Goal: Task Accomplishment & Management: Use online tool/utility

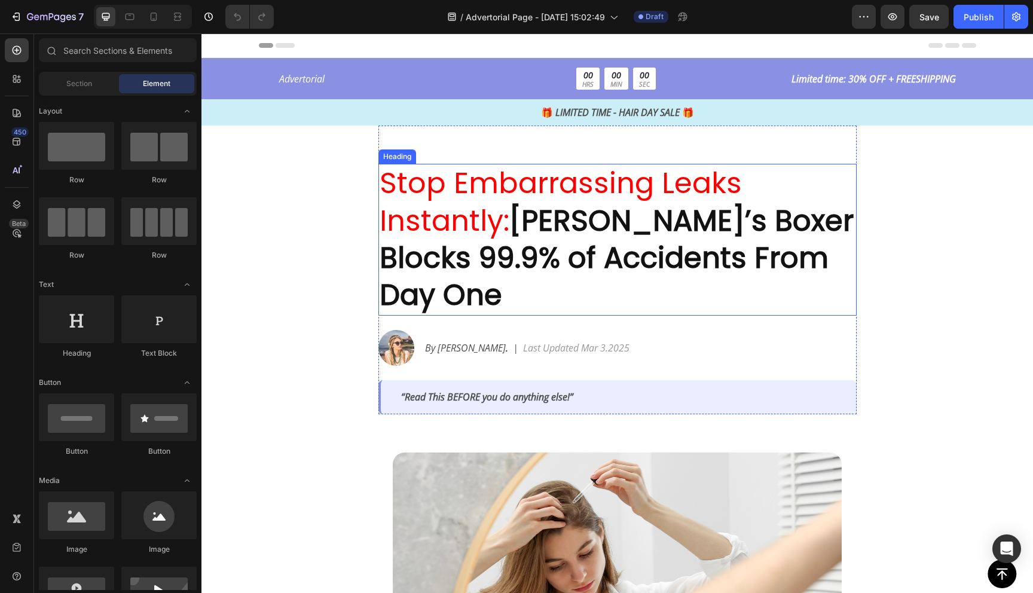
click at [533, 242] on strong "[PERSON_NAME]’s Boxer Blocks 99.9% of Accidents From Day One" at bounding box center [617, 258] width 474 height 115
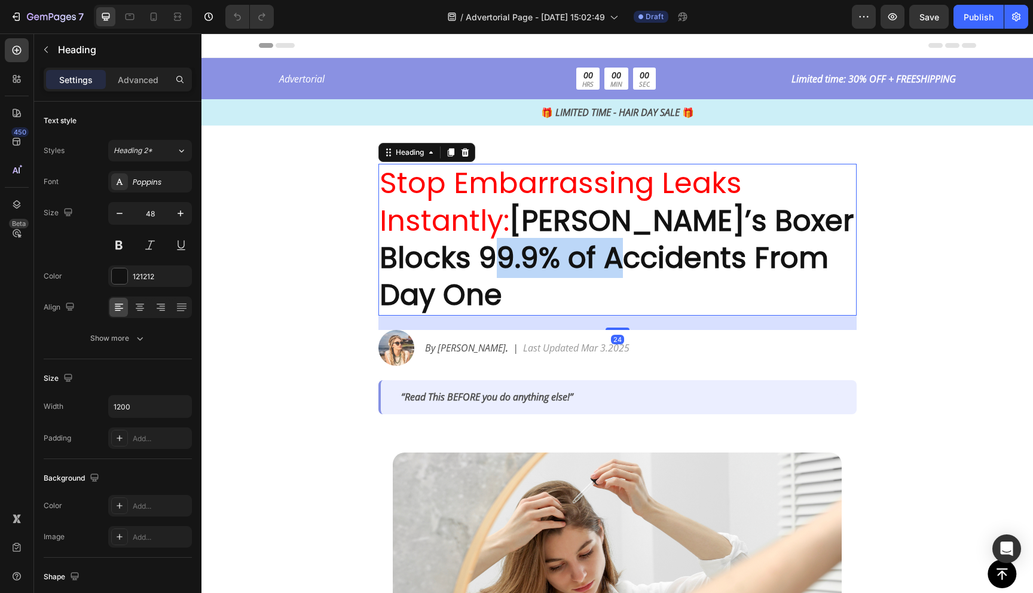
click at [562, 254] on strong "[PERSON_NAME]’s Boxer Blocks 99.9% of Accidents From Day One" at bounding box center [617, 258] width 474 height 115
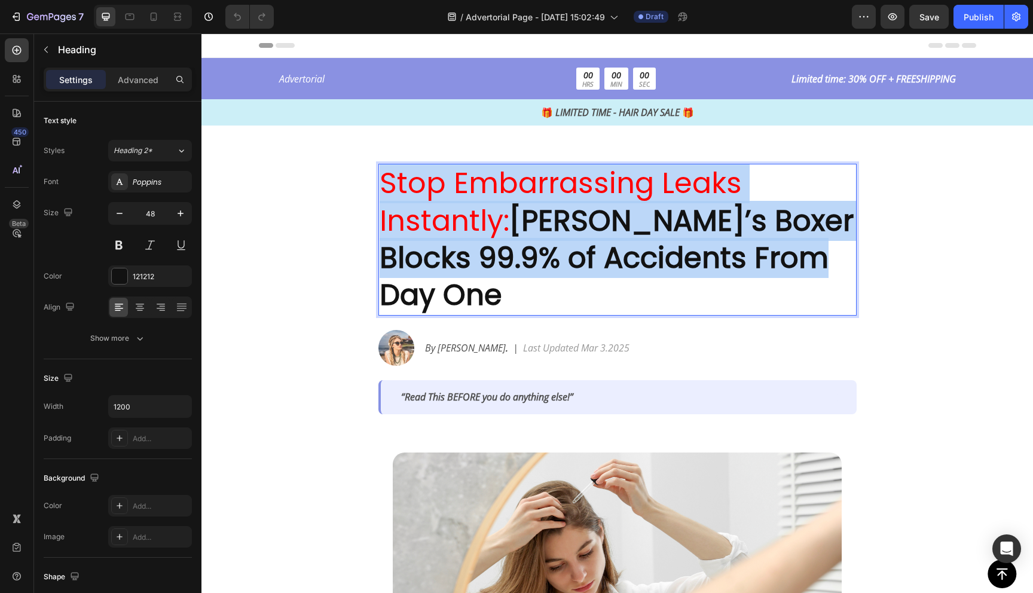
click at [562, 254] on strong "[PERSON_NAME]’s Boxer Blocks 99.9% of Accidents From Day One" at bounding box center [617, 258] width 474 height 115
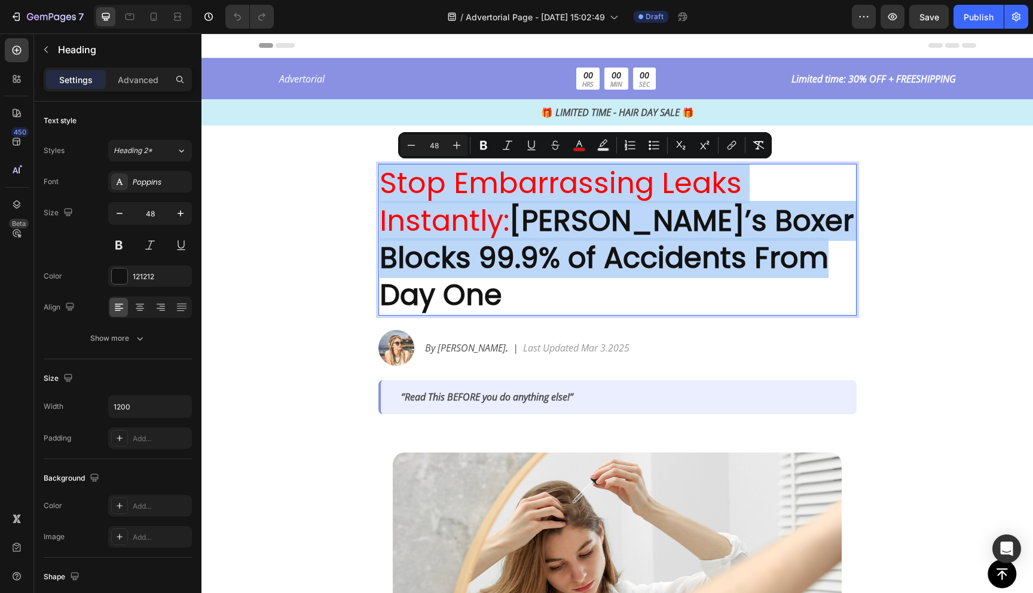
click at [517, 303] on p "Stop Embarrassing Leaks Instantly: [PERSON_NAME]’s Boxer Blocks 99.9% of Accide…" at bounding box center [618, 240] width 476 height 150
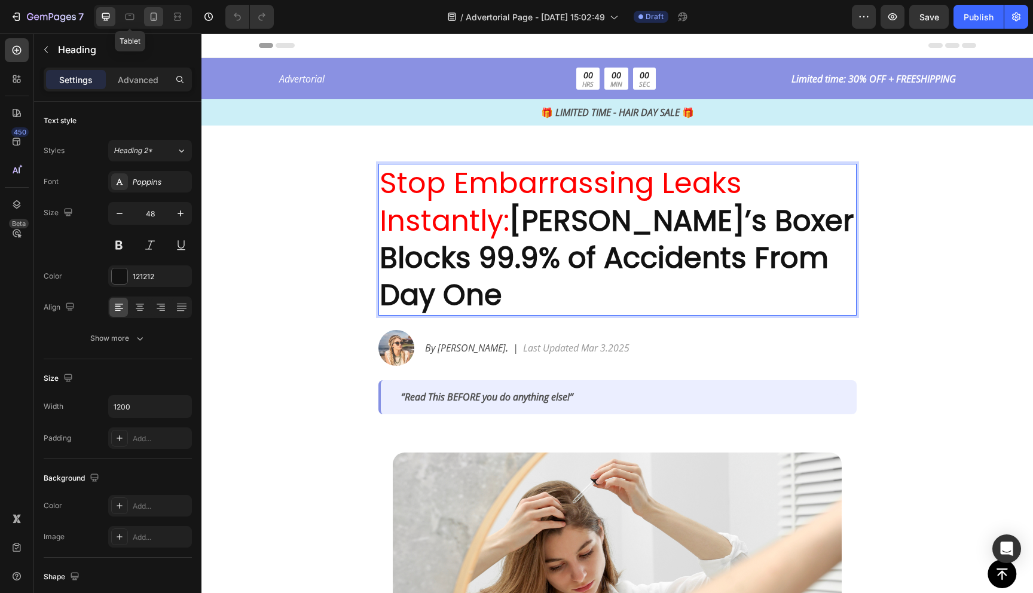
click at [157, 13] on icon at bounding box center [154, 17] width 12 height 12
type input "35"
type input "100%"
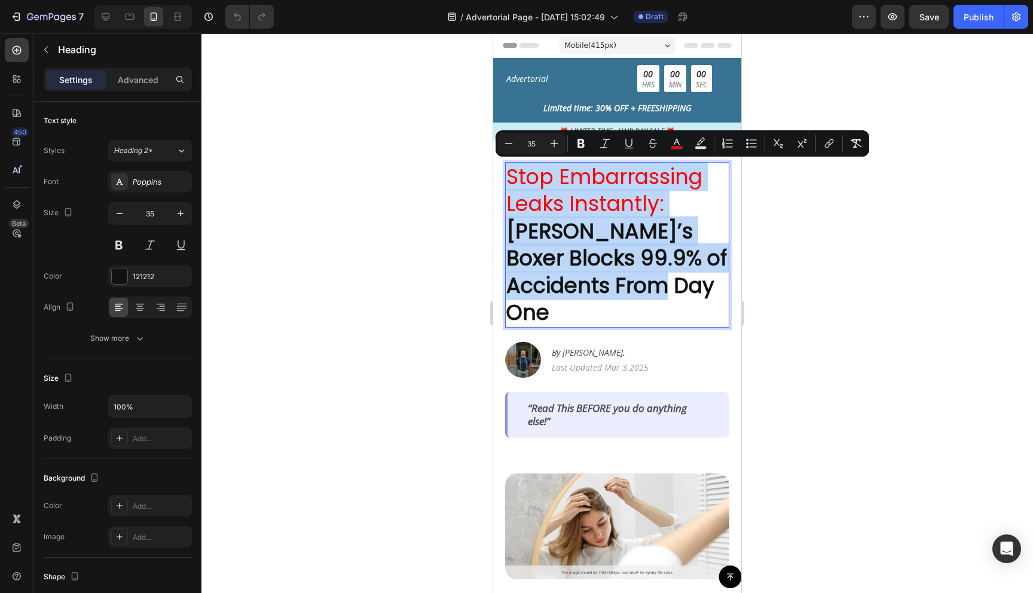
drag, startPoint x: 669, startPoint y: 283, endPoint x: 508, endPoint y: 176, distance: 193.2
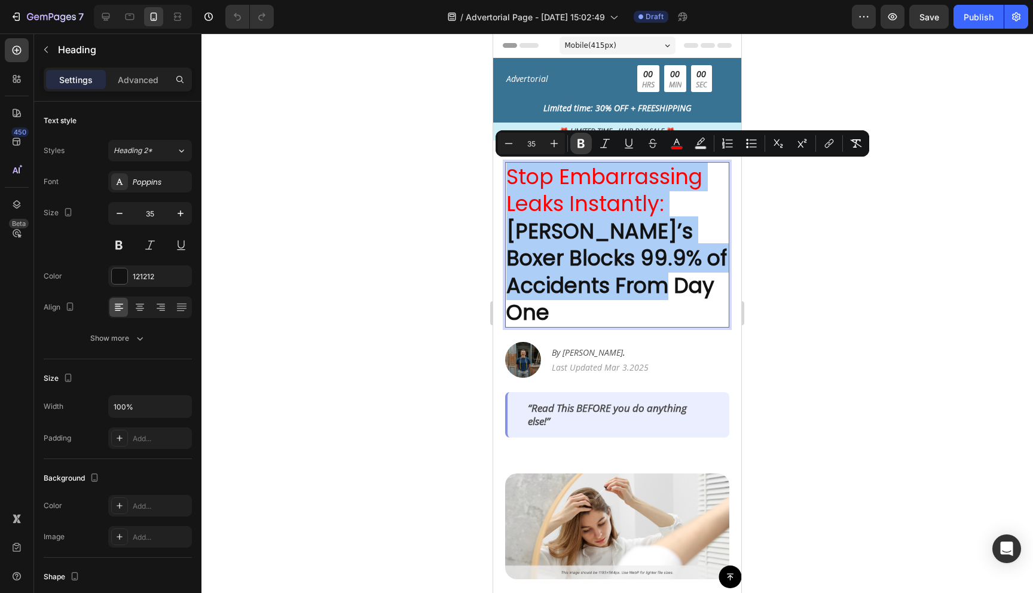
click at [579, 142] on icon "Editor contextual toolbar" at bounding box center [581, 143] width 7 height 9
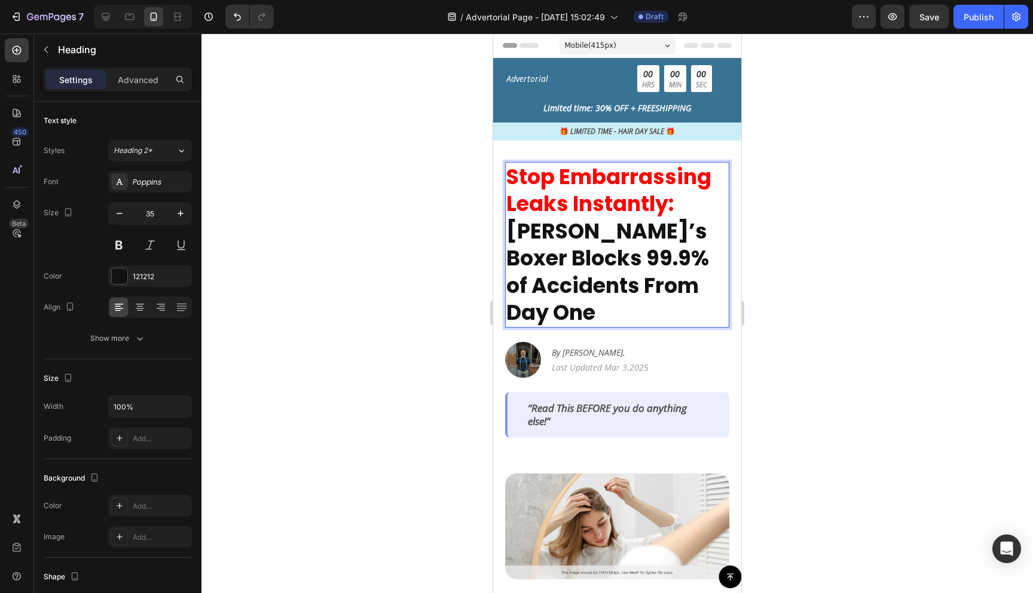
click at [577, 211] on strong "Stop Embarrassing Leaks Instantly:" at bounding box center [609, 190] width 205 height 57
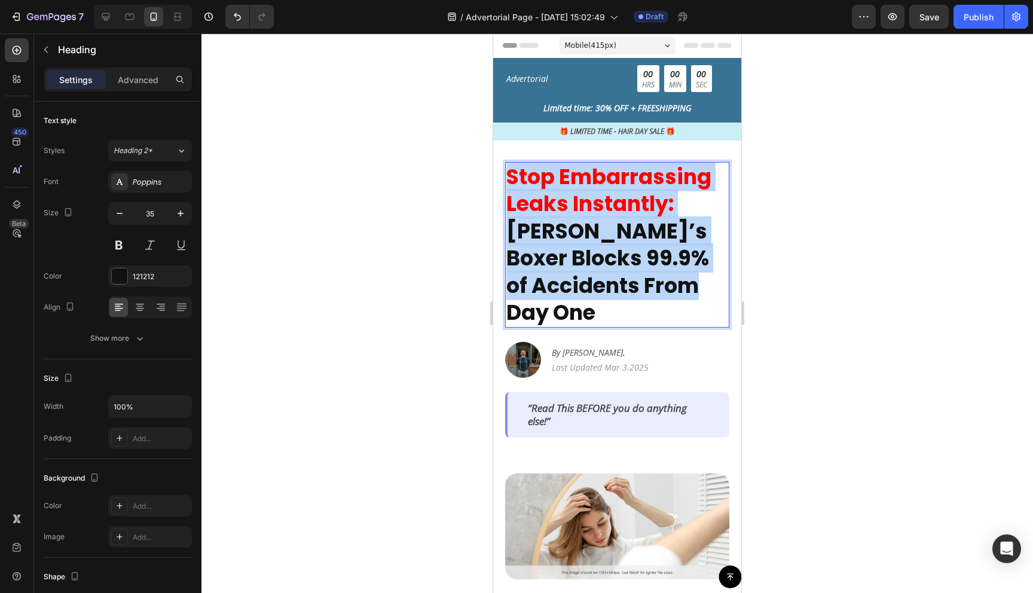
click at [577, 211] on strong "Stop Embarrassing Leaks Instantly:" at bounding box center [609, 190] width 205 height 57
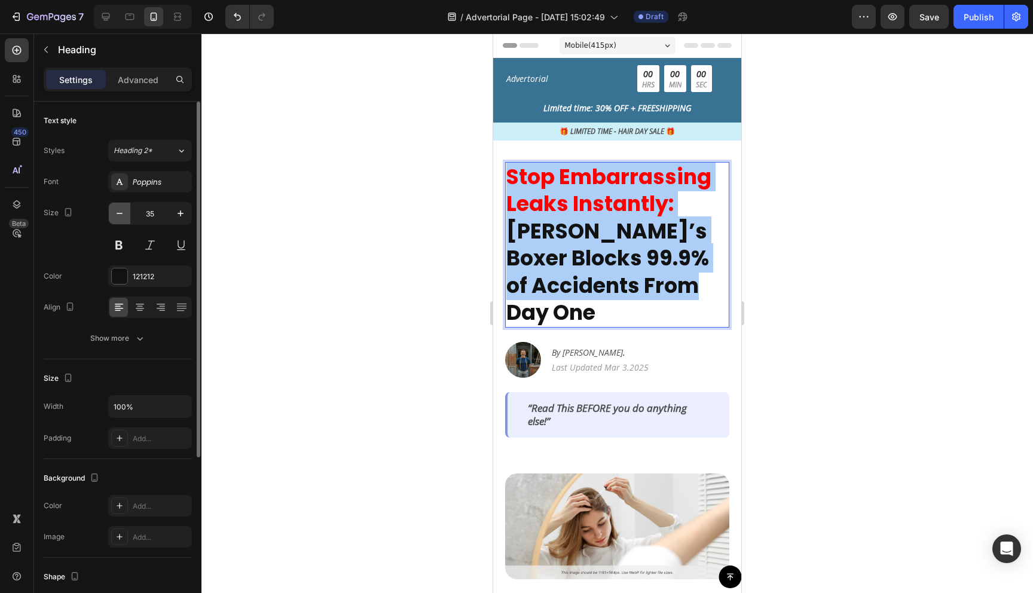
click at [116, 205] on button "button" at bounding box center [120, 214] width 22 height 22
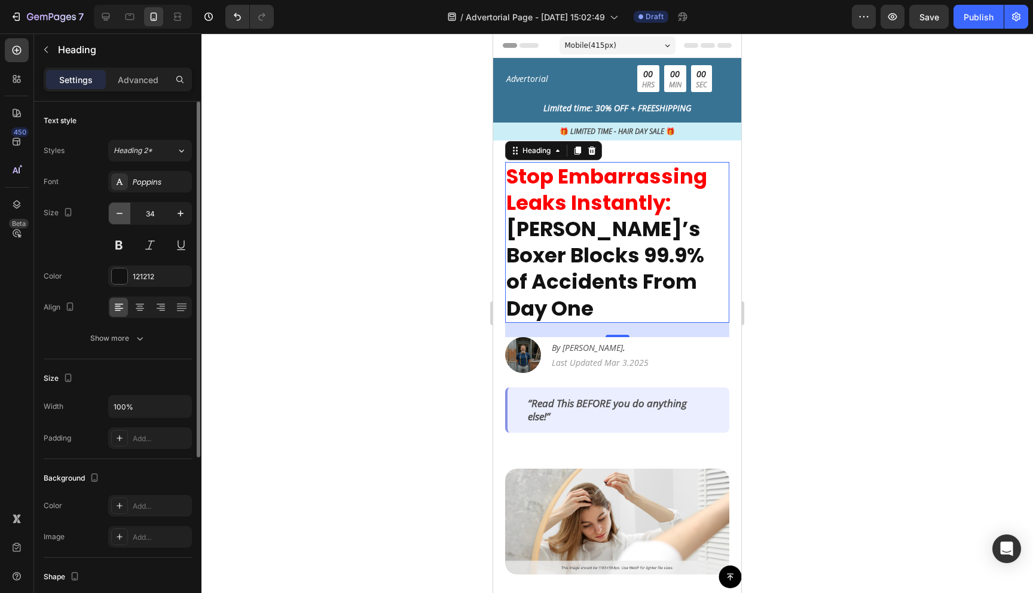
click at [116, 205] on button "button" at bounding box center [120, 214] width 22 height 22
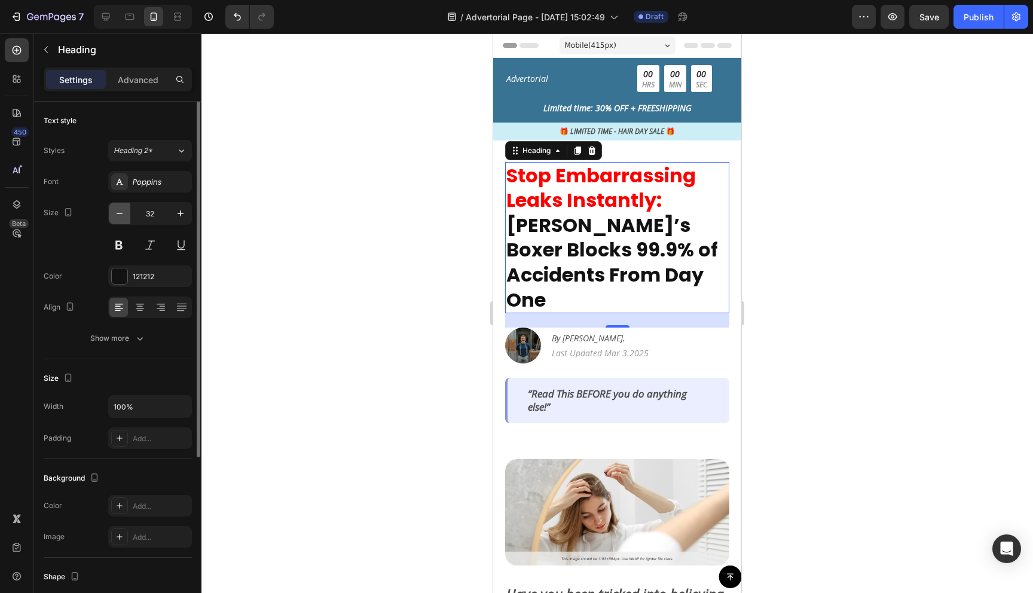
click at [116, 205] on button "button" at bounding box center [120, 214] width 22 height 22
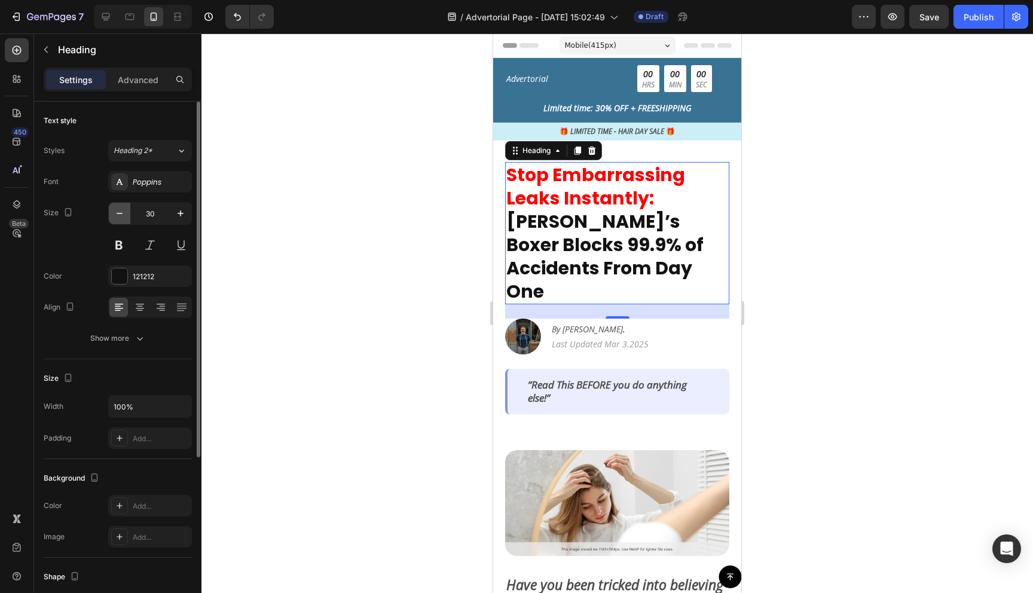
click at [116, 205] on button "button" at bounding box center [120, 214] width 22 height 22
type input "29"
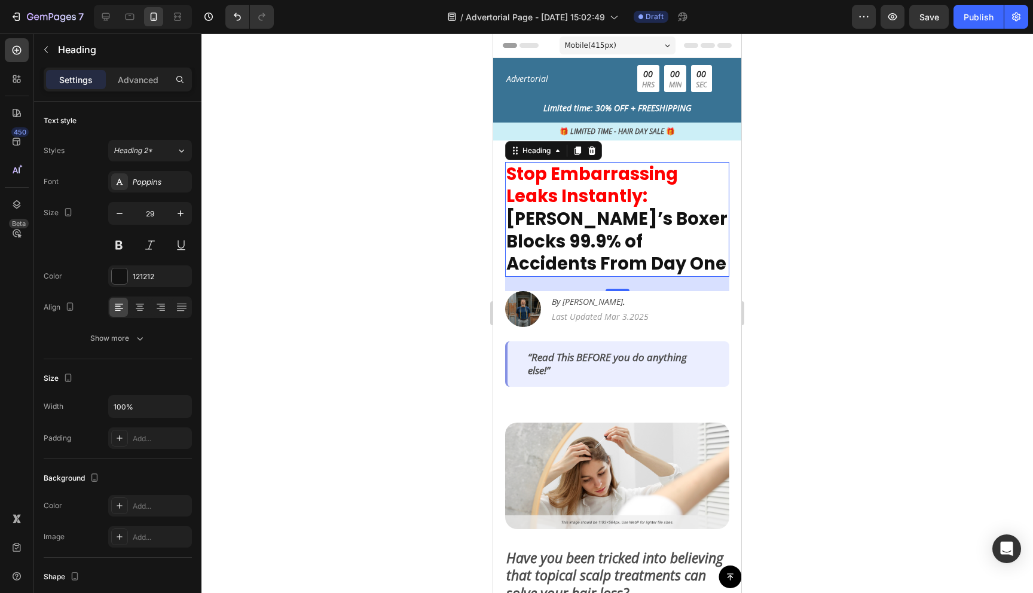
click at [902, 285] on div at bounding box center [618, 313] width 832 height 560
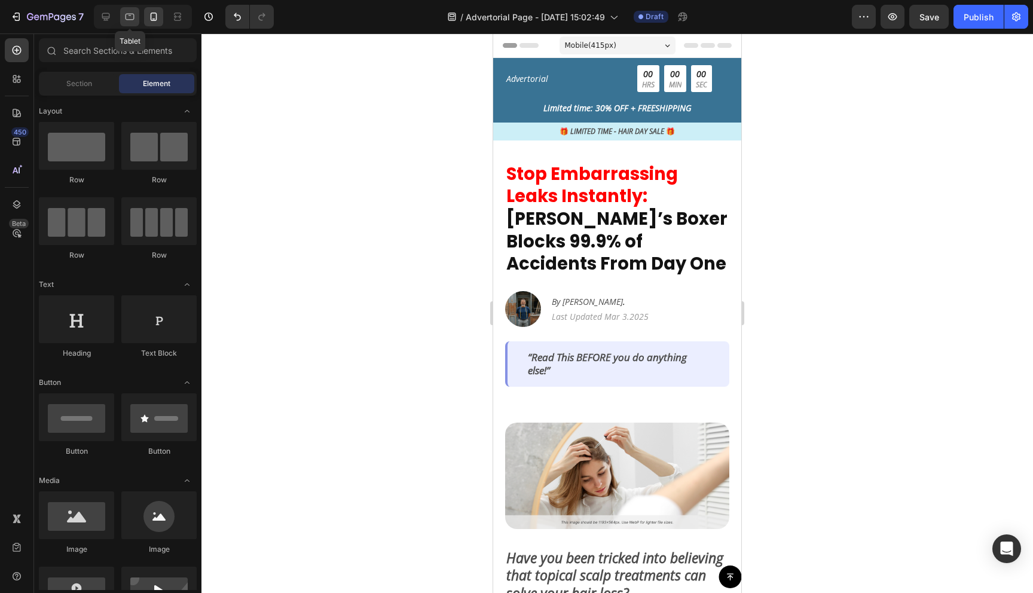
click at [129, 15] on icon at bounding box center [130, 15] width 3 height 1
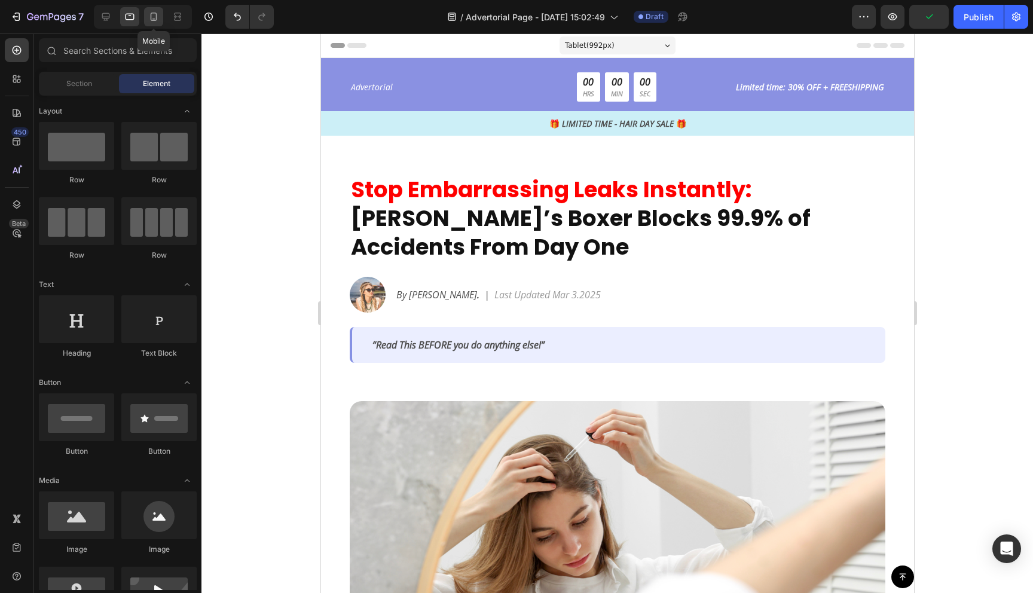
click at [145, 14] on div at bounding box center [153, 16] width 19 height 19
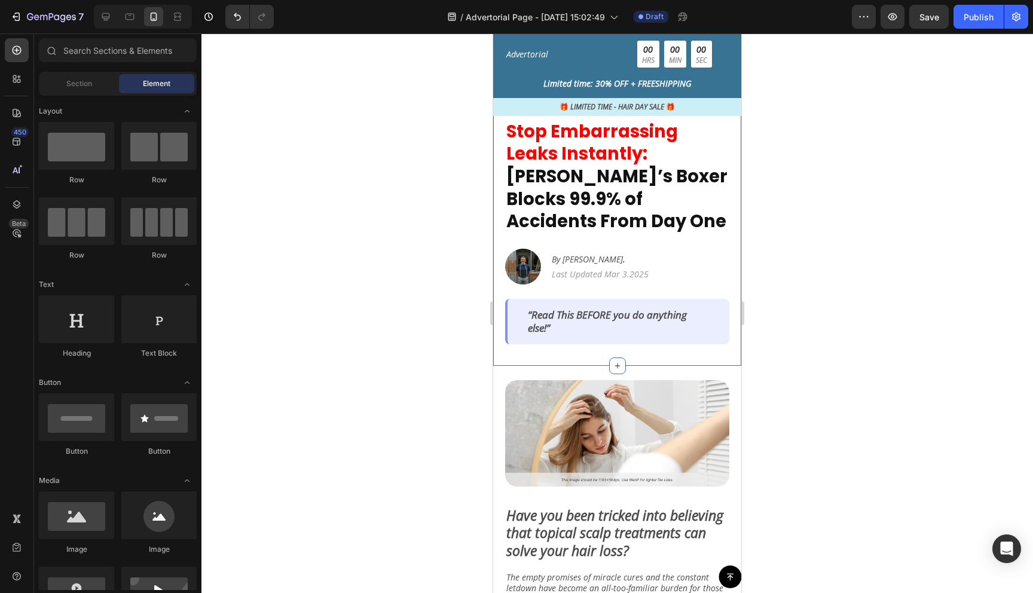
scroll to position [45, 0]
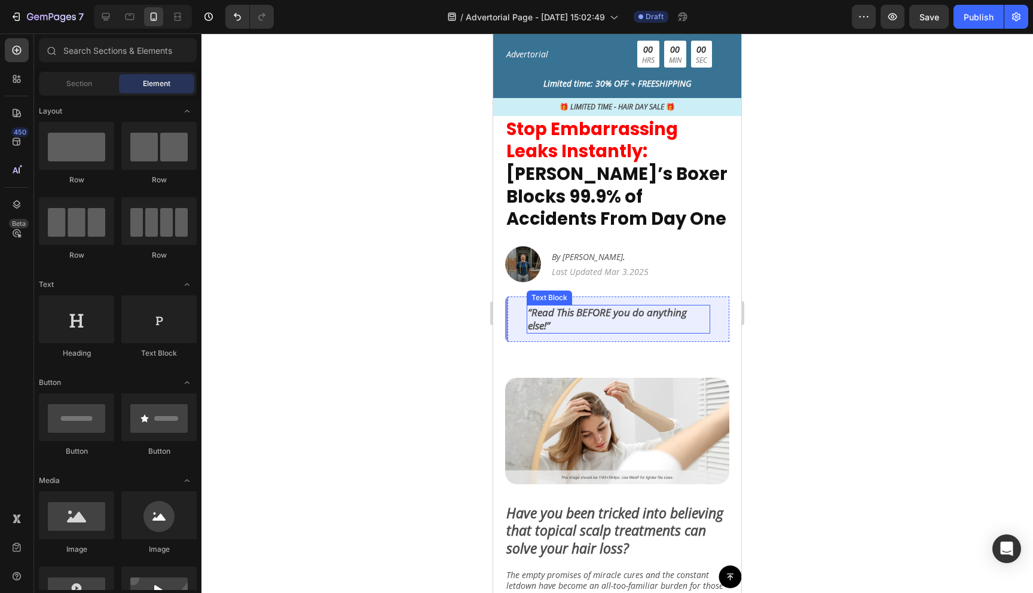
click at [652, 306] on p "“Read This BEFORE you do anything else!”" at bounding box center [618, 319] width 181 height 26
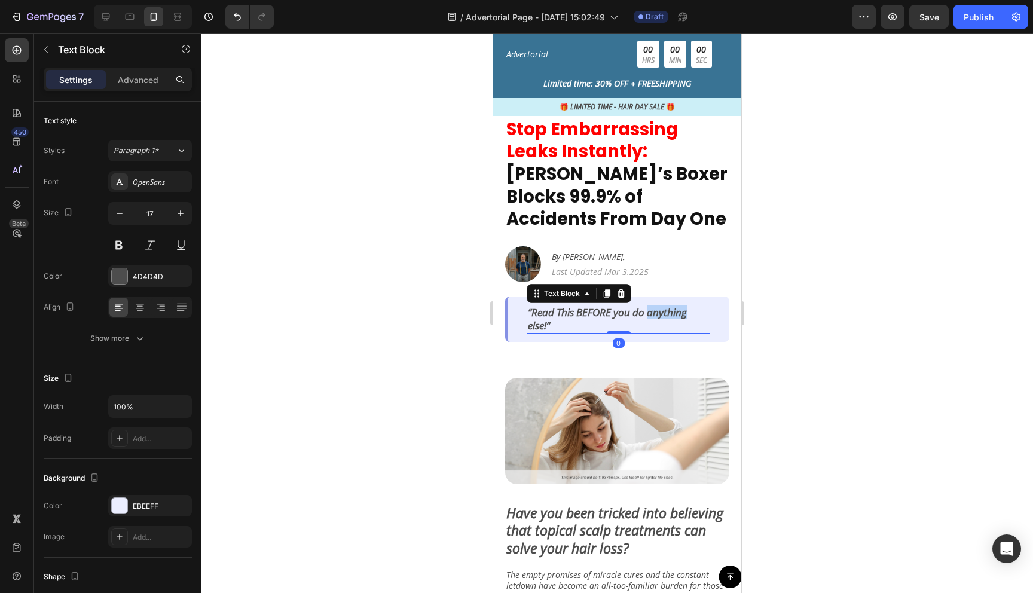
click at [652, 306] on p "“Read This BEFORE you do anything else!”" at bounding box center [618, 319] width 181 height 26
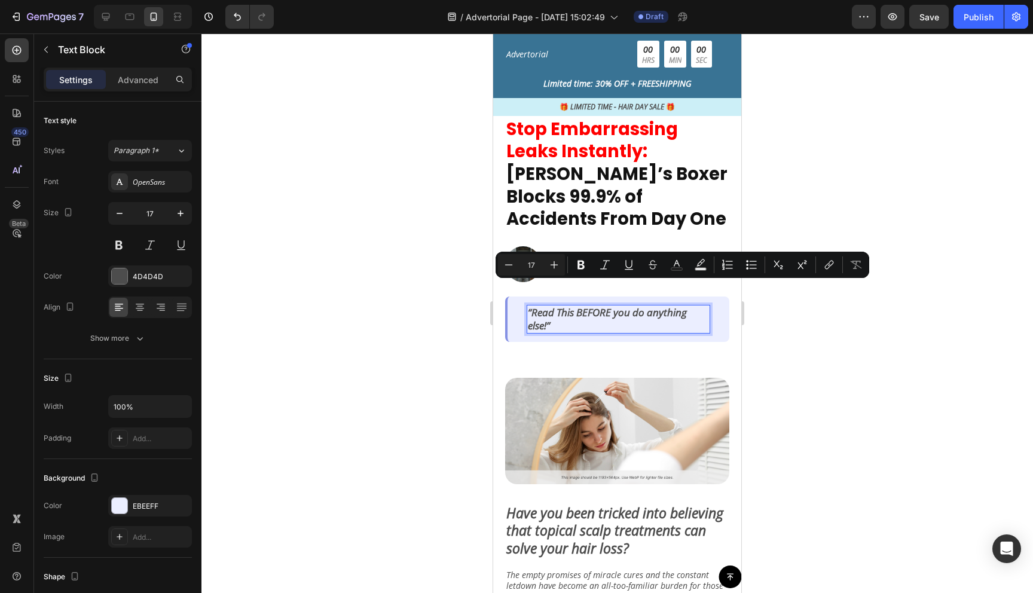
click at [621, 306] on p "“Read This BEFORE you do anything else!”" at bounding box center [618, 319] width 181 height 26
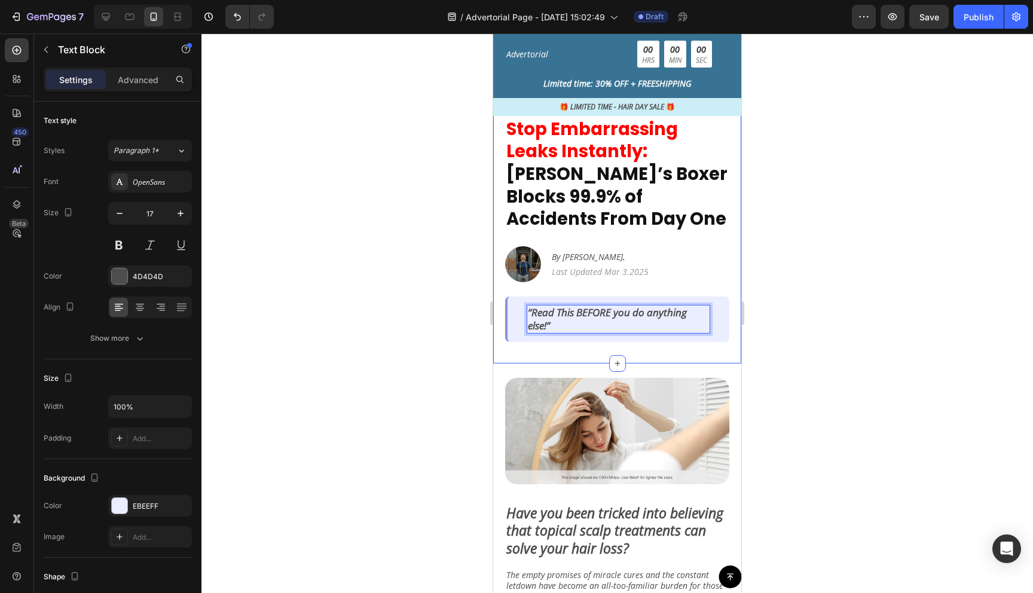
click at [820, 305] on div at bounding box center [618, 313] width 832 height 560
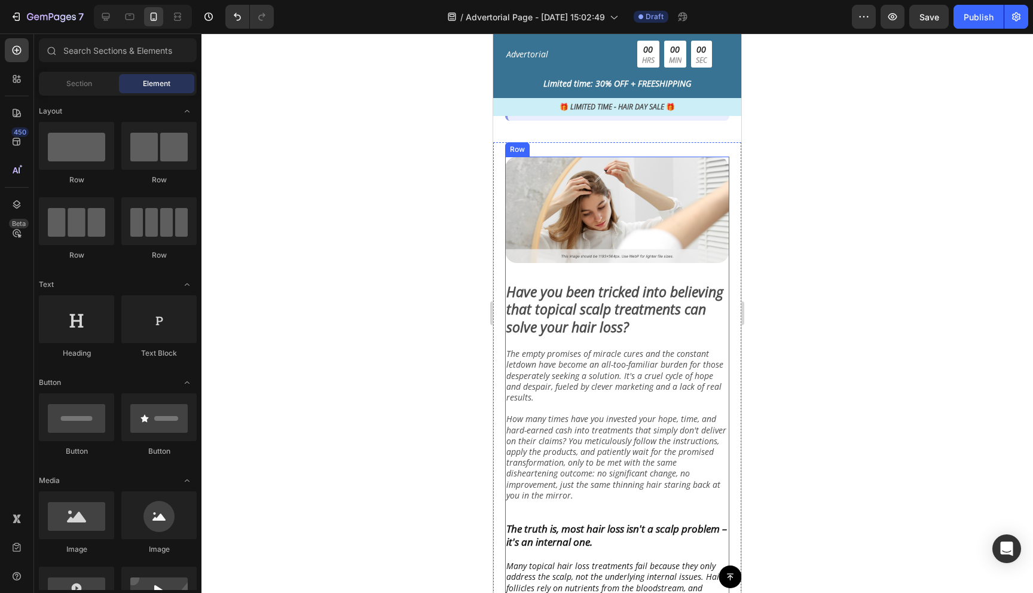
scroll to position [269, 0]
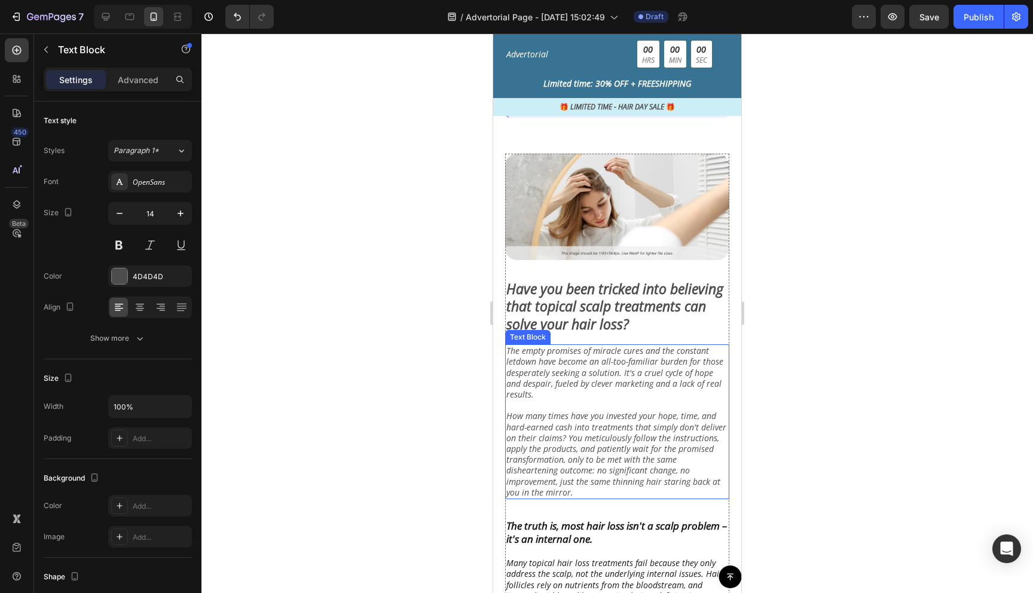
click at [571, 353] on p "The empty promises of miracle cures and the constant letdown have become an all…" at bounding box center [618, 422] width 222 height 153
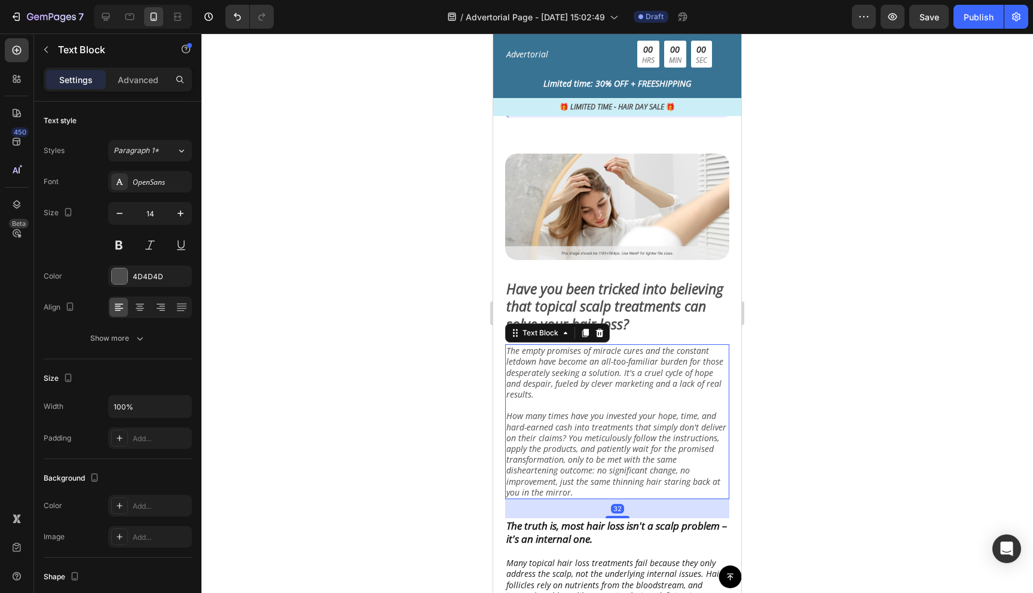
click at [571, 353] on p "The empty promises of miracle cures and the constant letdown have become an all…" at bounding box center [618, 422] width 222 height 153
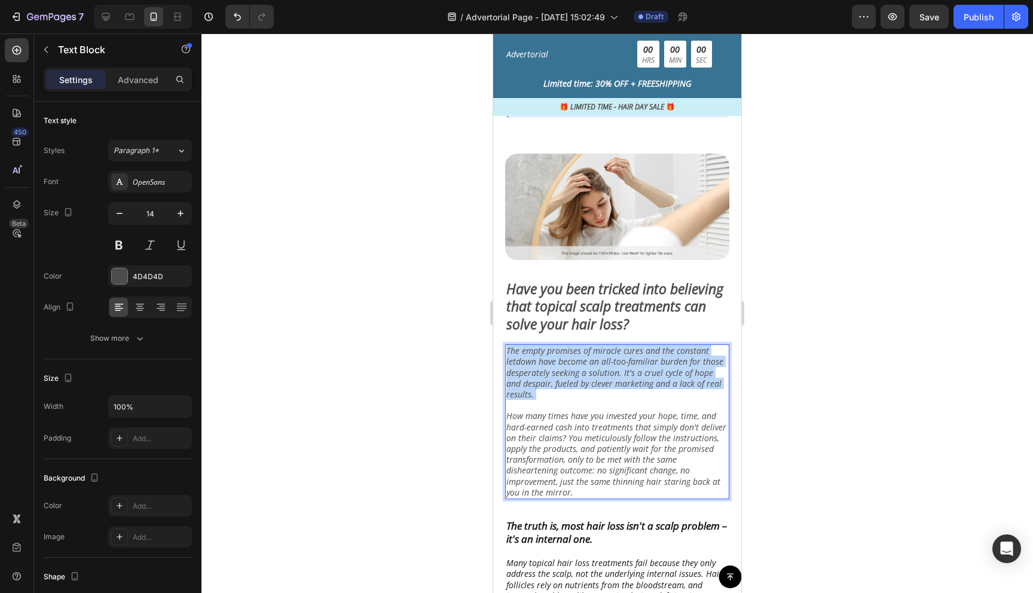
click at [571, 353] on p "The empty promises of miracle cures and the constant letdown have become an all…" at bounding box center [618, 422] width 222 height 153
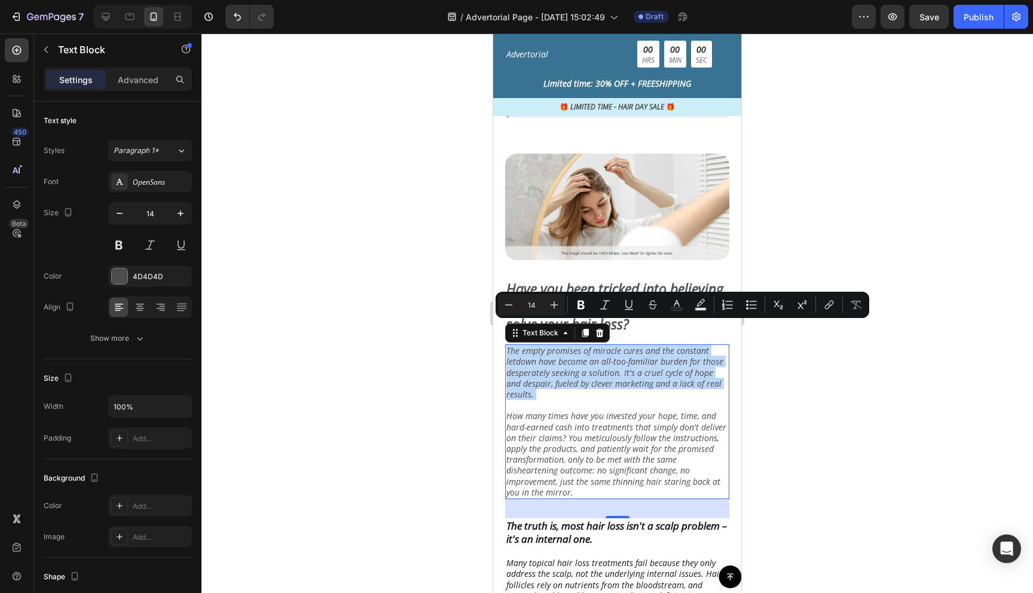
click at [533, 381] on p "The empty promises of miracle cures and the constant letdown have become an all…" at bounding box center [618, 422] width 222 height 153
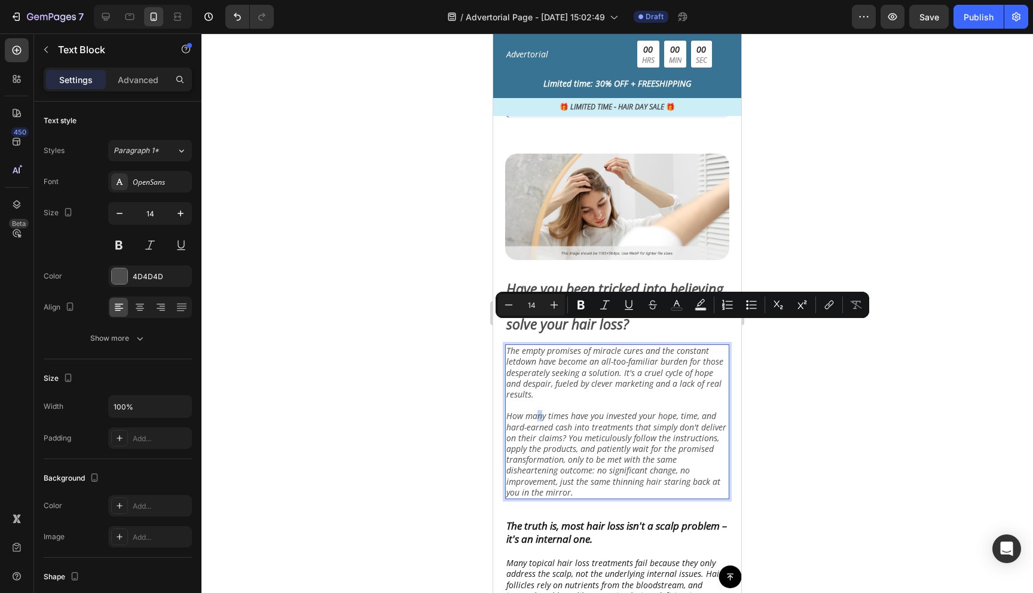
click at [539, 391] on p "The empty promises of miracle cures and the constant letdown have become an all…" at bounding box center [618, 422] width 222 height 153
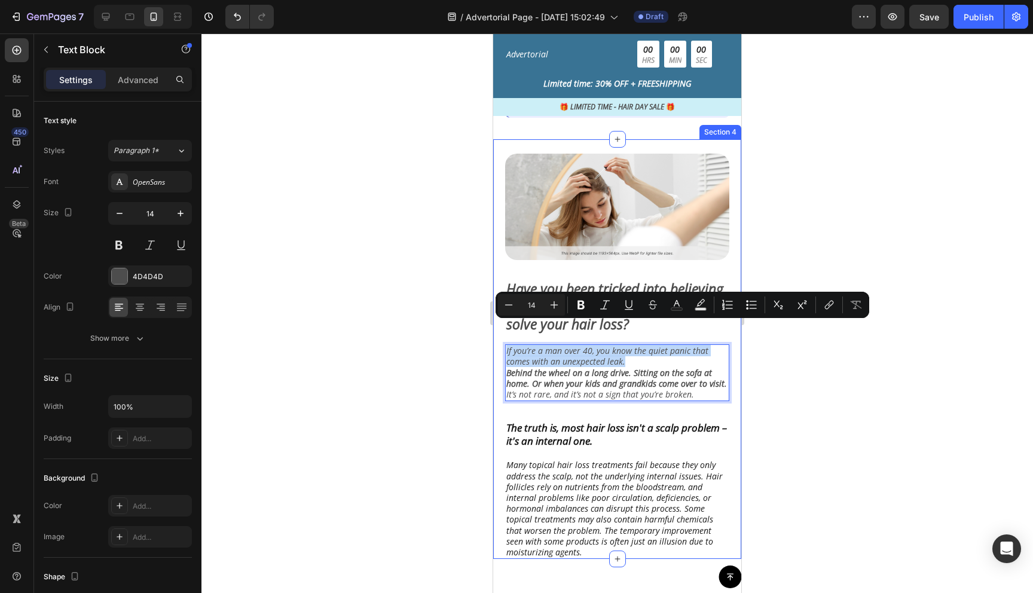
drag, startPoint x: 632, startPoint y: 337, endPoint x: 504, endPoint y: 328, distance: 128.9
click at [504, 328] on div "Image Have you been tricked into believing that topical scalp treatments can so…" at bounding box center [617, 349] width 248 height 420
copy p "If you’re a man over 40, you know the quiet panic that comes with an unexpected…"
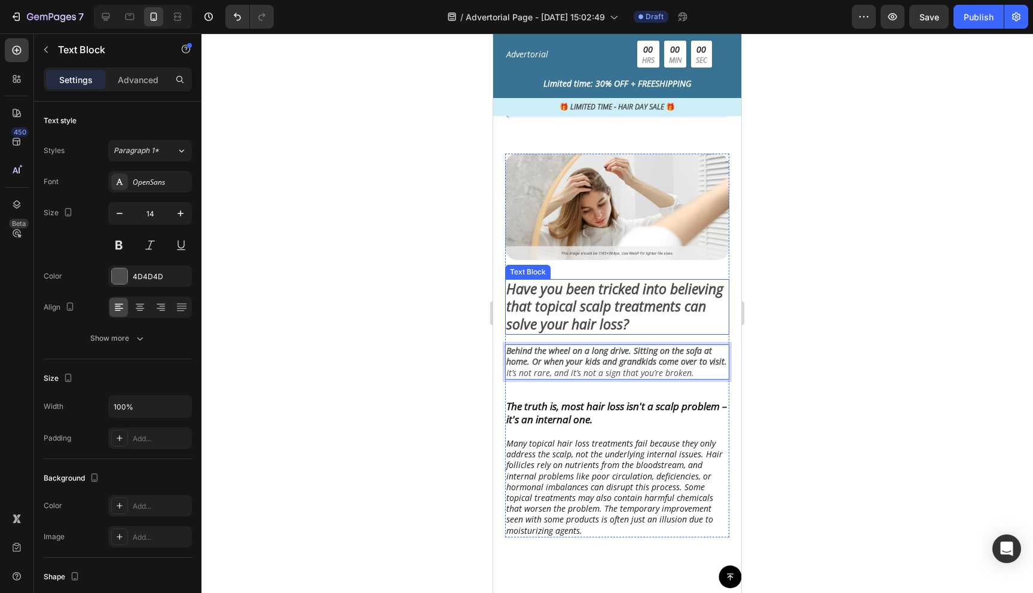
click at [602, 286] on p "Have you been tricked into believing that topical scalp treatments can solve yo…" at bounding box center [618, 308] width 222 height 54
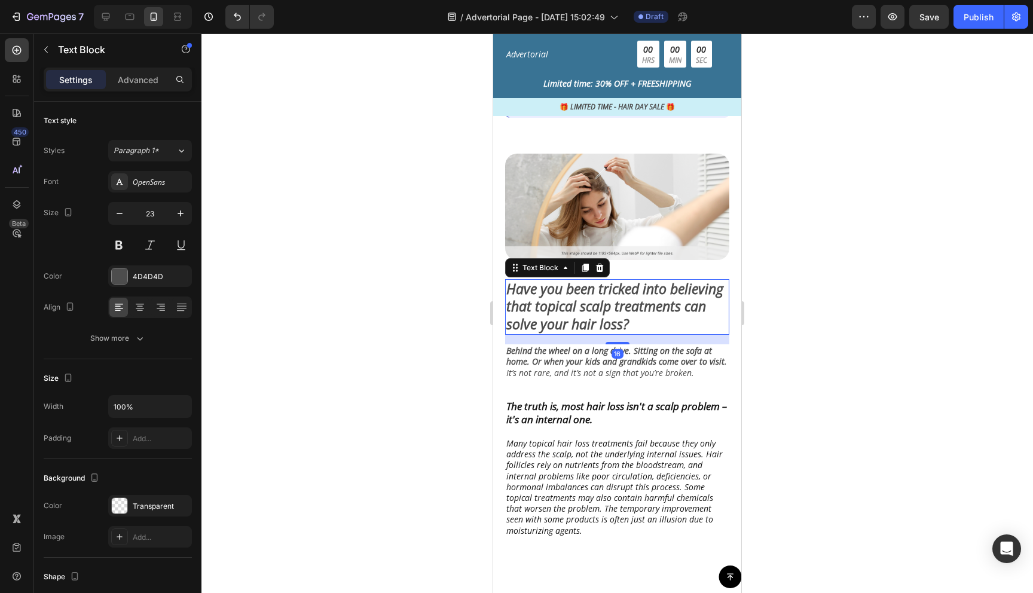
click at [604, 285] on p "Have you been tricked into believing that topical scalp treatments can solve yo…" at bounding box center [618, 308] width 222 height 54
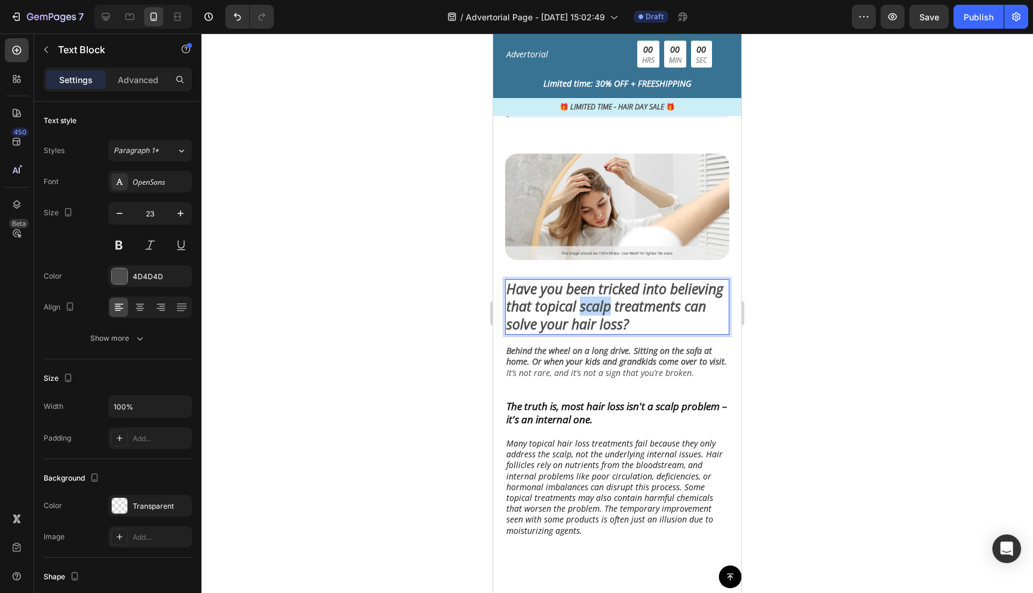
click at [604, 285] on p "Have you been tricked into believing that topical scalp treatments can solve yo…" at bounding box center [618, 308] width 222 height 54
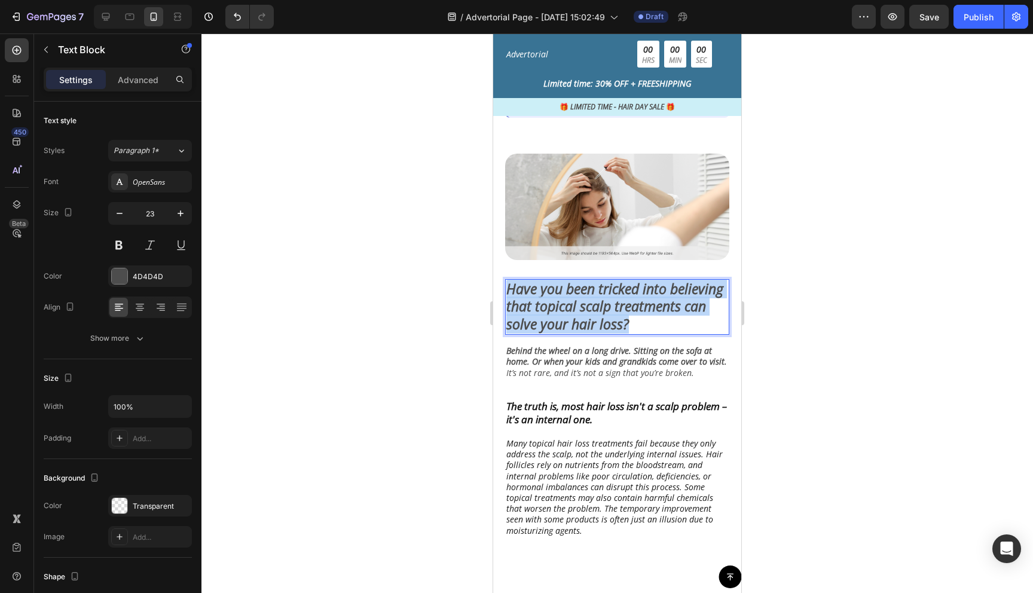
click at [604, 285] on p "Have you been tricked into believing that topical scalp treatments can solve yo…" at bounding box center [618, 308] width 222 height 54
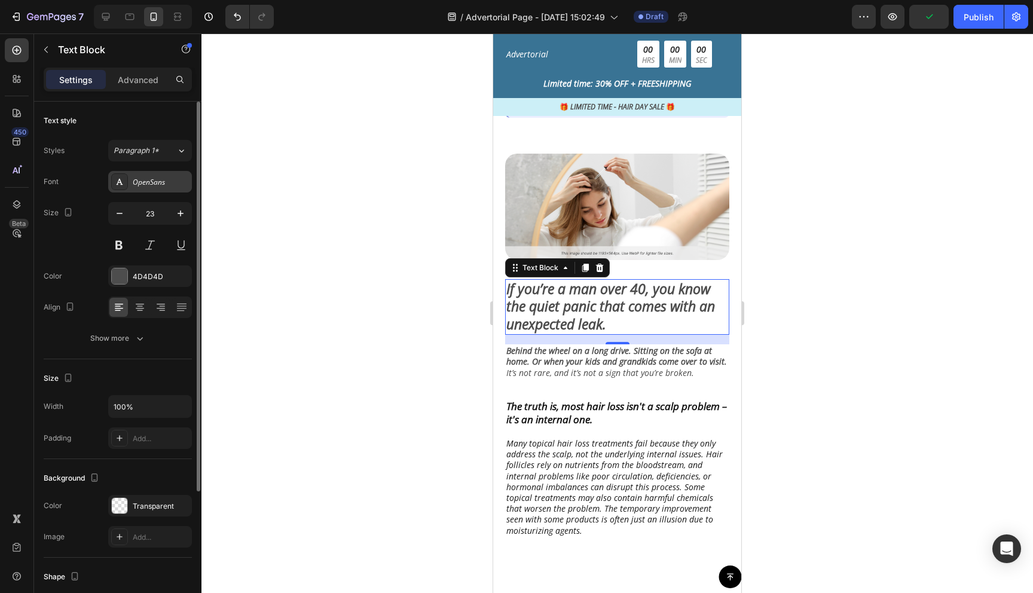
click at [167, 186] on div "OpenSans" at bounding box center [161, 182] width 56 height 11
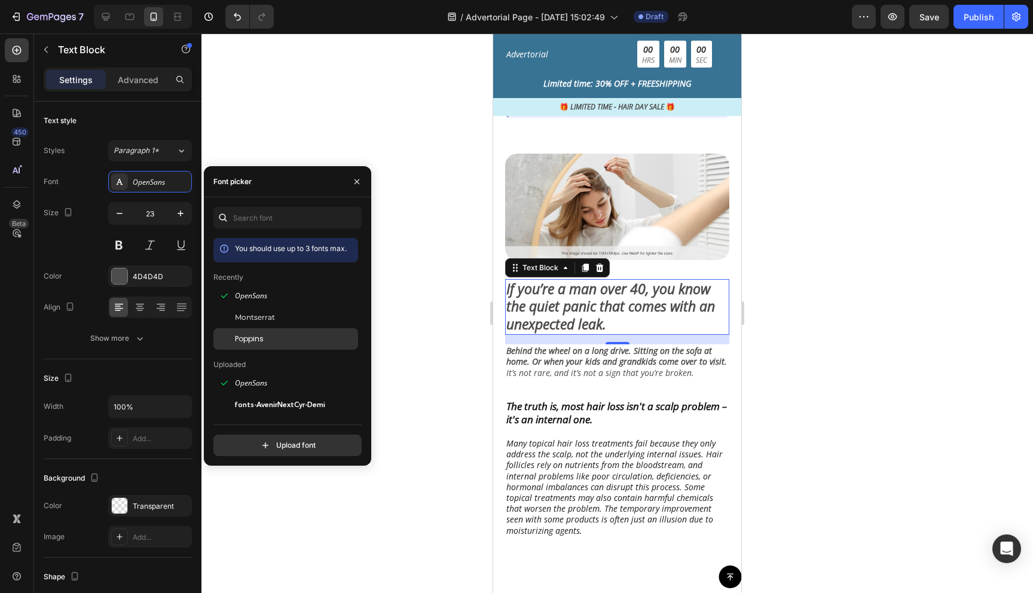
click at [248, 331] on div "Poppins" at bounding box center [286, 339] width 145 height 22
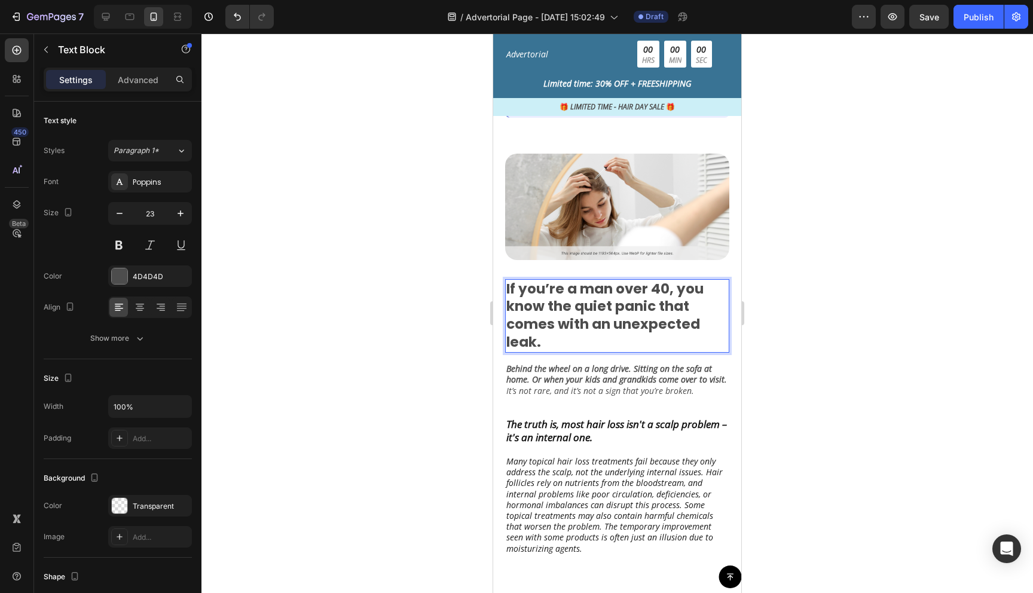
click at [565, 322] on p "If you’re a man over 40, you know the quiet panic that comes with an unexpected…" at bounding box center [618, 317] width 222 height 72
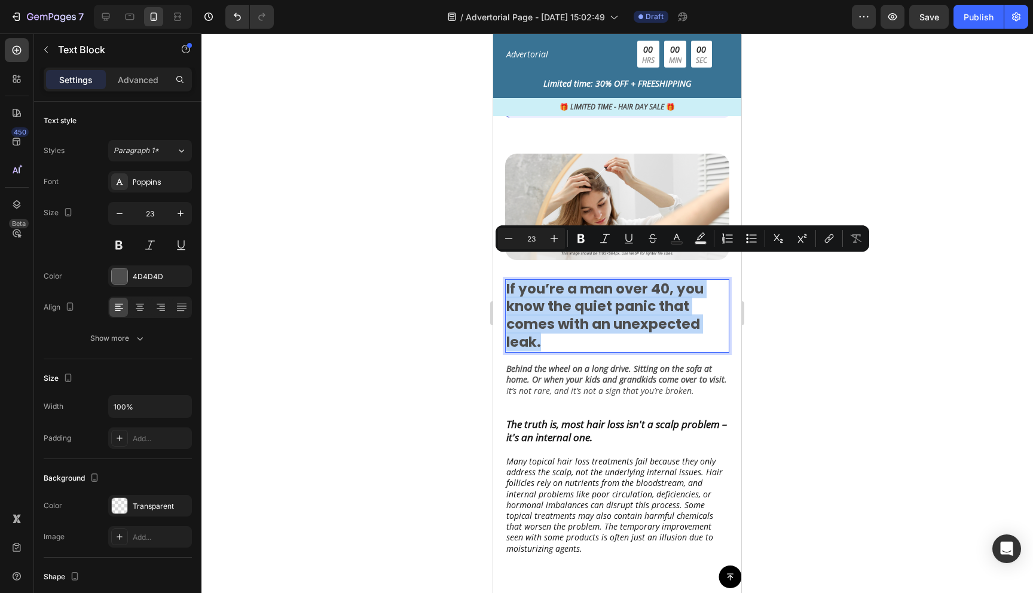
drag, startPoint x: 565, startPoint y: 324, endPoint x: 508, endPoint y: 266, distance: 81.6
click at [508, 281] on p "If you’re a man over 40, you know the quiet panic that comes with an unexpected…" at bounding box center [618, 317] width 222 height 72
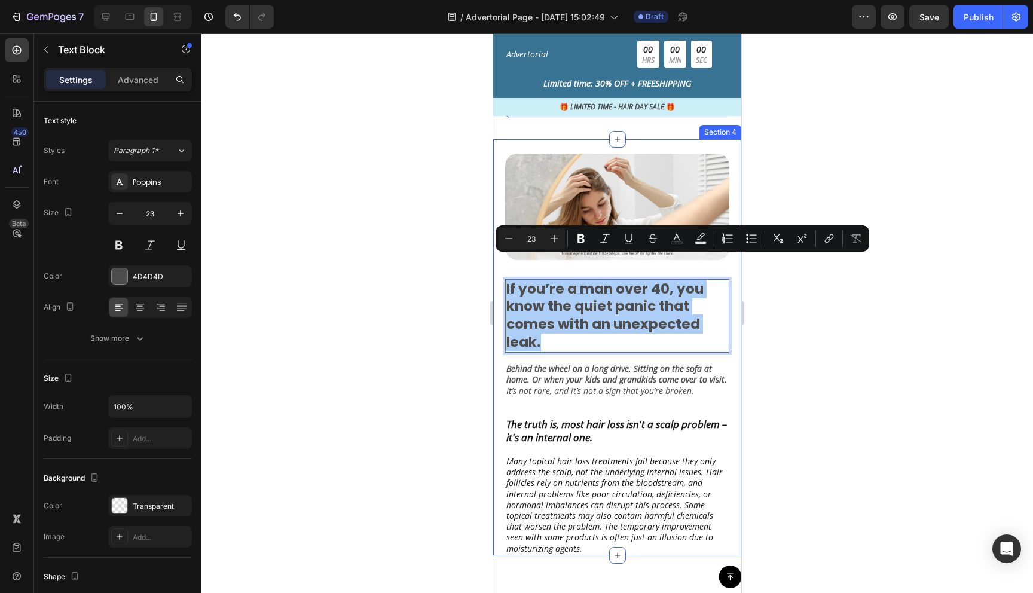
click at [807, 321] on div at bounding box center [618, 313] width 832 height 560
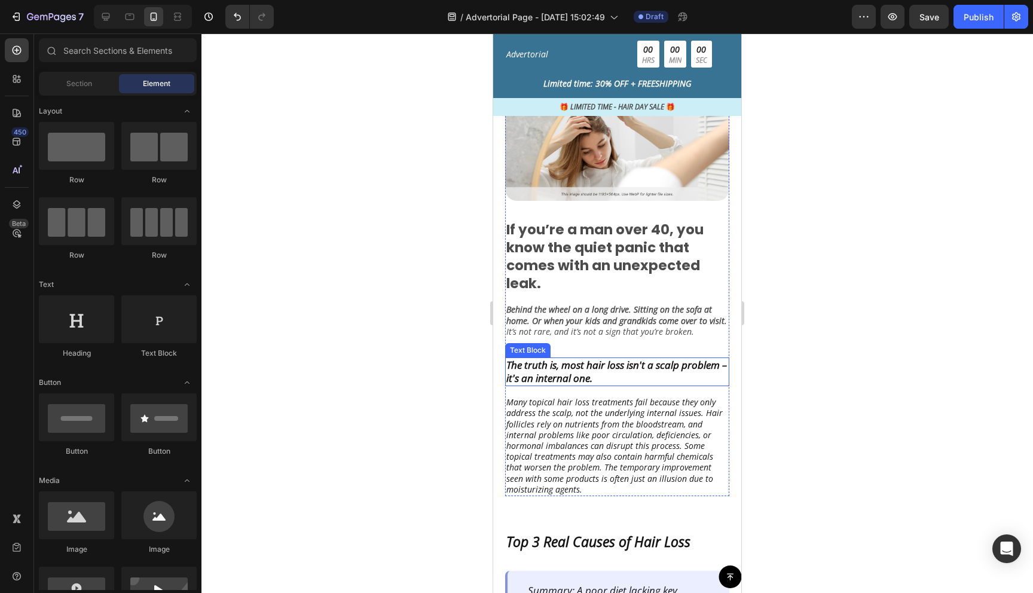
scroll to position [305, 0]
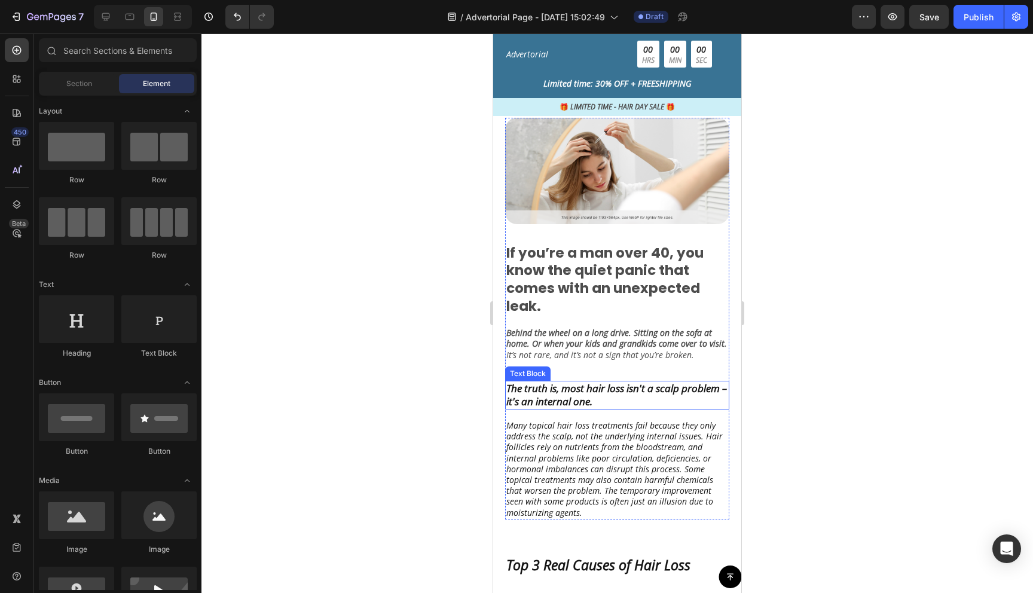
click at [568, 382] on p "The truth is, most hair loss isn't a scalp problem – it's an internal one." at bounding box center [618, 395] width 222 height 26
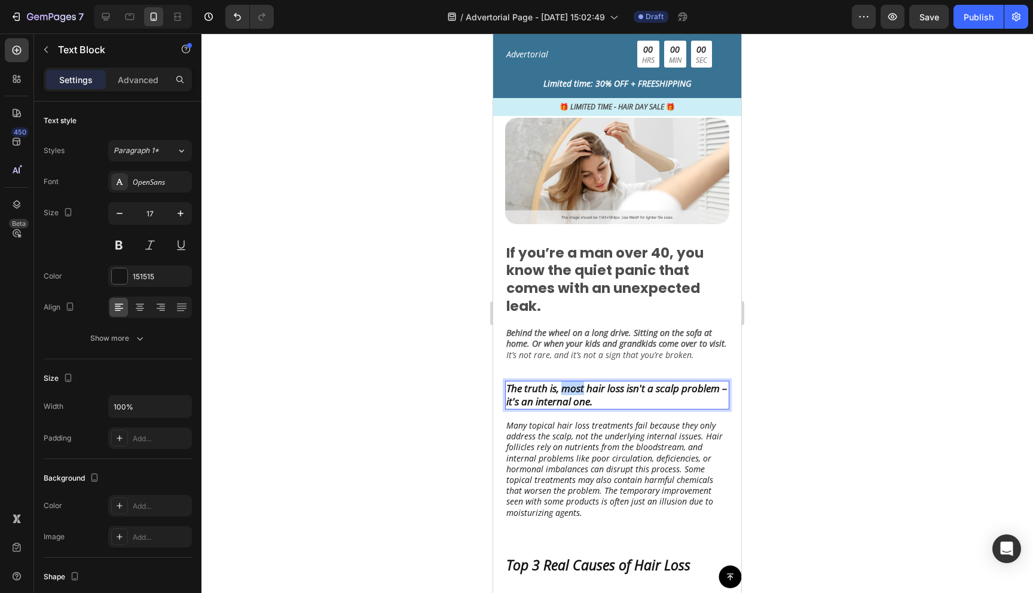
click at [568, 382] on p "The truth is, most hair loss isn't a scalp problem – it's an internal one." at bounding box center [618, 395] width 222 height 26
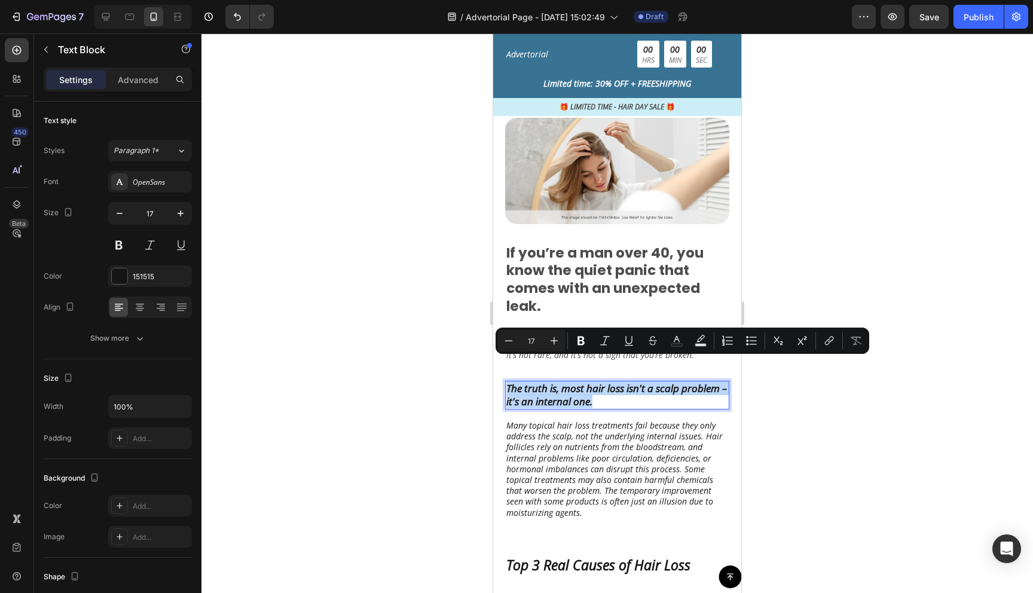
click at [525, 382] on p "The truth is, most hair loss isn't a scalp problem – it's an internal one." at bounding box center [618, 395] width 222 height 26
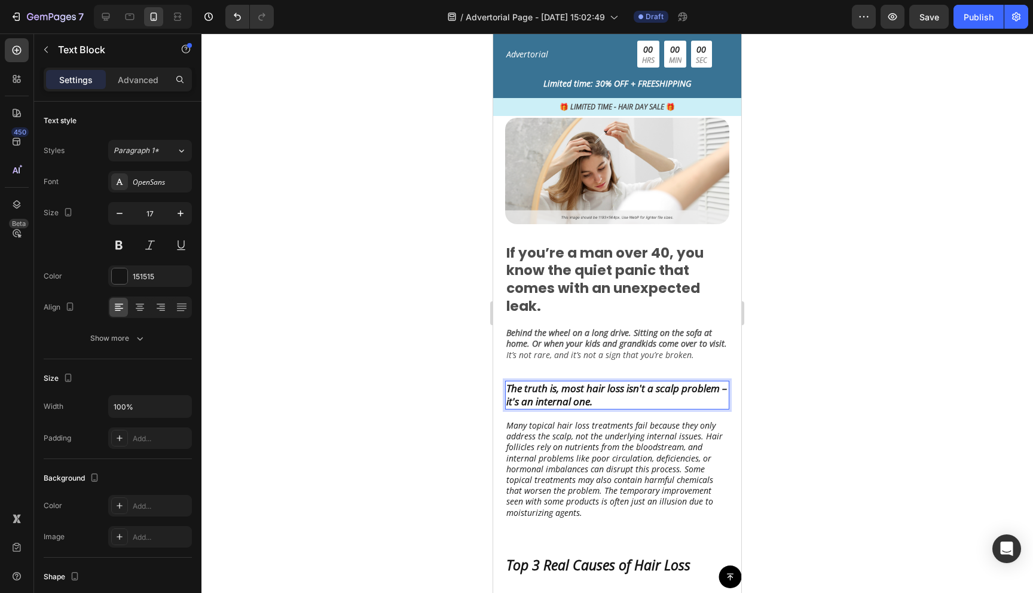
click at [515, 383] on p "The truth is, most hair loss isn't a scalp problem – it's an internal one." at bounding box center [618, 395] width 222 height 26
drag, startPoint x: 511, startPoint y: 365, endPoint x: 624, endPoint y: 381, distance: 114.1
click at [624, 382] on p "The truth is, most hair loss isn't a scalp problem – it's an internal one." at bounding box center [618, 395] width 222 height 26
click at [513, 382] on p "TThe truth? 1 in 3 men your age deal with leaks. Most just don’t talk about it." at bounding box center [618, 395] width 222 height 26
drag, startPoint x: 552, startPoint y: 369, endPoint x: 504, endPoint y: 369, distance: 47.8
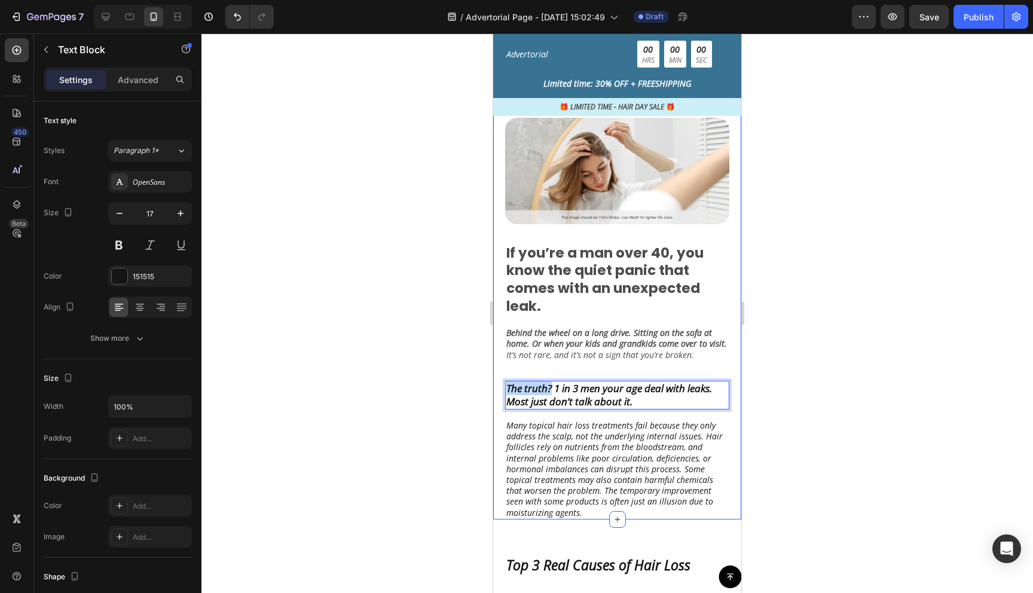
click at [504, 369] on div "Image If you’re a man over 40, you know the quiet panic that comes with an unex…" at bounding box center [617, 311] width 248 height 416
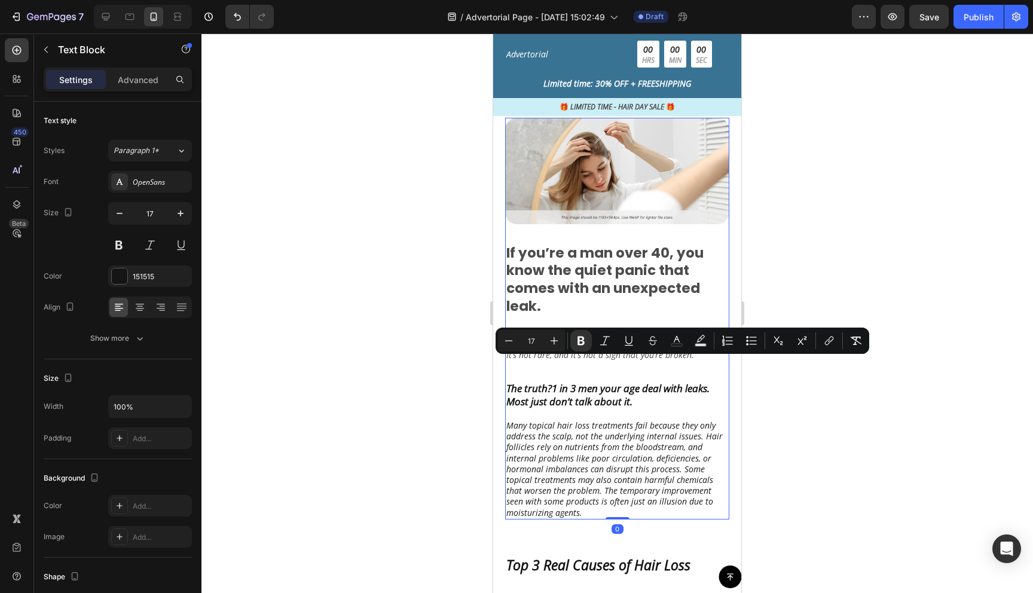
click at [577, 388] on div "Image If you’re a man over 40, you know the quiet panic that comes with an unex…" at bounding box center [617, 318] width 224 height 401
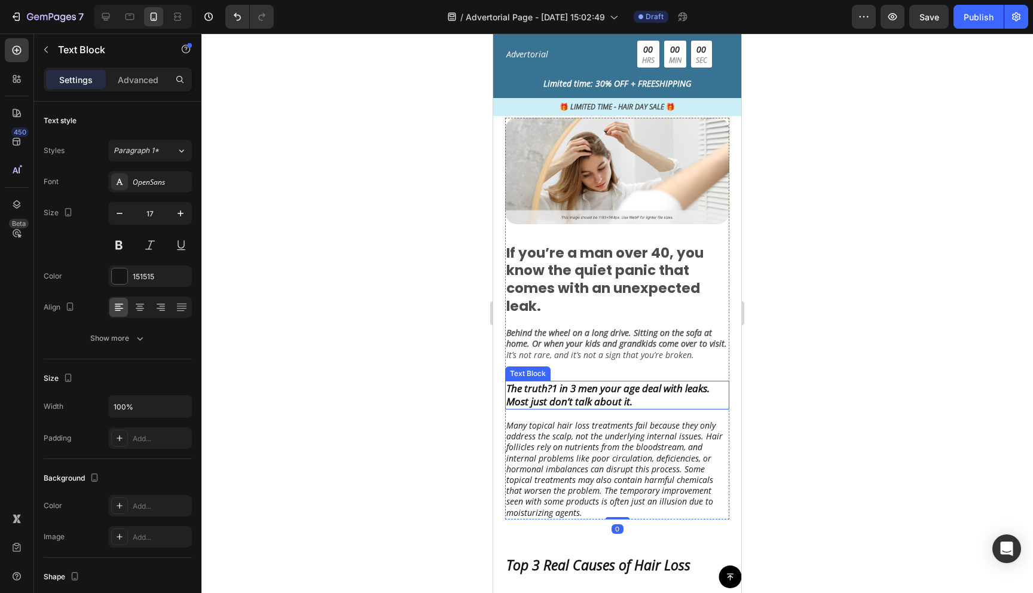
click at [573, 382] on p "The truth? 1 in 3 men your age deal with leaks. Most just don’t talk about it." at bounding box center [618, 395] width 222 height 26
click at [159, 193] on div "Font OpenSans Size 17 Color 151515 Align Show more" at bounding box center [118, 260] width 148 height 178
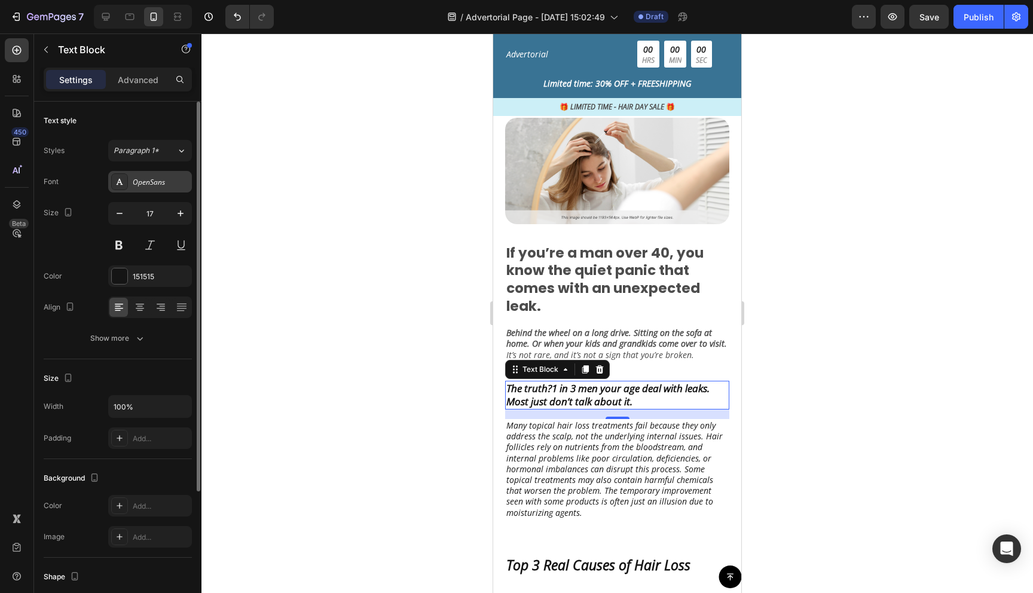
click at [159, 187] on div "OpenSans" at bounding box center [150, 182] width 84 height 22
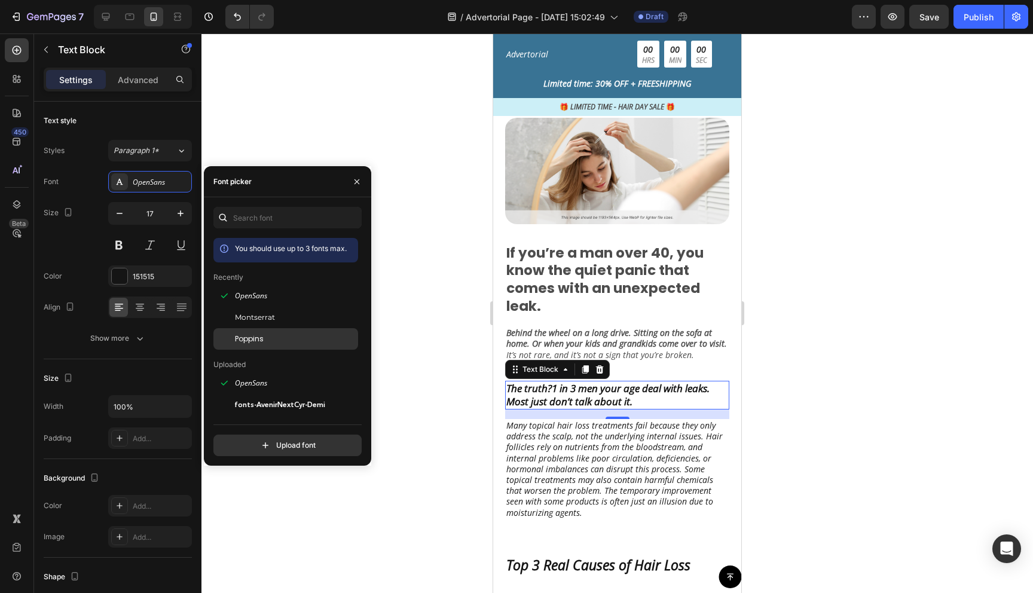
click at [254, 334] on span "Poppins" at bounding box center [249, 339] width 29 height 11
click at [816, 404] on div at bounding box center [618, 313] width 832 height 560
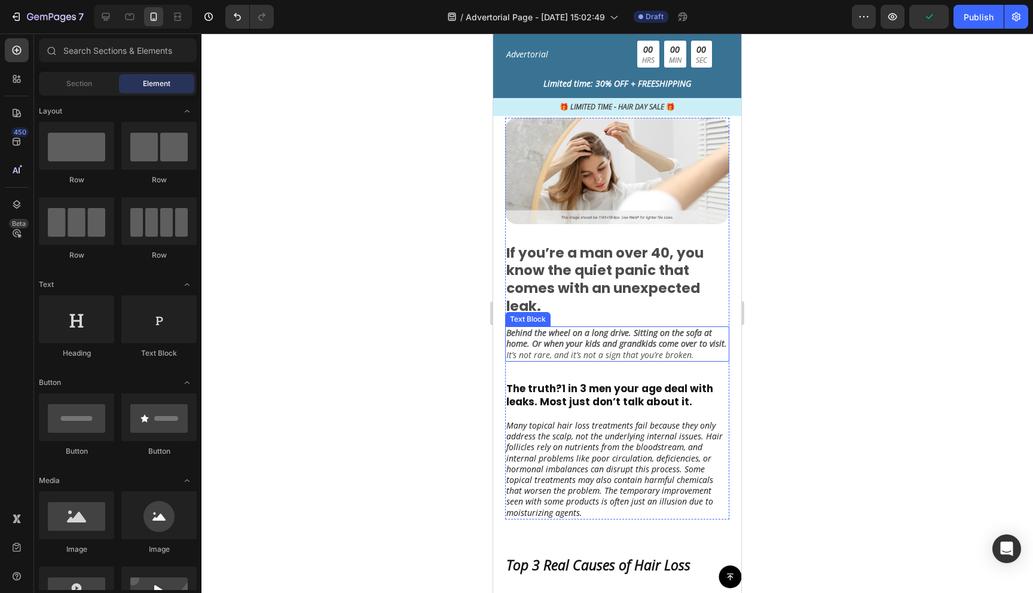
click at [618, 327] on strong "Behind the wheel on a long drive. Sitting on the sofa at home. Or when your kid…" at bounding box center [617, 338] width 221 height 22
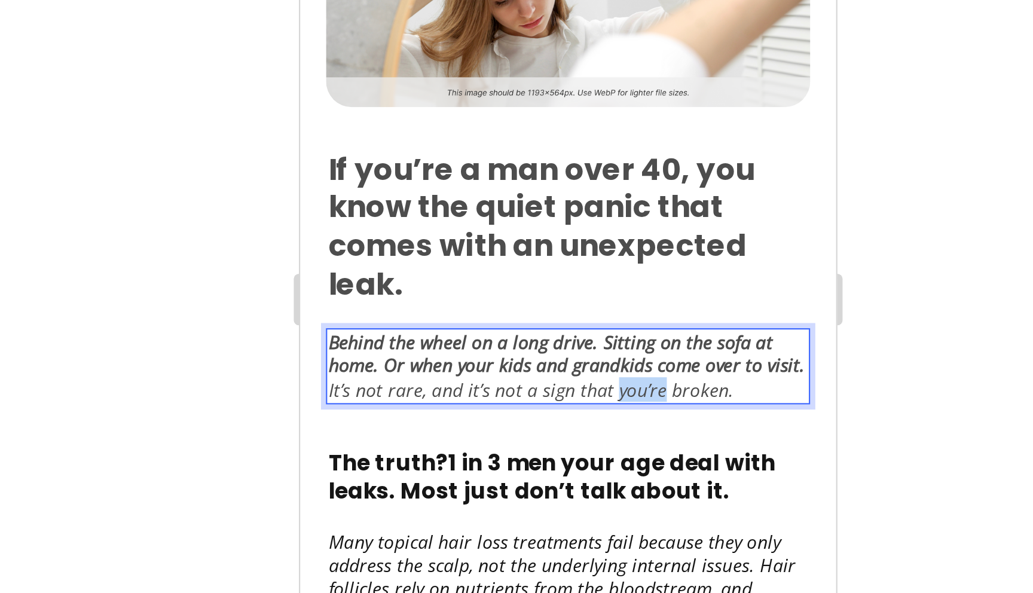
click at [459, 12] on p "It’s not rare, and it’s not a sign that you’re broken." at bounding box center [424, 17] width 222 height 11
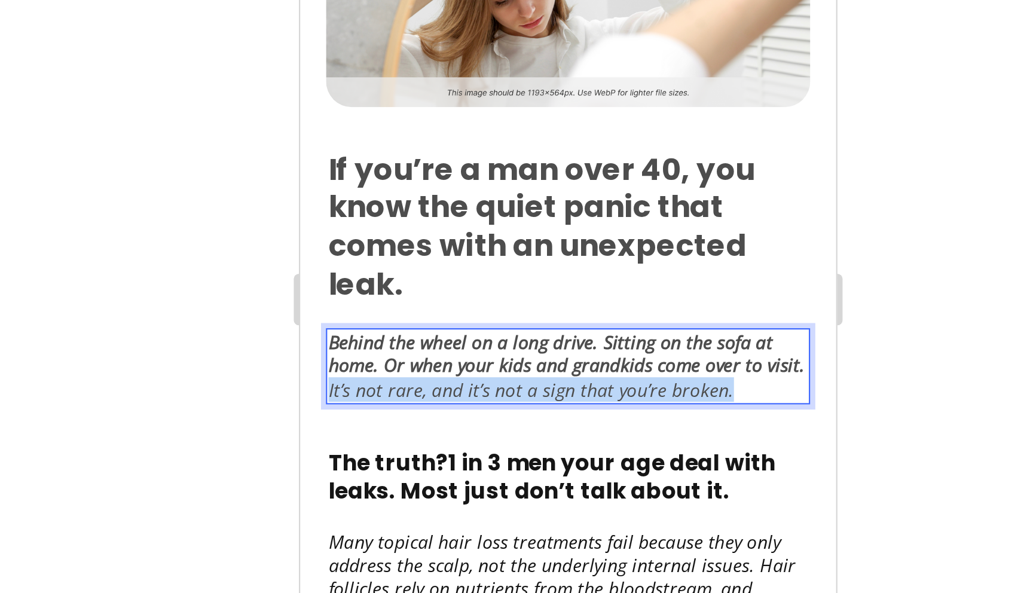
click at [459, 12] on p "It’s not rare, and it’s not a sign that you’re broken." at bounding box center [424, 17] width 222 height 11
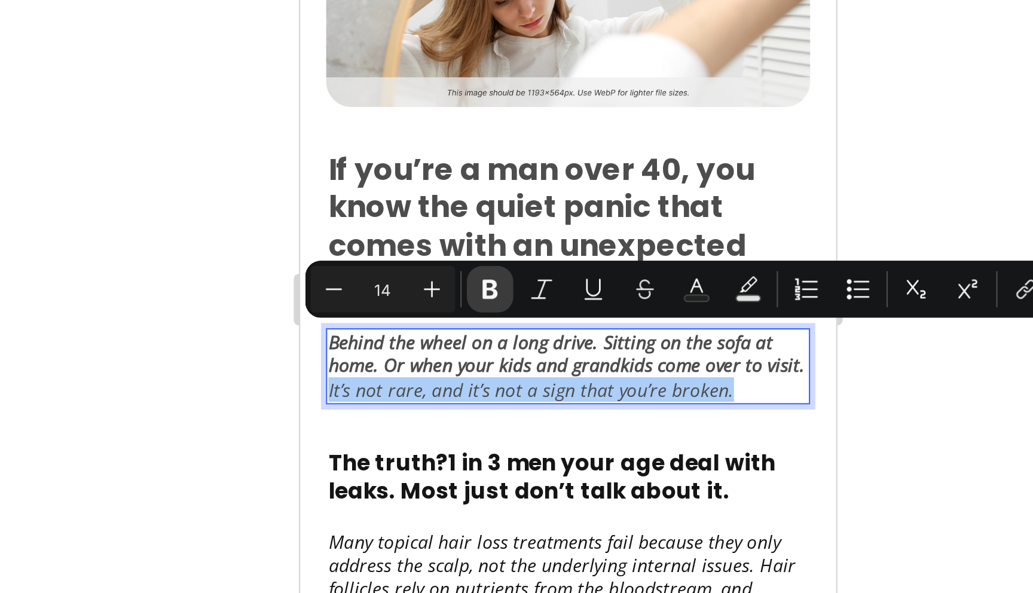
click at [582, 308] on icon "Editor contextual toolbar" at bounding box center [581, 308] width 7 height 9
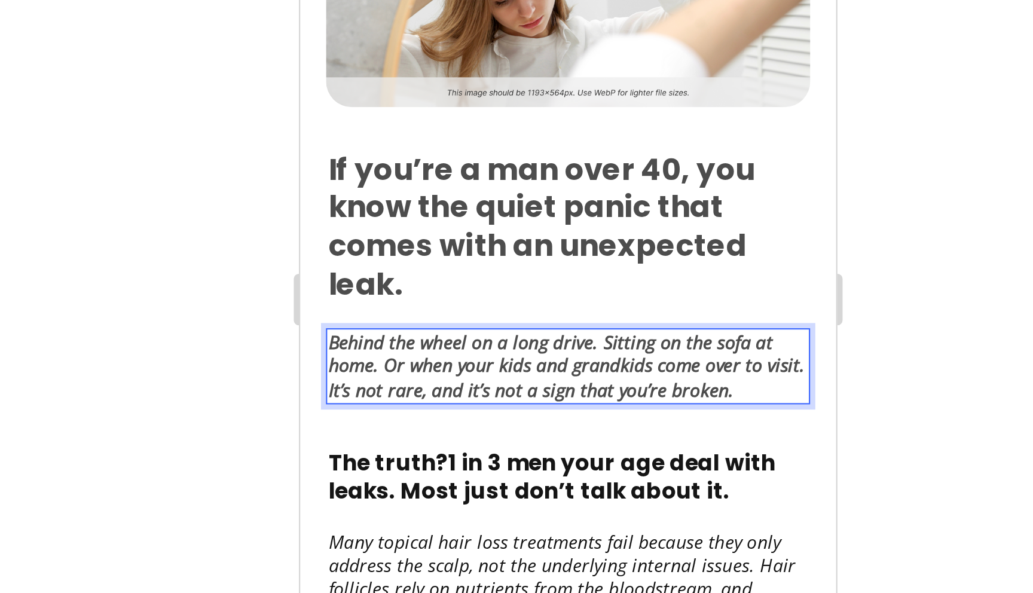
click at [493, 11] on strong "It’s not rare, and it’s not a sign that you’re broken." at bounding box center [407, 16] width 188 height 11
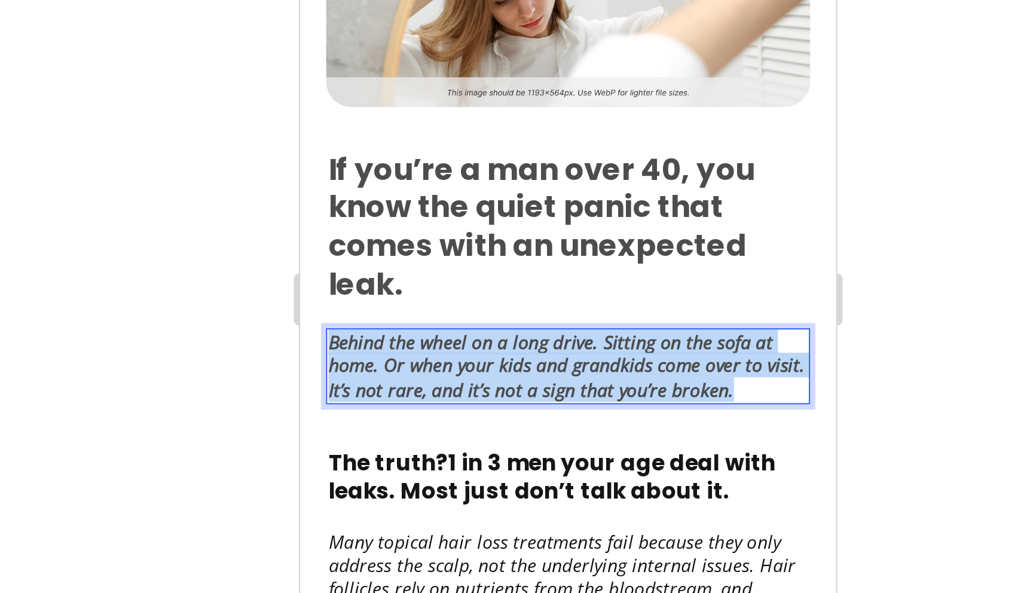
drag, startPoint x: 499, startPoint y: -4, endPoint x: 315, endPoint y: -26, distance: 185.5
click at [315, 0] on div "Behind the wheel on a long drive. Sitting on the sofa at home. Or when your kid…" at bounding box center [424, 6] width 224 height 35
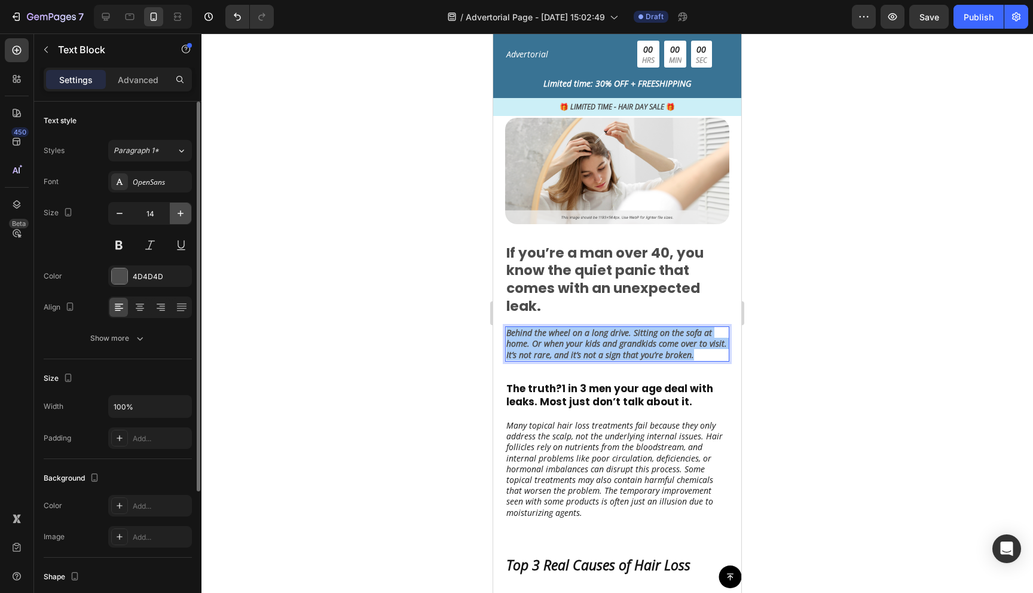
click at [182, 209] on icon "button" at bounding box center [181, 214] width 12 height 12
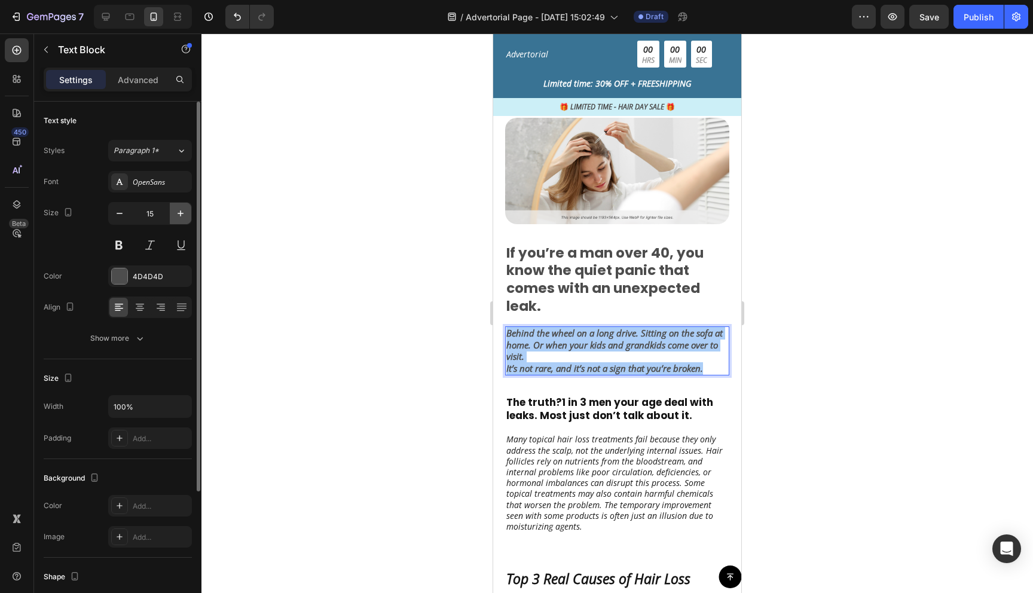
type input "16"
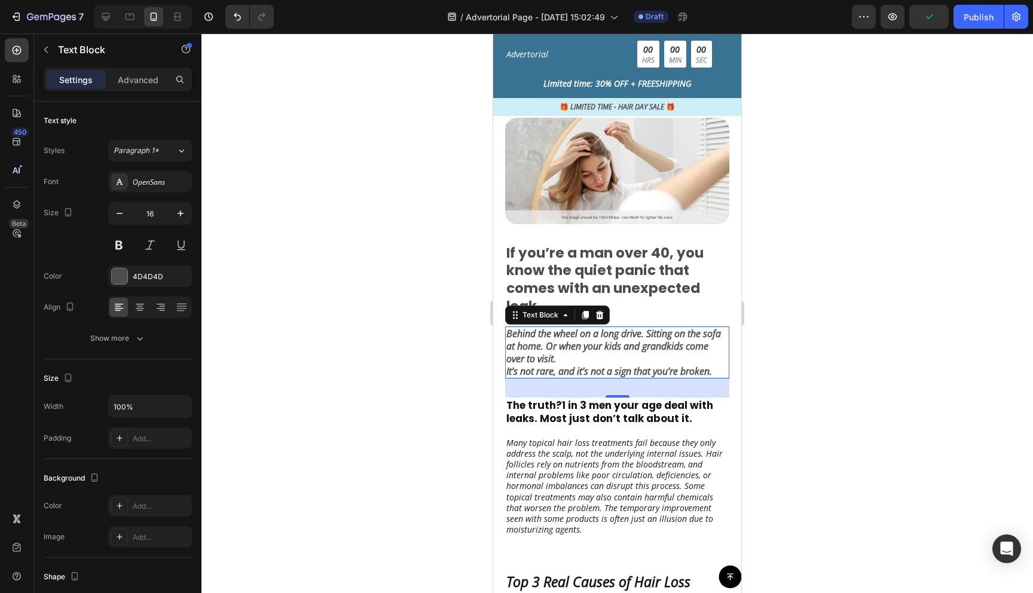
click at [533, 330] on strong "Behind the wheel on a long drive. Sitting on the sofa at home. Or when your kid…" at bounding box center [614, 346] width 215 height 38
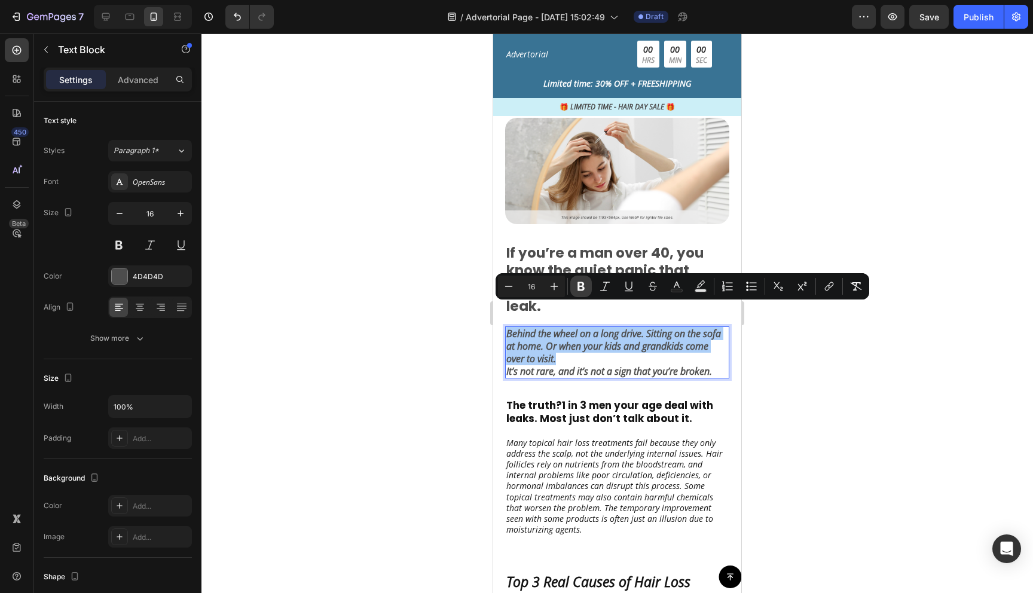
click at [581, 288] on icon "Editor contextual toolbar" at bounding box center [581, 287] width 12 height 12
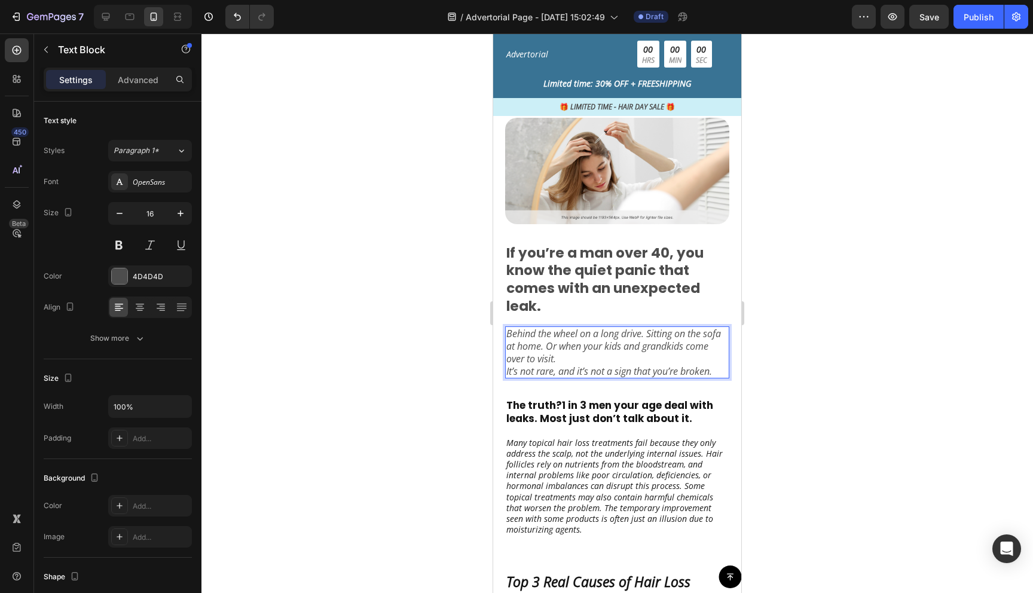
click at [803, 362] on div at bounding box center [618, 313] width 832 height 560
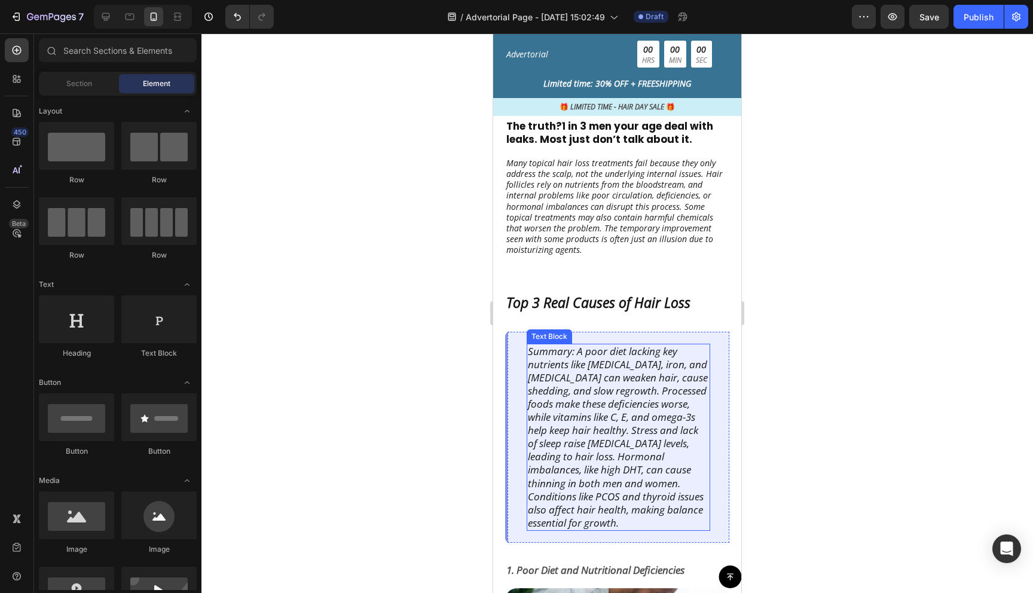
scroll to position [381, 0]
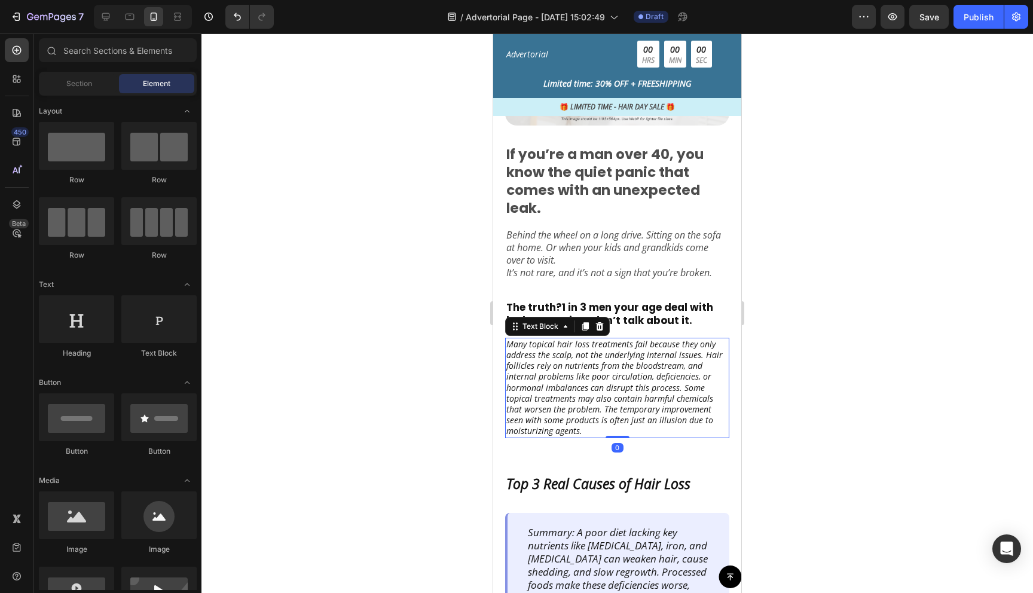
click at [556, 368] on p "Many topical hair loss treatments fail because they only address the scalp, not…" at bounding box center [618, 388] width 222 height 98
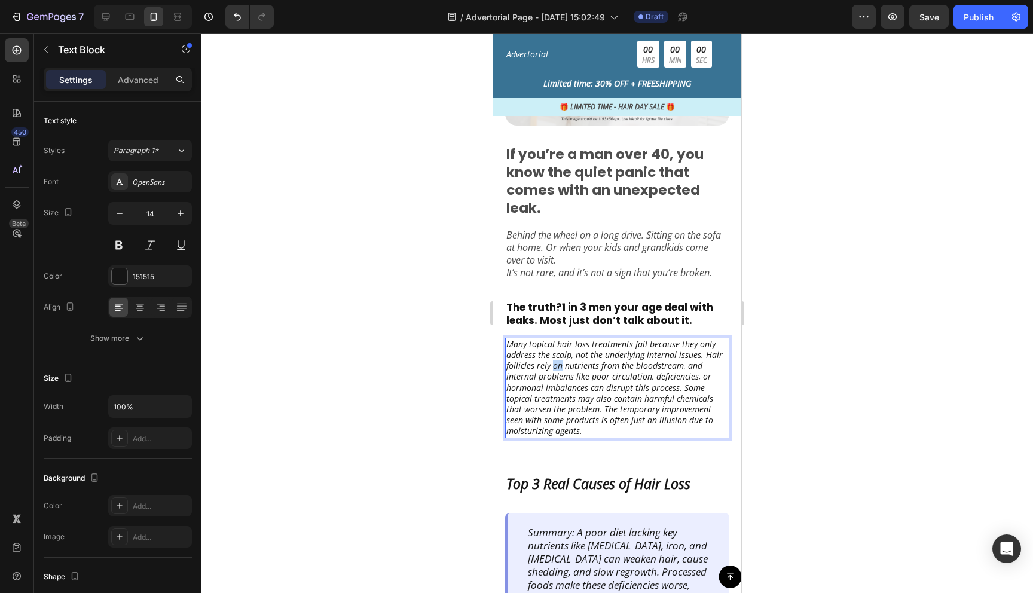
click at [556, 368] on p "Many topical hair loss treatments fail because they only address the scalp, not…" at bounding box center [618, 388] width 222 height 98
click at [519, 369] on p "Many topical hair loss treatments fail because they only address the scalp, not…" at bounding box center [618, 388] width 222 height 98
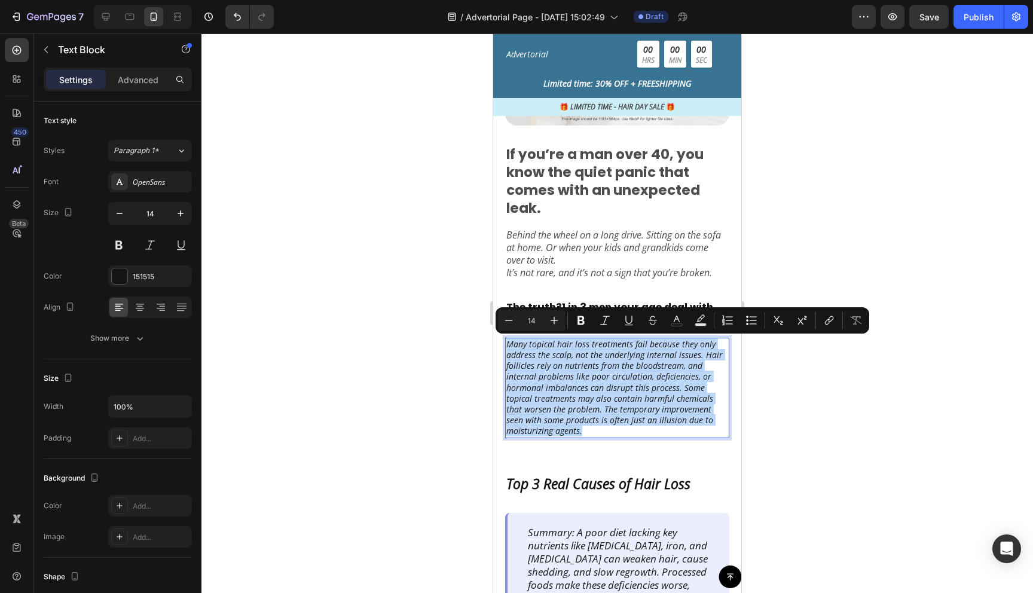
drag, startPoint x: 508, startPoint y: 342, endPoint x: 586, endPoint y: 435, distance: 122.3
click at [586, 435] on p "Many topical hair loss treatments fail because they only address the scalp, not…" at bounding box center [618, 388] width 222 height 98
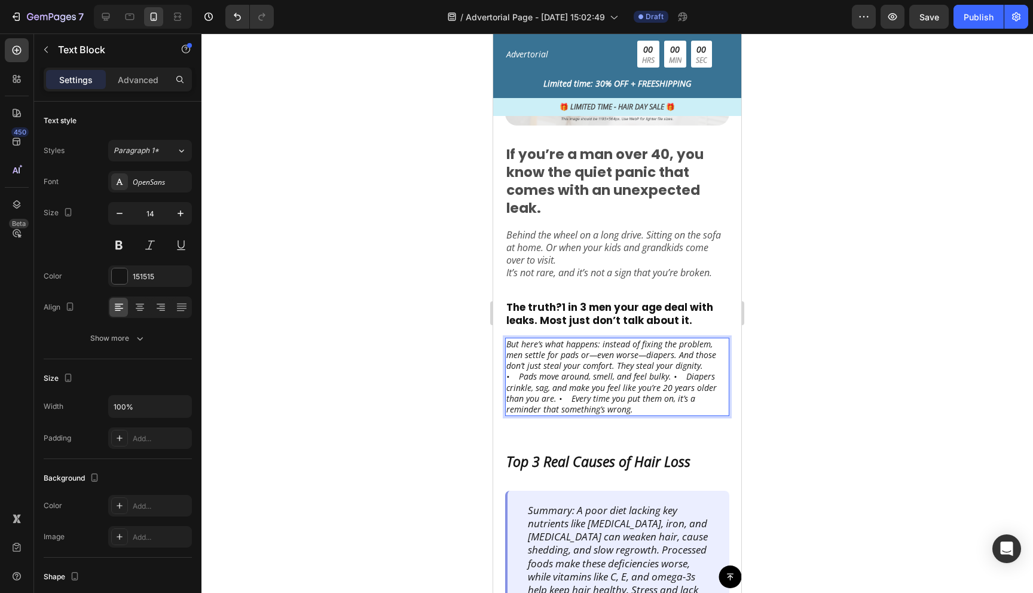
click at [680, 368] on p "But here’s what happens: instead of fixing the problem, men settle for pads or—…" at bounding box center [618, 377] width 222 height 76
click at [17, 105] on div at bounding box center [17, 113] width 24 height 24
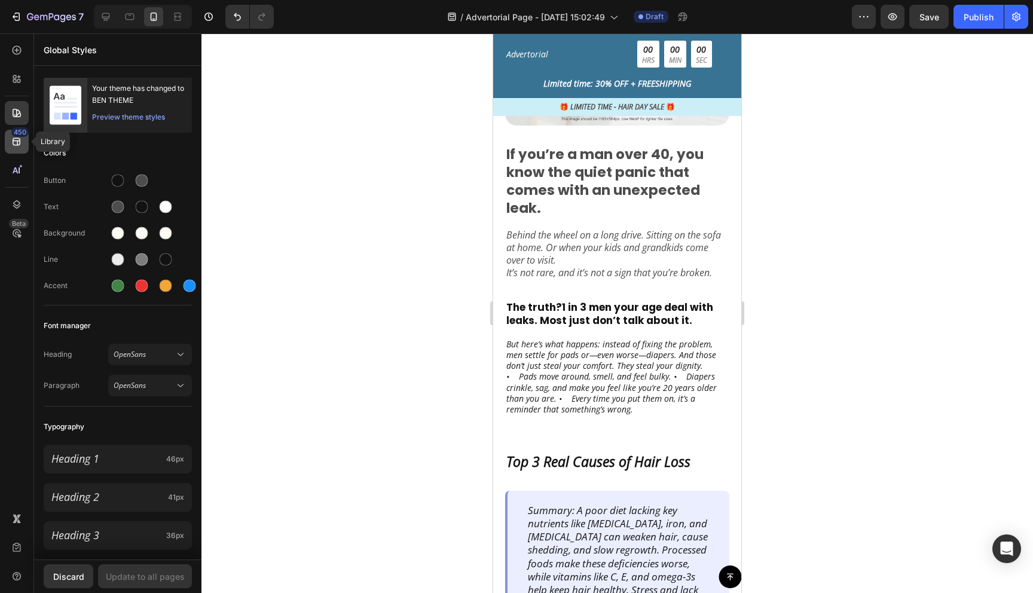
click at [19, 139] on icon at bounding box center [17, 142] width 8 height 8
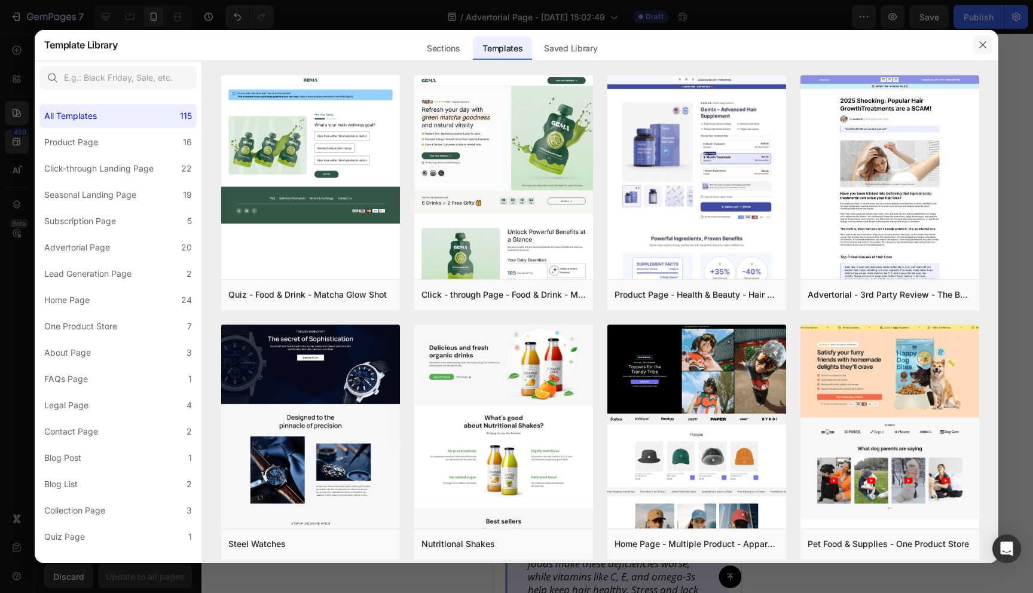
click at [980, 50] on button "button" at bounding box center [983, 44] width 19 height 19
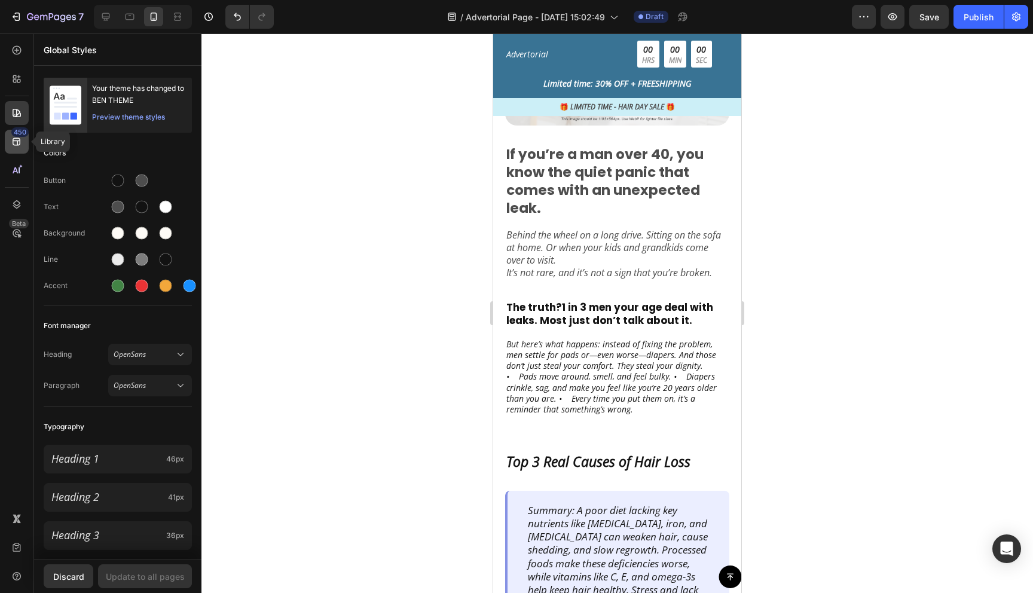
click at [16, 135] on div "450" at bounding box center [19, 132] width 17 height 10
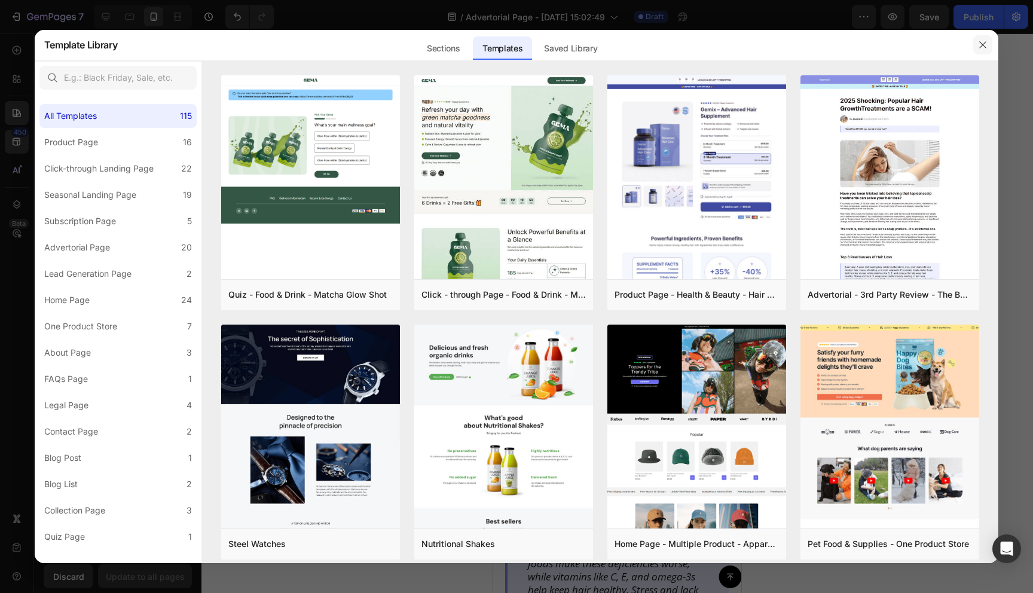
click at [983, 47] on icon "button" at bounding box center [983, 45] width 10 height 10
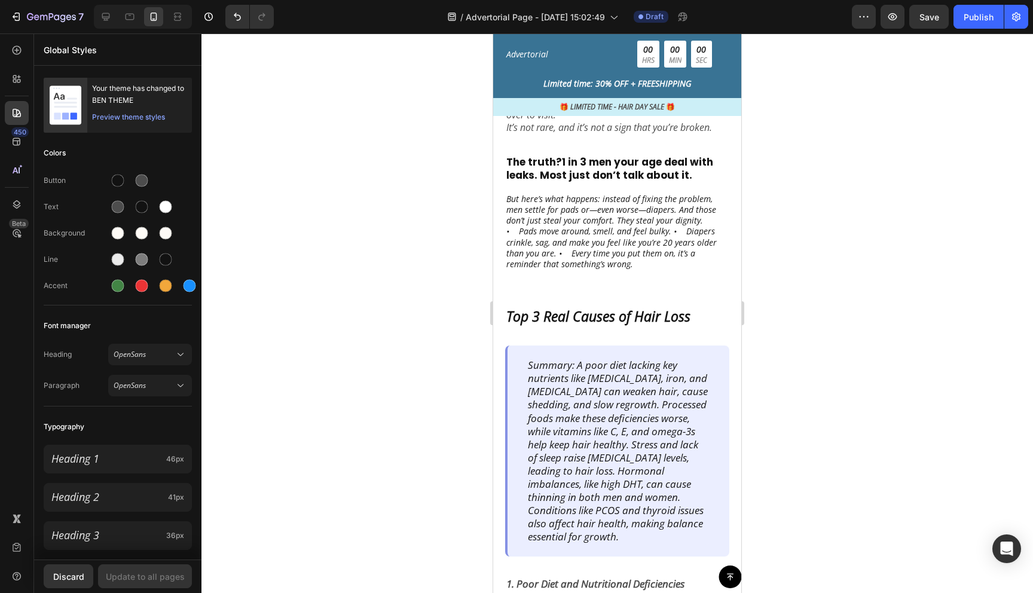
scroll to position [522, 0]
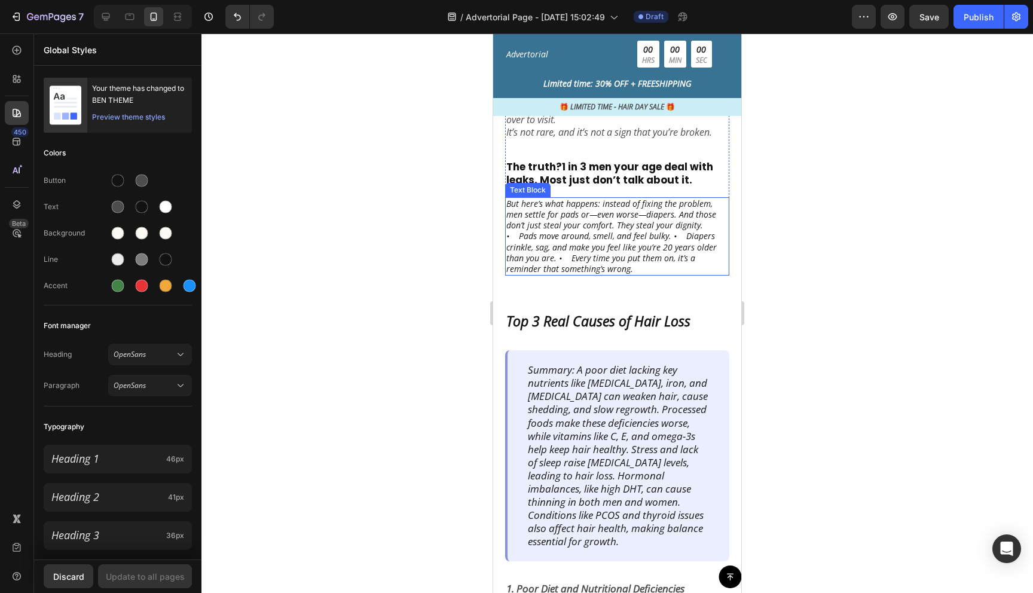
click at [682, 228] on p "But here’s what happens: instead of fixing the problem, men settle for pads or—…" at bounding box center [618, 237] width 222 height 76
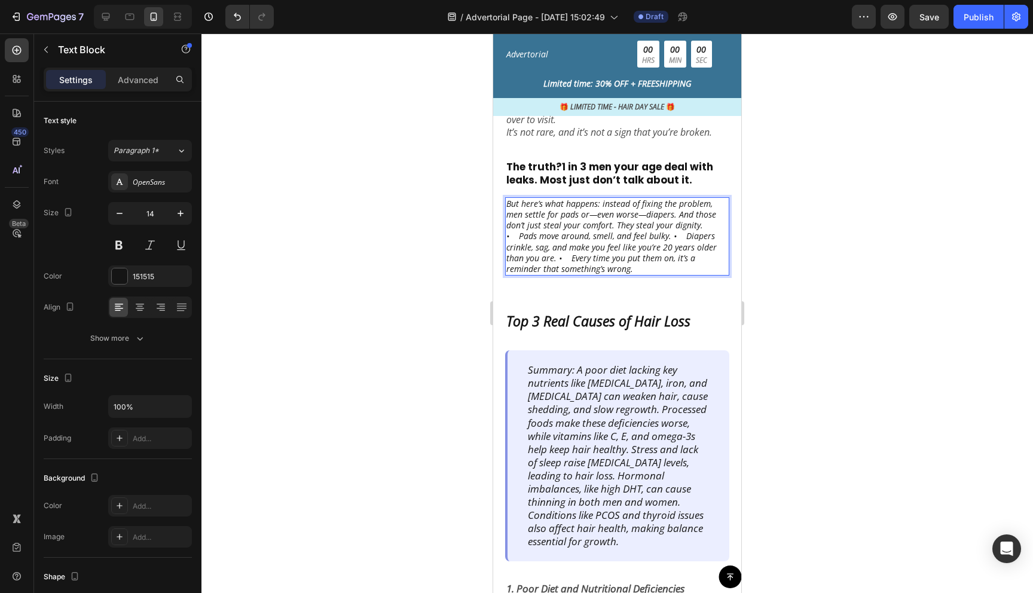
click at [681, 227] on p "But here’s what happens: instead of fixing the problem, men settle for pads or—…" at bounding box center [618, 237] width 222 height 76
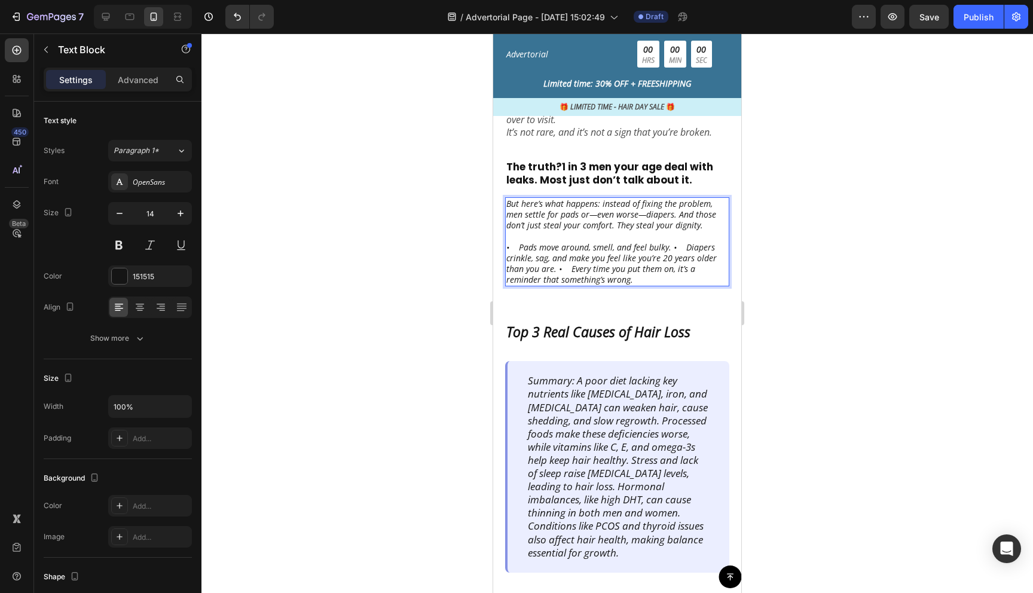
click at [519, 249] on p "But here’s what happens: instead of fixing the problem, men settle for pads or—…" at bounding box center [618, 242] width 222 height 87
click at [676, 248] on p "But here’s what happens: instead of fixing the problem, men settle for pads or—…" at bounding box center [618, 242] width 222 height 87
click at [665, 248] on p "But here’s what happens: instead of fixing the problem, men settle for pads or—…" at bounding box center [618, 242] width 222 height 87
click at [592, 271] on p "But here’s what happens: instead of fixing the problem, men settle for pads or—…" at bounding box center [618, 242] width 222 height 87
click at [578, 273] on p "But here’s what happens: instead of fixing the problem, men settle for pads or—…" at bounding box center [618, 242] width 222 height 87
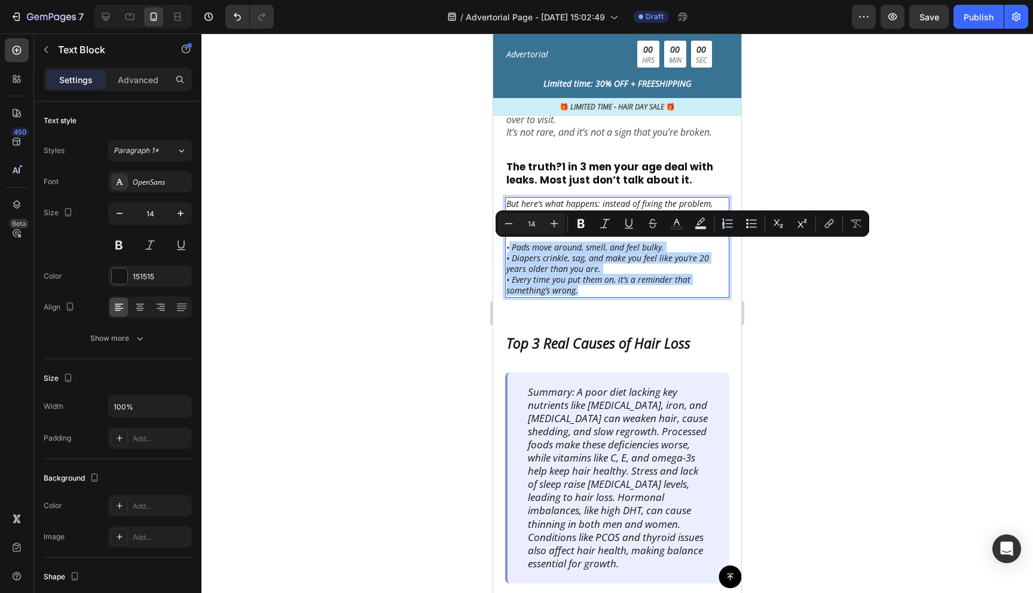
drag, startPoint x: 593, startPoint y: 292, endPoint x: 510, endPoint y: 248, distance: 94.7
click at [510, 248] on p "But here’s what happens: instead of fixing the problem, men settle for pads or—…" at bounding box center [618, 248] width 222 height 98
click at [782, 291] on div at bounding box center [618, 313] width 832 height 560
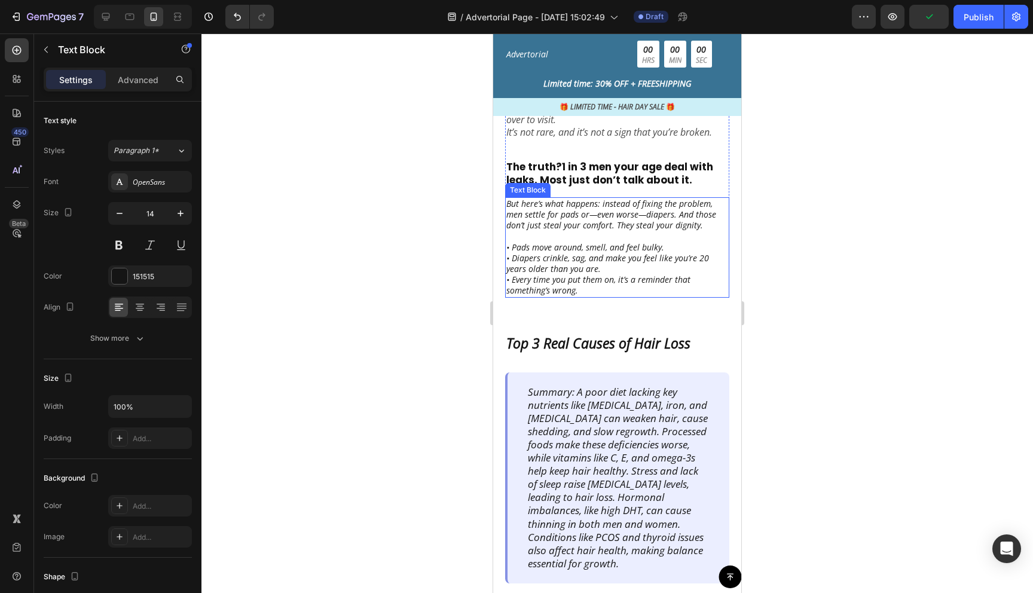
click at [633, 291] on p "But here’s what happens: instead of fixing the problem, men settle for pads or—…" at bounding box center [618, 248] width 222 height 98
click at [120, 179] on icon at bounding box center [120, 182] width 10 height 10
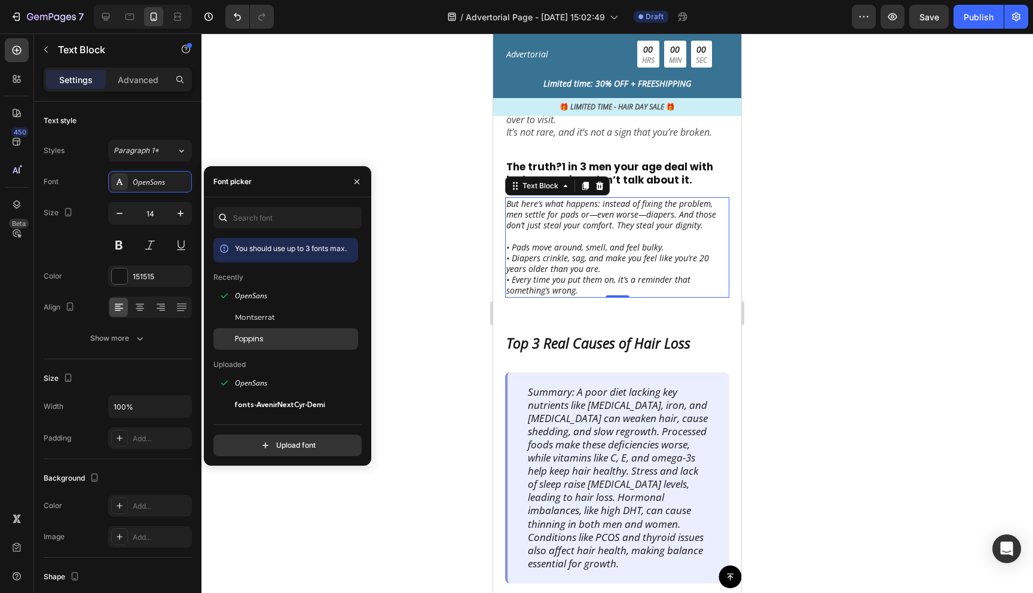
click at [262, 333] on div "Poppins" at bounding box center [286, 339] width 145 height 22
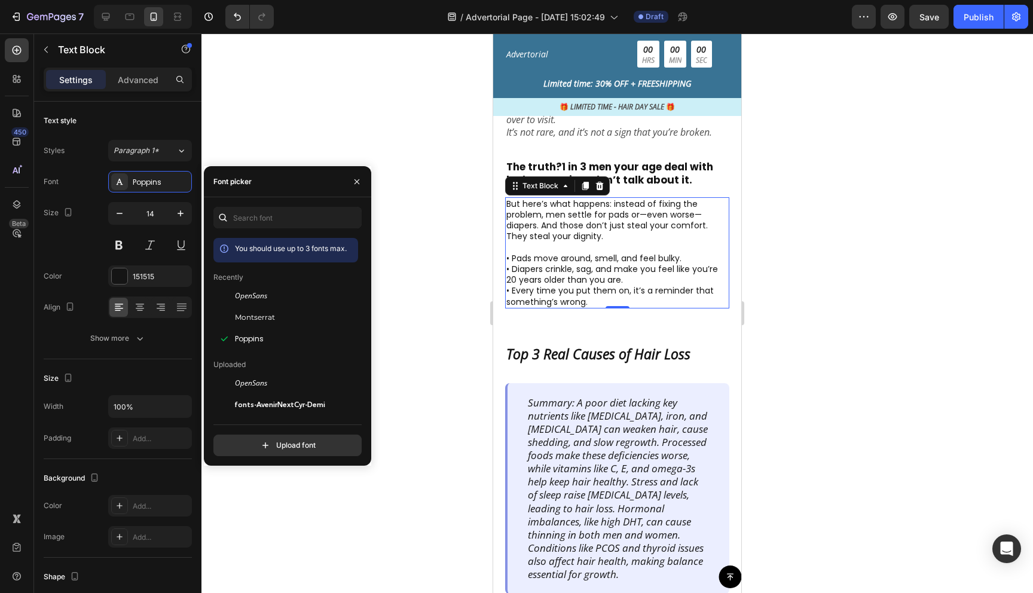
click at [443, 261] on div at bounding box center [618, 313] width 832 height 560
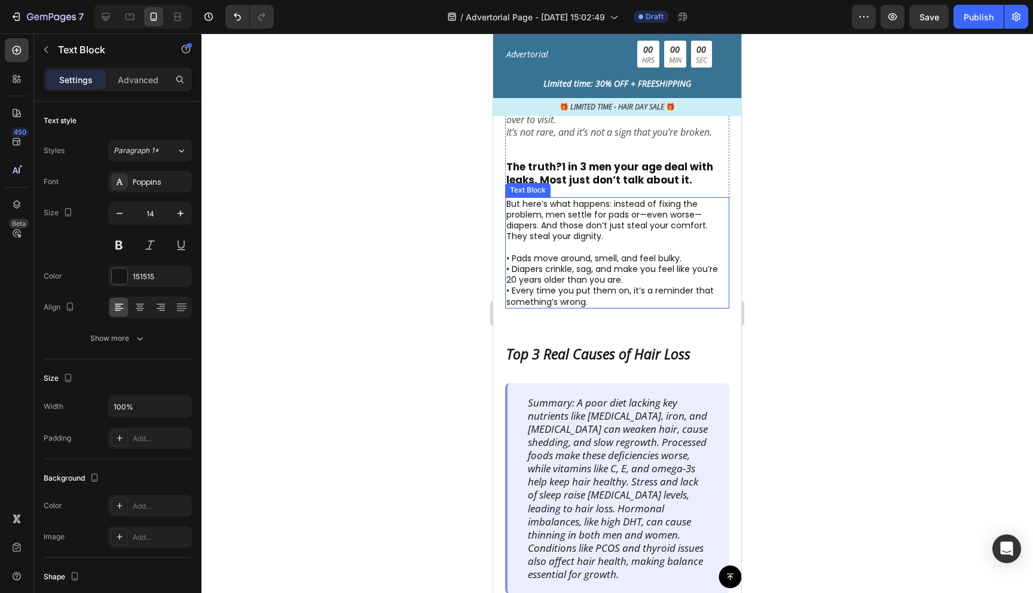
click at [568, 251] on p "But here’s what happens: instead of fixing the problem, men settle for pads or—…" at bounding box center [618, 253] width 222 height 109
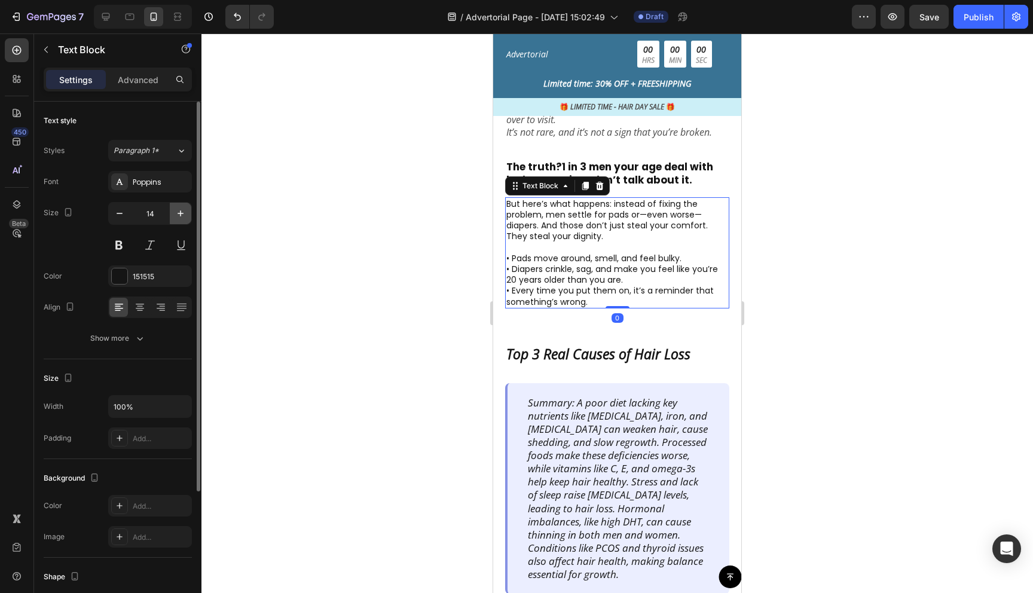
click at [181, 211] on icon "button" at bounding box center [181, 214] width 12 height 12
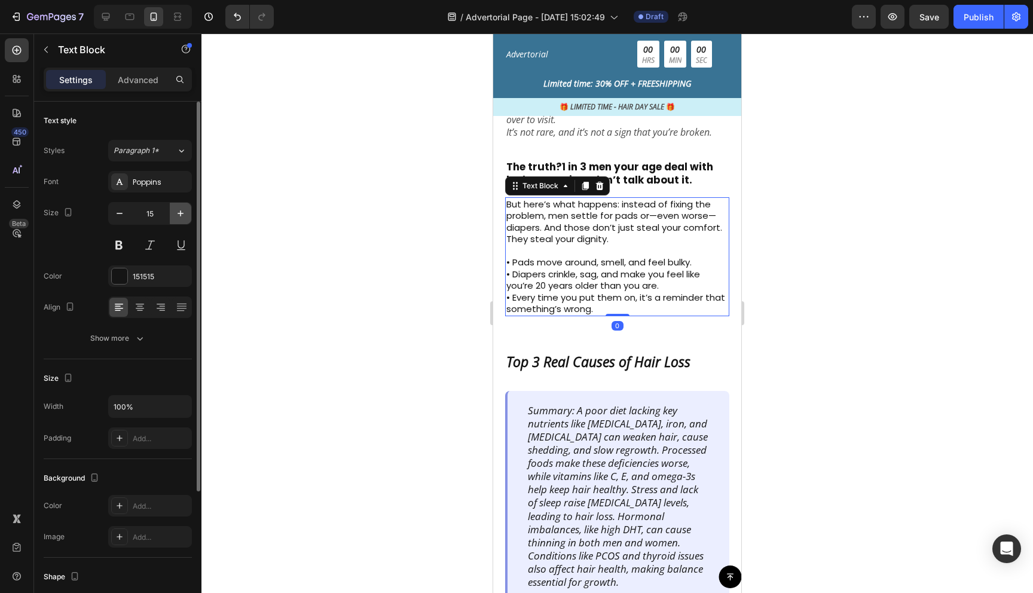
type input "16"
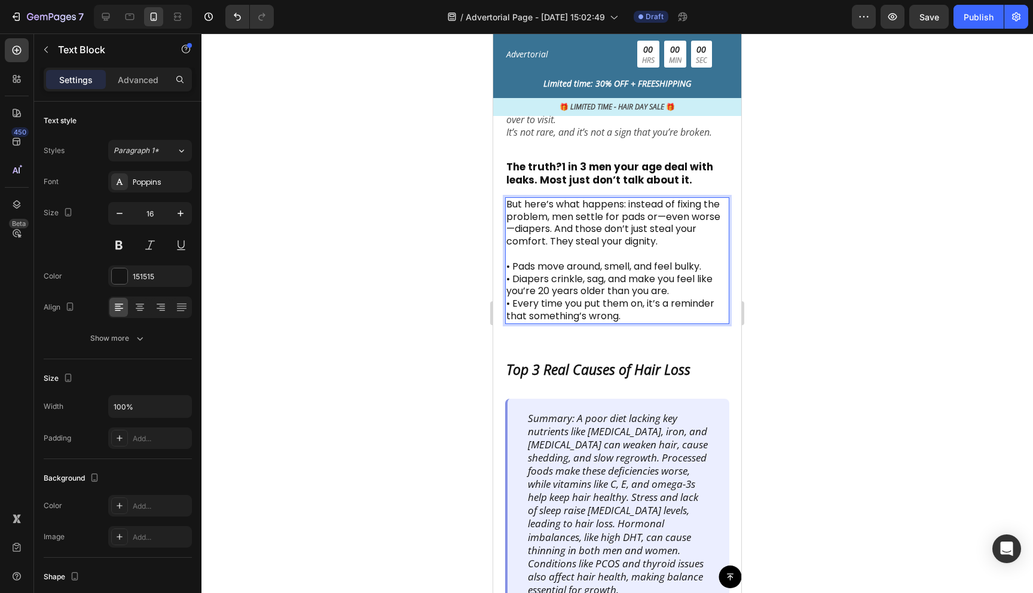
click at [802, 328] on div at bounding box center [618, 313] width 832 height 560
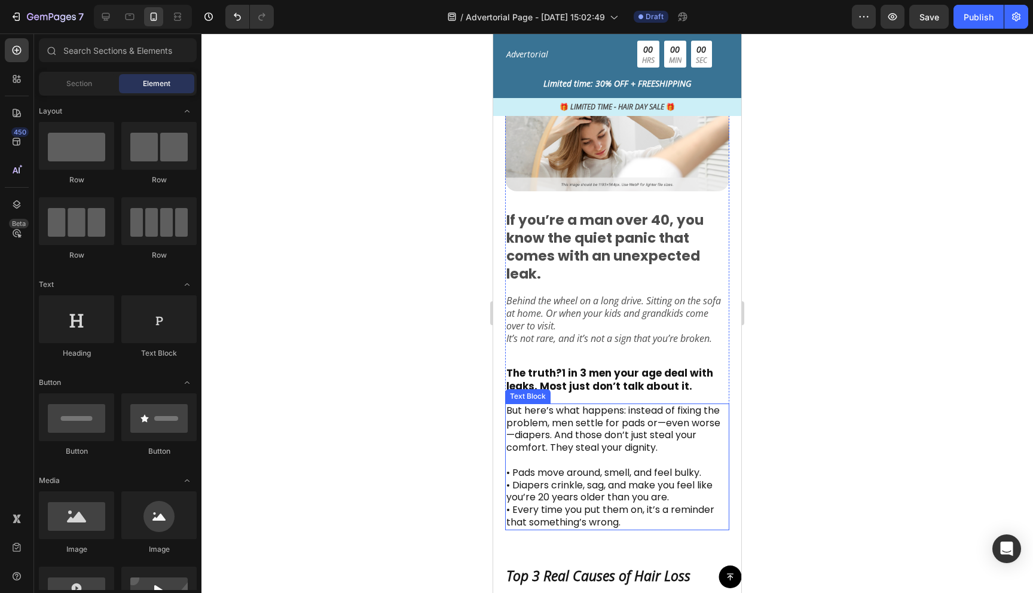
scroll to position [310, 0]
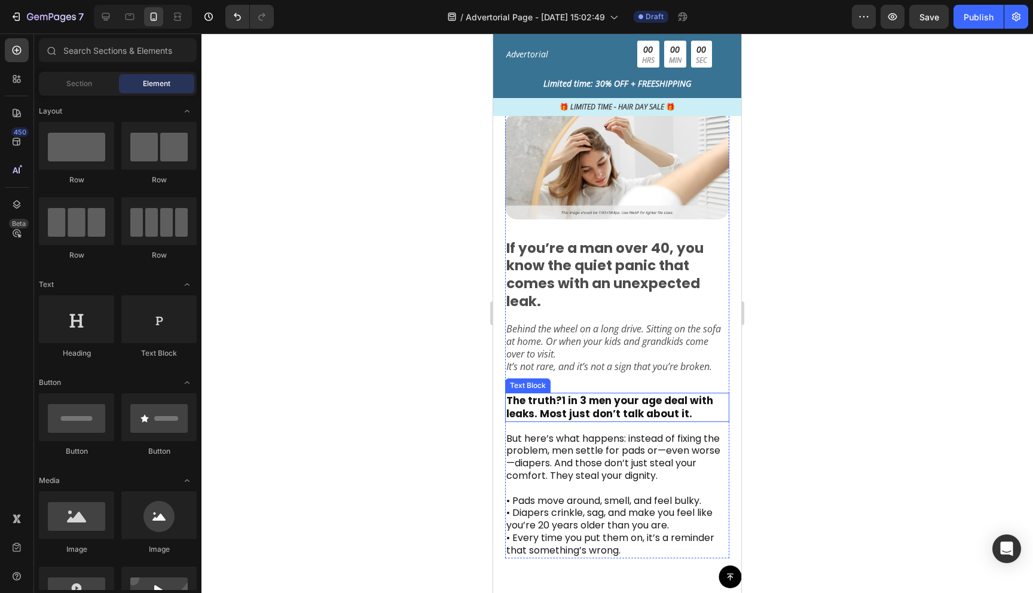
click at [626, 394] on p "The truth? 1 in 3 men your age deal with leaks. Most just don’t talk about it." at bounding box center [618, 407] width 222 height 26
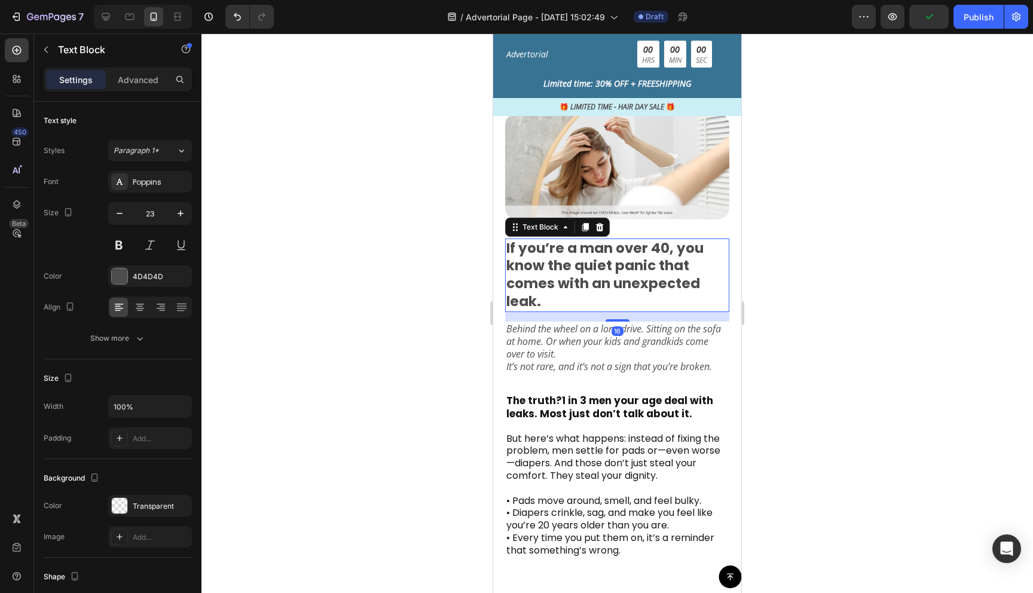
click at [566, 245] on p "If you’re a man over 40, you know the quiet panic that comes with an unexpected…" at bounding box center [618, 276] width 222 height 72
click at [118, 278] on div at bounding box center [120, 277] width 16 height 16
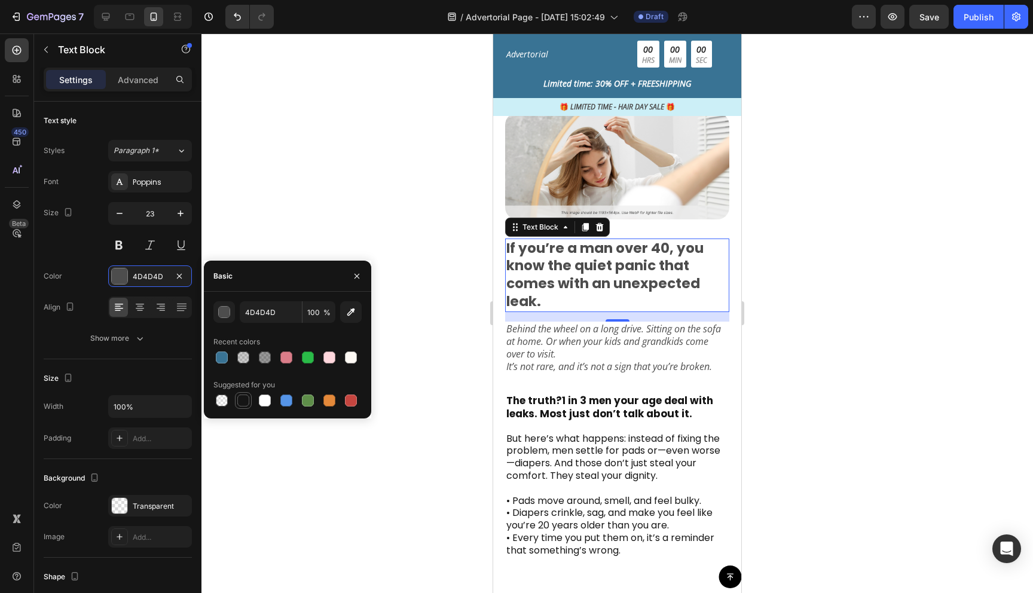
click at [251, 399] on div at bounding box center [243, 400] width 17 height 17
type input "151515"
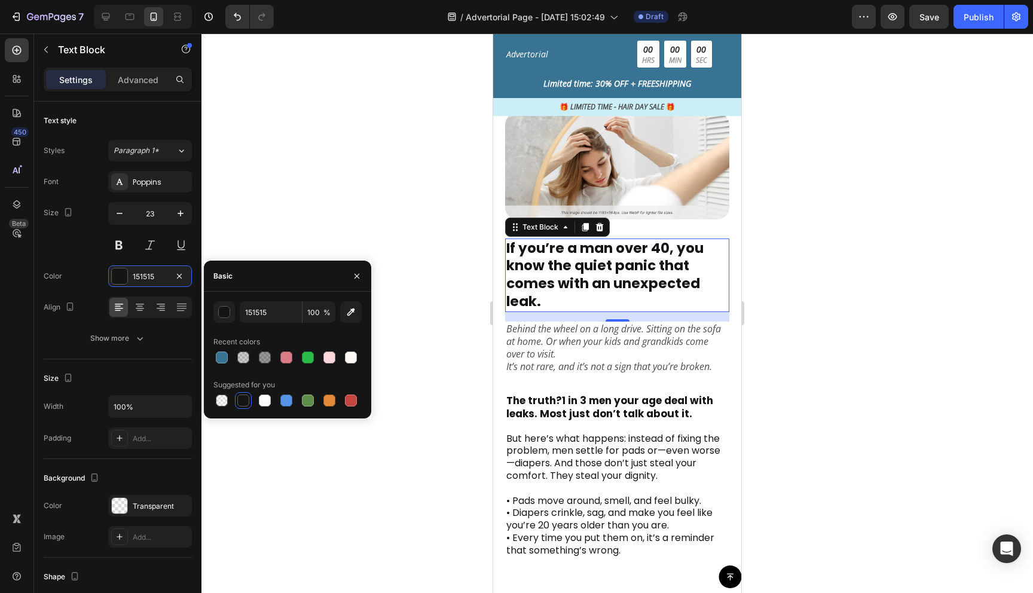
click at [815, 301] on div at bounding box center [618, 313] width 832 height 560
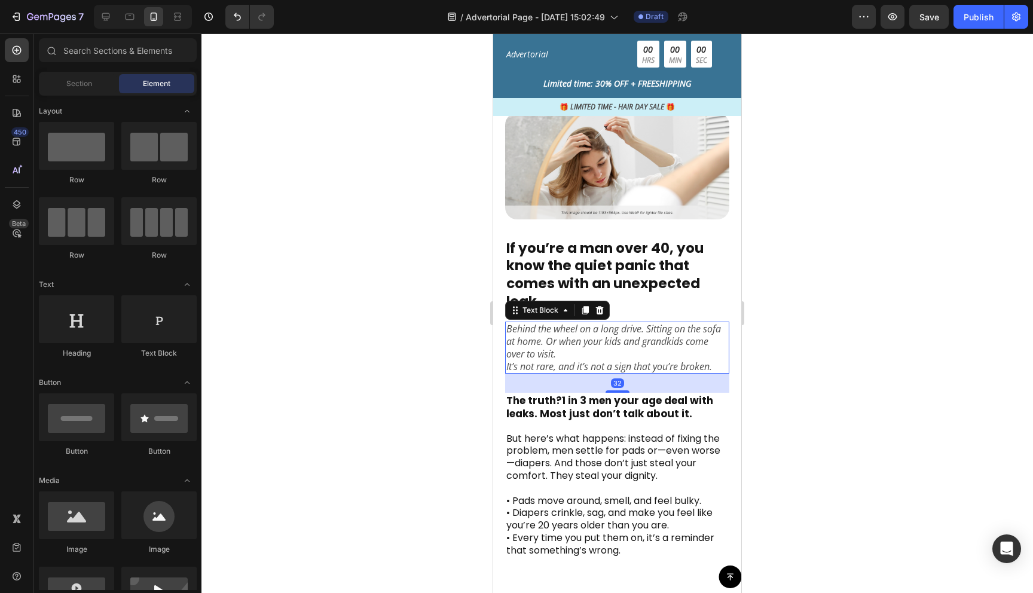
click at [635, 323] on p "Behind the wheel on a long drive. Sitting on the sofa at home. Or when your kid…" at bounding box center [618, 341] width 222 height 37
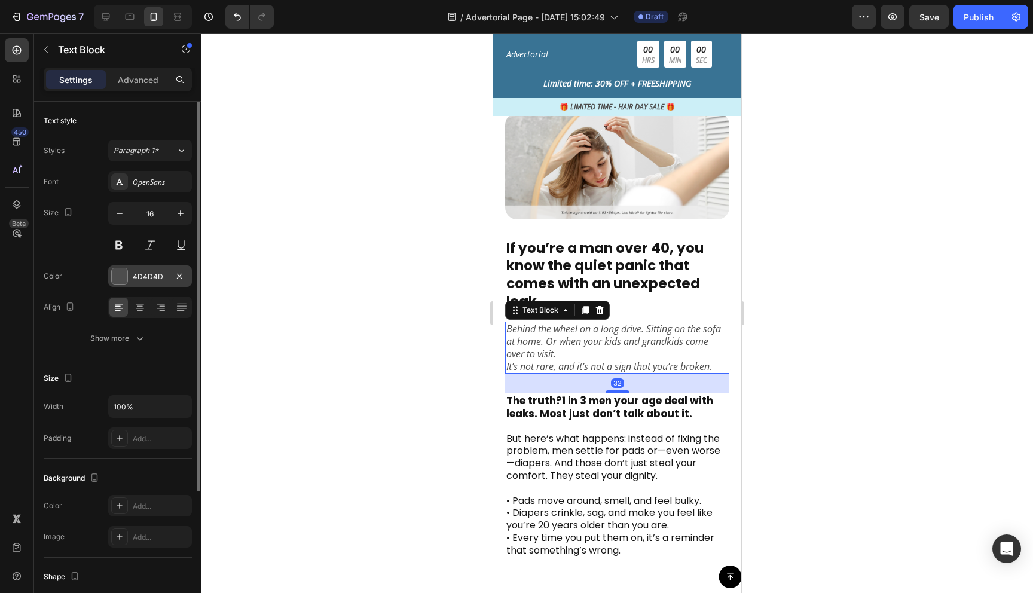
click at [109, 277] on div "4D4D4D" at bounding box center [150, 277] width 84 height 22
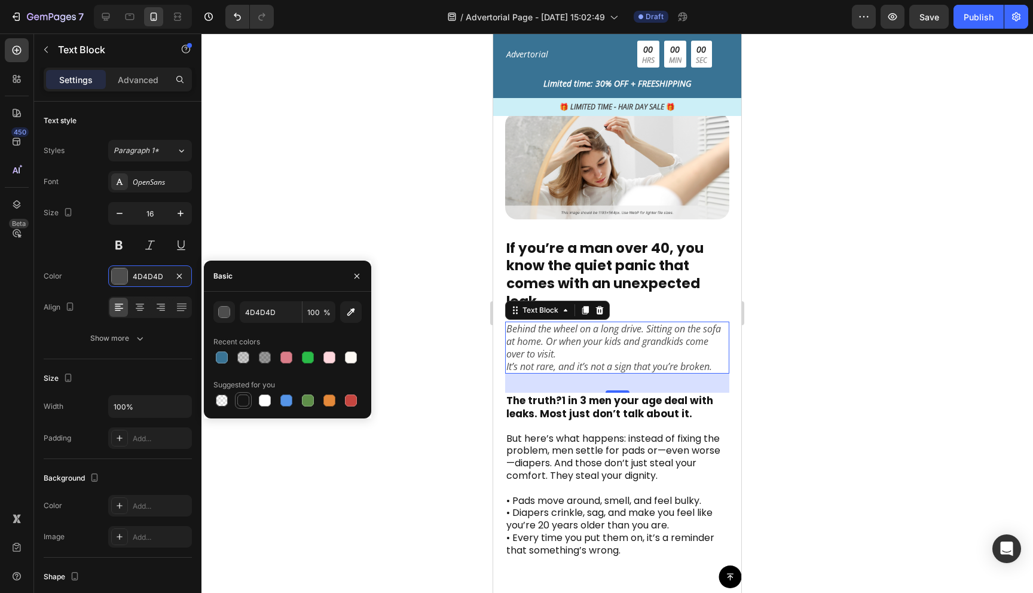
click at [241, 402] on div at bounding box center [243, 401] width 12 height 12
type input "151515"
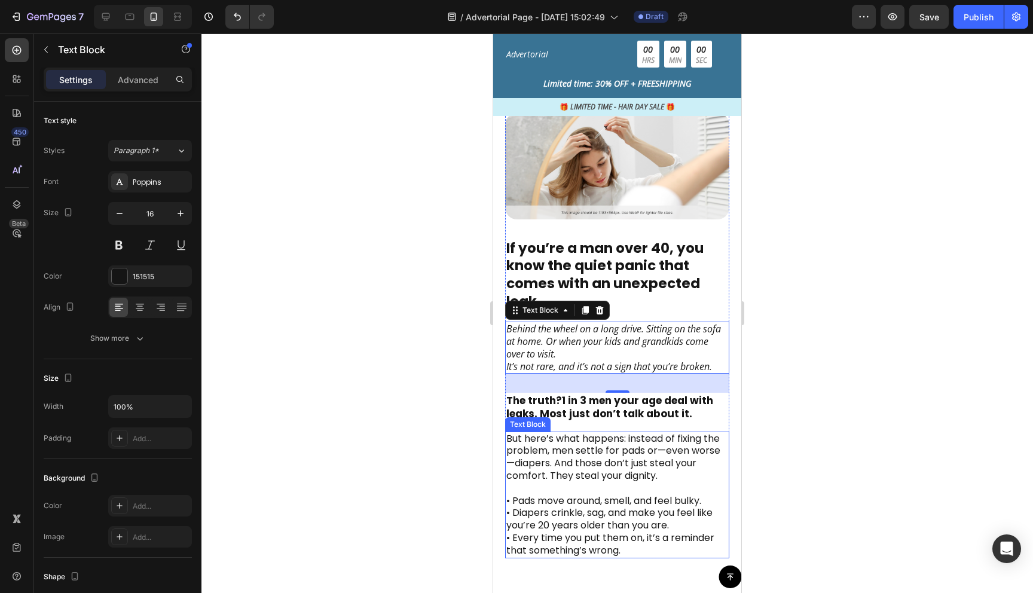
click at [539, 435] on p "But here’s what happens: instead of fixing the problem, men settle for pads or—…" at bounding box center [618, 495] width 222 height 124
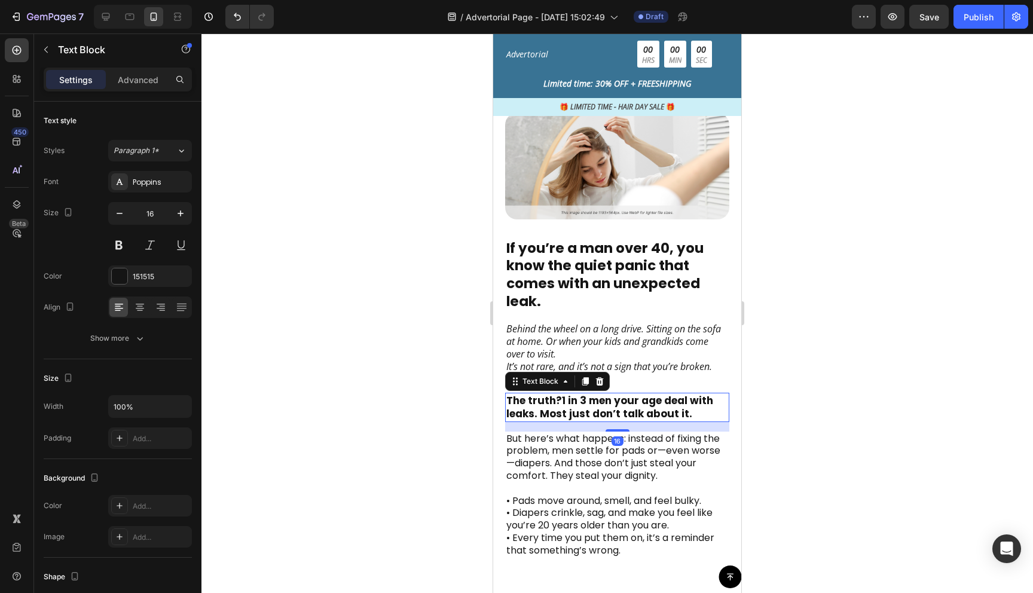
click at [638, 394] on p "The truth? 1 in 3 men your age deal with leaks. Most just don’t talk about it." at bounding box center [618, 407] width 222 height 26
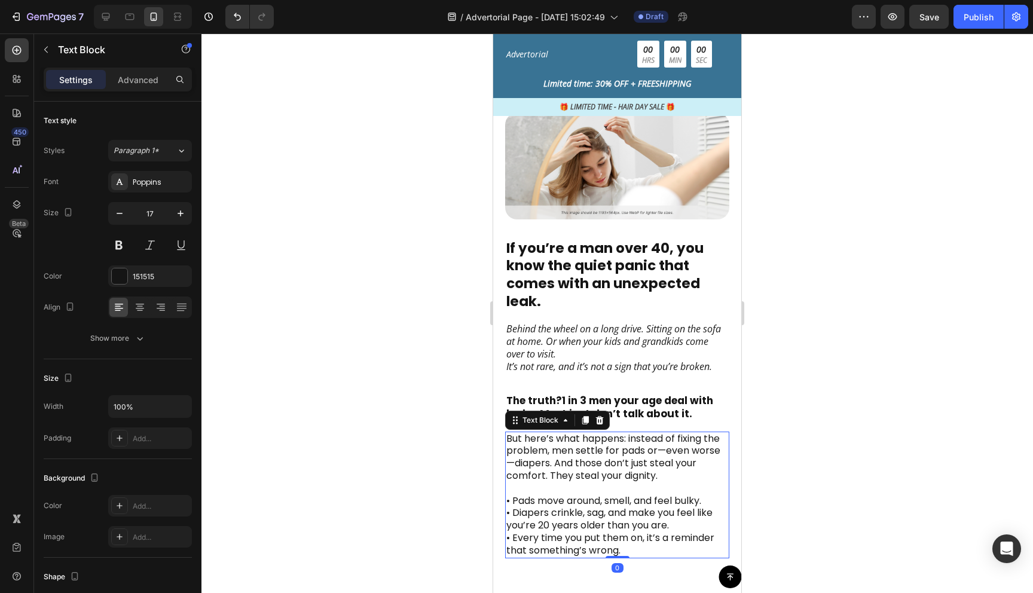
click at [594, 467] on p "But here’s what happens: instead of fixing the problem, men settle for pads or—…" at bounding box center [618, 495] width 222 height 124
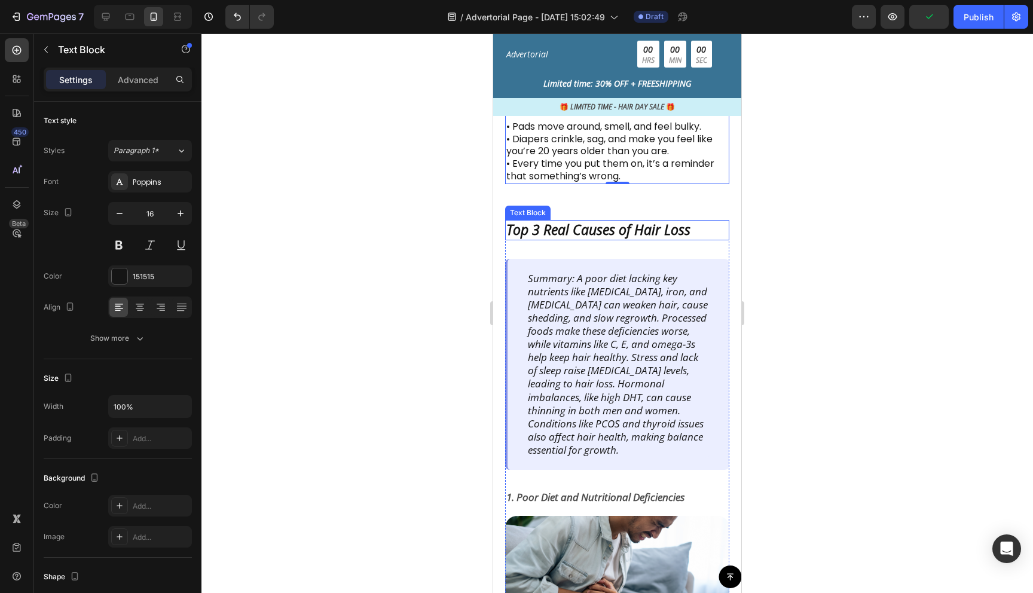
scroll to position [777, 0]
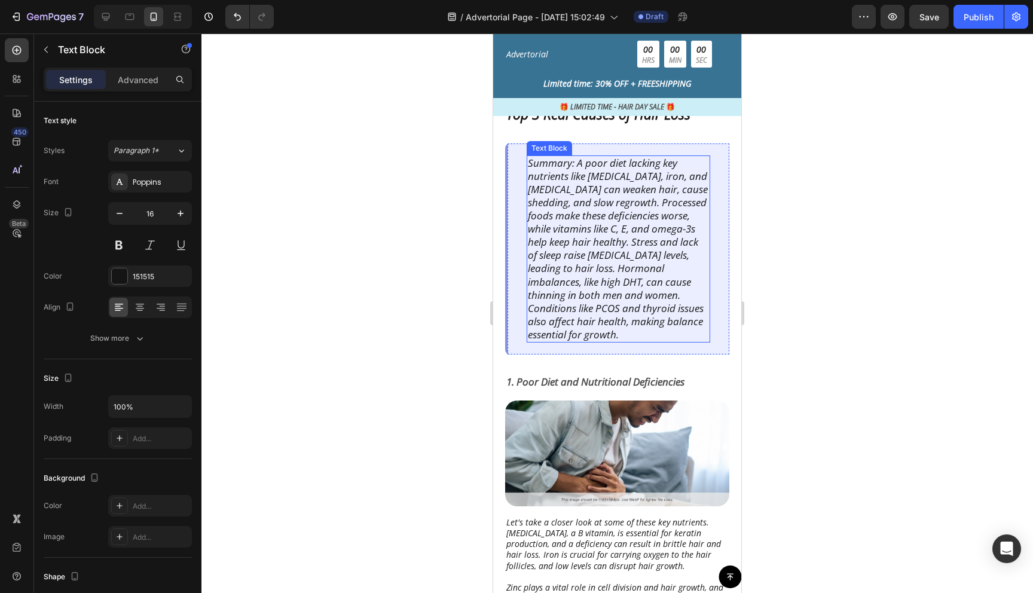
click at [691, 306] on p "Summary: A poor diet lacking key nutrients like [MEDICAL_DATA], iron, and [MEDI…" at bounding box center [618, 249] width 181 height 185
click at [717, 306] on div "Summary: A poor diet lacking key nutrients like [MEDICAL_DATA], iron, and [MEDI…" at bounding box center [617, 249] width 224 height 211
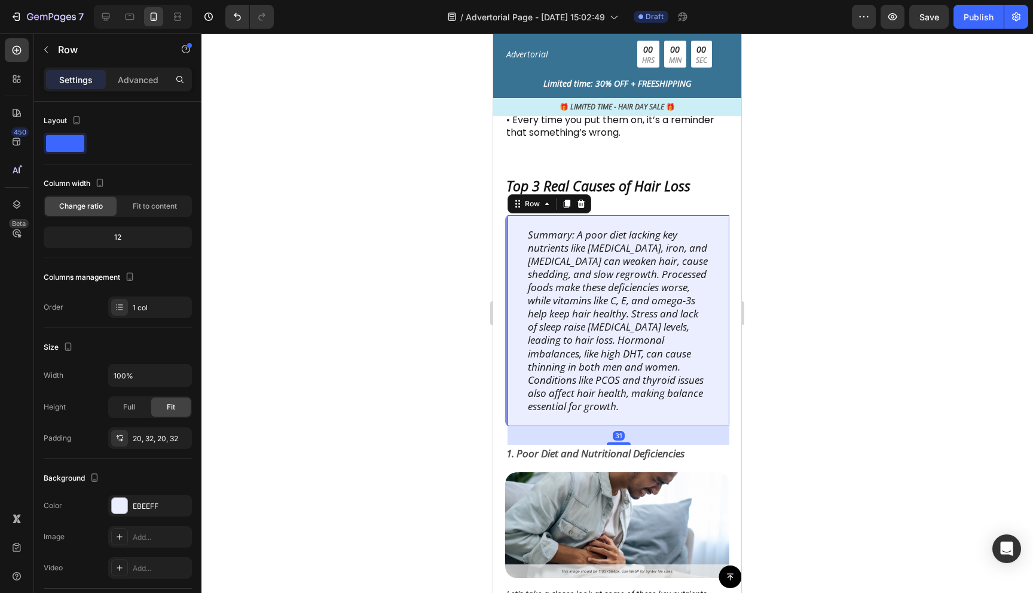
scroll to position [685, 0]
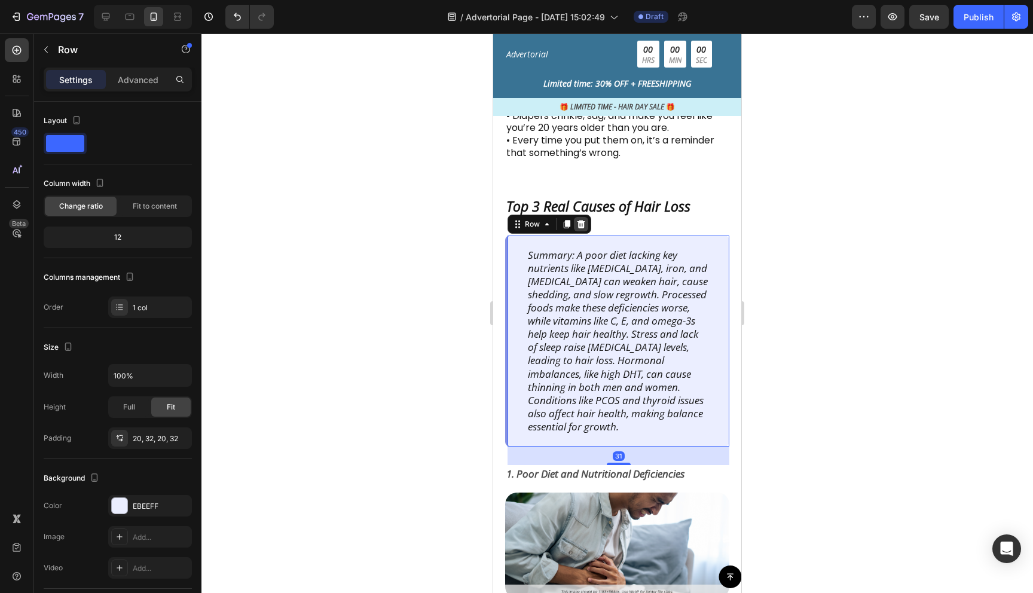
click at [579, 223] on icon at bounding box center [582, 224] width 8 height 8
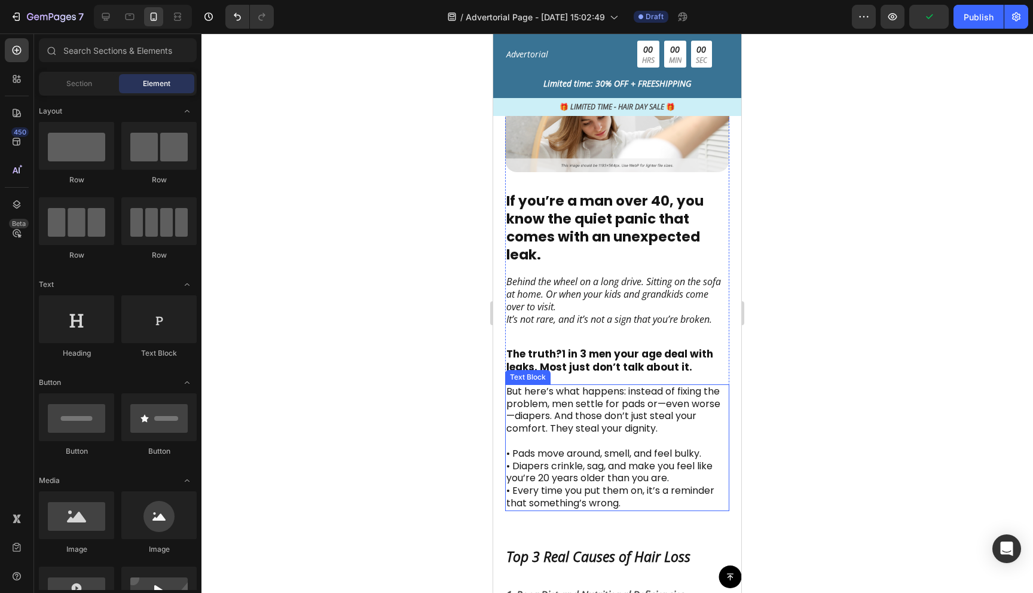
scroll to position [327, 0]
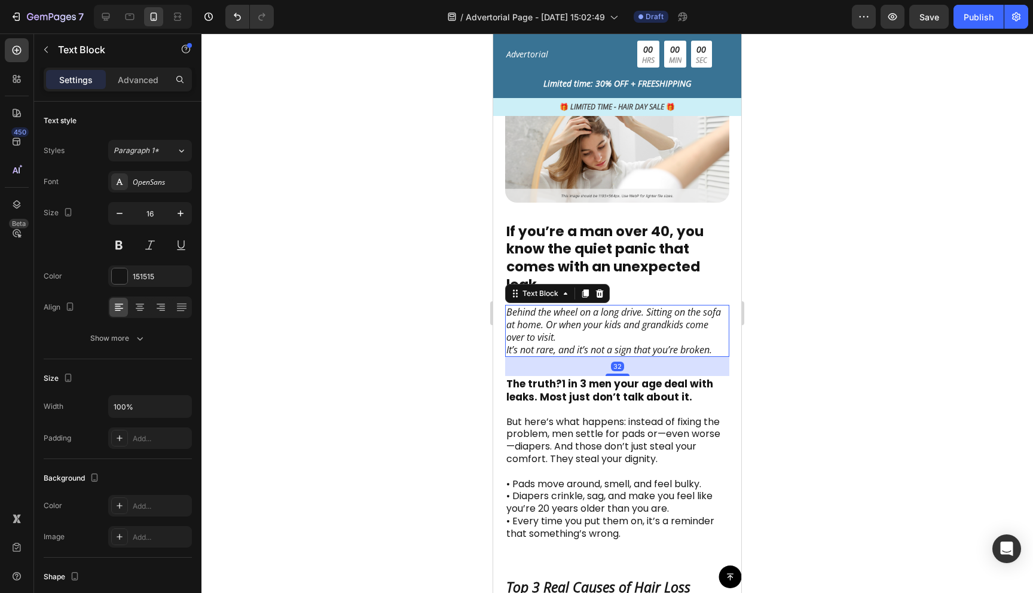
click at [507, 306] on p "Behind the wheel on a long drive. Sitting on the sofa at home. Or when your kid…" at bounding box center [618, 324] width 222 height 37
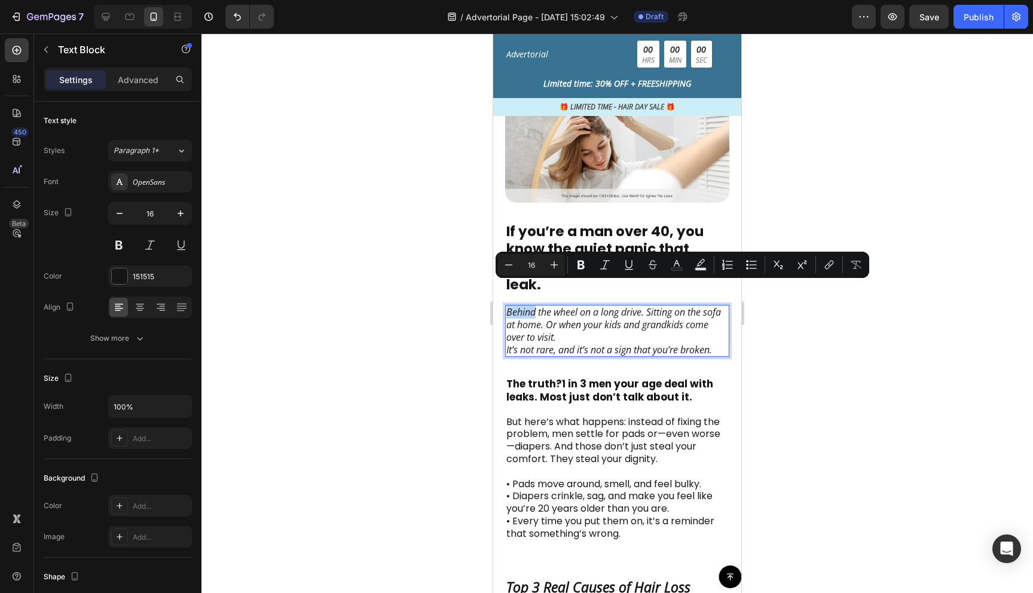
click at [510, 306] on p "Behind the wheel on a long drive. Sitting on the sofa at home. Or when your kid…" at bounding box center [618, 324] width 222 height 37
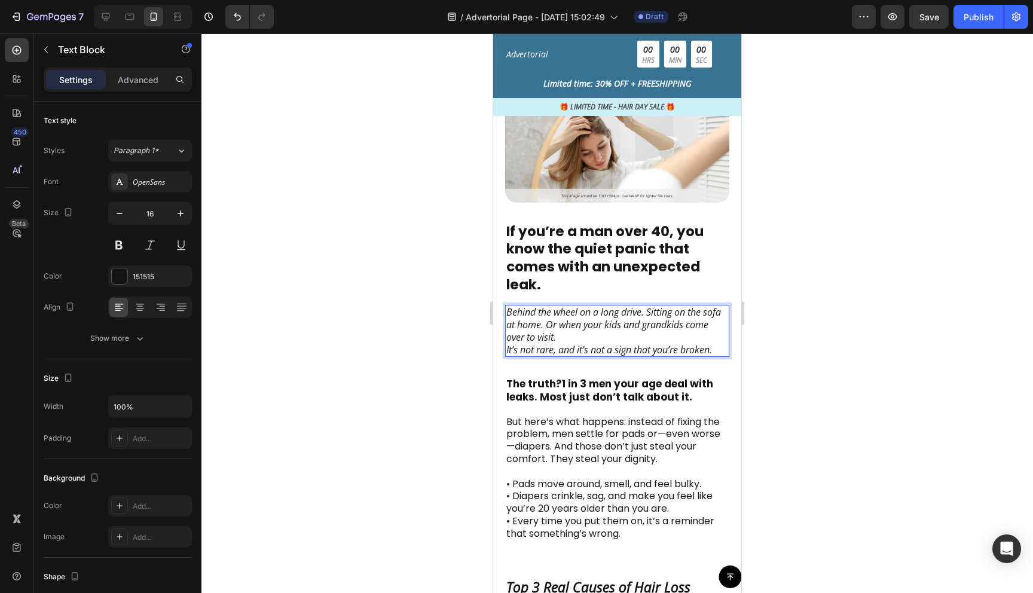
click at [508, 306] on p "Behind the wheel on a long drive. Sitting on the sofa at home. Or when your kid…" at bounding box center [618, 324] width 222 height 37
click at [163, 185] on div "OpenSans" at bounding box center [161, 182] width 56 height 11
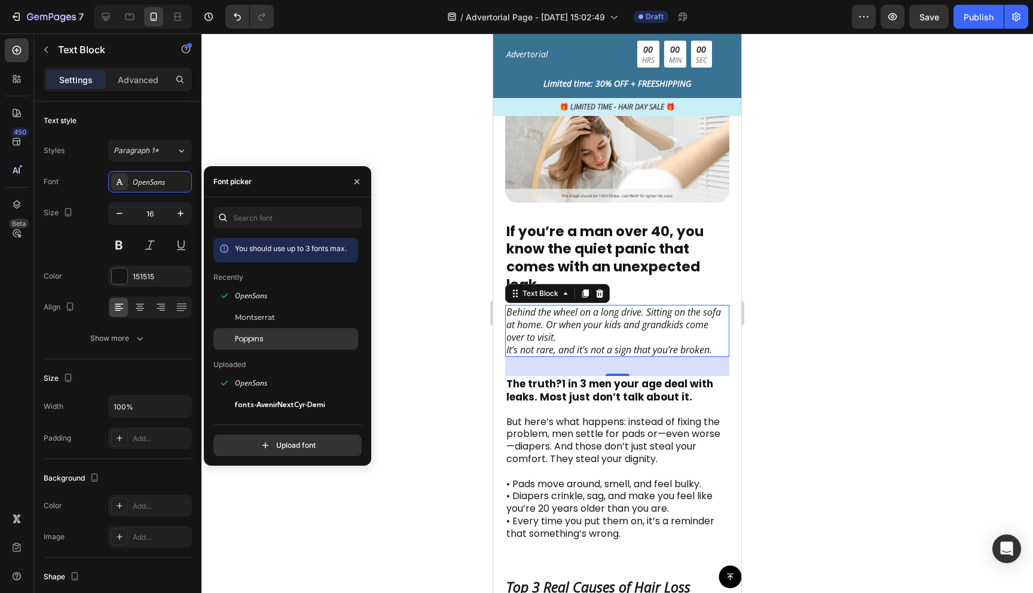
click at [257, 339] on span "Poppins" at bounding box center [249, 339] width 29 height 11
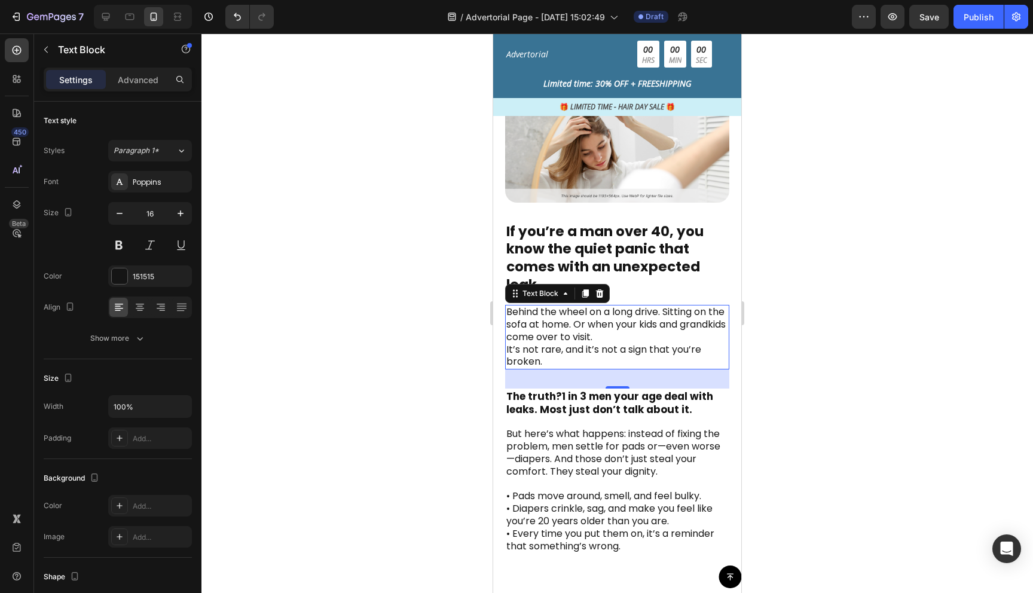
click at [874, 379] on div at bounding box center [618, 313] width 832 height 560
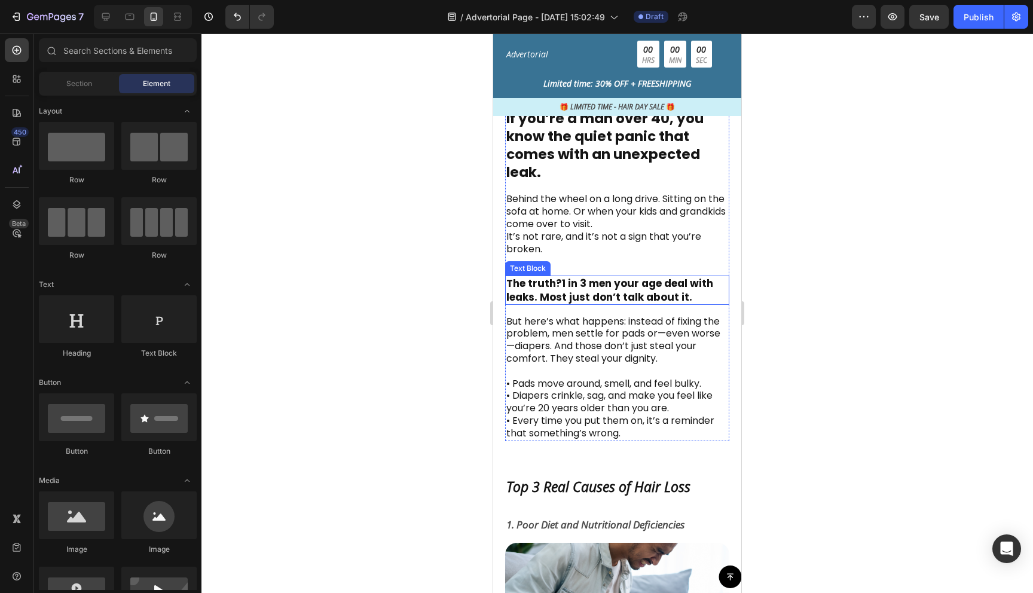
scroll to position [424, 0]
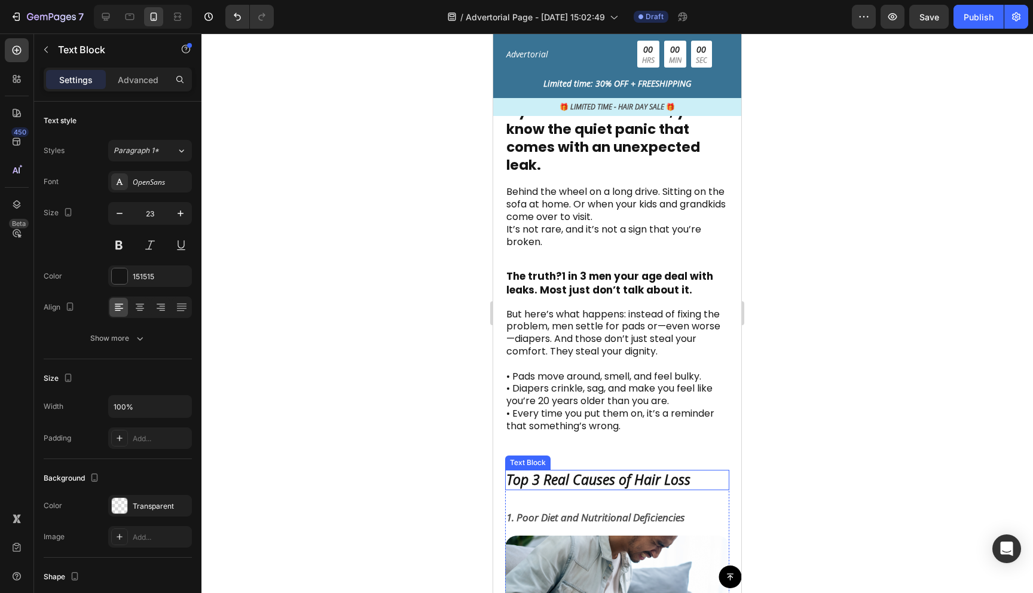
click at [576, 481] on p "Top 3 Real Causes of Hair Loss" at bounding box center [618, 480] width 222 height 18
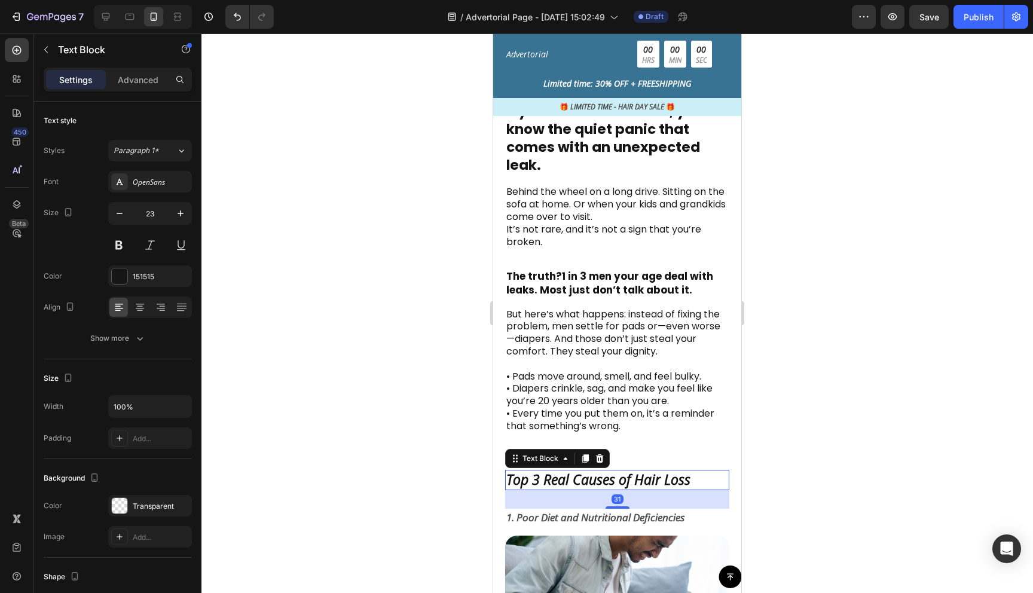
click at [576, 481] on p "Top 3 Real Causes of Hair Loss" at bounding box center [618, 480] width 222 height 18
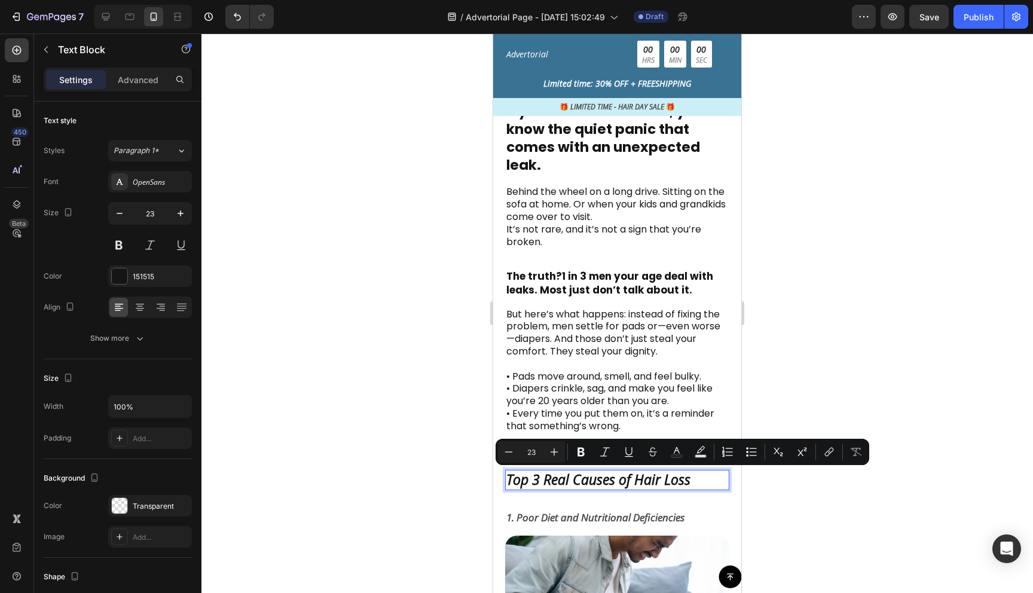
click at [571, 474] on p "Top 3 Real Causes of Hair Loss" at bounding box center [618, 480] width 222 height 18
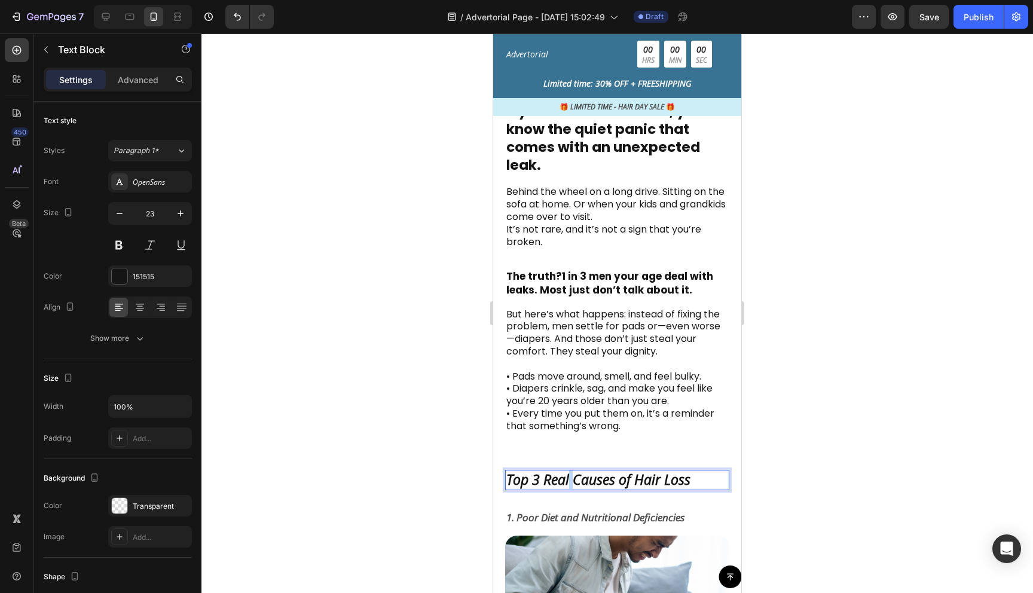
click at [571, 474] on p "Top 3 Real Causes of Hair Loss" at bounding box center [618, 480] width 222 height 18
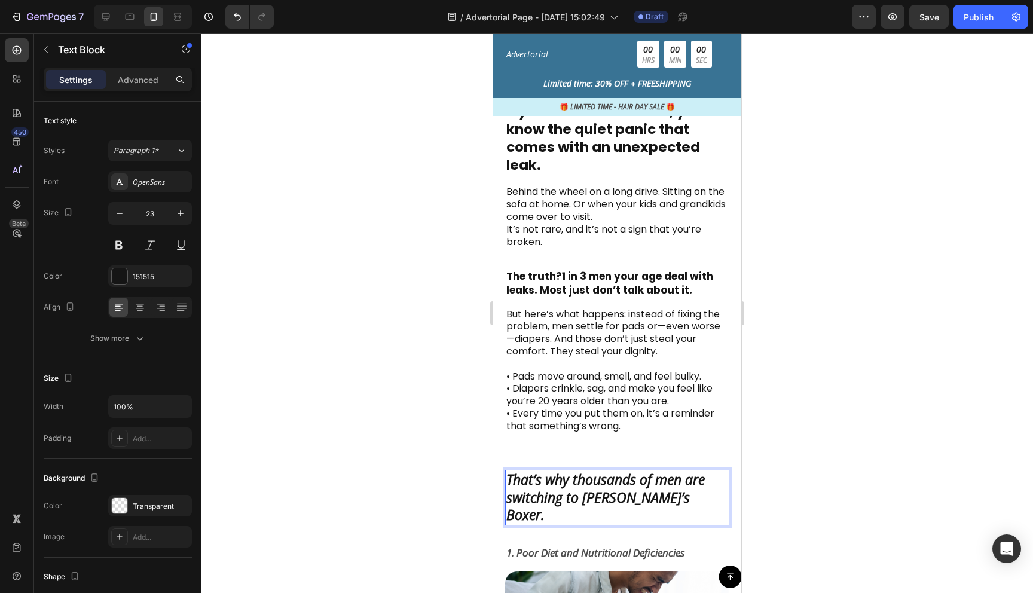
click at [571, 474] on strong "That’s why thousands of men are switching to [PERSON_NAME]’s Boxer." at bounding box center [606, 497] width 199 height 55
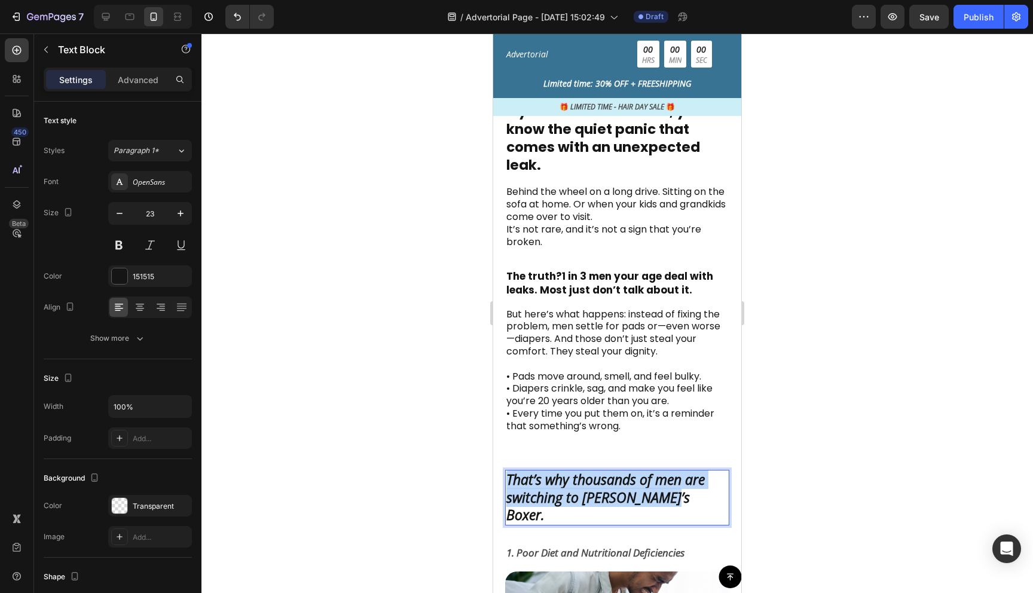
click at [571, 474] on strong "That’s why thousands of men are switching to [PERSON_NAME]’s Boxer." at bounding box center [606, 497] width 199 height 55
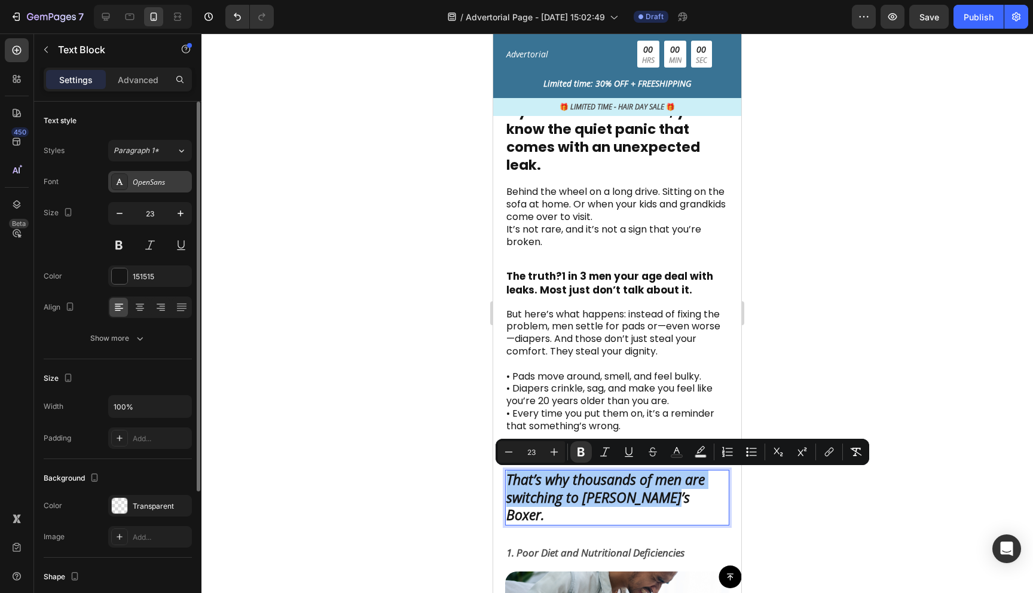
click at [169, 179] on div "OpenSans" at bounding box center [161, 182] width 56 height 11
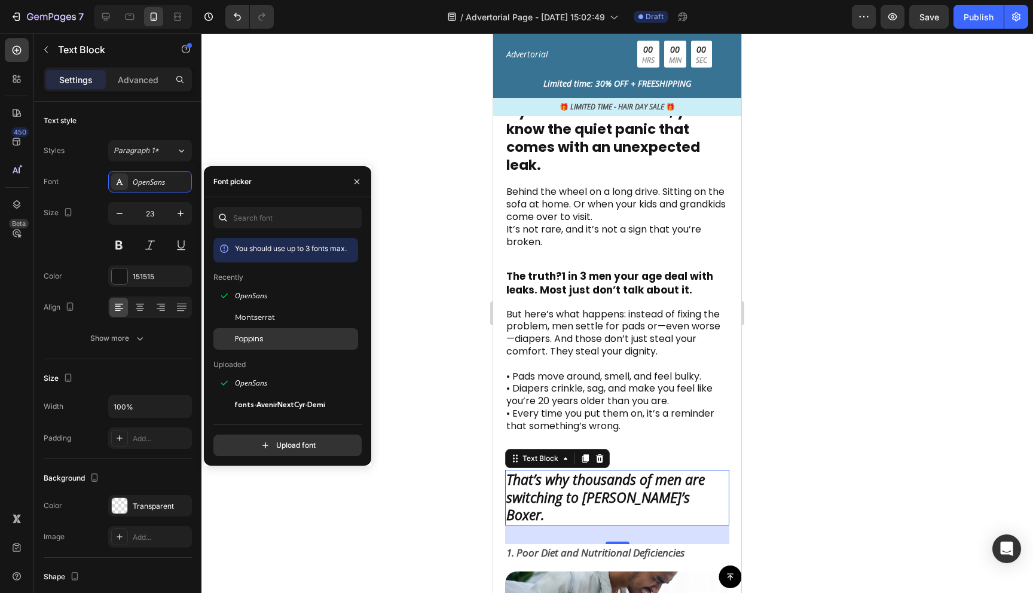
click at [242, 341] on span "Poppins" at bounding box center [249, 339] width 29 height 11
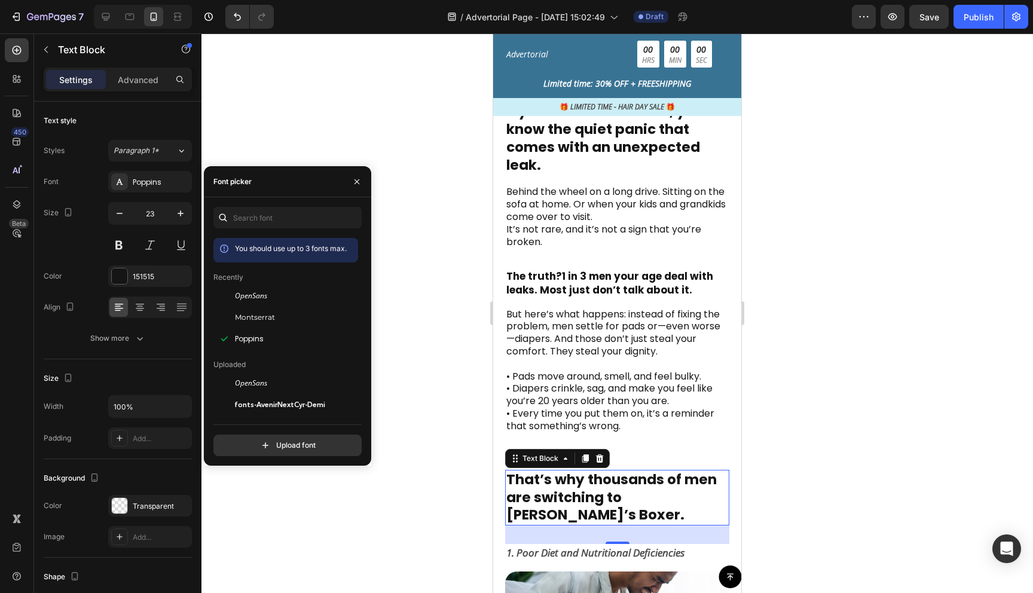
click at [874, 469] on div at bounding box center [618, 313] width 832 height 560
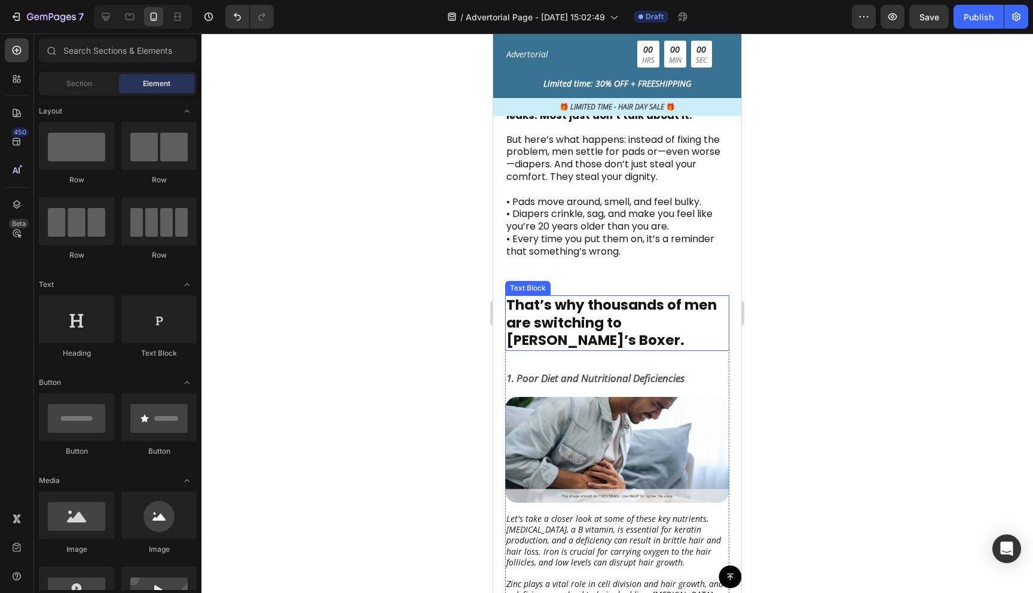
scroll to position [604, 0]
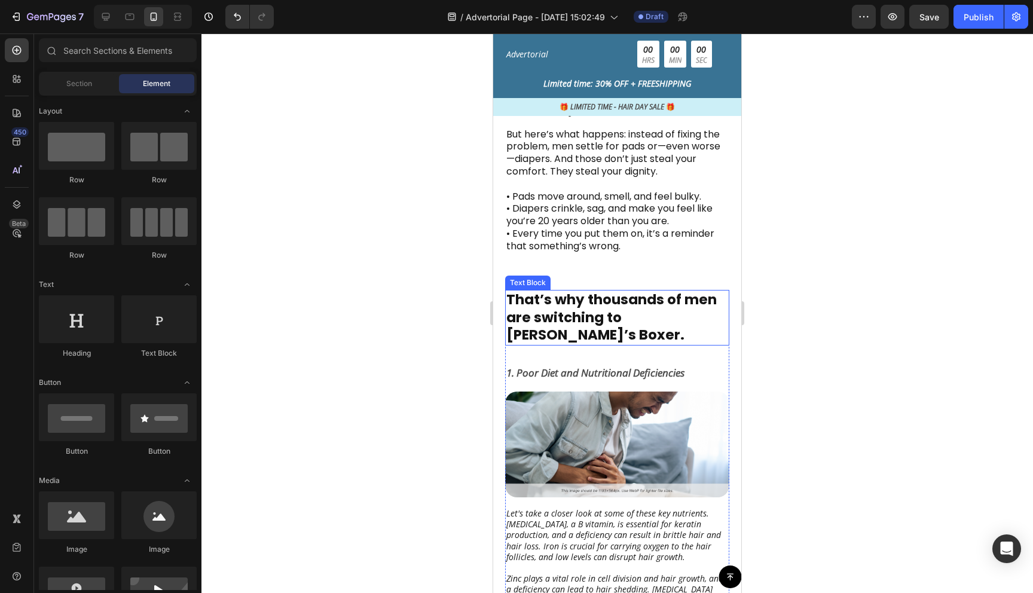
click at [651, 302] on strong "That’s why thousands of men are switching to [PERSON_NAME]’s Boxer." at bounding box center [612, 317] width 211 height 55
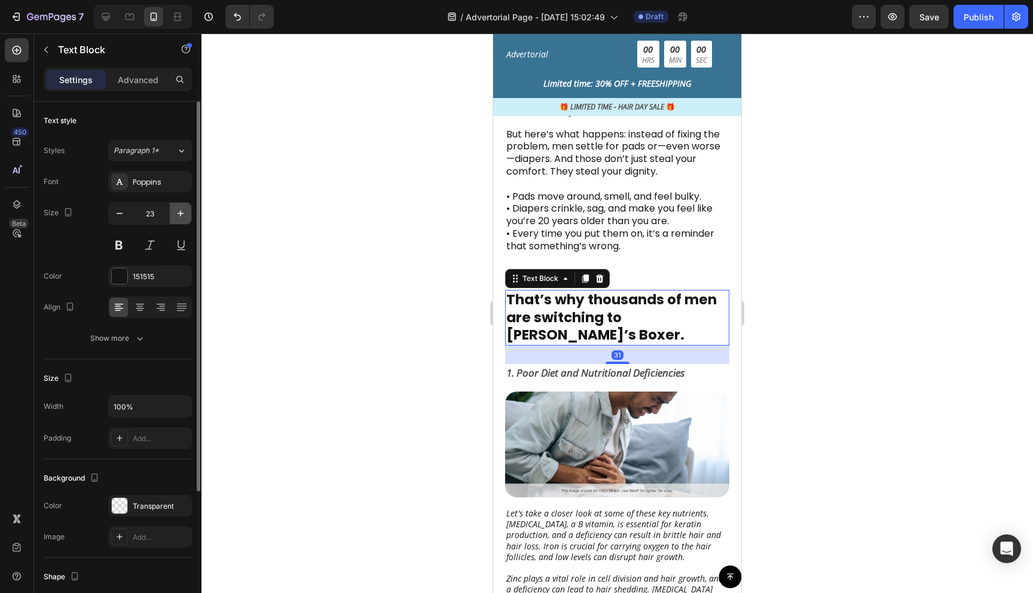
click at [175, 216] on icon "button" at bounding box center [181, 214] width 12 height 12
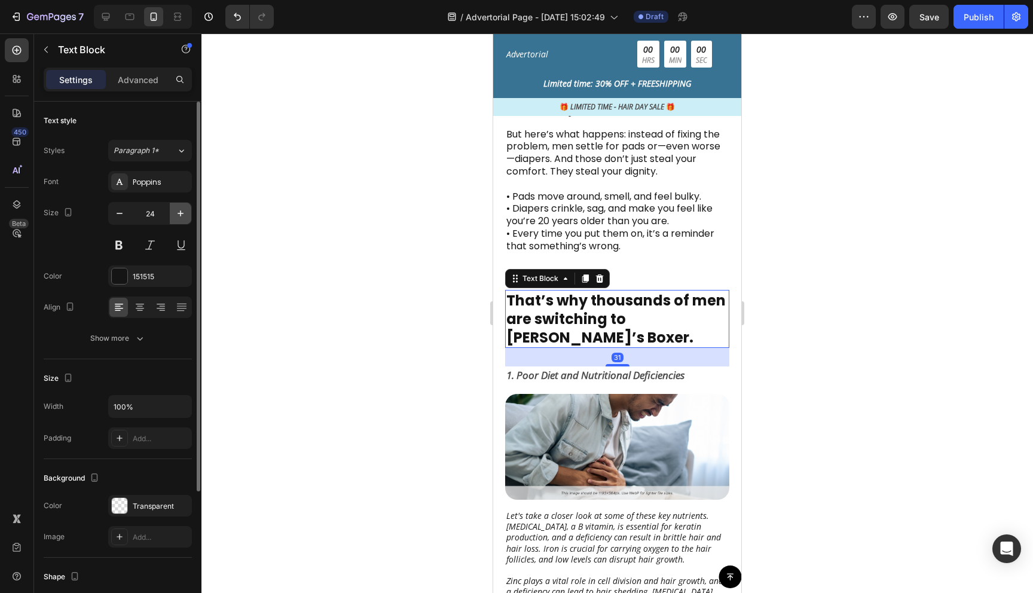
click at [175, 216] on icon "button" at bounding box center [181, 214] width 12 height 12
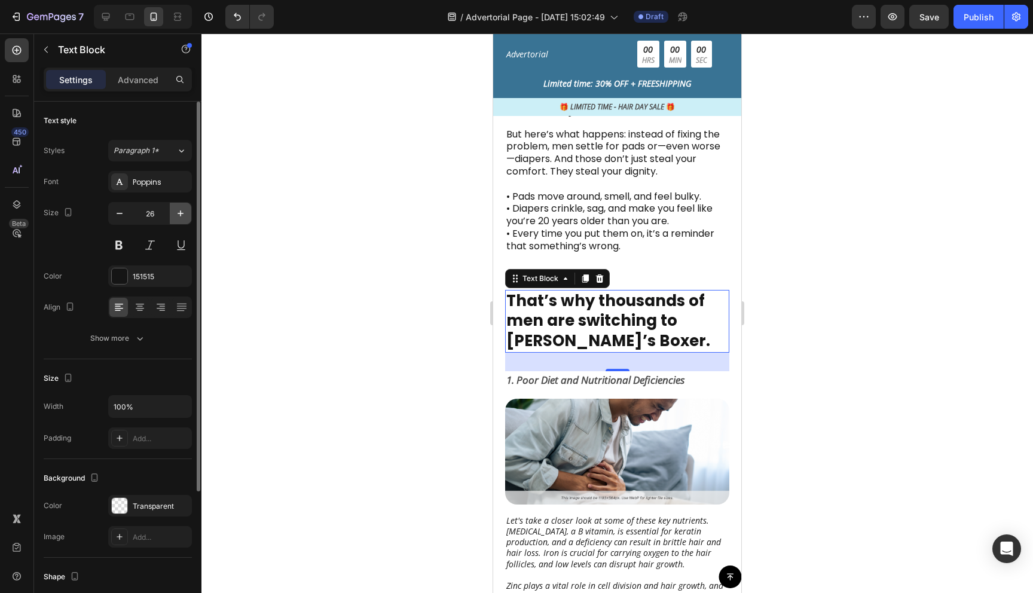
click at [175, 216] on icon "button" at bounding box center [181, 214] width 12 height 12
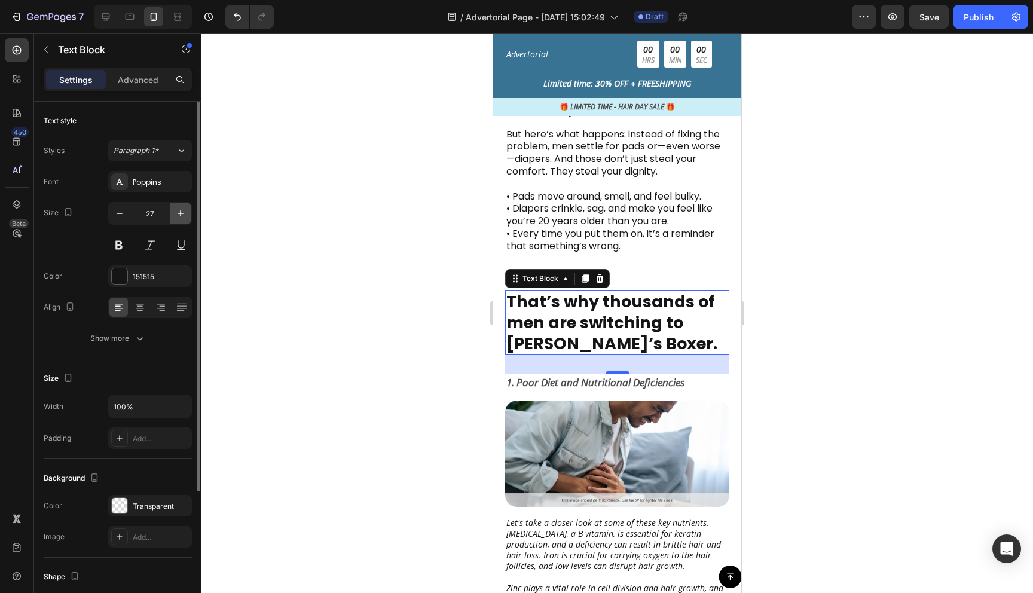
click at [175, 216] on icon "button" at bounding box center [181, 214] width 12 height 12
type input "28"
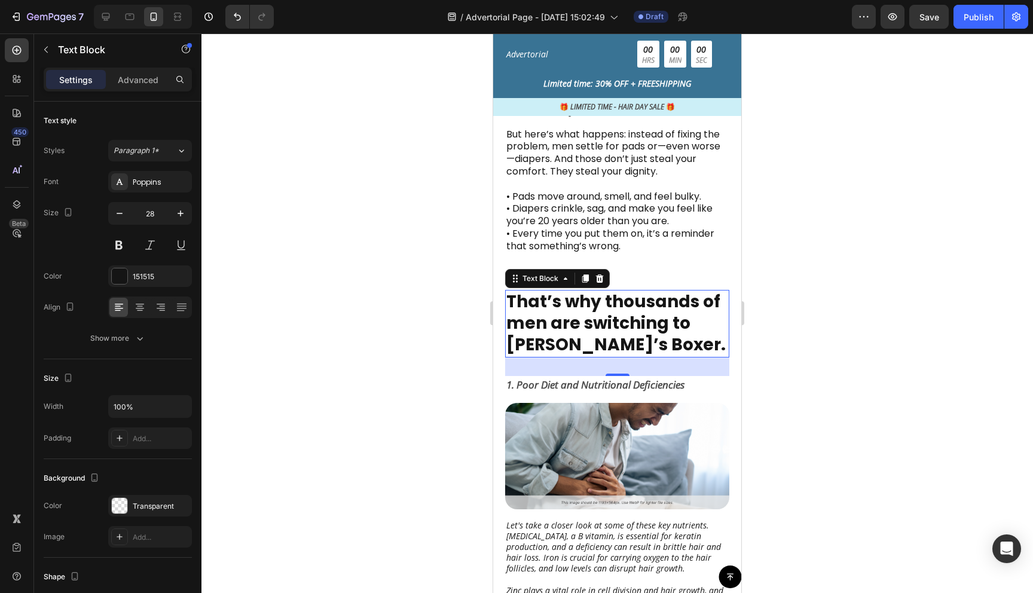
click at [411, 296] on div at bounding box center [618, 313] width 832 height 560
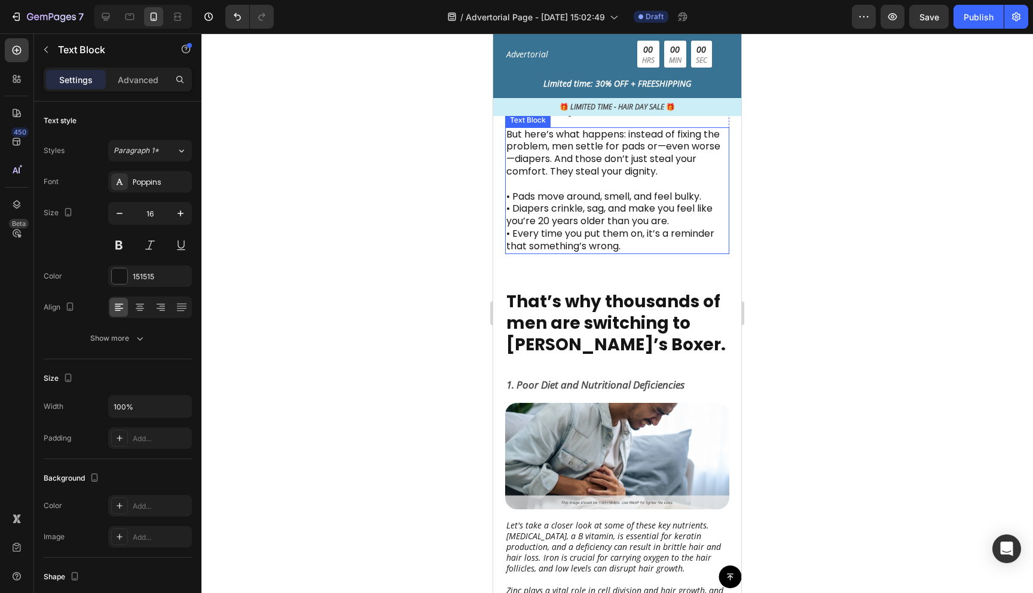
click at [569, 227] on p "But here’s what happens: instead of fixing the problem, men settle for pads or—…" at bounding box center [618, 191] width 222 height 124
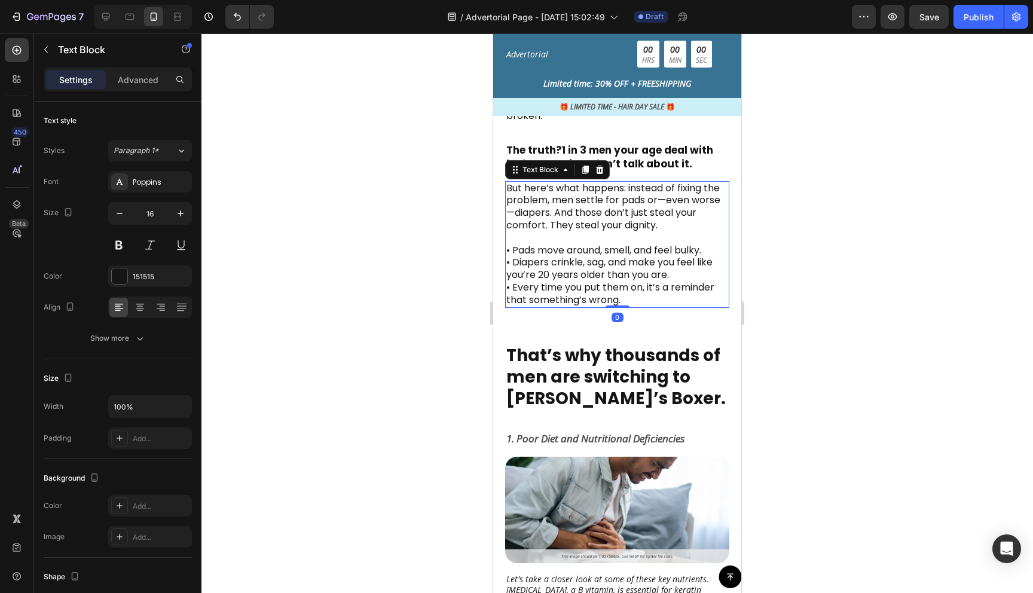
scroll to position [548, 0]
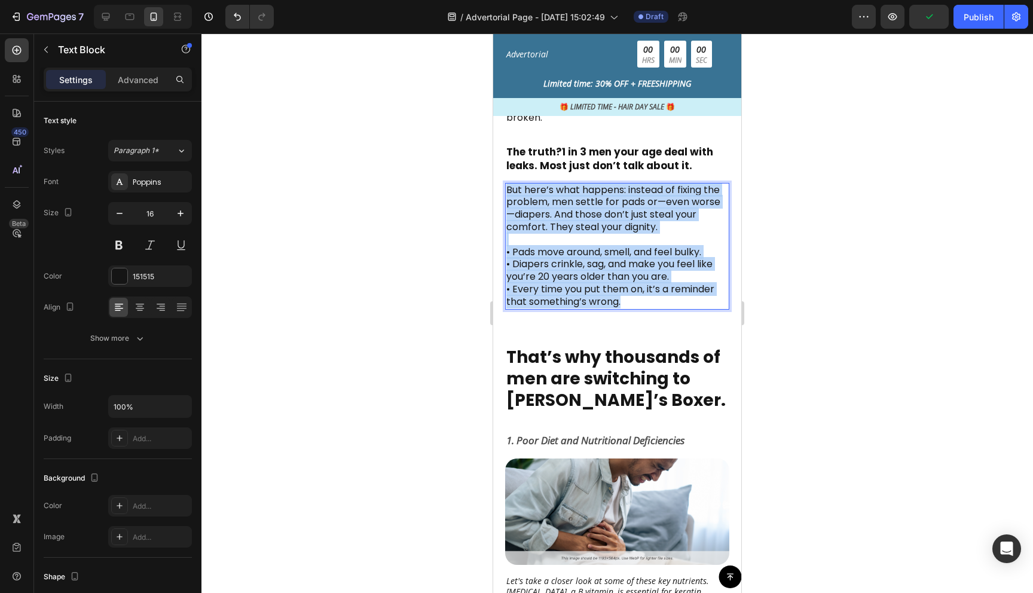
drag, startPoint x: 640, startPoint y: 301, endPoint x: 508, endPoint y: 193, distance: 170.5
click at [508, 193] on p "But here’s what happens: instead of fixing the problem, men settle for pads or—…" at bounding box center [618, 246] width 222 height 124
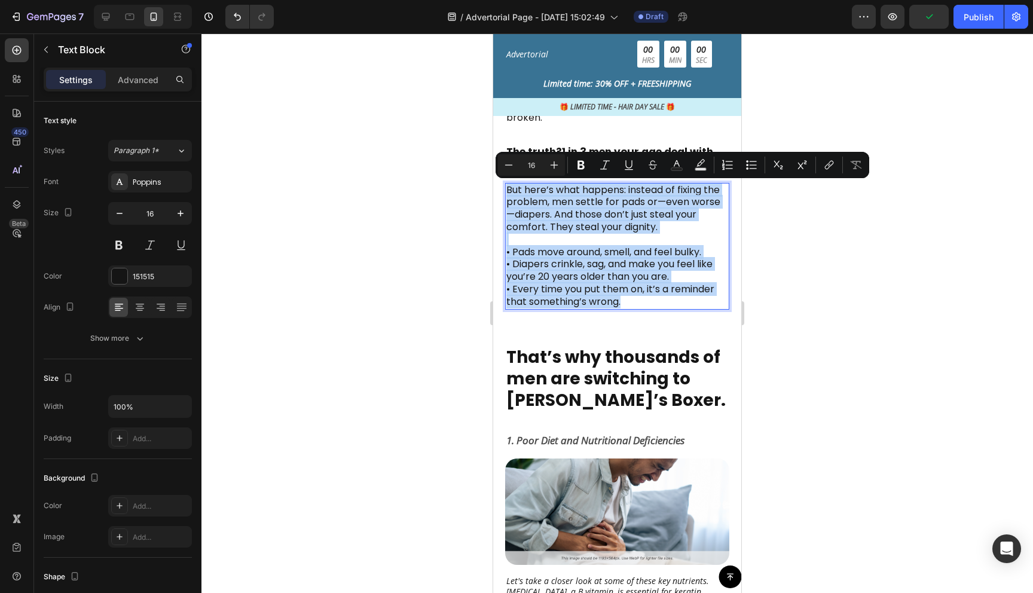
copy p "But here’s what happens: instead of fixing the problem, men settle for pads or—…"
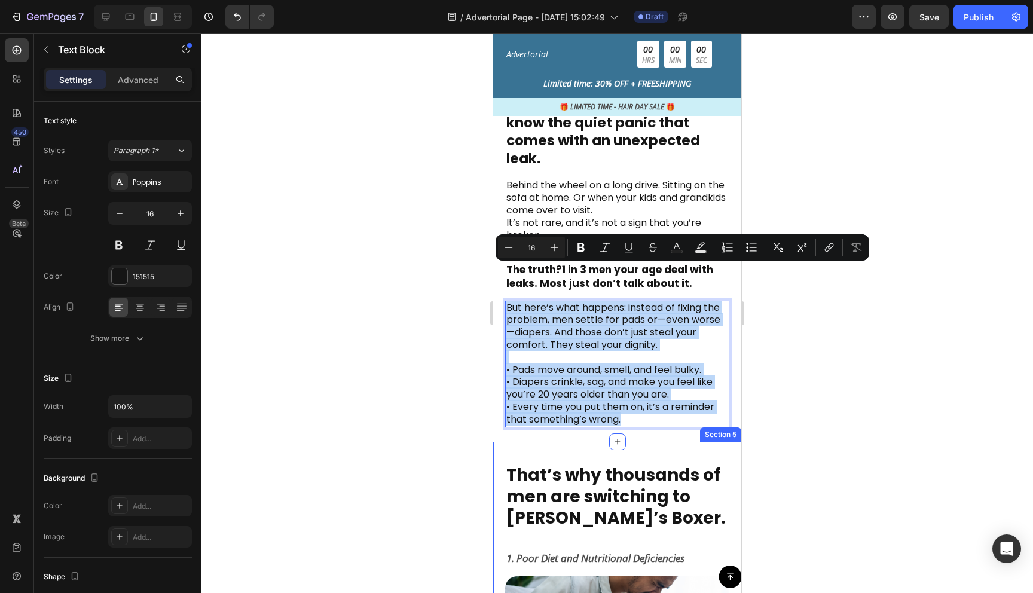
scroll to position [416, 0]
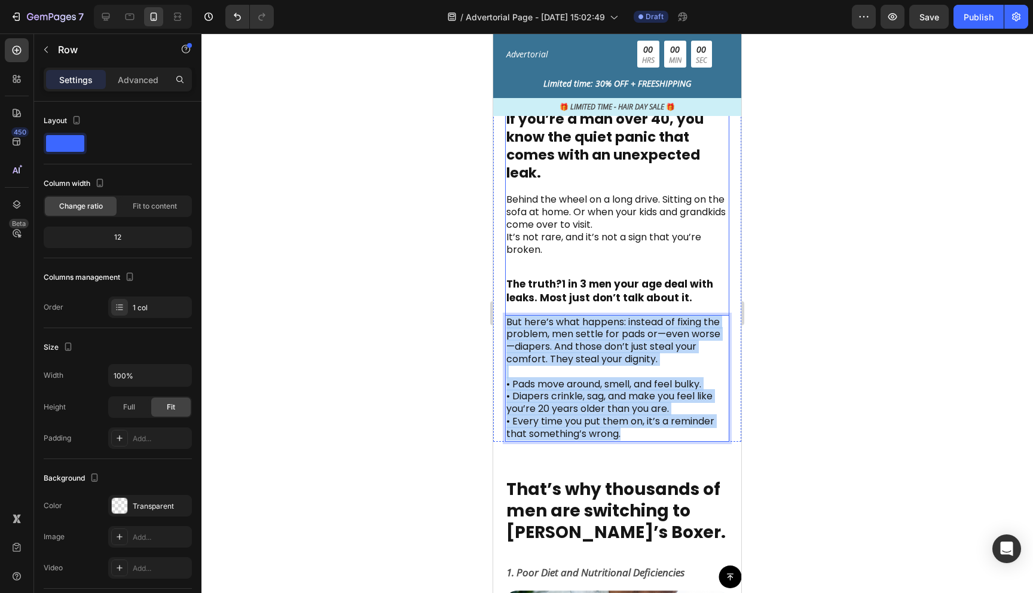
click at [589, 260] on div "Image If you’re a man over 40, you know the quiet panic that comes with an unex…" at bounding box center [617, 213] width 224 height 458
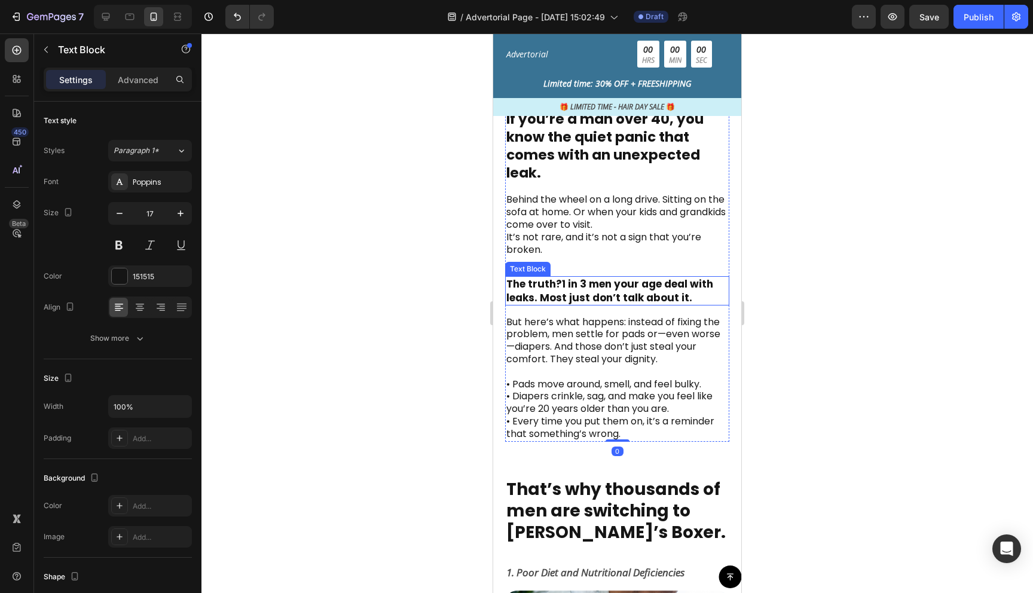
click at [691, 299] on p "The truth? 1 in 3 men your age deal with leaks. Most just don’t talk about it." at bounding box center [618, 291] width 222 height 26
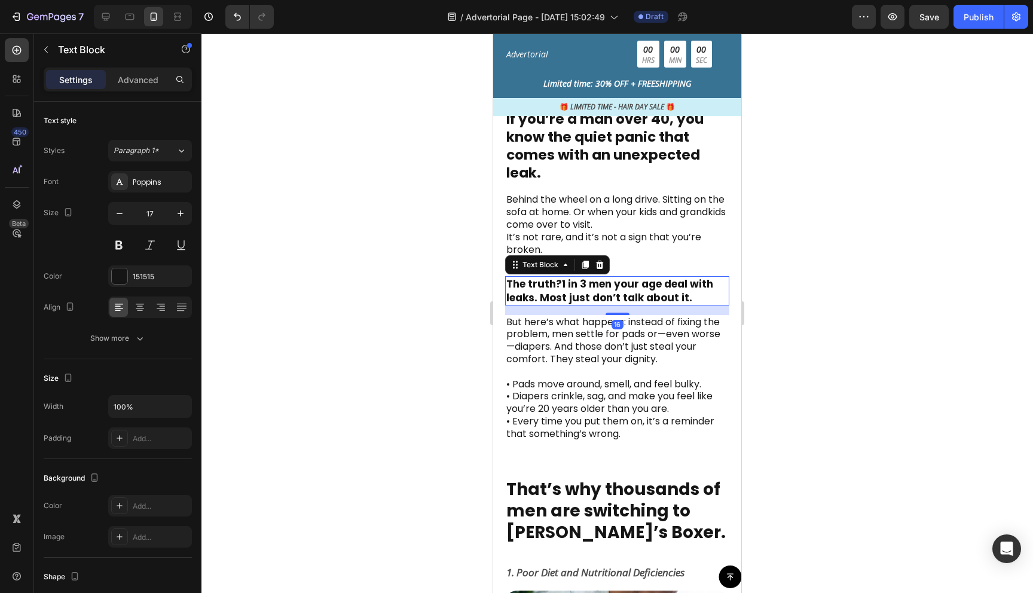
click at [687, 295] on p "The truth? 1 in 3 men your age deal with leaks. Most just don’t talk about it." at bounding box center [618, 291] width 222 height 26
click at [668, 359] on p "But here’s what happens: instead of fixing the problem, men settle for pads or—…" at bounding box center [618, 378] width 222 height 124
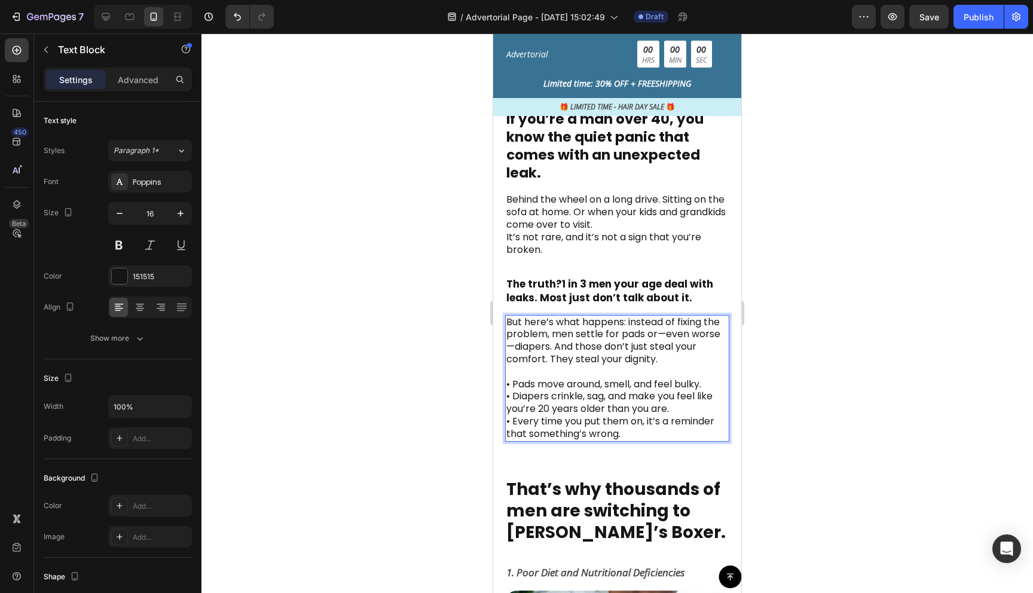
click at [658, 356] on p "But here’s what happens: instead of fixing the problem, men settle for pads or—…" at bounding box center [618, 378] width 222 height 124
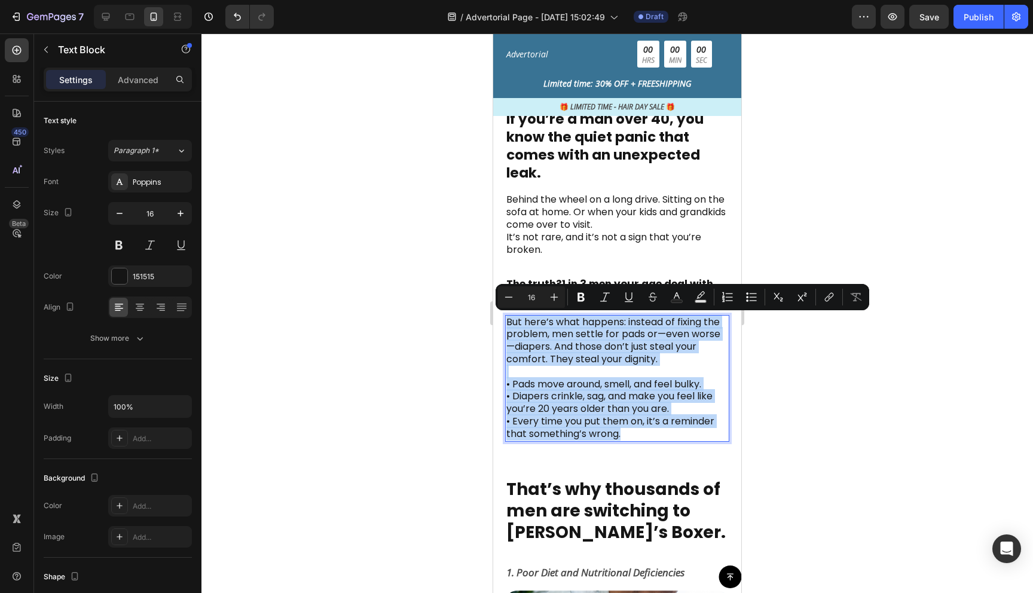
copy p "But here’s what happens: instead of fixing the problem, men settle for pads or—…"
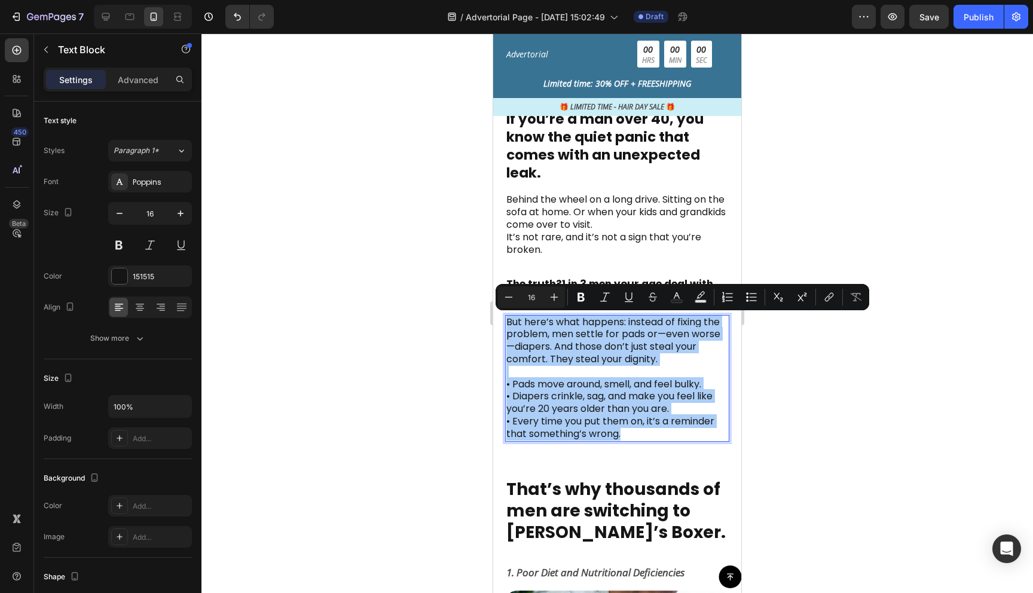
click at [846, 420] on div at bounding box center [618, 313] width 832 height 560
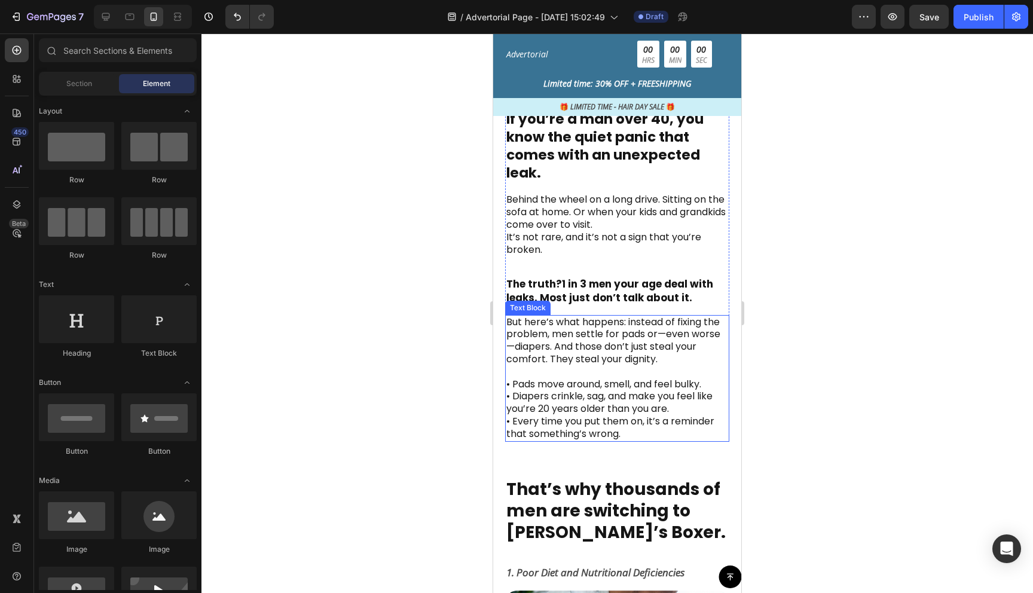
click at [560, 404] on p "But here’s what happens: instead of fixing the problem, men settle for pads or—…" at bounding box center [618, 378] width 222 height 124
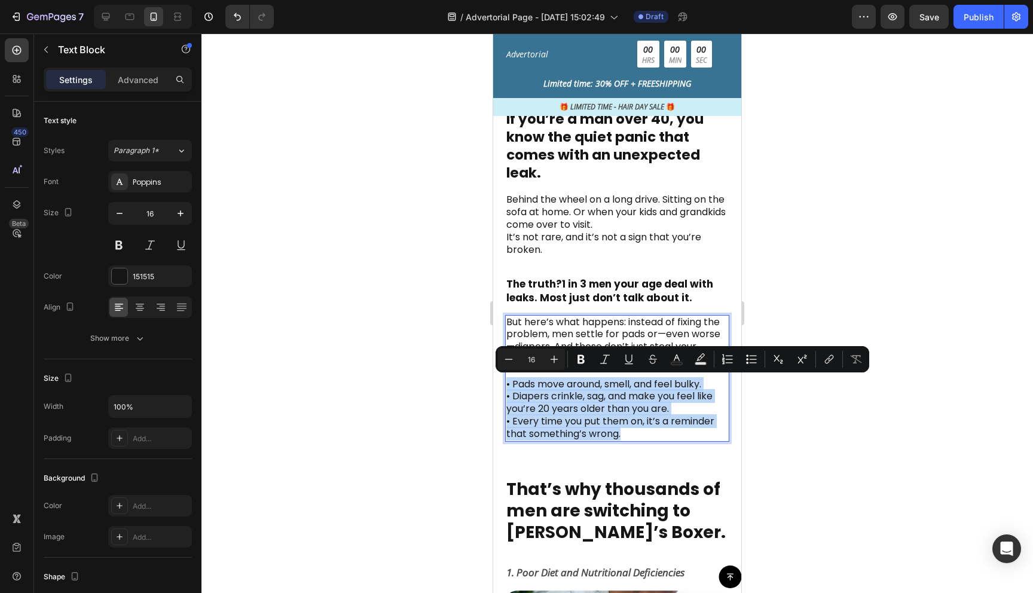
drag, startPoint x: 642, startPoint y: 437, endPoint x: 505, endPoint y: 383, distance: 147.4
click at [505, 383] on div "But here’s what happens: instead of fixing the problem, men settle for pads or—…" at bounding box center [617, 378] width 224 height 127
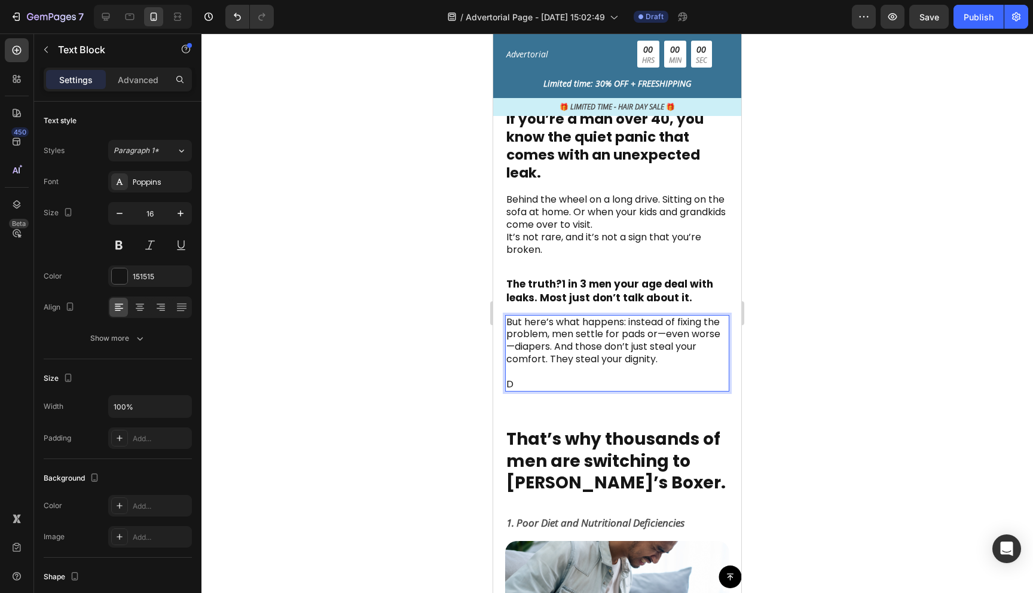
click at [578, 352] on p "But here’s what happens: instead of fixing the problem, men settle for pads or—…" at bounding box center [618, 353] width 222 height 75
click at [559, 377] on p "But here’s what happens: instead of fixing the problem, men settle for pads or—…" at bounding box center [618, 353] width 222 height 75
click at [544, 383] on p "But here’s what happens: instead of fixing the problem, men settle for pads or—…" at bounding box center [618, 353] width 222 height 75
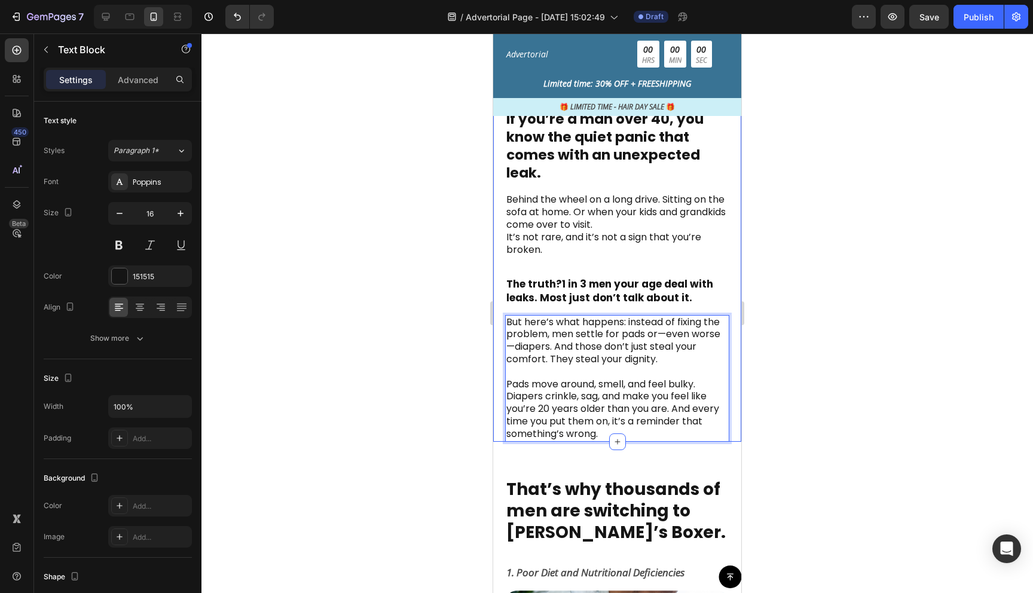
click at [415, 367] on div at bounding box center [618, 313] width 832 height 560
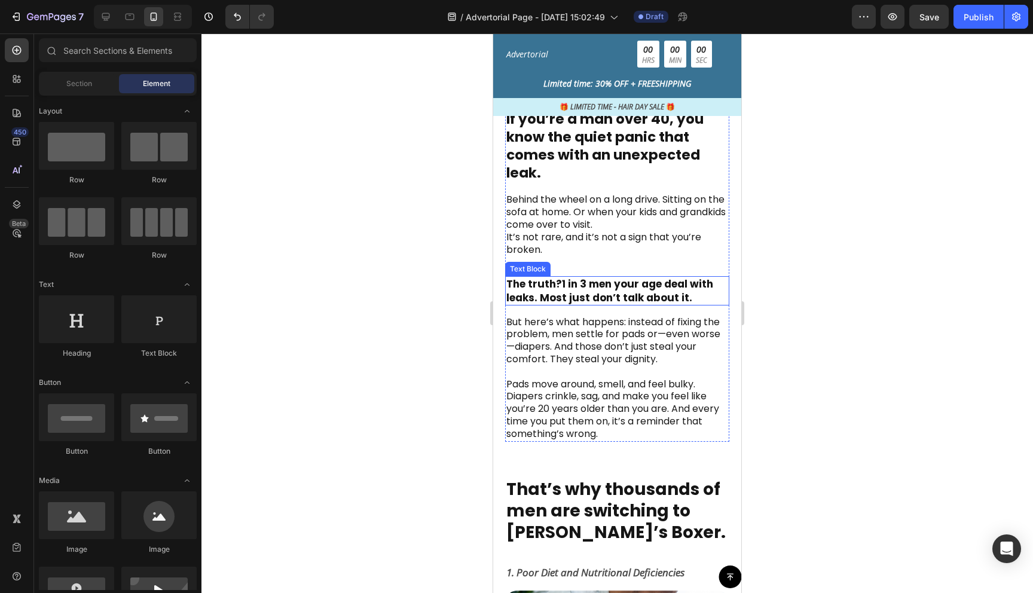
click at [629, 289] on p "The truth? 1 in 3 men your age deal with leaks. Most just don’t talk about it." at bounding box center [618, 291] width 222 height 26
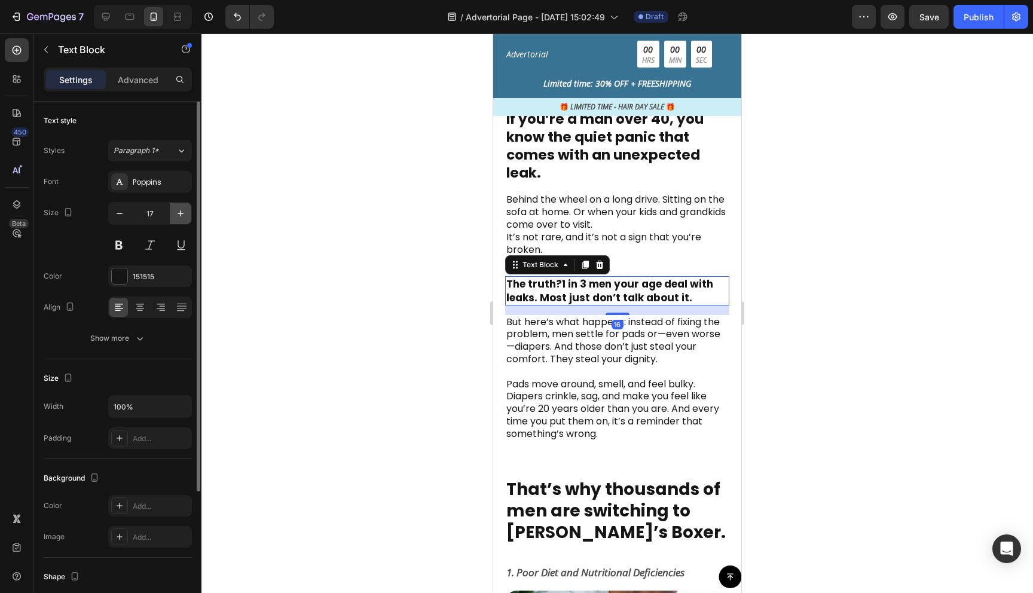
click at [181, 219] on icon "button" at bounding box center [181, 214] width 12 height 12
type input "20"
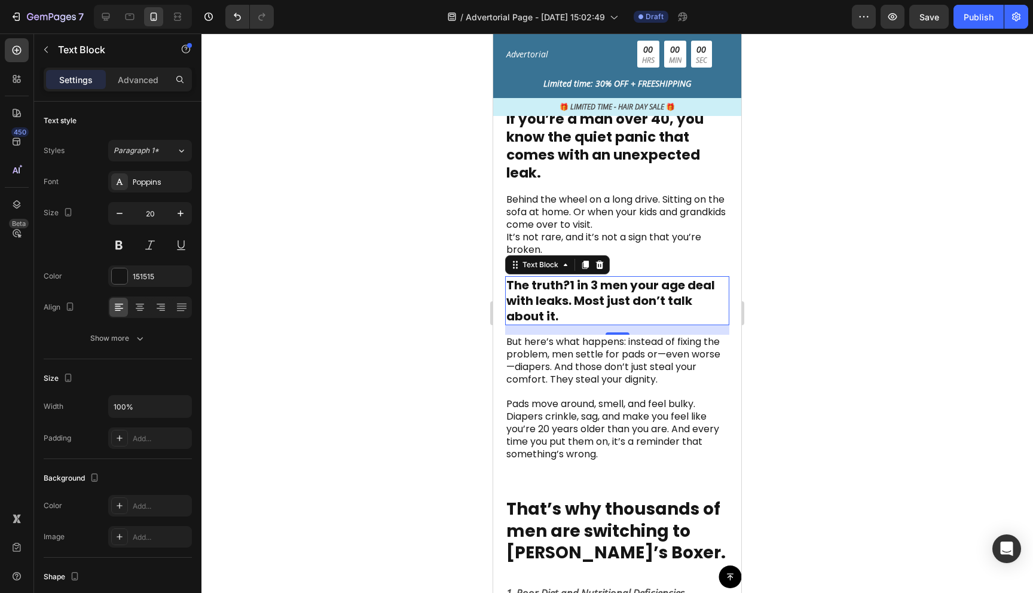
click at [411, 309] on div at bounding box center [618, 313] width 832 height 560
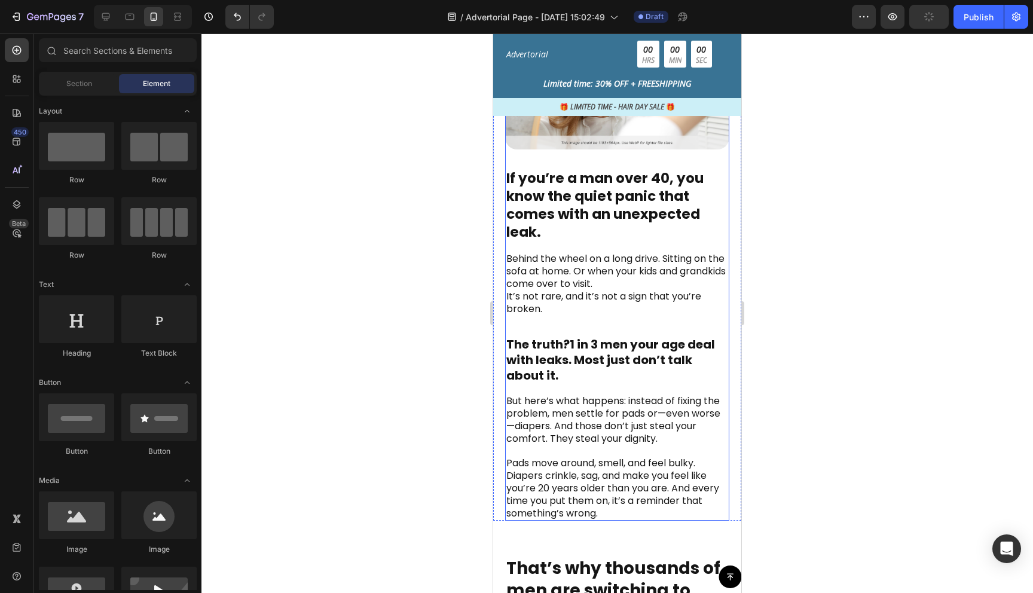
scroll to position [343, 0]
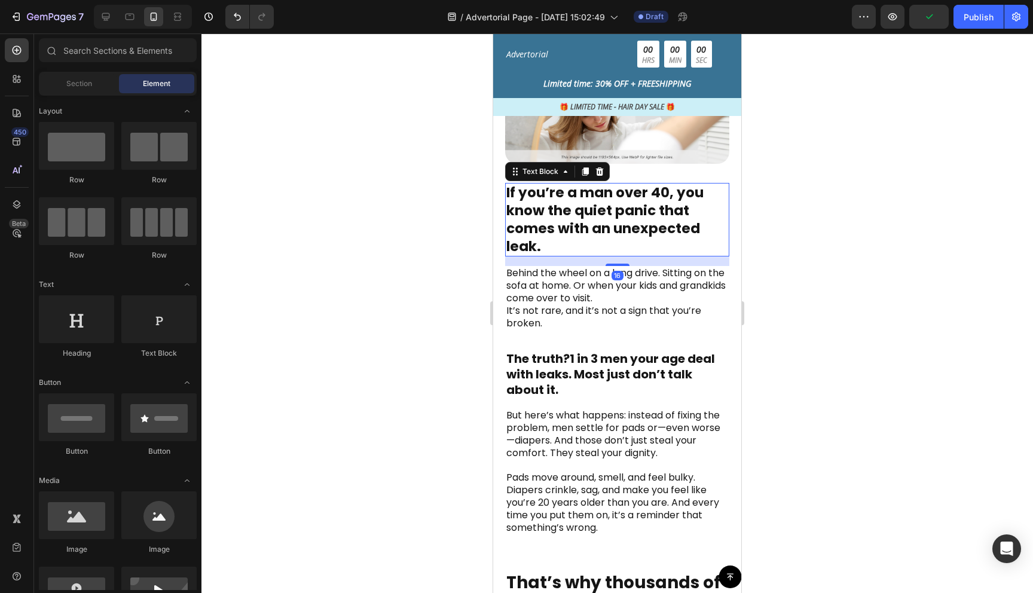
click at [577, 218] on p "If you’re a man over 40, you know the quiet panic that comes with an unexpected…" at bounding box center [618, 220] width 222 height 72
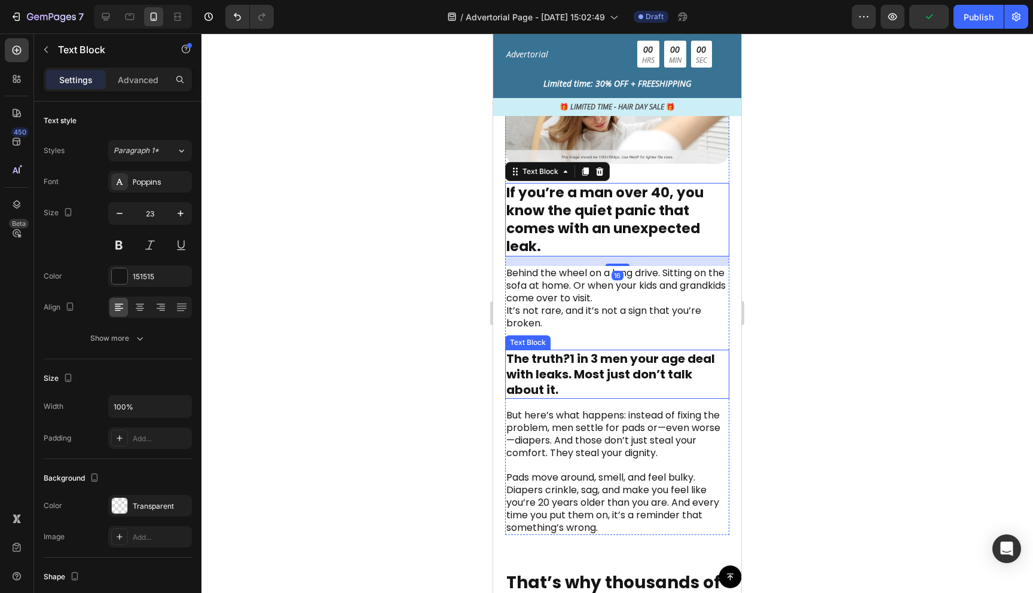
click at [584, 368] on p "The truth? 1 in 3 men your age deal with leaks. Most just don’t talk about it." at bounding box center [618, 374] width 222 height 47
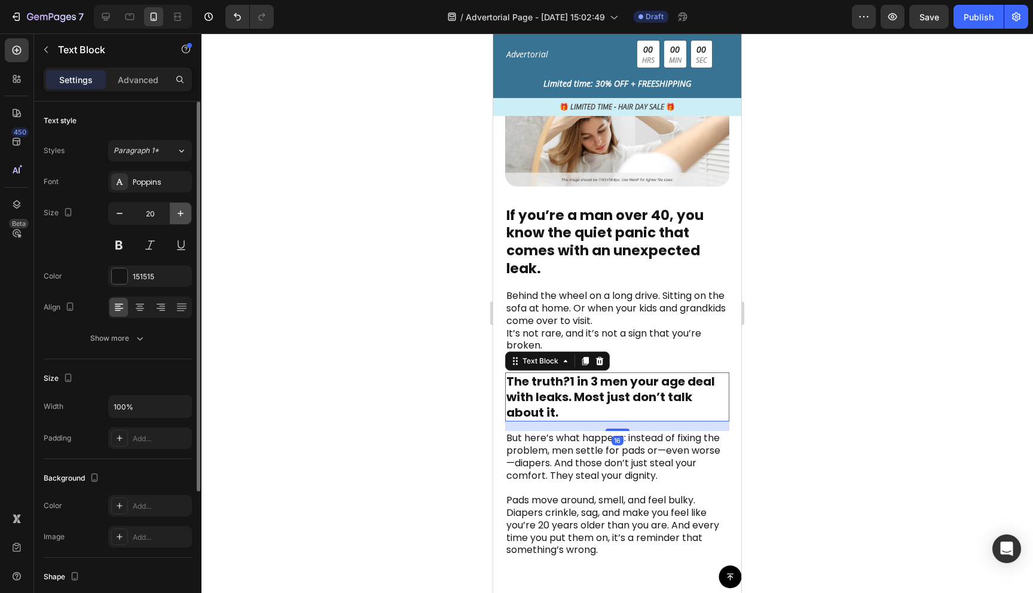
click at [184, 218] on icon "button" at bounding box center [181, 214] width 12 height 12
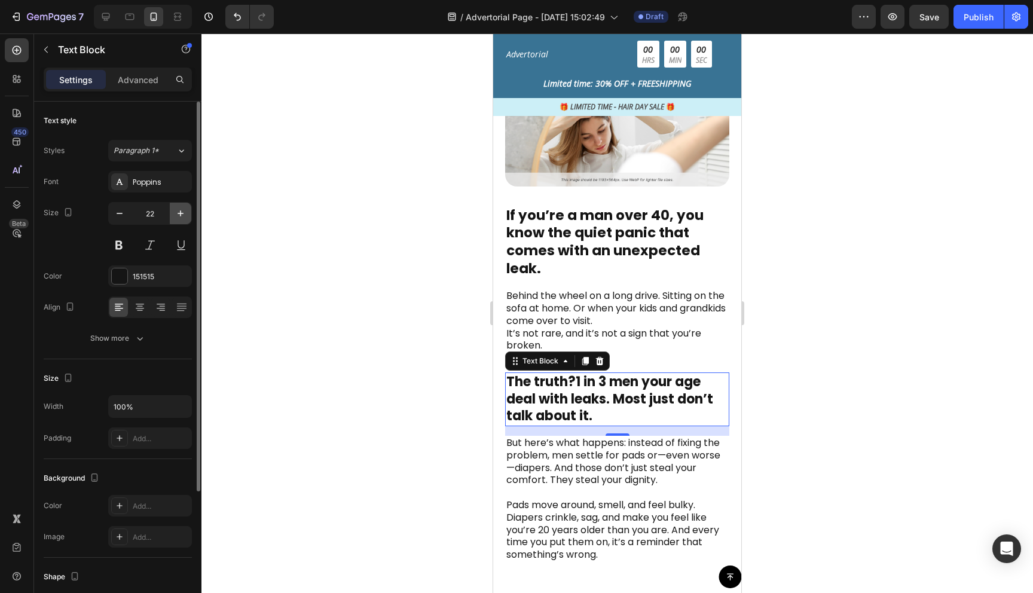
click at [179, 210] on icon "button" at bounding box center [181, 214] width 12 height 12
type input "23"
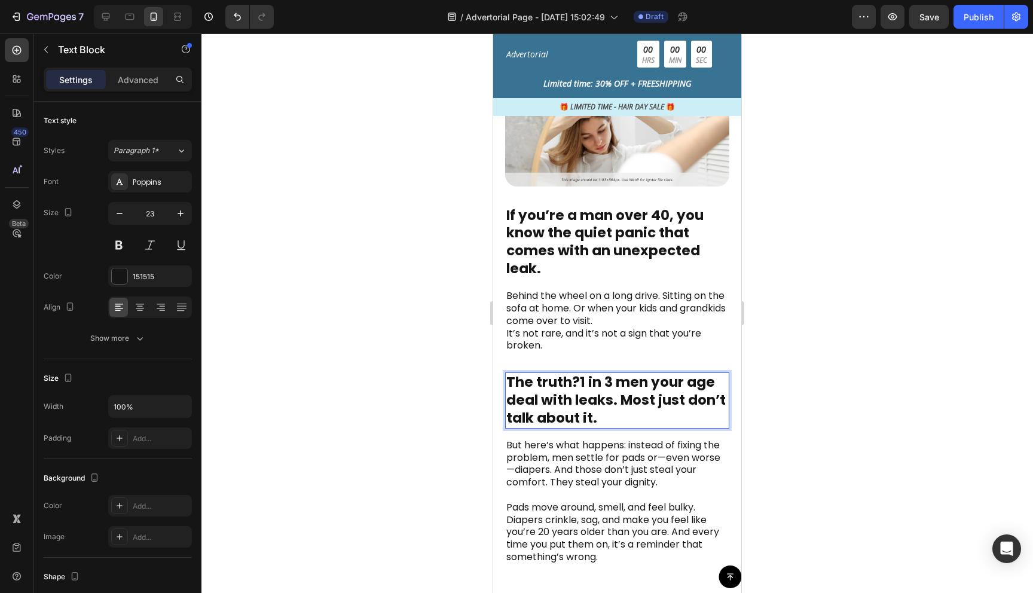
click at [542, 373] on strong "The truth?" at bounding box center [544, 382] width 74 height 19
click at [795, 394] on div at bounding box center [618, 313] width 832 height 560
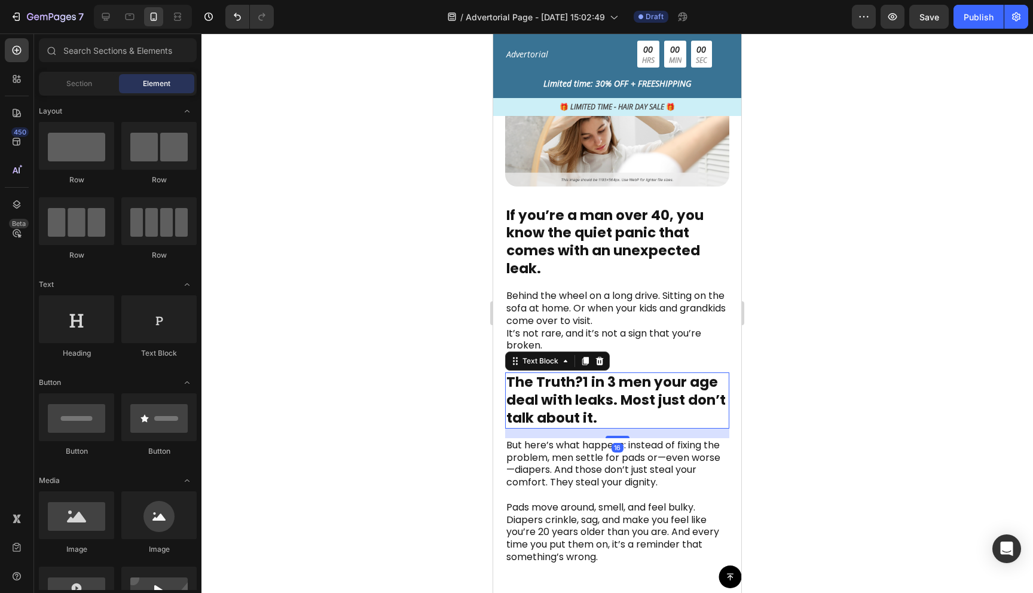
click at [560, 373] on strong "The Truth?" at bounding box center [545, 382] width 77 height 19
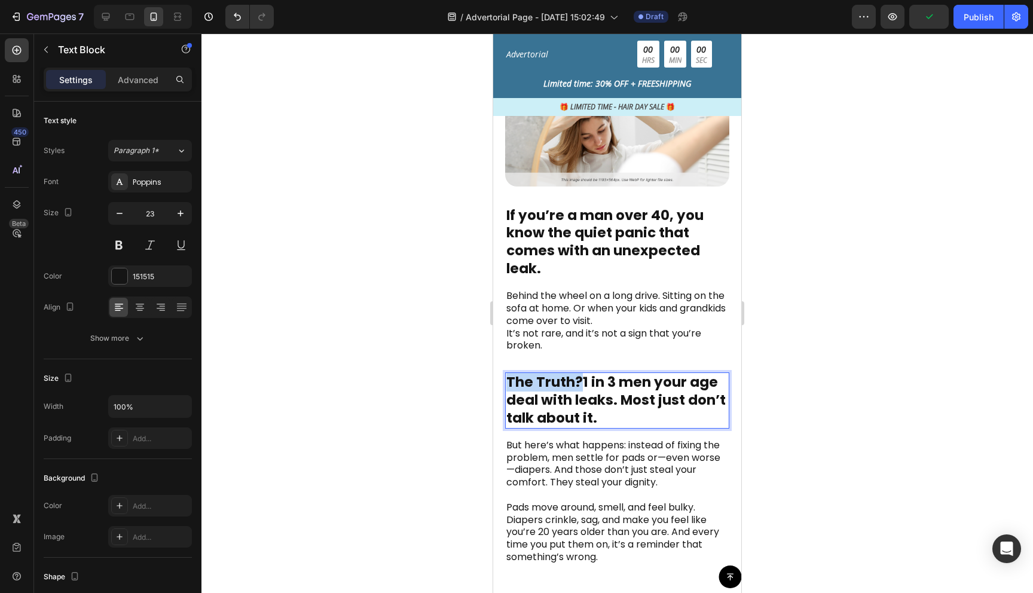
drag, startPoint x: 580, startPoint y: 360, endPoint x: 509, endPoint y: 357, distance: 70.6
click at [509, 373] on strong "The Truth?" at bounding box center [545, 382] width 77 height 19
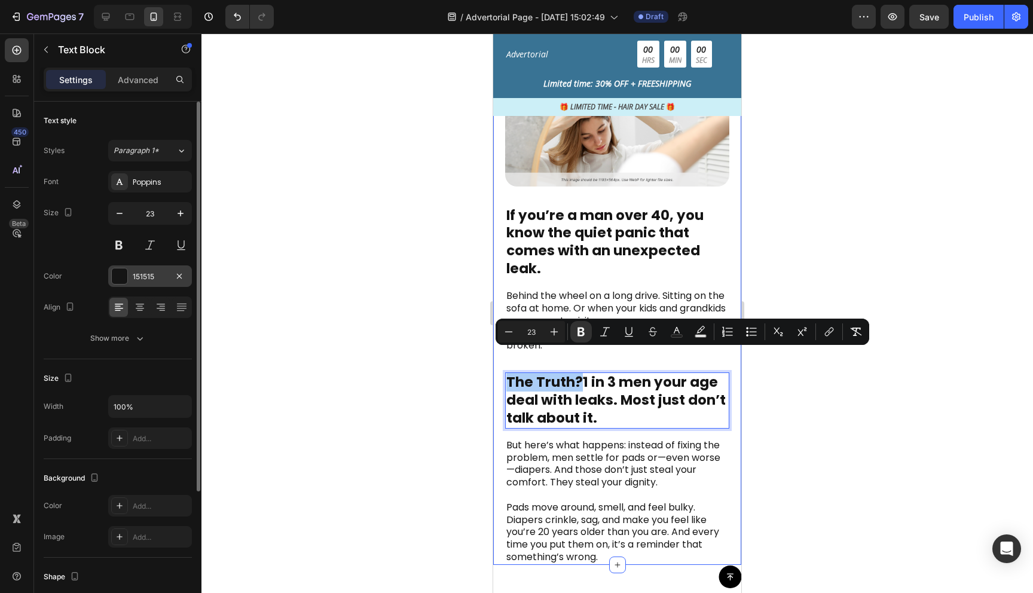
click at [115, 283] on div at bounding box center [120, 277] width 16 height 16
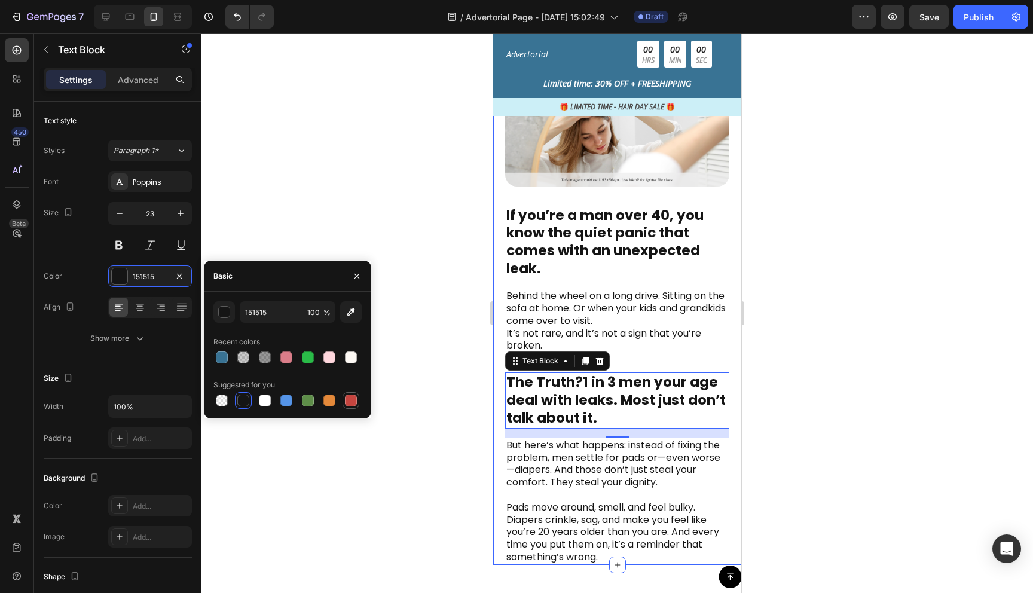
click at [357, 402] on div at bounding box center [351, 401] width 14 height 14
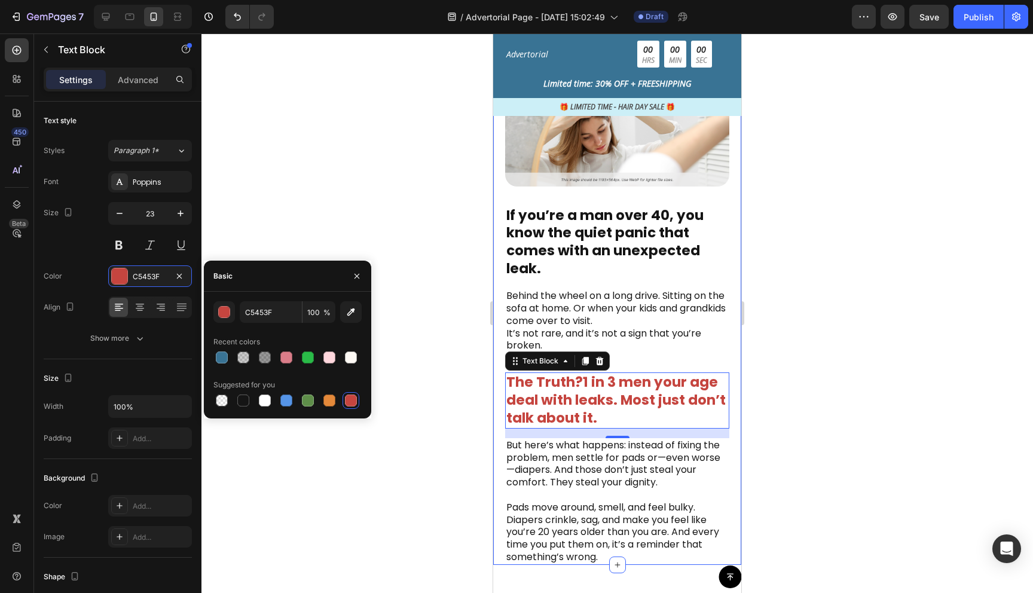
type input "151515"
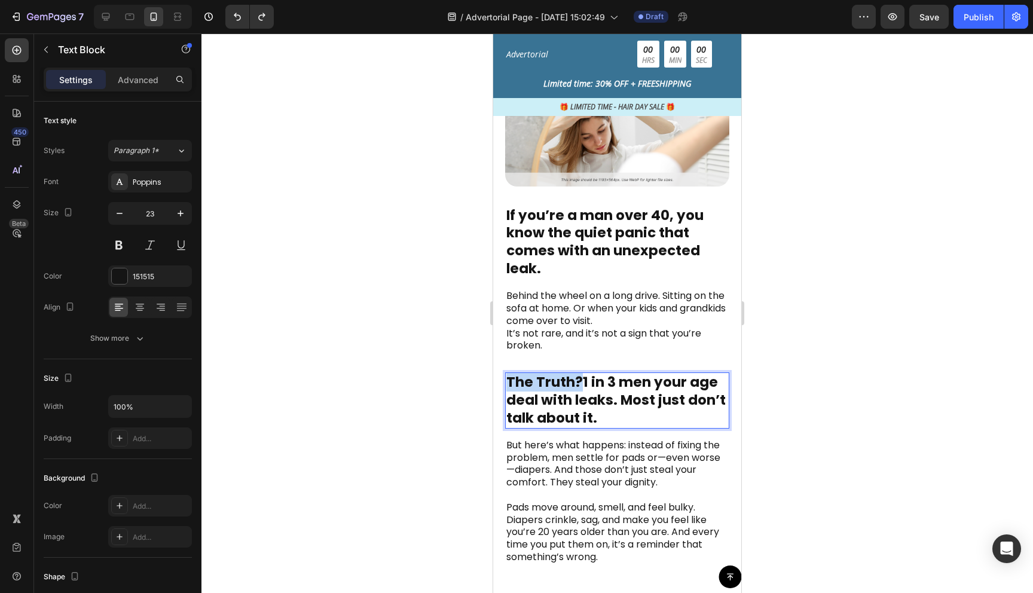
drag, startPoint x: 580, startPoint y: 361, endPoint x: 508, endPoint y: 359, distance: 72.4
click at [508, 373] on strong "The Truth?" at bounding box center [545, 382] width 77 height 19
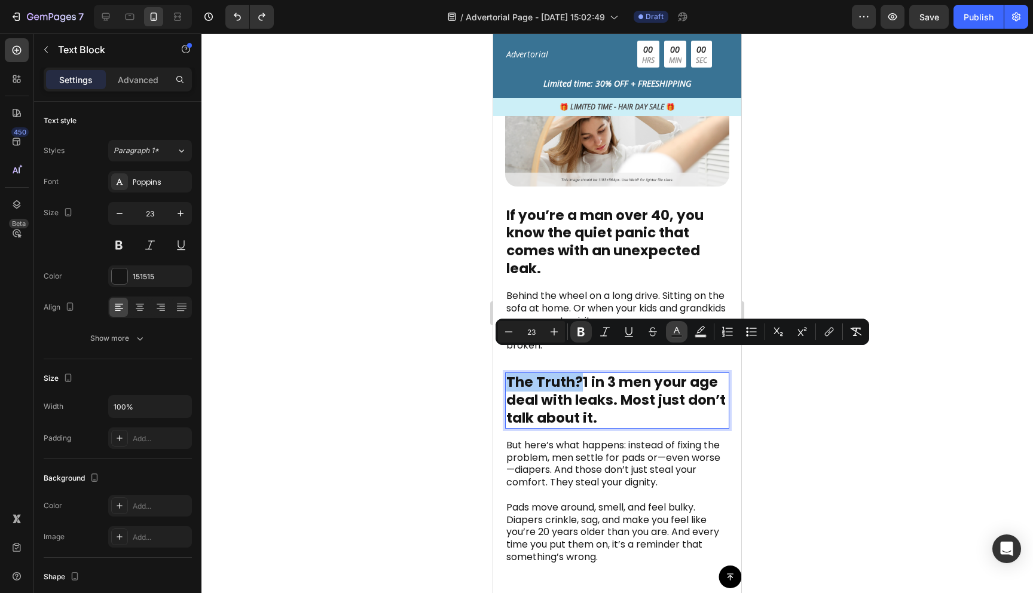
click at [680, 338] on button "Text Color" at bounding box center [677, 332] width 22 height 22
type input "151515"
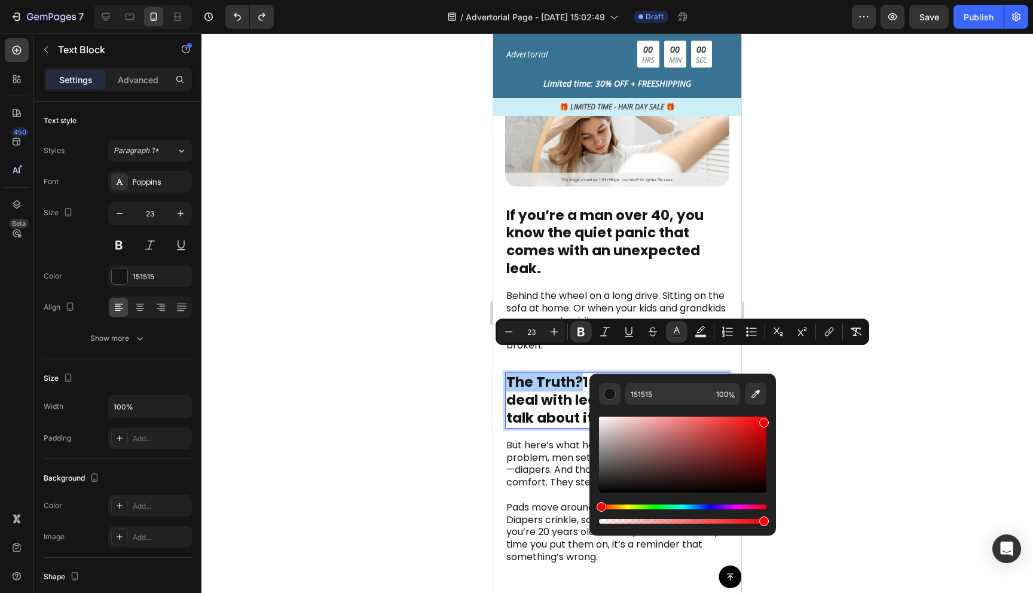
drag, startPoint x: 748, startPoint y: 428, endPoint x: 785, endPoint y: 419, distance: 38.2
click at [785, 0] on body "7 Version history / Advertorial Page - [DATE] 15:02:49 Draft Preview Save Publi…" at bounding box center [516, 0] width 1033 height 0
type input "F20000"
click at [828, 404] on div at bounding box center [618, 313] width 832 height 560
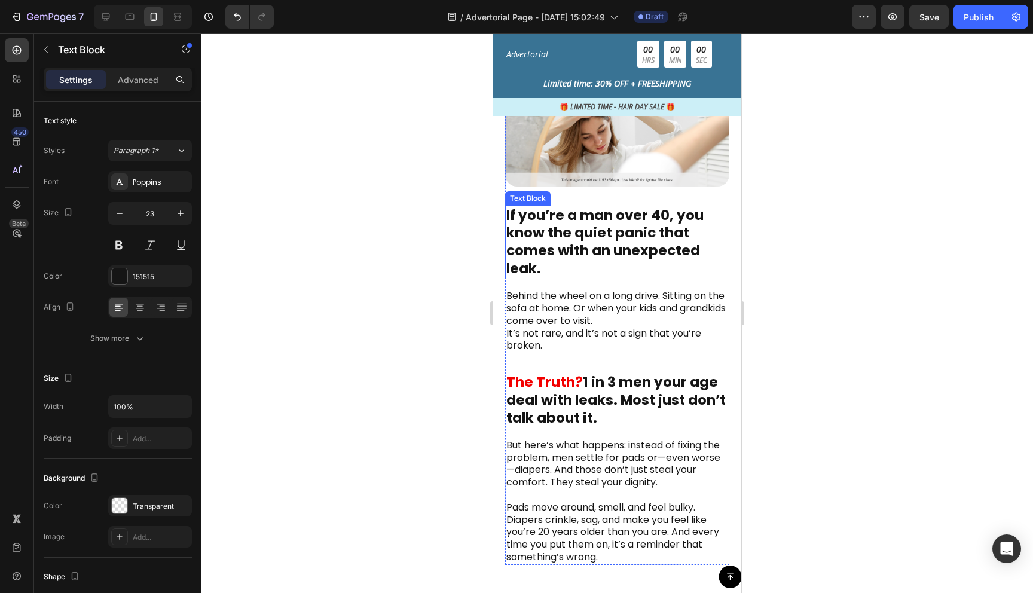
click at [537, 207] on p "If you’re a man over 40, you know the quiet panic that comes with an unexpected…" at bounding box center [618, 243] width 222 height 72
click at [542, 207] on p "If you’re a man over 40, you know the quiet panic that comes with an unexpected…" at bounding box center [618, 243] width 222 height 72
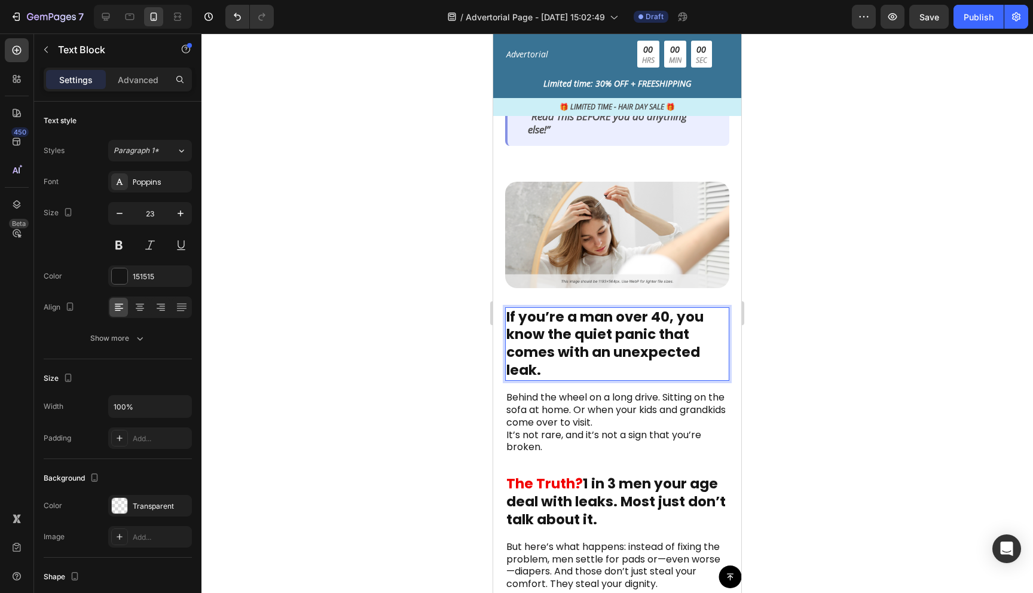
scroll to position [240, 0]
click at [858, 349] on div at bounding box center [618, 313] width 832 height 560
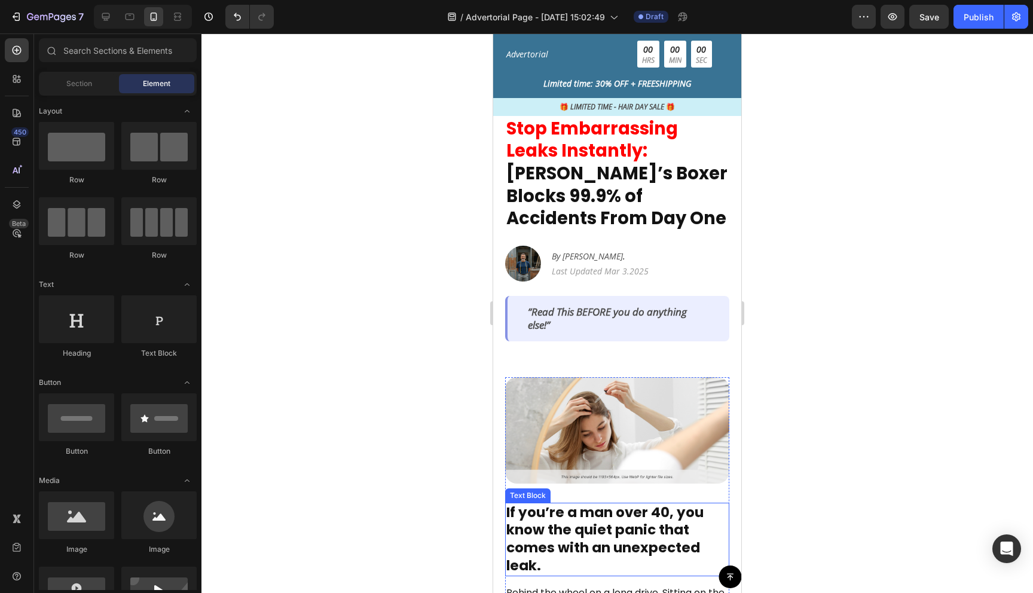
scroll to position [47, 0]
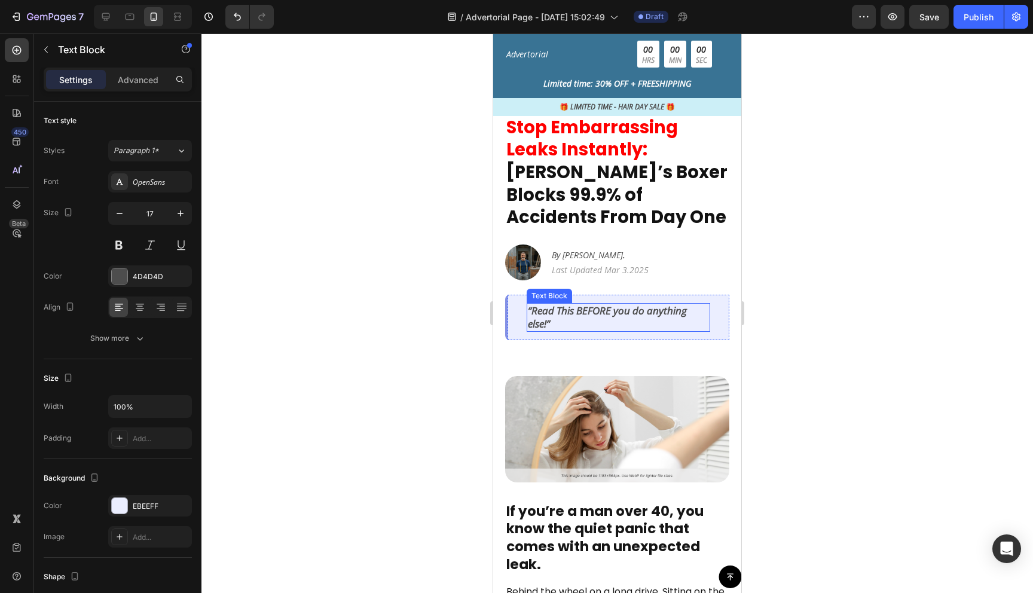
click at [556, 304] on p "“Read This BEFORE you do anything else!”" at bounding box center [618, 317] width 181 height 26
click at [557, 304] on p "“Read This BEFORE you do anything else!”" at bounding box center [618, 317] width 181 height 26
drag, startPoint x: 575, startPoint y: 289, endPoint x: 600, endPoint y: 289, distance: 25.1
click at [600, 304] on p "“Read This BEFORE you do anything else!”" at bounding box center [618, 317] width 181 height 26
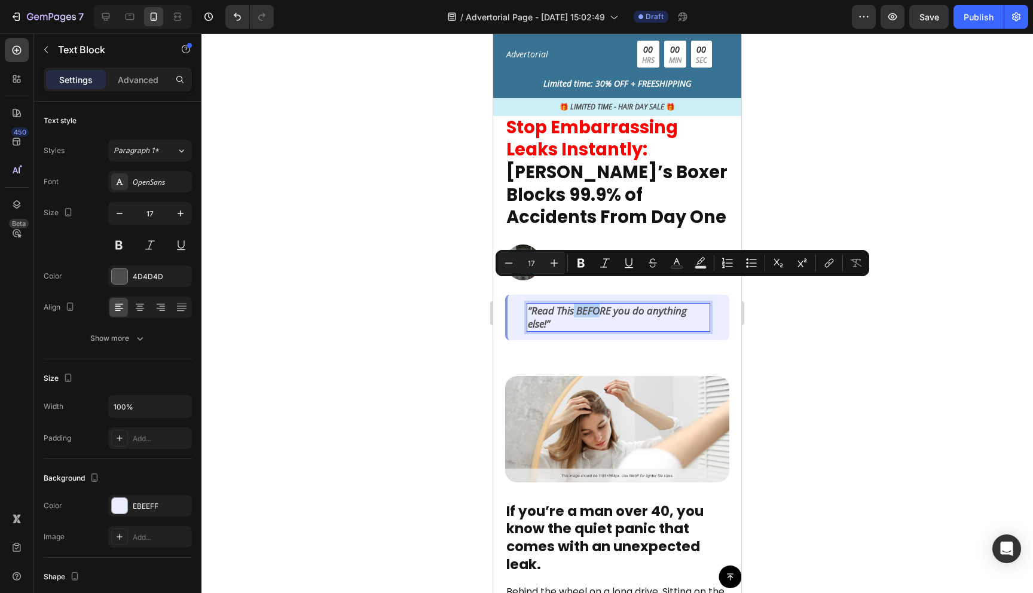
click at [600, 304] on p "“Read This BEFORE you do anything else!”" at bounding box center [618, 317] width 181 height 26
drag, startPoint x: 578, startPoint y: 289, endPoint x: 545, endPoint y: 305, distance: 37.2
click at [545, 305] on p "“Read This BEFORE you do anything else!”" at bounding box center [618, 317] width 181 height 26
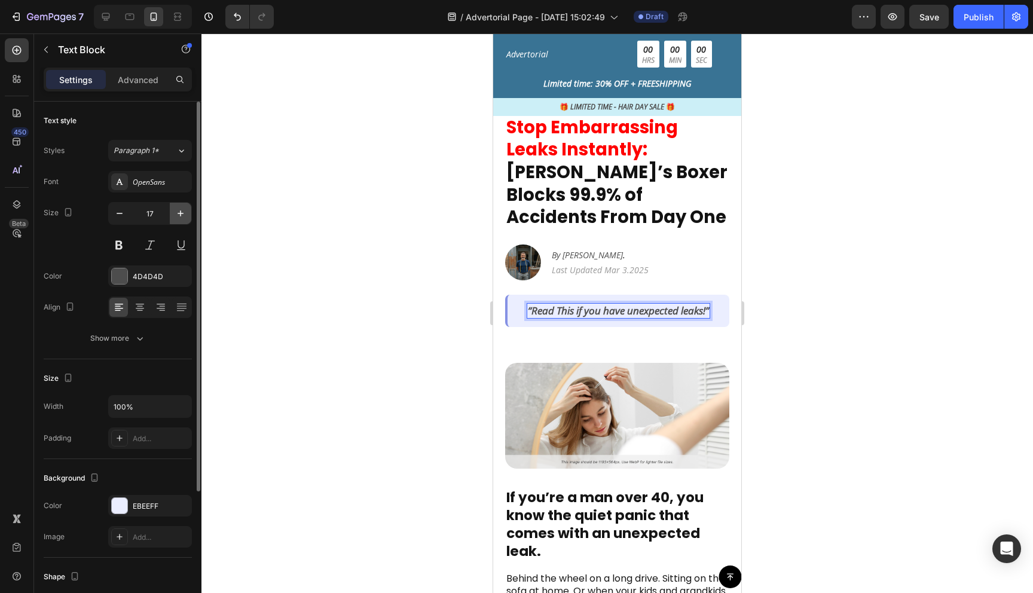
click at [181, 209] on icon "button" at bounding box center [181, 214] width 12 height 12
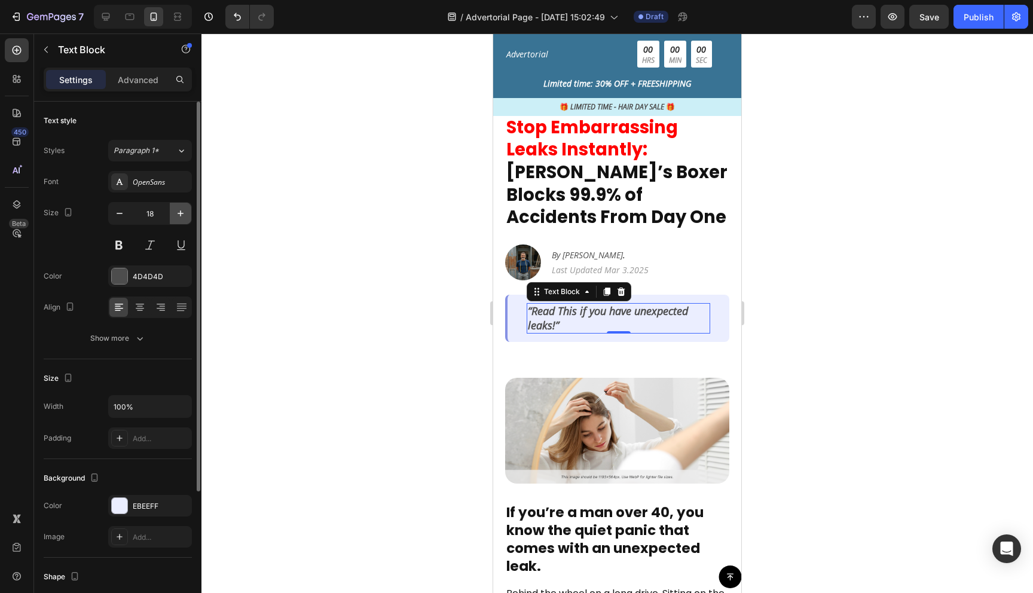
click at [181, 209] on icon "button" at bounding box center [181, 214] width 12 height 12
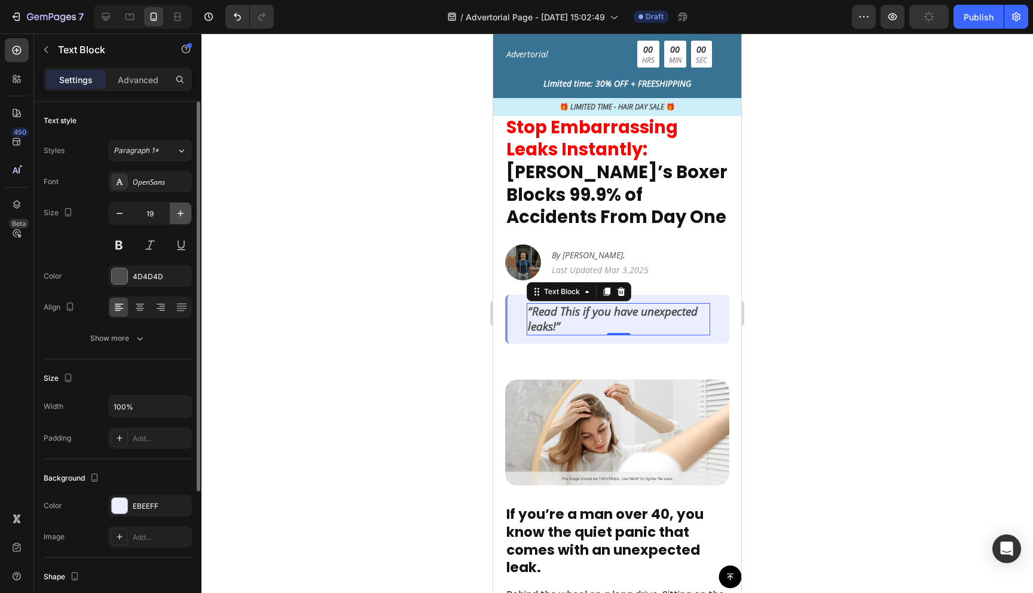
click at [180, 208] on icon "button" at bounding box center [181, 214] width 12 height 12
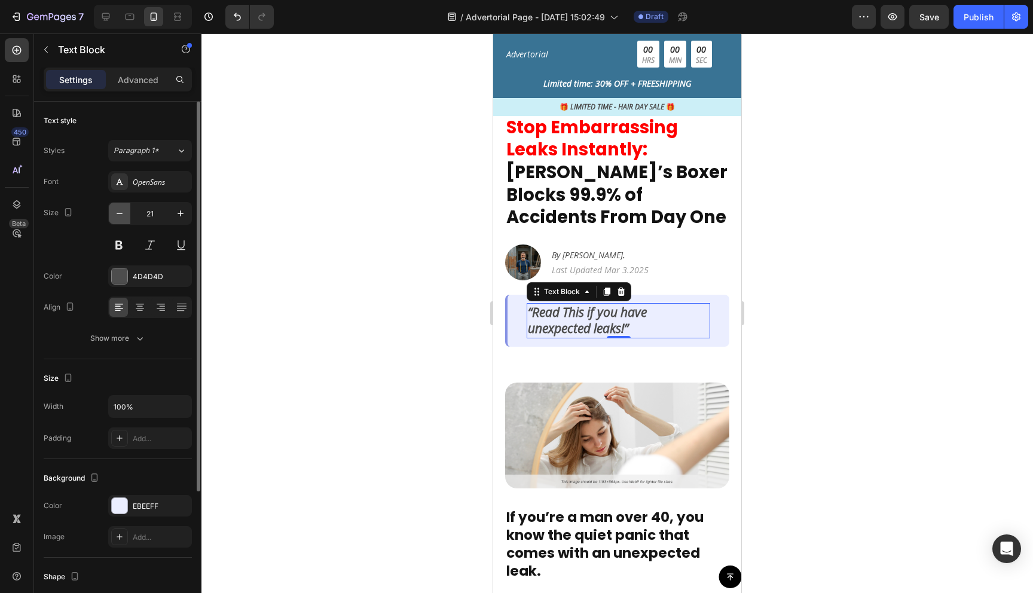
click at [116, 215] on icon "button" at bounding box center [120, 214] width 12 height 12
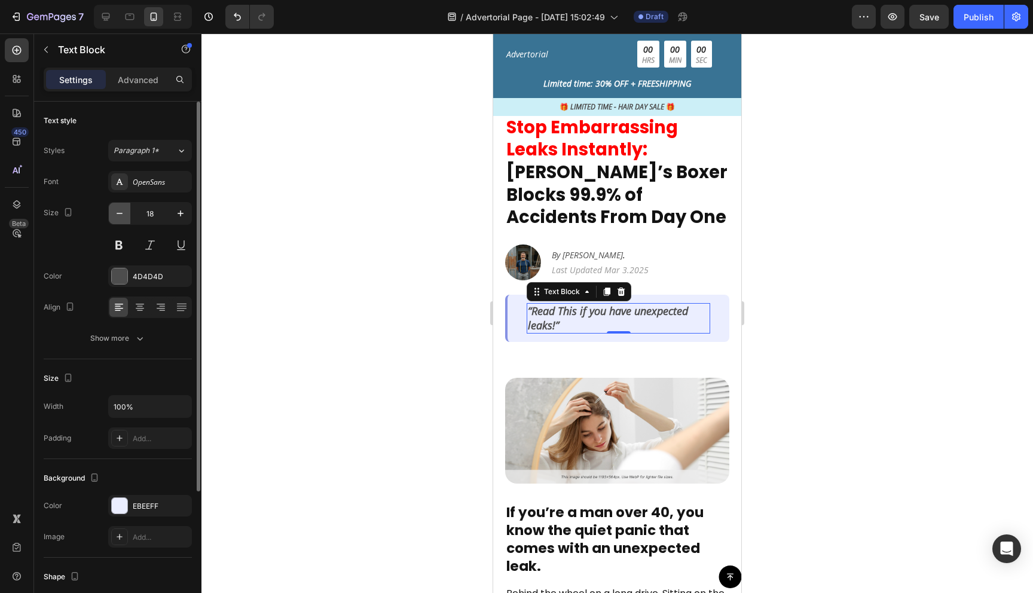
click at [116, 215] on icon "button" at bounding box center [120, 214] width 12 height 12
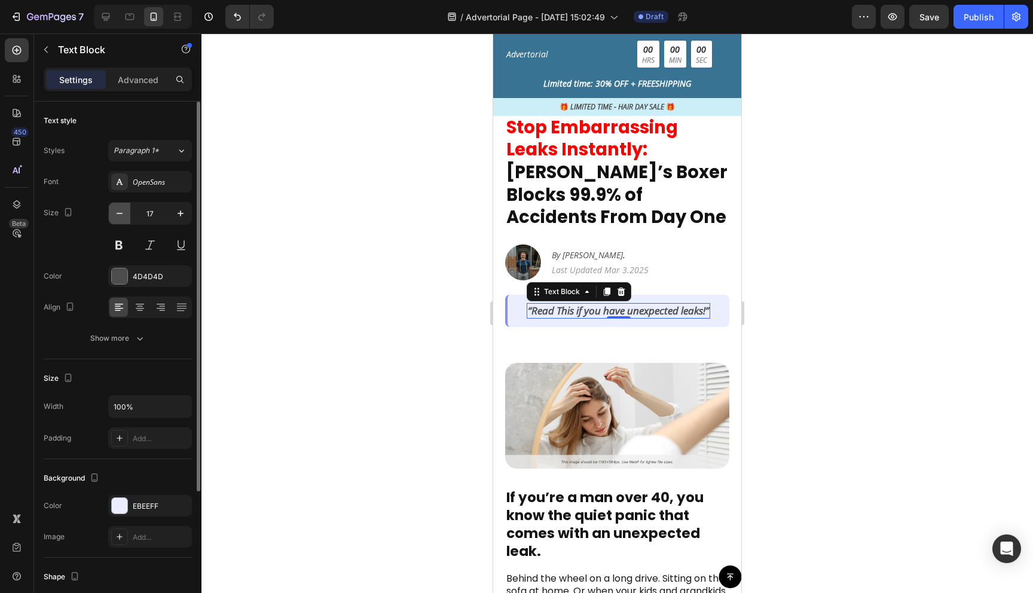
click at [116, 215] on icon "button" at bounding box center [120, 214] width 12 height 12
type input "16"
click at [352, 264] on div at bounding box center [618, 313] width 832 height 560
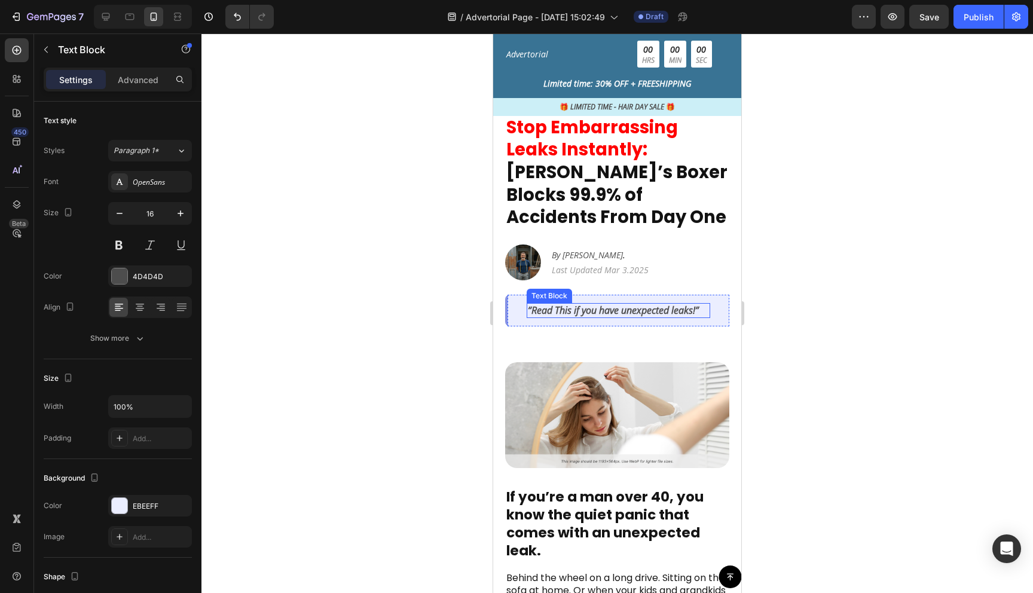
click at [603, 304] on p "“Read This if you have unexpected leaks!”" at bounding box center [618, 310] width 181 height 13
click at [802, 305] on div at bounding box center [618, 313] width 832 height 560
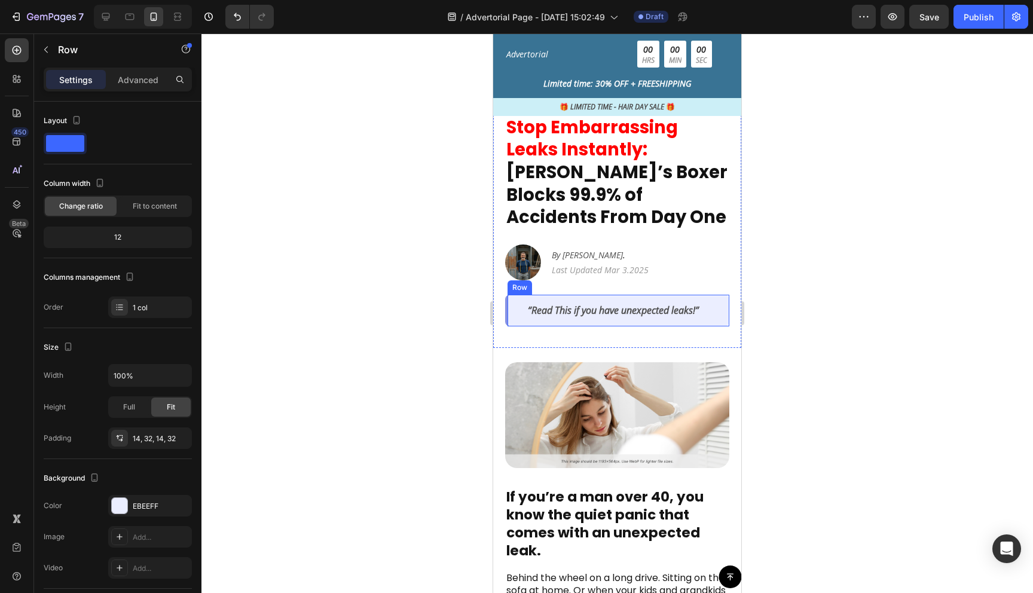
click at [722, 295] on div "“Read This if you have unexpected leaks!” Text Block Row" at bounding box center [617, 311] width 224 height 32
click at [782, 284] on div at bounding box center [618, 313] width 832 height 560
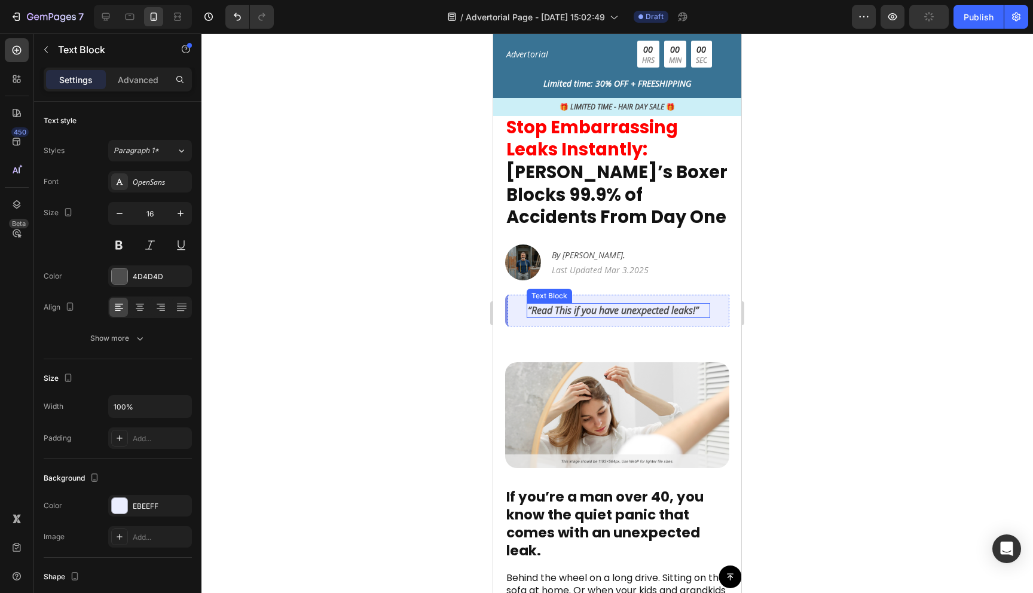
click at [648, 304] on p "“Read This if you have unexpected leaks!”" at bounding box center [618, 310] width 181 height 13
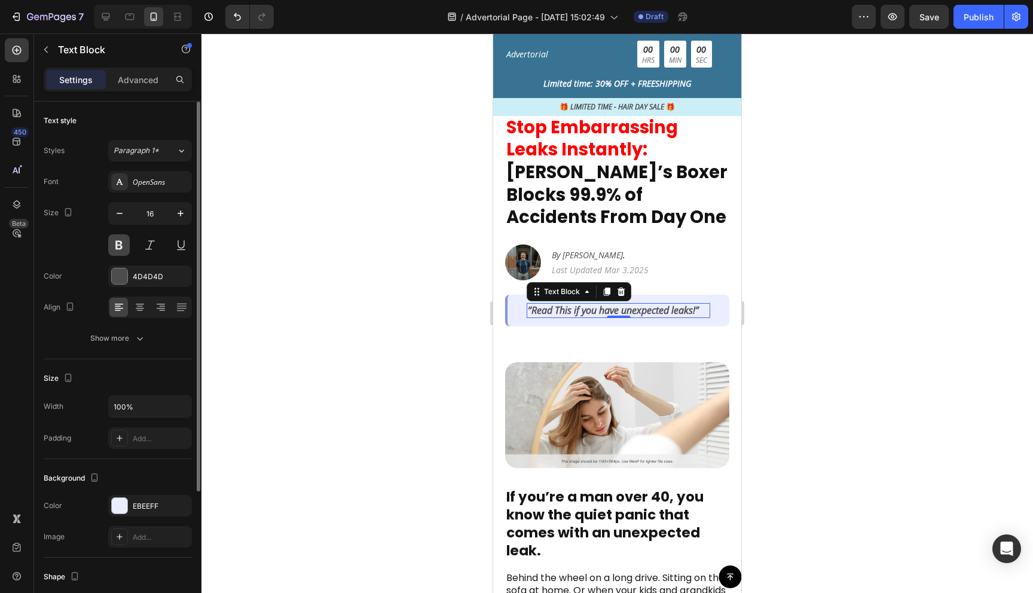
click at [115, 249] on button at bounding box center [119, 245] width 22 height 22
click at [115, 247] on button at bounding box center [119, 245] width 22 height 22
click at [565, 304] on p "“Read This if you have unexpected leaks!”" at bounding box center [618, 310] width 181 height 13
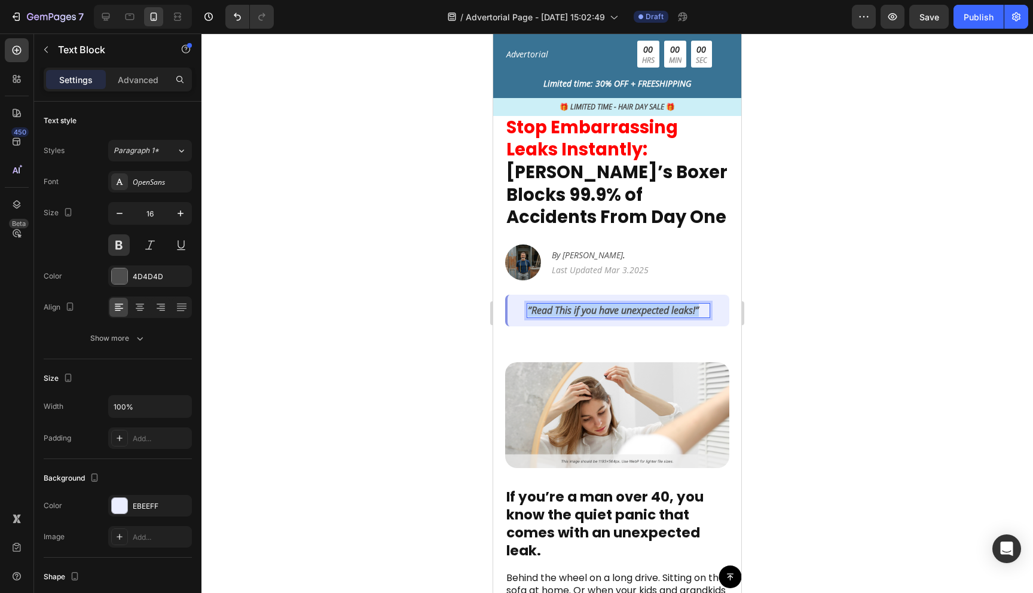
click at [565, 304] on p "“Read This if you have unexpected leaks!”" at bounding box center [618, 310] width 181 height 13
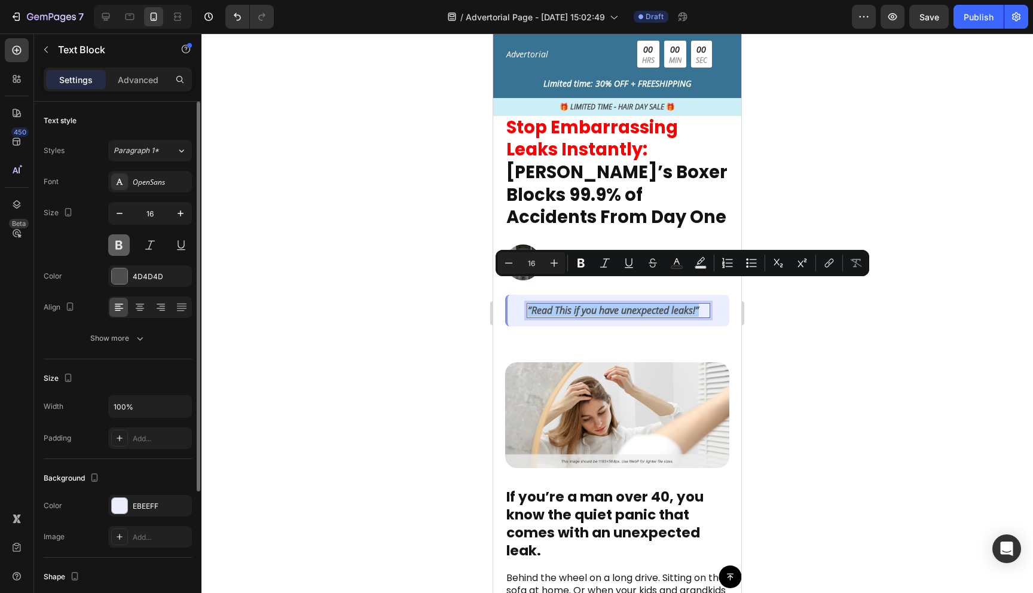
click at [117, 248] on button at bounding box center [119, 245] width 22 height 22
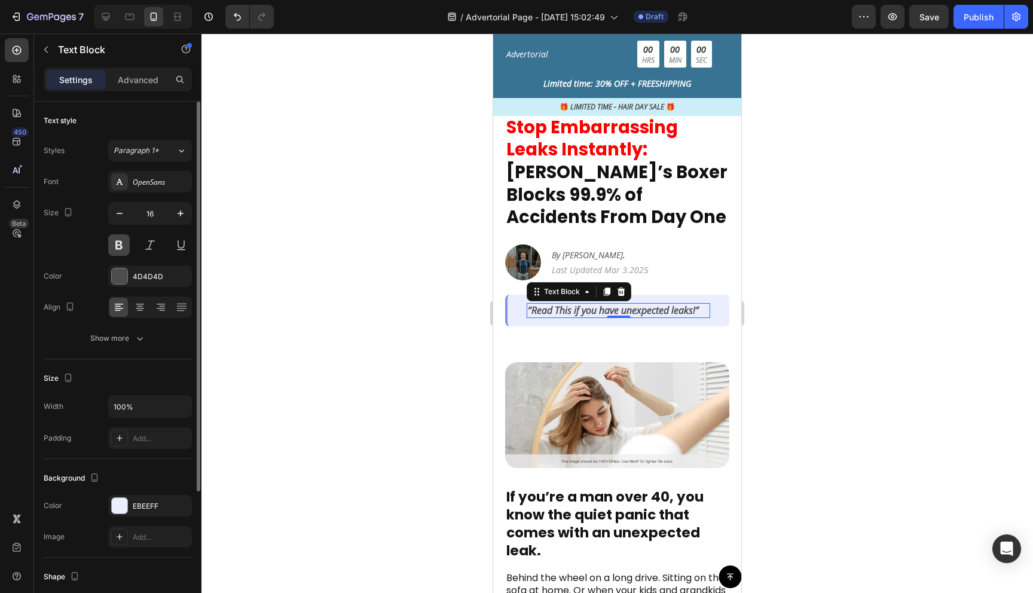
click at [117, 248] on button at bounding box center [119, 245] width 22 height 22
click at [117, 247] on button at bounding box center [119, 245] width 22 height 22
click at [374, 325] on div at bounding box center [618, 313] width 832 height 560
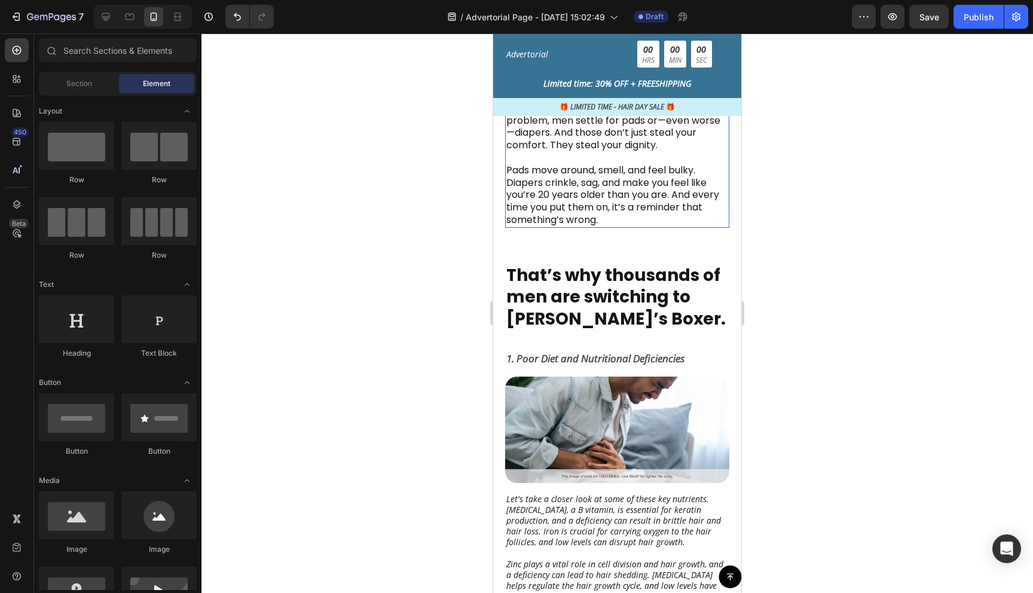
scroll to position [651, 0]
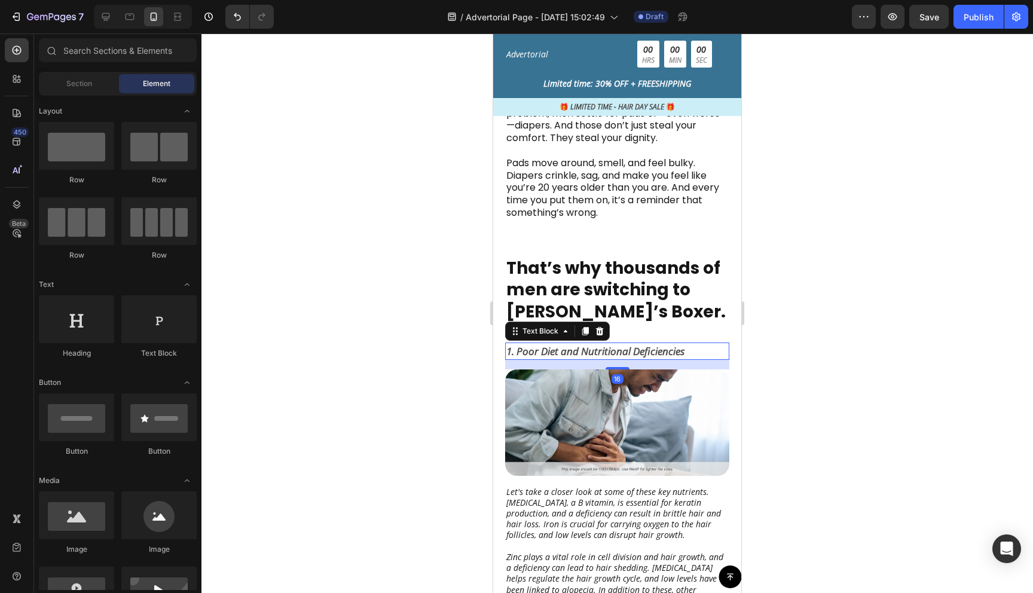
click at [590, 350] on p "1. Poor Diet and Nutritional Deficiencies" at bounding box center [618, 352] width 222 height 16
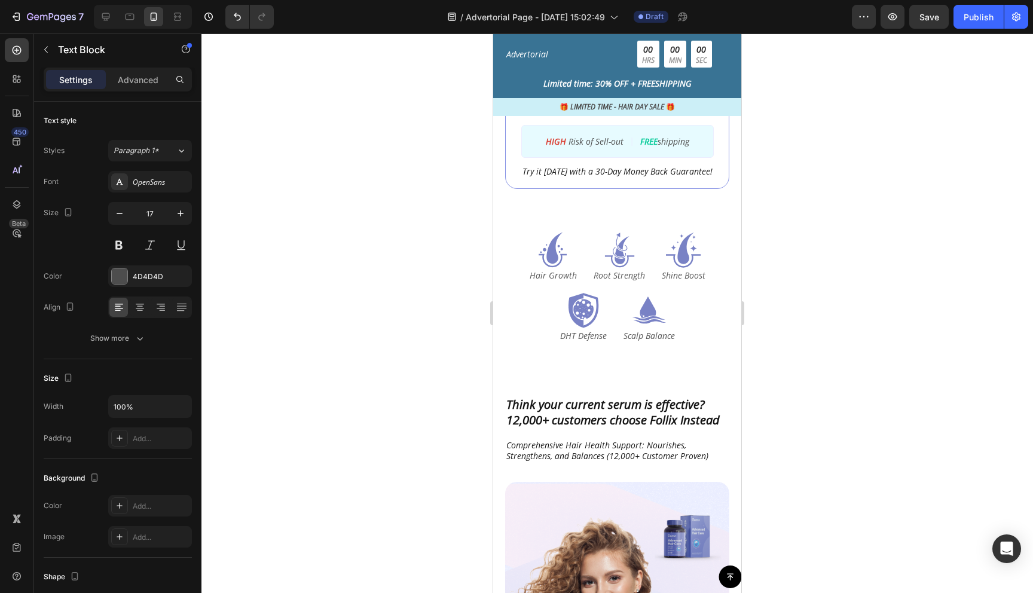
scroll to position [2276, 0]
click at [555, 263] on icon at bounding box center [555, 247] width 17 height 32
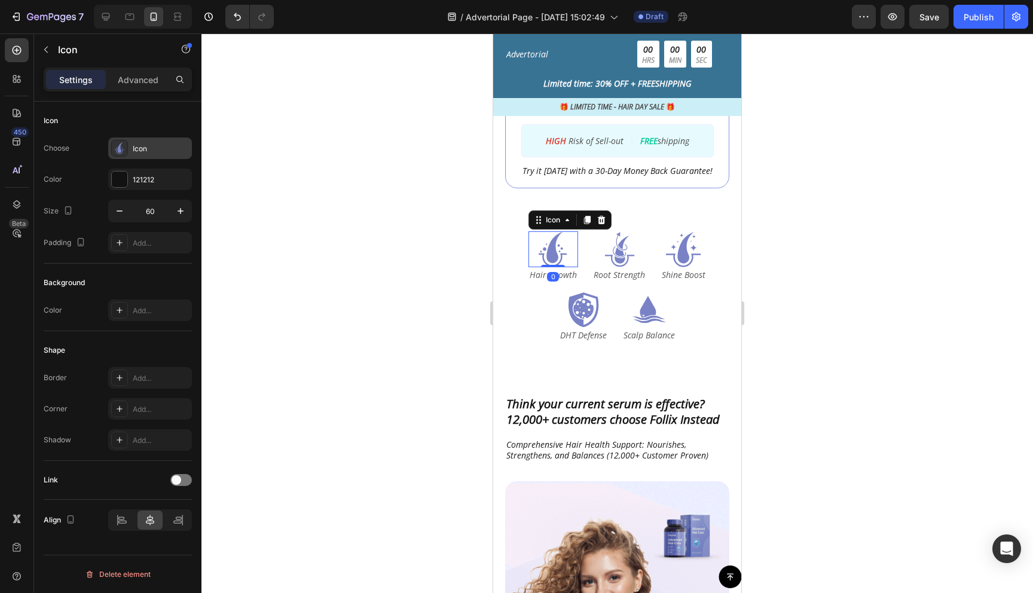
click at [126, 147] on div at bounding box center [119, 148] width 17 height 17
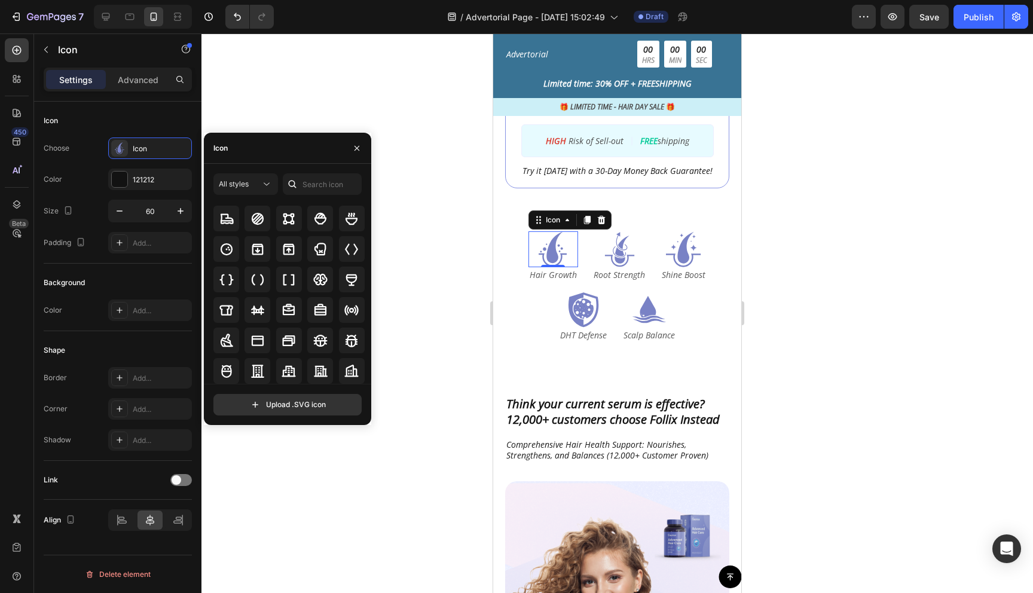
scroll to position [1205, 0]
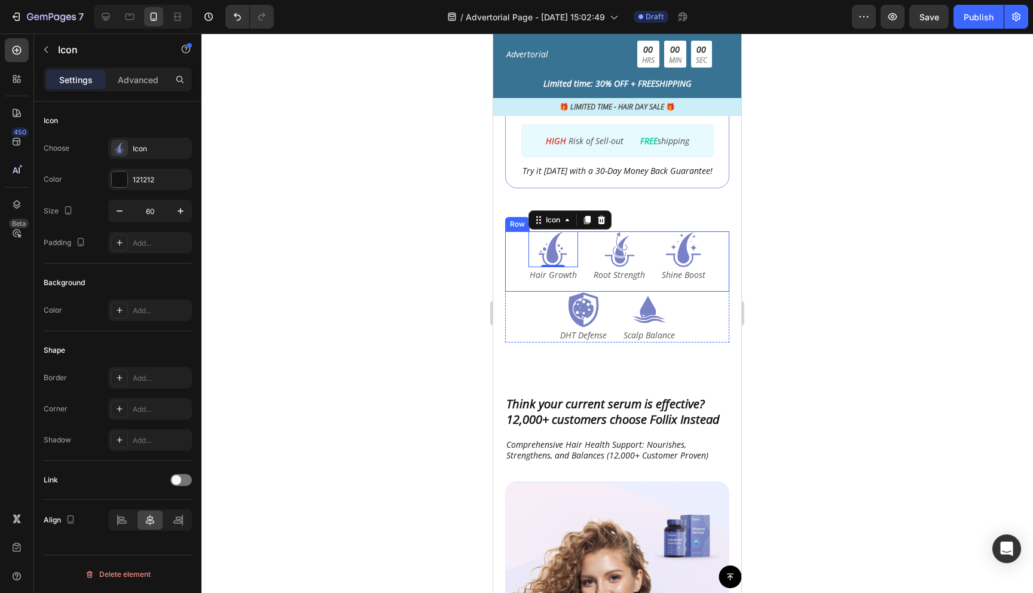
click at [349, 457] on div at bounding box center [618, 313] width 832 height 560
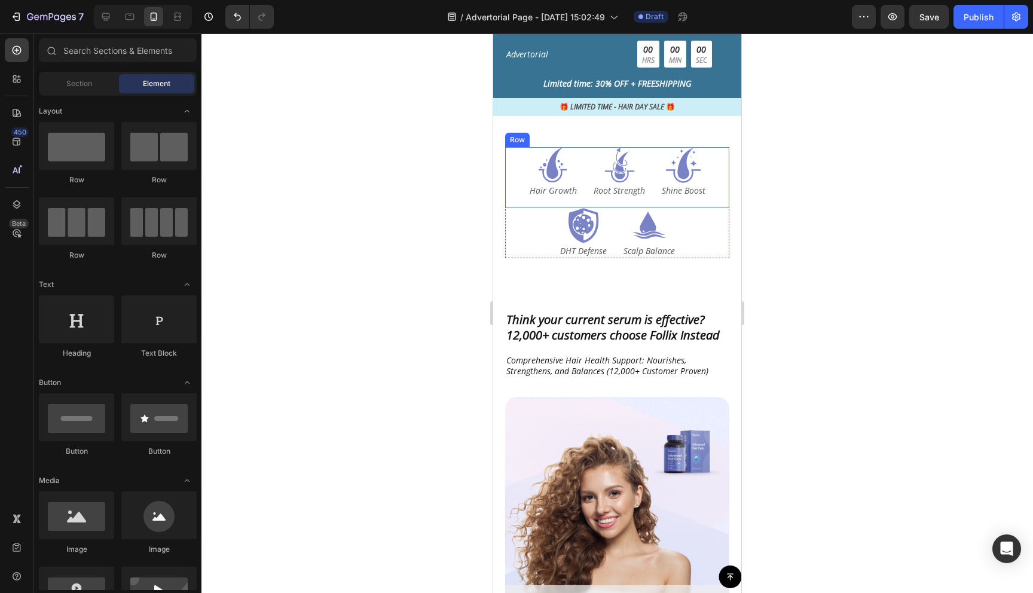
scroll to position [2294, 0]
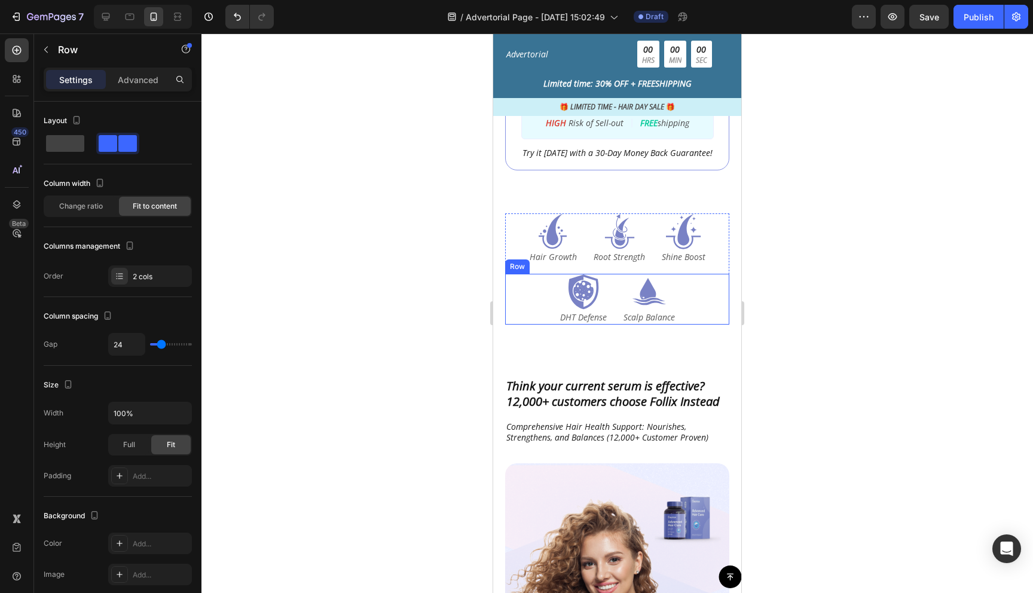
click at [682, 307] on div "Icon DHT Defense Text Block Icon Scalp Balance Text Block Row" at bounding box center [617, 299] width 224 height 51
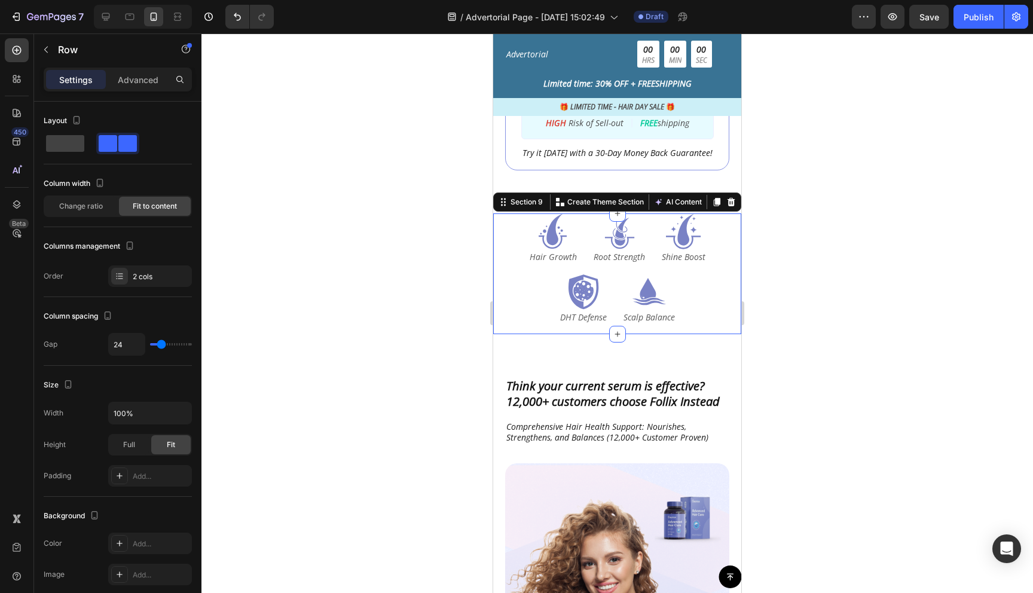
click at [730, 264] on div "Icon Hair Growth Text Block Icon Root Strength Text Block Icon Shine Boost Text…" at bounding box center [617, 274] width 248 height 121
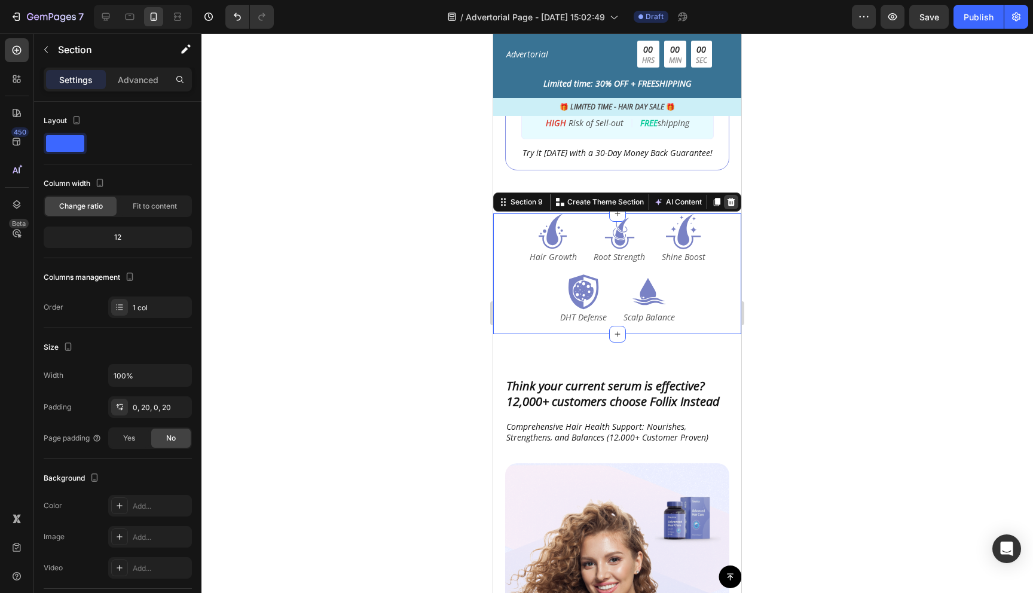
click at [737, 209] on div at bounding box center [731, 202] width 14 height 14
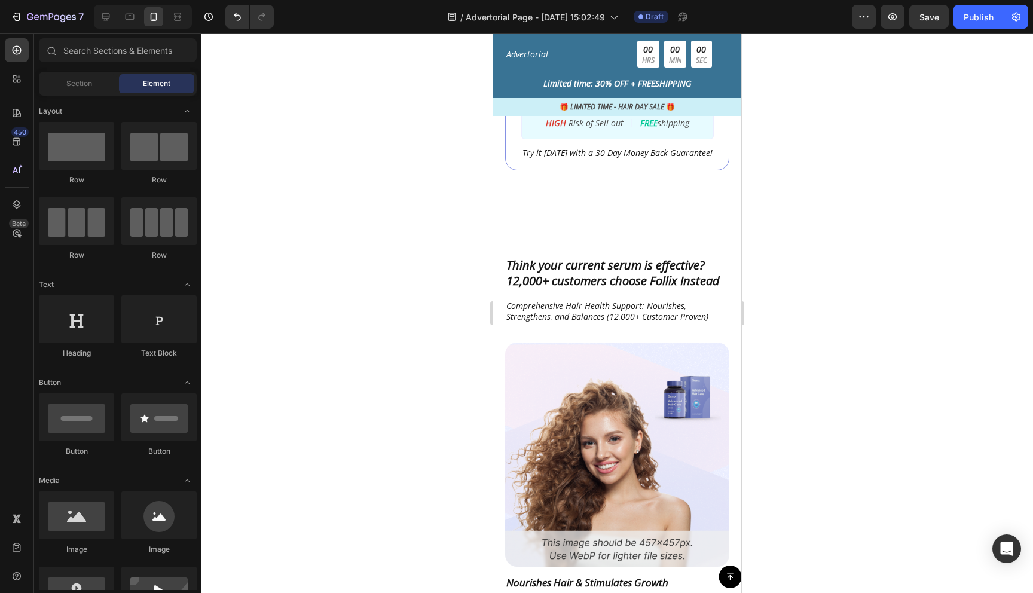
click at [661, 231] on div "Button Sticky Advertorial Text Block 00 HRS 00 MIN 00 SEC Countdown Timer Row L…" at bounding box center [617, 249] width 248 height 4971
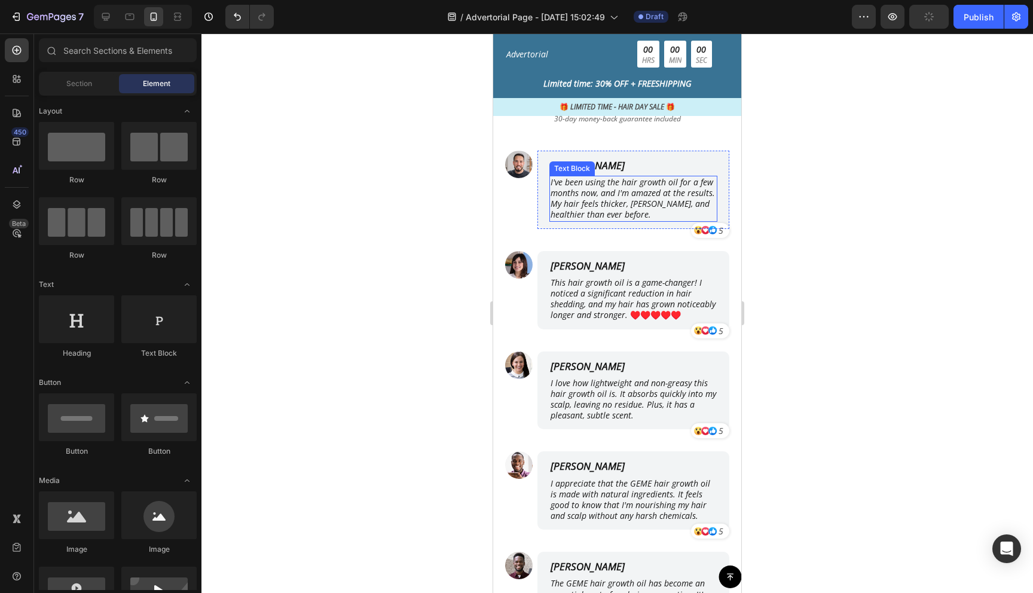
scroll to position [3781, 0]
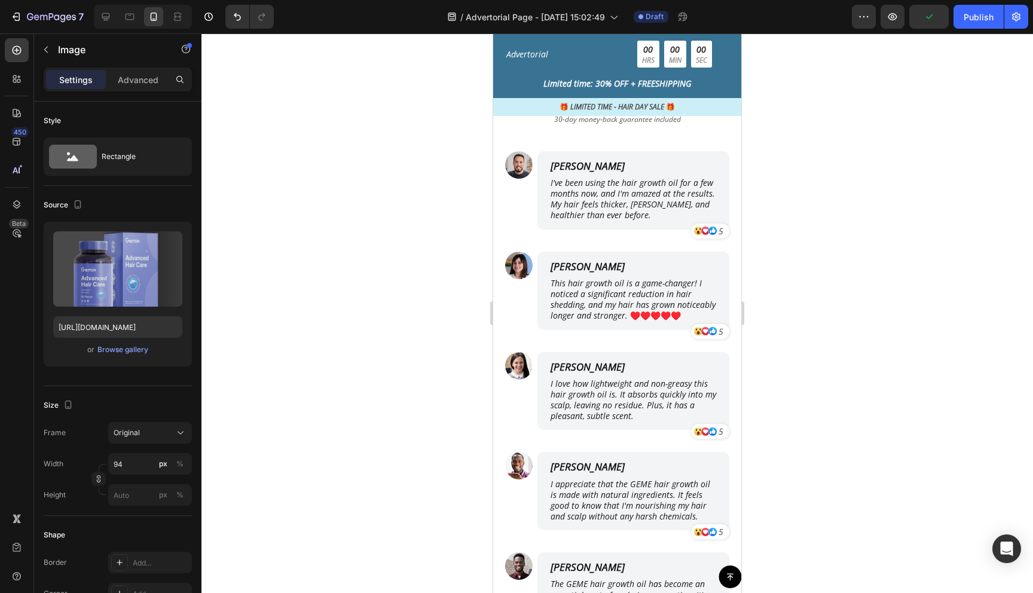
click at [124, 353] on div "Browse gallery" at bounding box center [122, 349] width 51 height 11
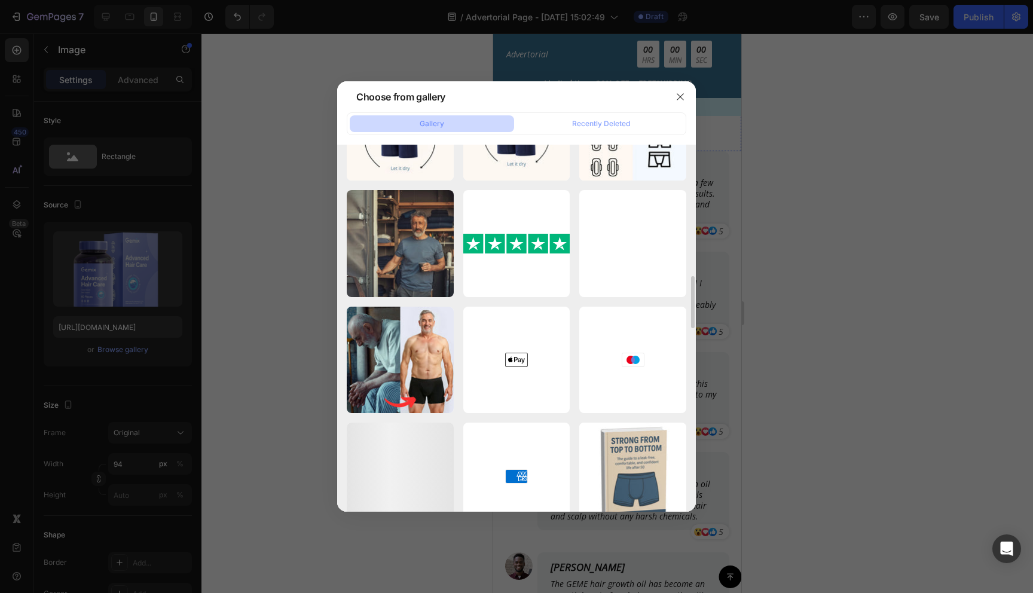
scroll to position [2204, 0]
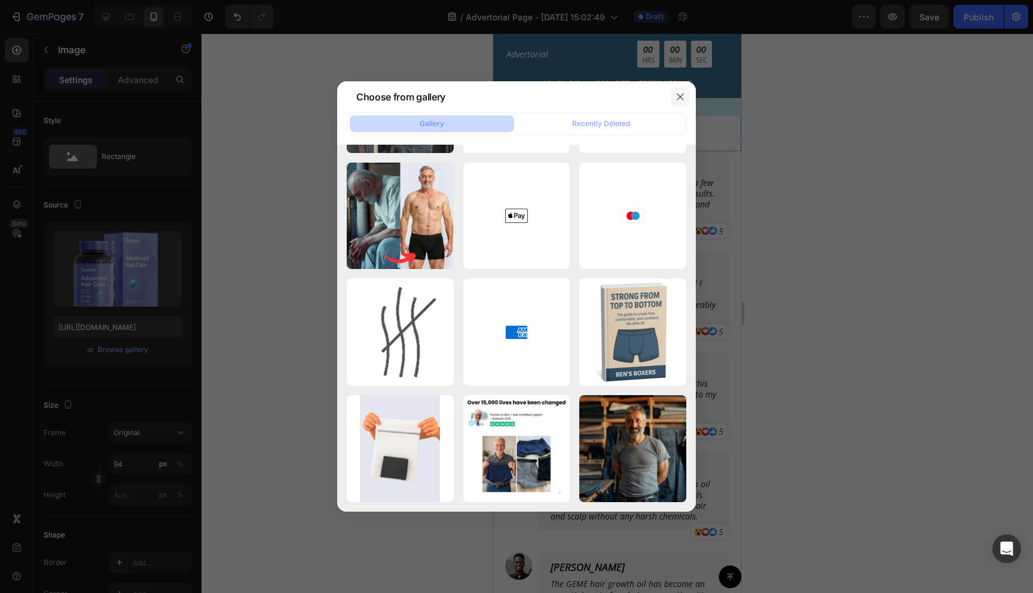
click at [681, 93] on icon "button" at bounding box center [681, 97] width 10 height 10
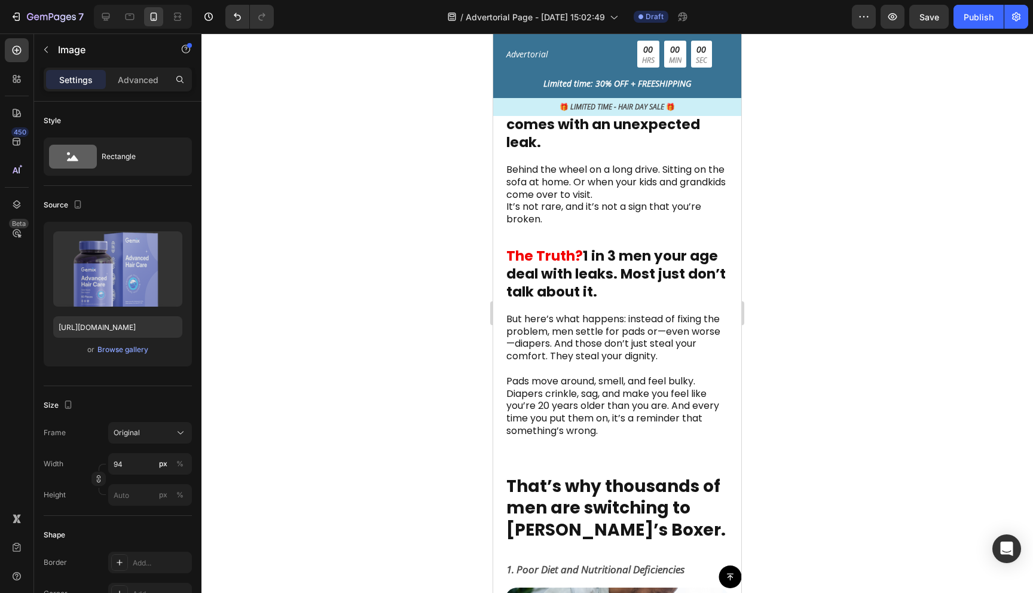
scroll to position [461, 0]
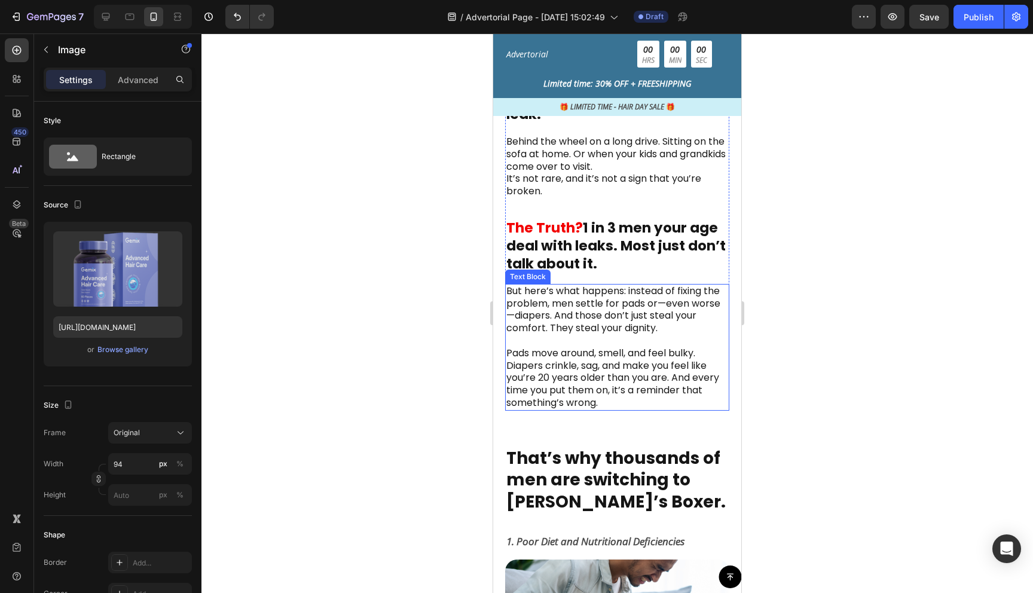
click at [627, 291] on p "But here’s what happens: instead of fixing the problem, men settle for pads or—…" at bounding box center [618, 347] width 222 height 124
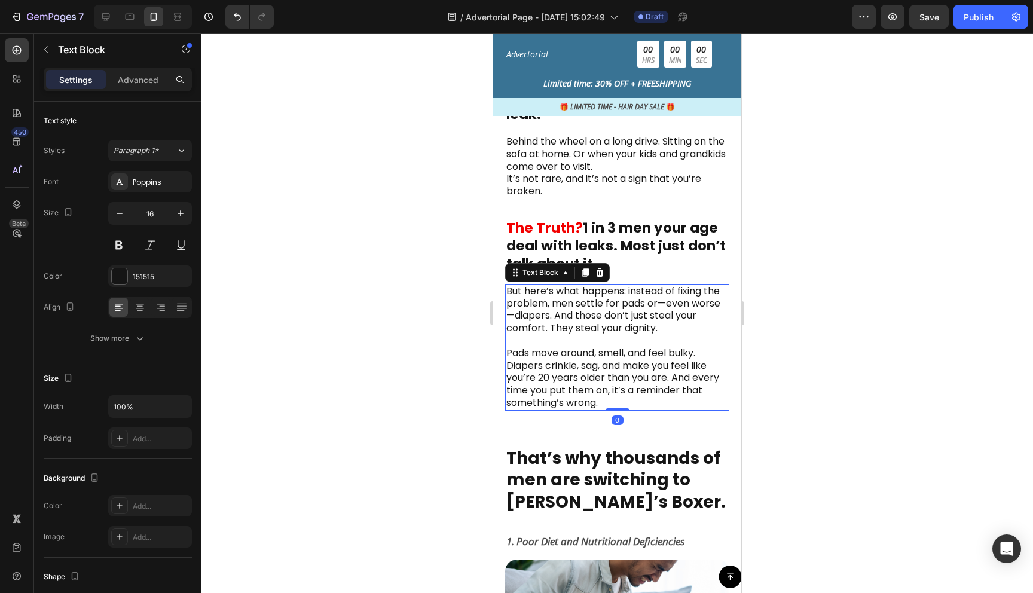
click at [619, 310] on p "But here’s what happens: instead of fixing the problem, men settle for pads or—…" at bounding box center [618, 347] width 222 height 124
click at [820, 361] on div at bounding box center [618, 313] width 832 height 560
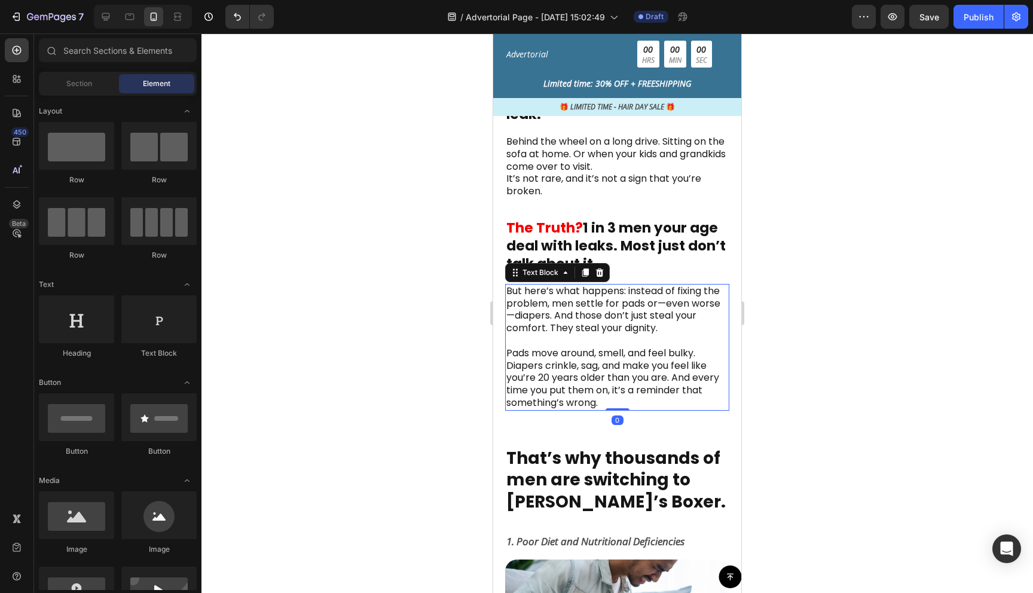
click at [667, 334] on p "But here’s what happens: instead of fixing the problem, men settle for pads or—…" at bounding box center [618, 347] width 222 height 124
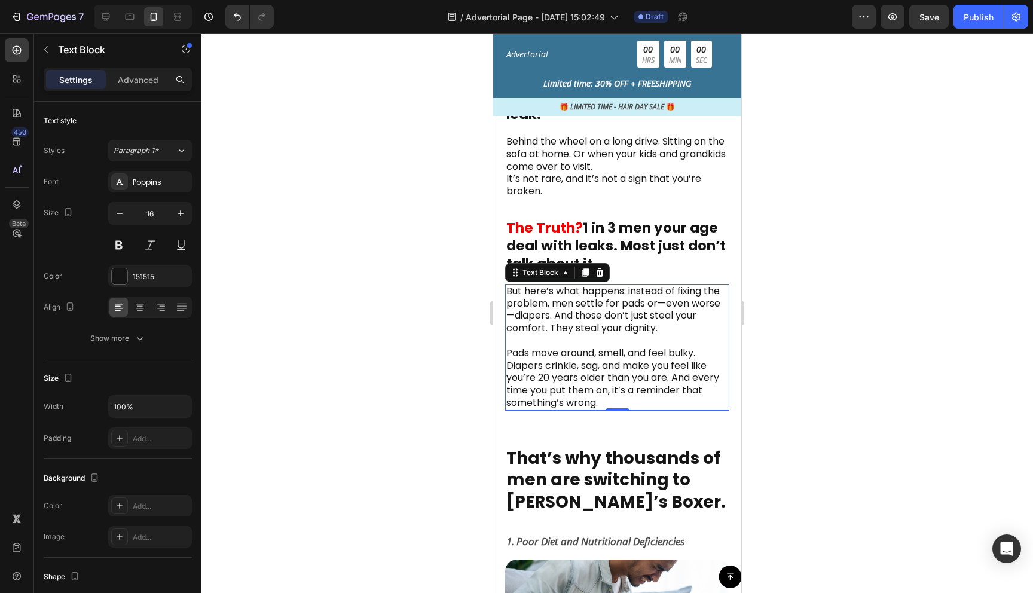
click at [788, 330] on div at bounding box center [618, 313] width 832 height 560
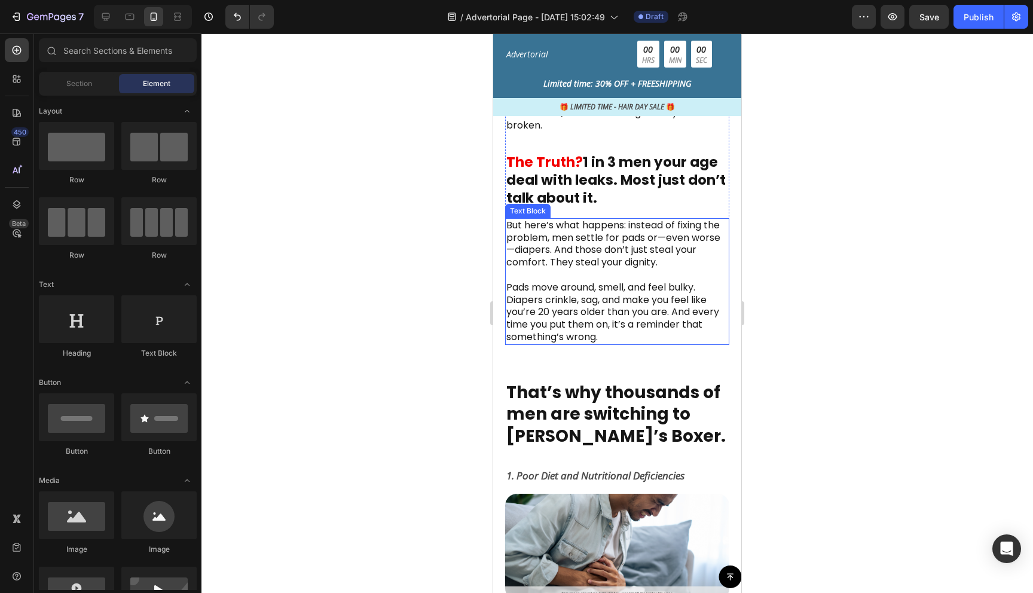
scroll to position [531, 0]
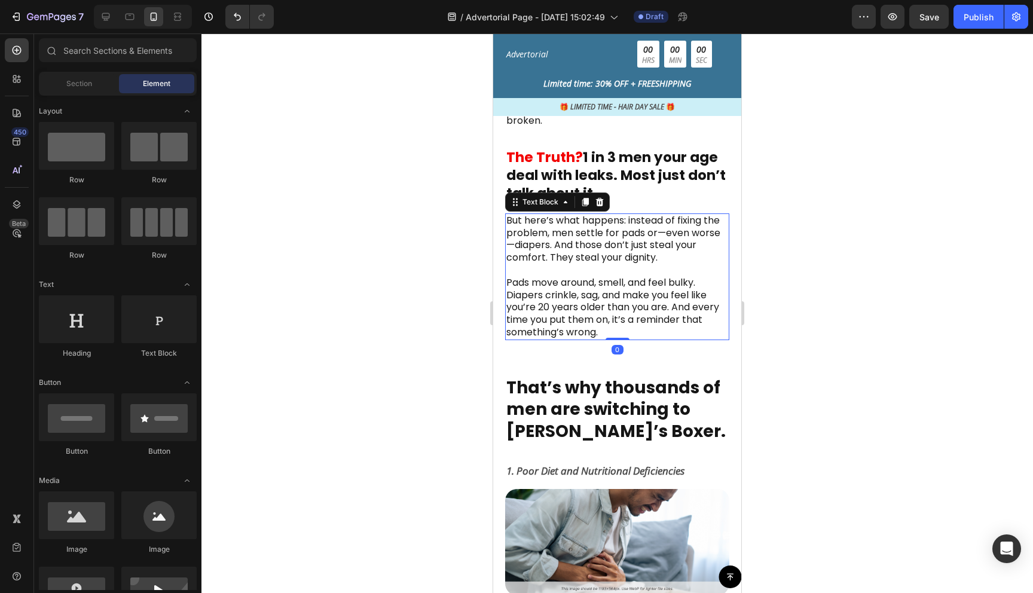
click at [605, 313] on p "But here’s what happens: instead of fixing the problem, men settle for pads or—…" at bounding box center [618, 277] width 222 height 124
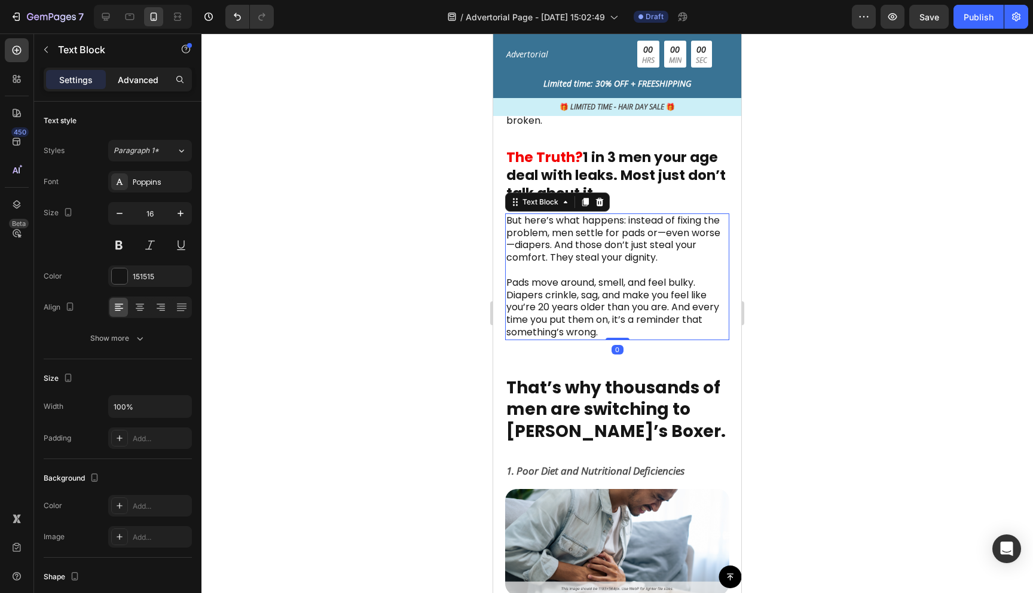
click at [135, 80] on p "Advanced" at bounding box center [138, 80] width 41 height 13
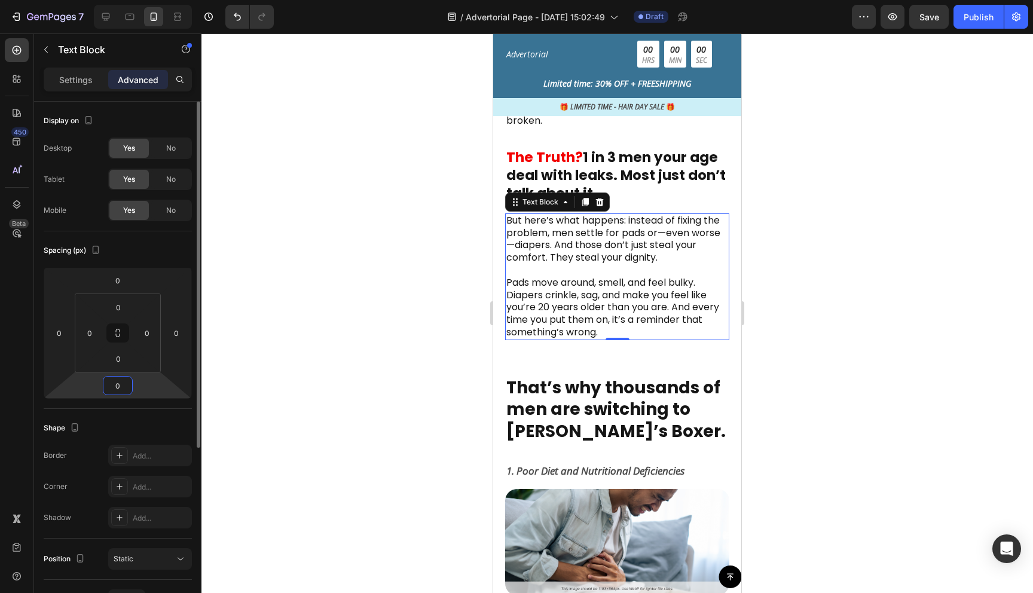
click at [112, 390] on input "0" at bounding box center [118, 386] width 24 height 18
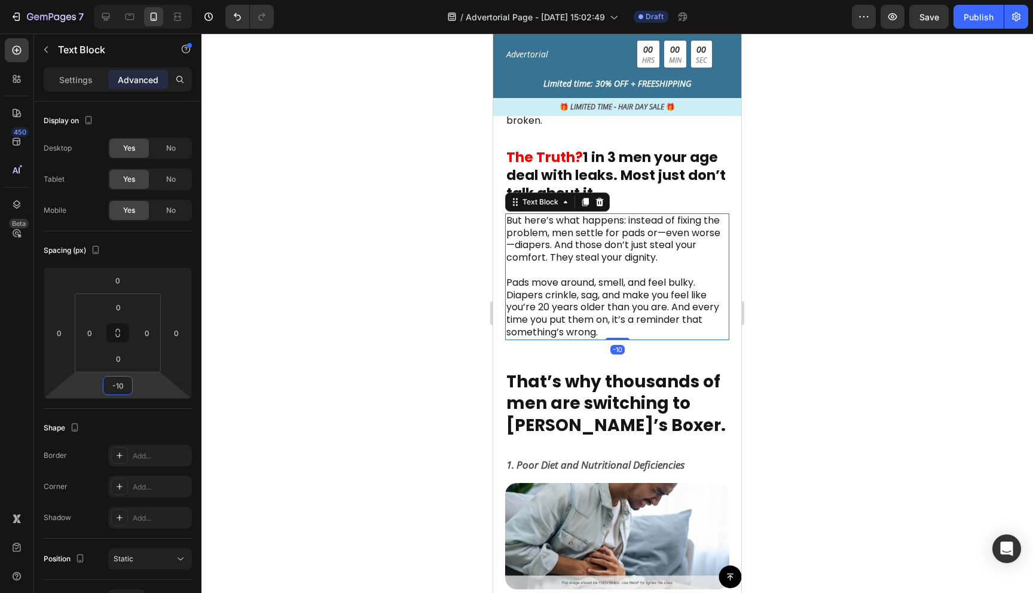
type input "-1"
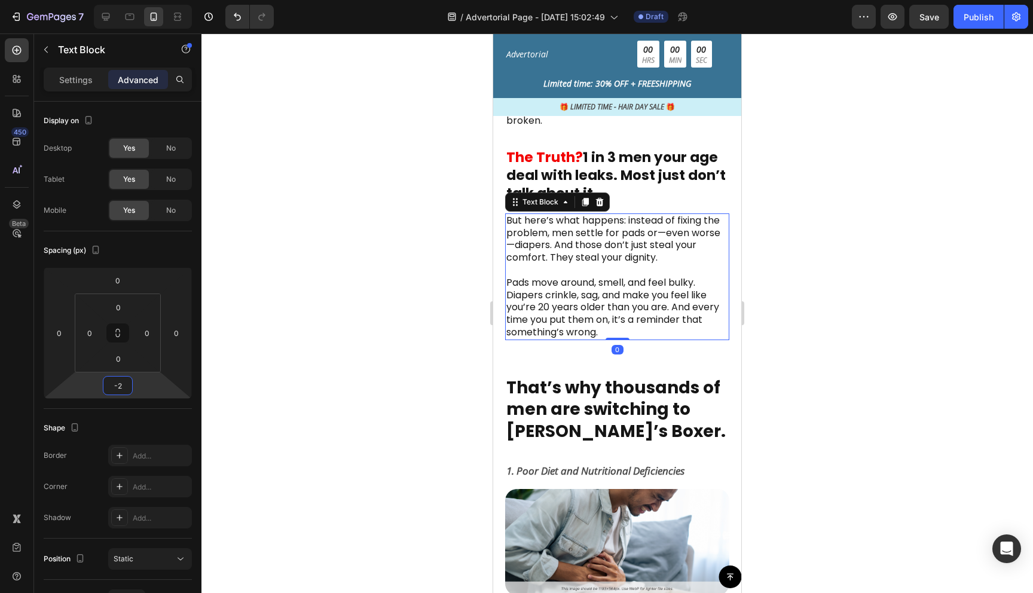
type input "-20"
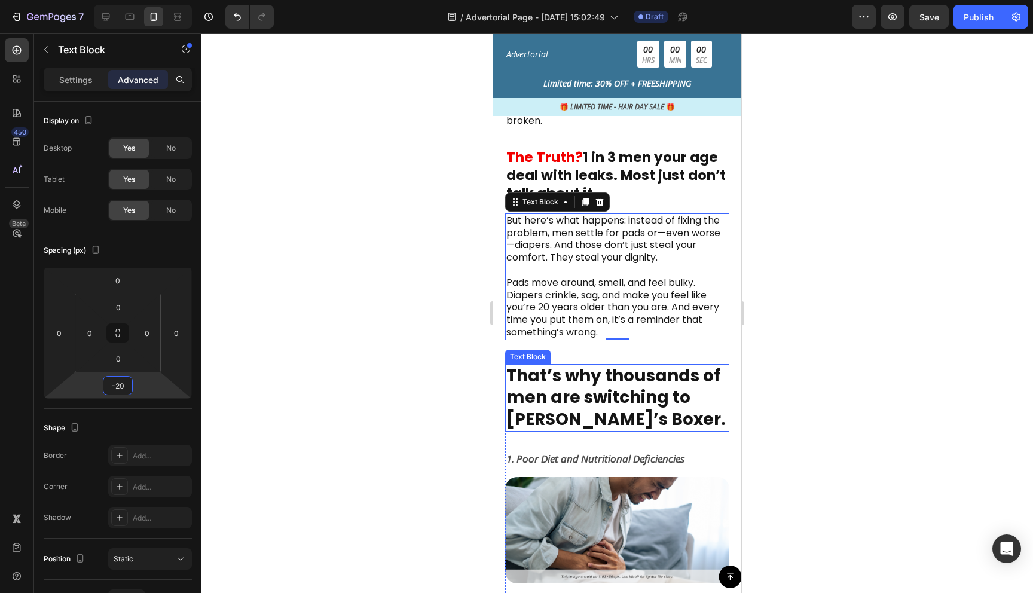
click at [643, 429] on p "That’s why thousands of men are switching to [PERSON_NAME]’s Boxer." at bounding box center [618, 397] width 222 height 65
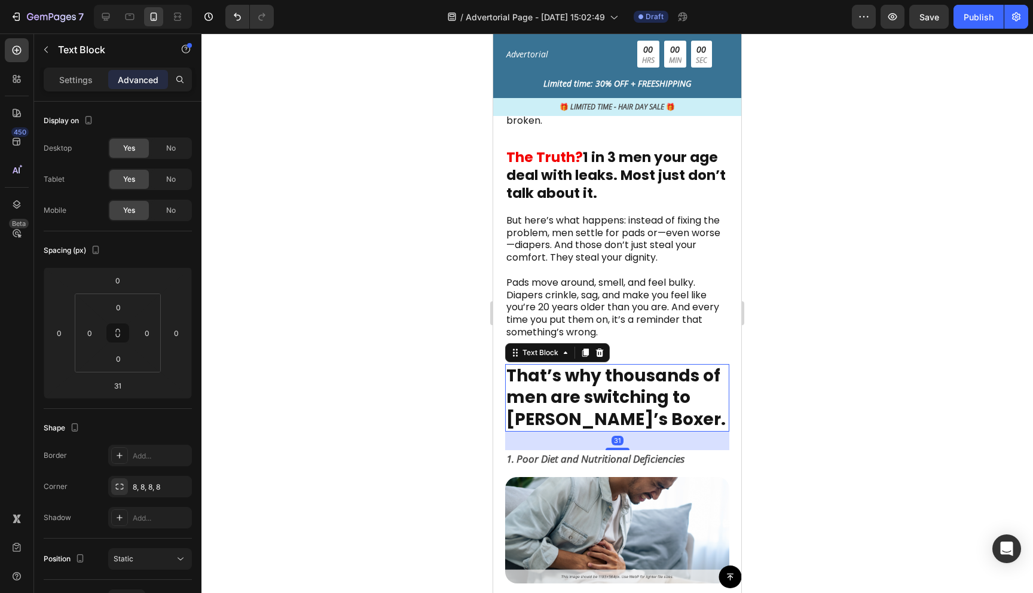
click at [778, 459] on div at bounding box center [618, 313] width 832 height 560
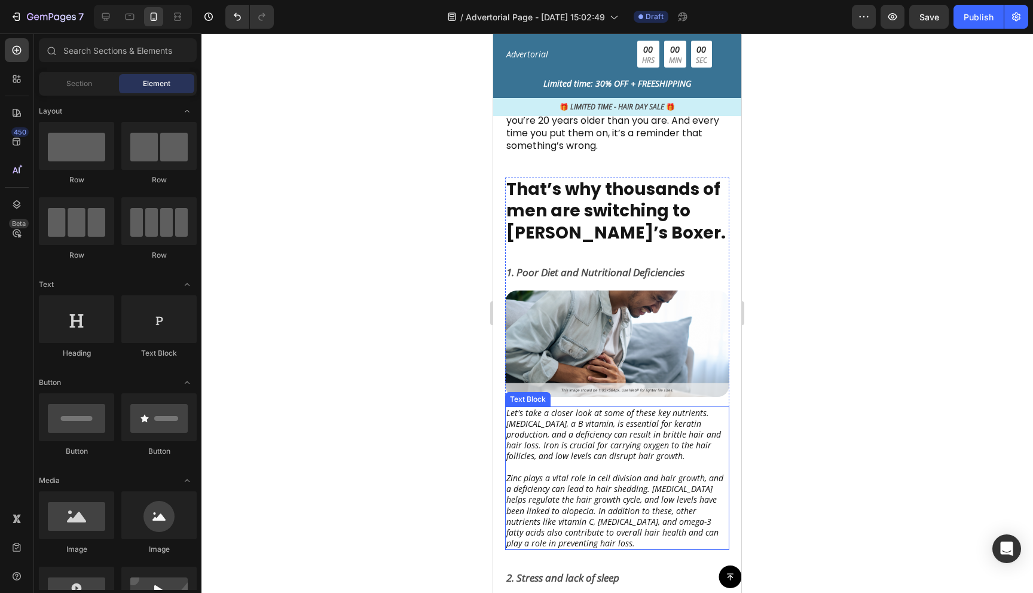
scroll to position [719, 0]
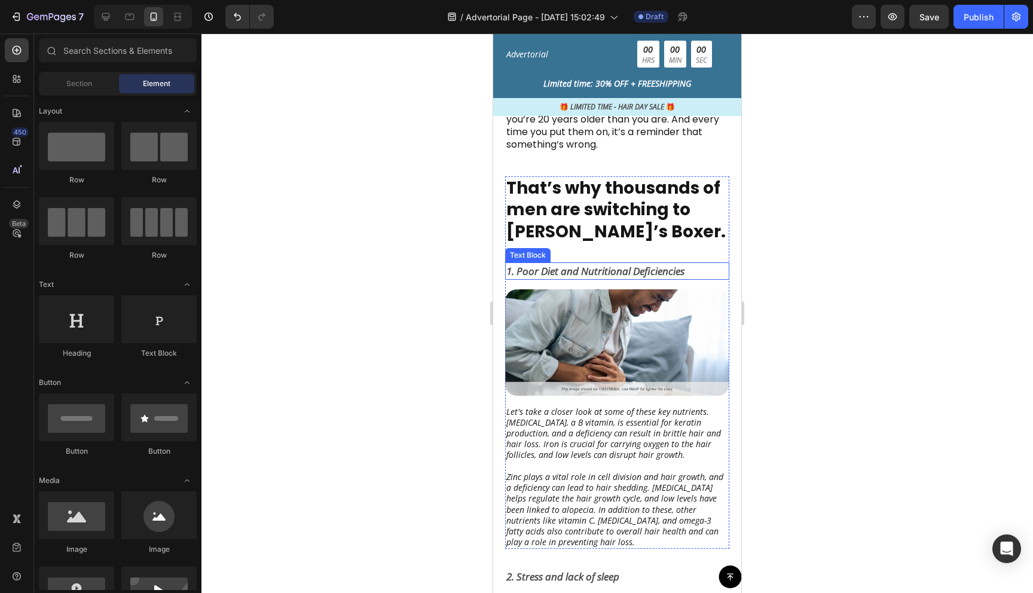
click at [540, 273] on p "1. Poor Diet and Nutritional Deficiencies" at bounding box center [618, 272] width 222 height 16
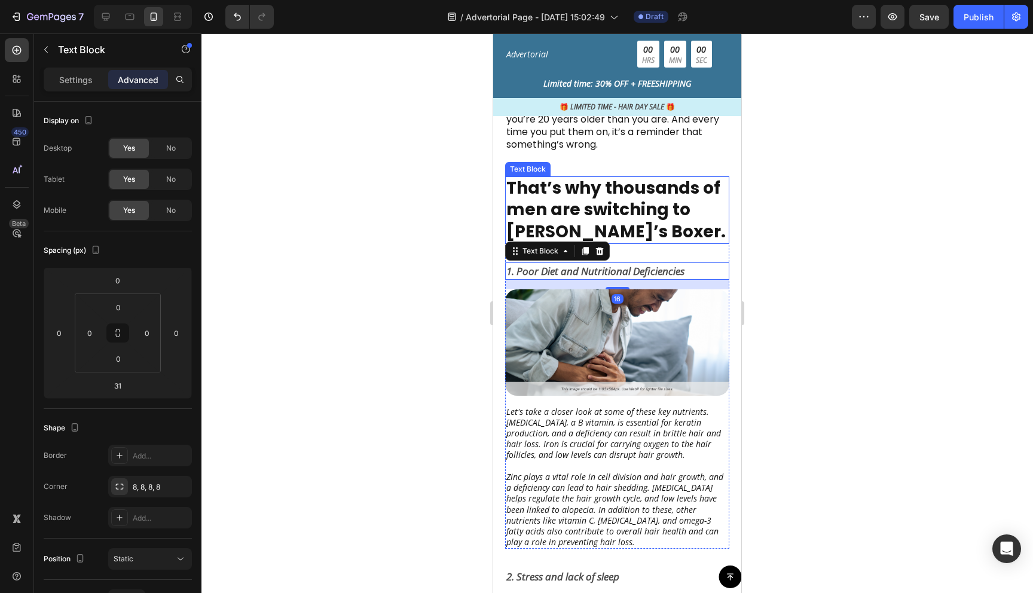
click at [647, 225] on p "That’s why thousands of men are switching to [PERSON_NAME]’s Boxer." at bounding box center [618, 210] width 222 height 65
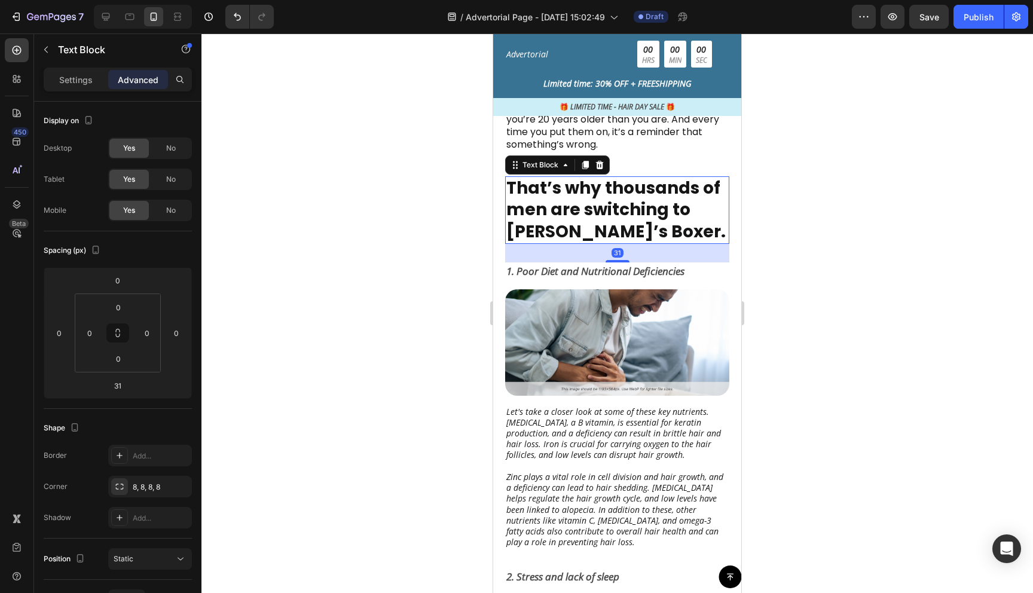
click at [630, 227] on p "That’s why thousands of men are switching to [PERSON_NAME]’s Boxer." at bounding box center [618, 210] width 222 height 65
click at [819, 282] on div at bounding box center [618, 313] width 832 height 560
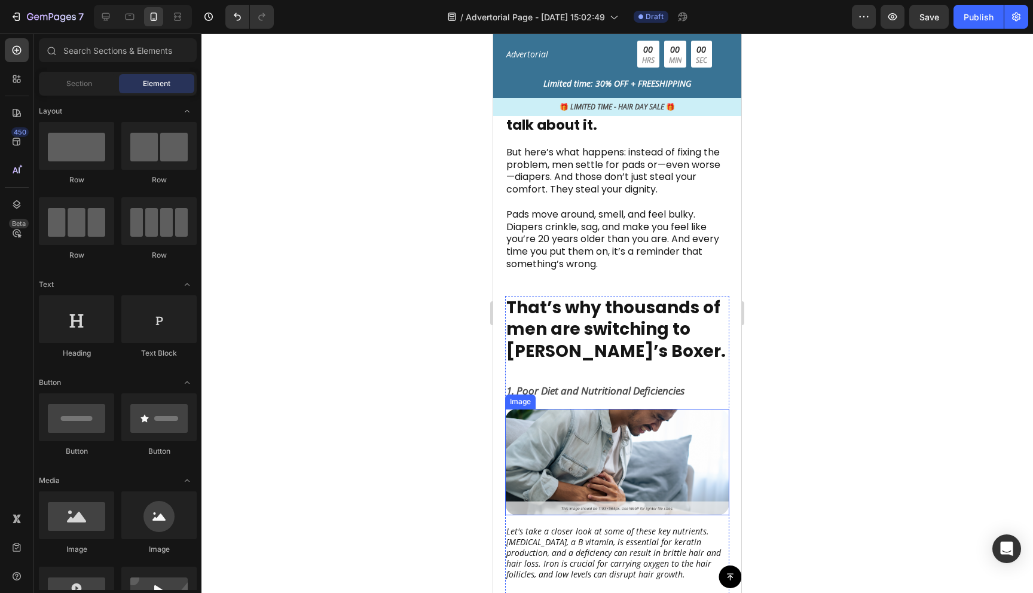
scroll to position [596, 0]
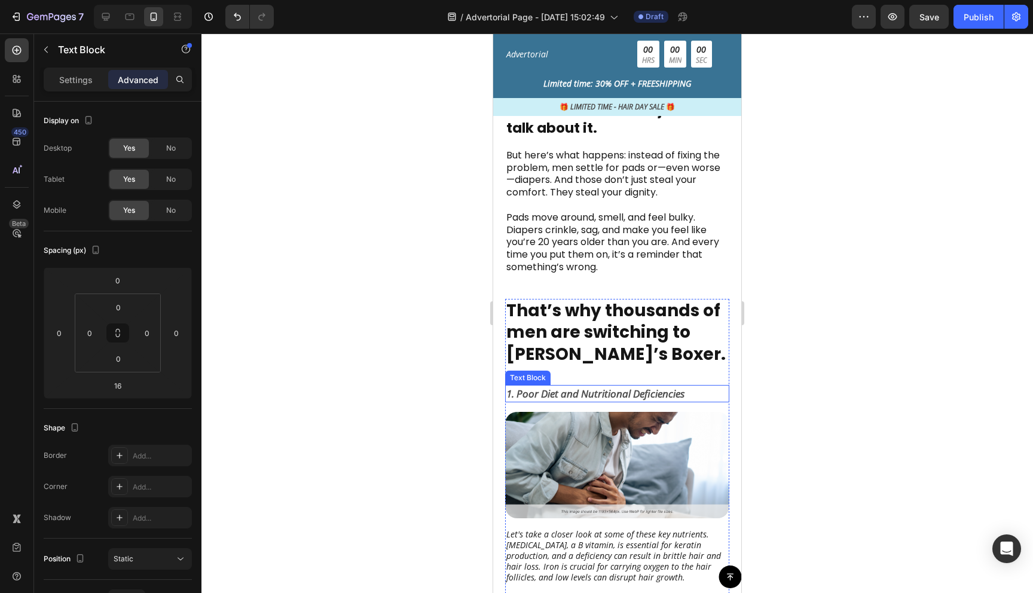
click at [585, 394] on p "1. Poor Diet and Nutritional Deficiencies" at bounding box center [618, 394] width 222 height 16
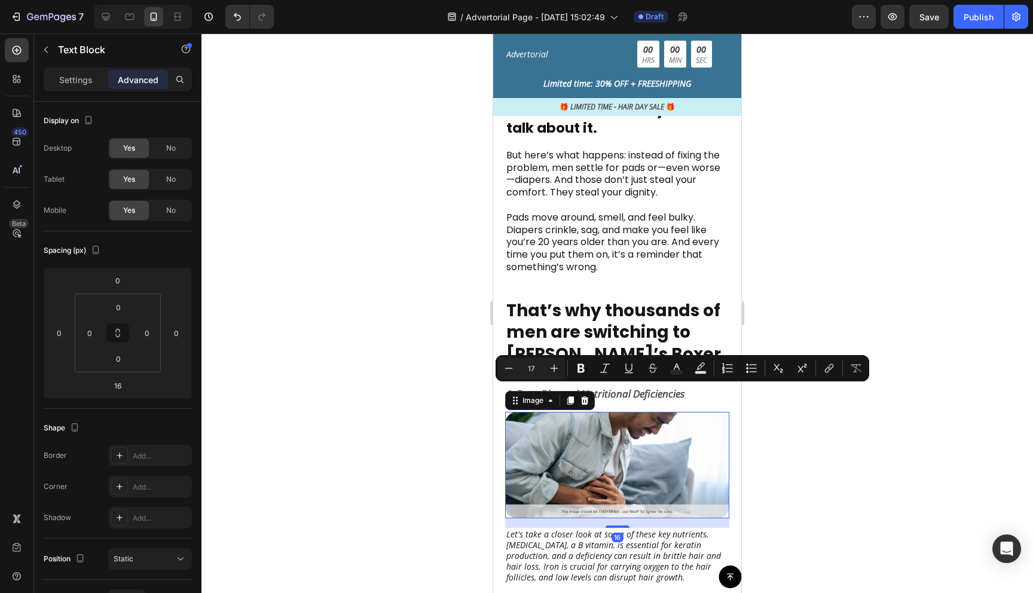
click at [661, 477] on img at bounding box center [617, 465] width 224 height 106
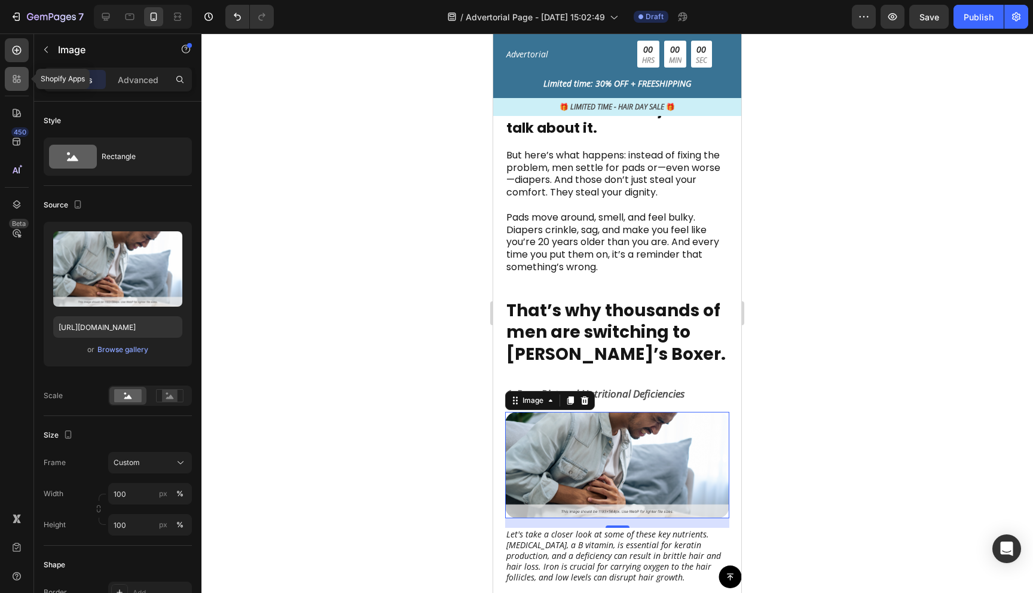
click at [16, 79] on icon at bounding box center [17, 79] width 12 height 12
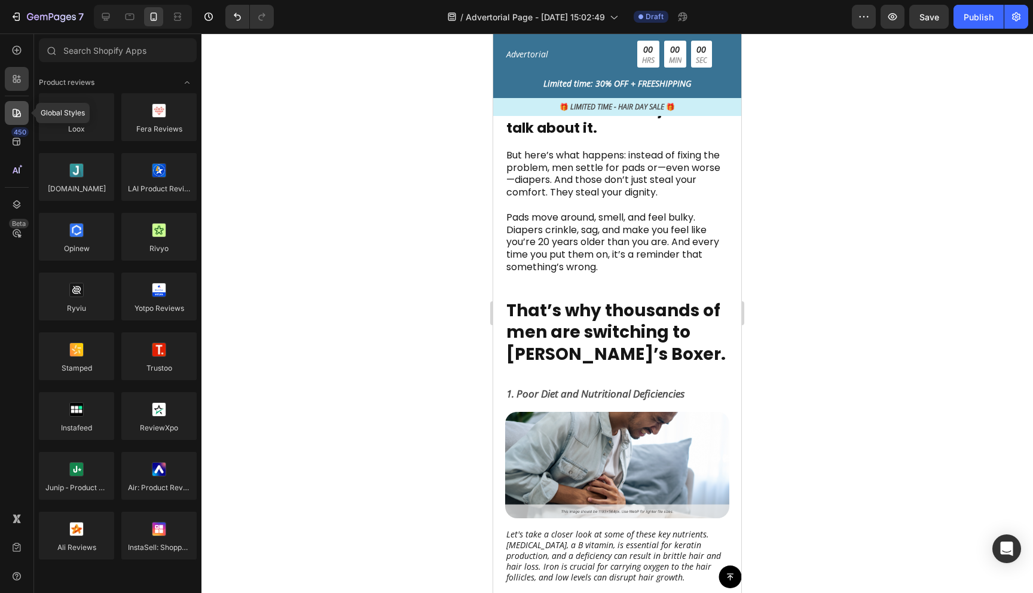
click at [14, 105] on div at bounding box center [17, 113] width 24 height 24
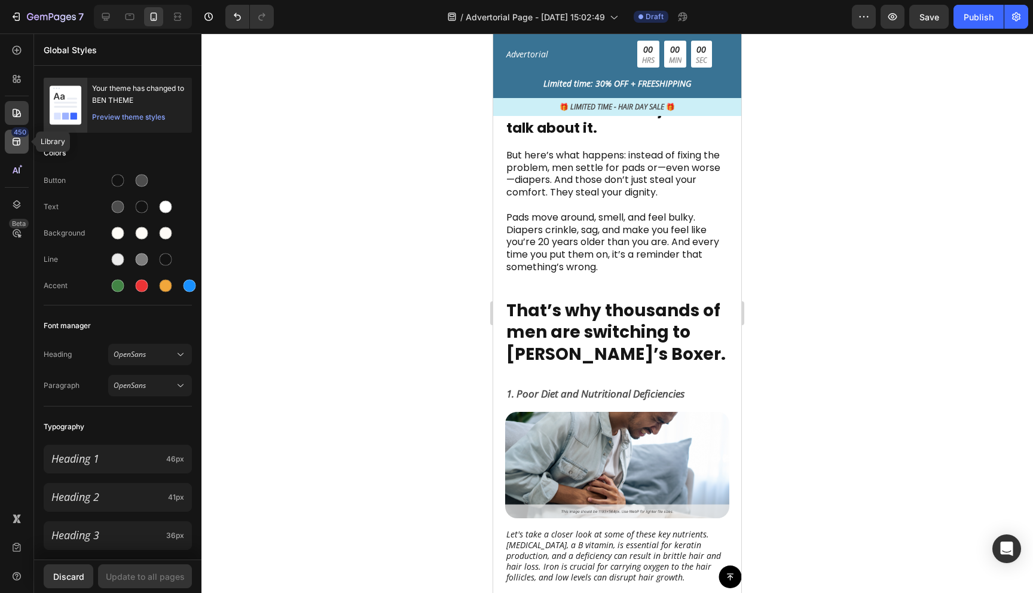
click at [16, 139] on icon at bounding box center [17, 142] width 12 height 12
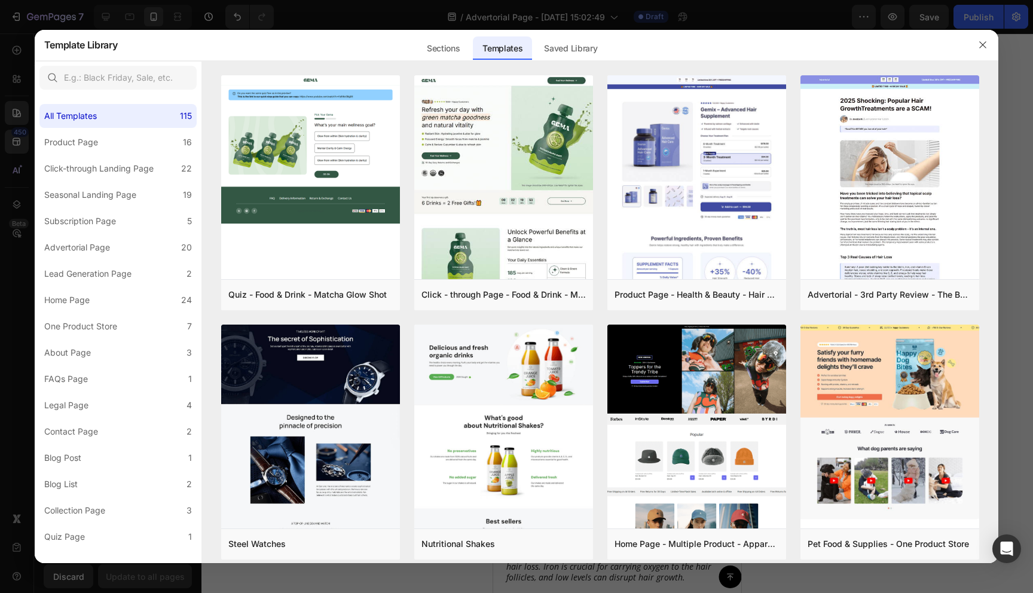
click at [15, 153] on div at bounding box center [516, 296] width 1033 height 593
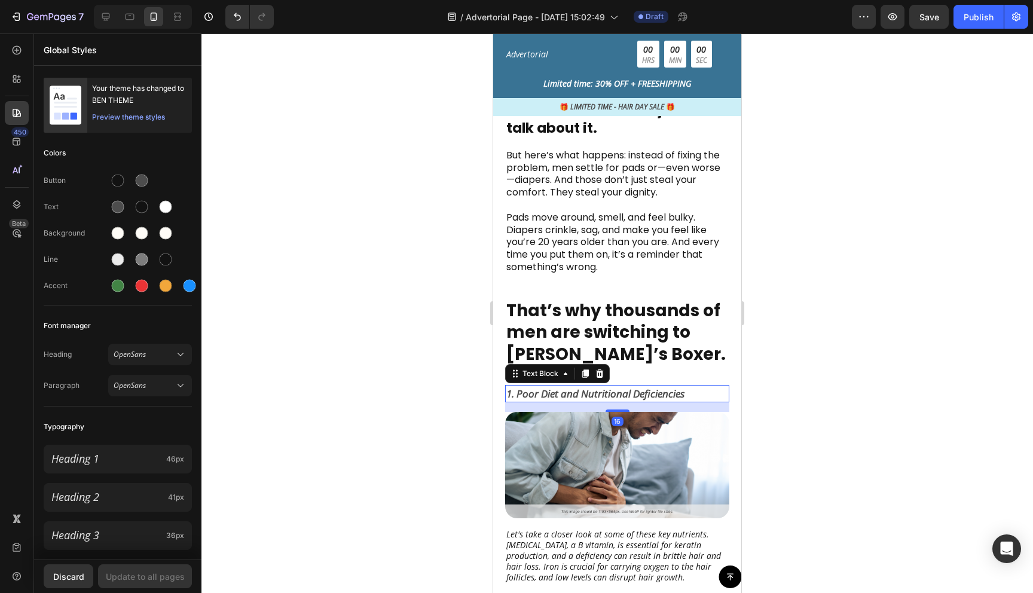
click at [626, 388] on p "1. Poor Diet and Nutritional Deficiencies" at bounding box center [618, 394] width 222 height 16
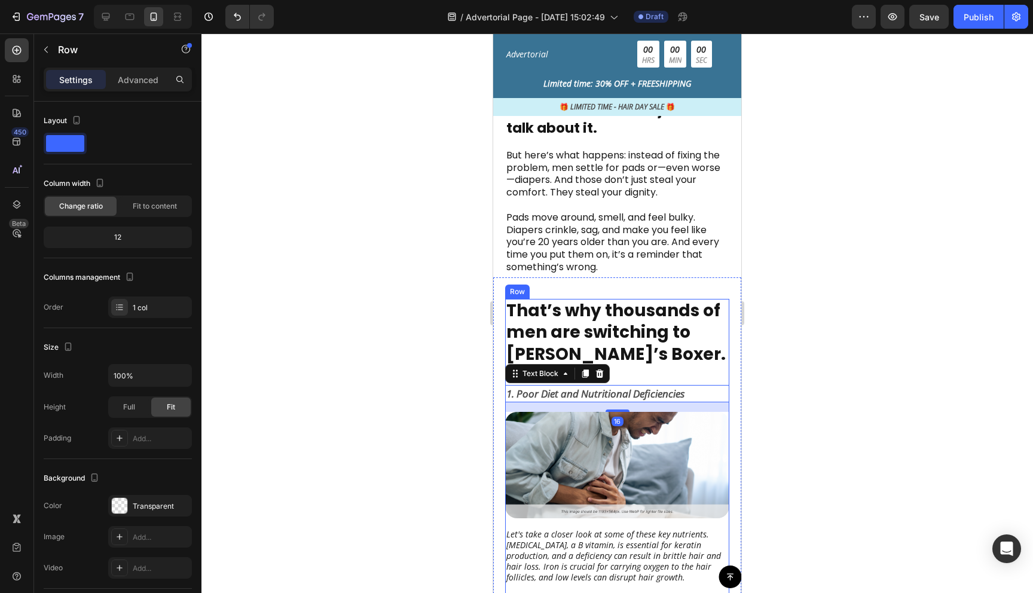
click at [660, 377] on div "That’s why thousands of men are switching to [PERSON_NAME]’s Boxer. Text Block …" at bounding box center [617, 485] width 224 height 373
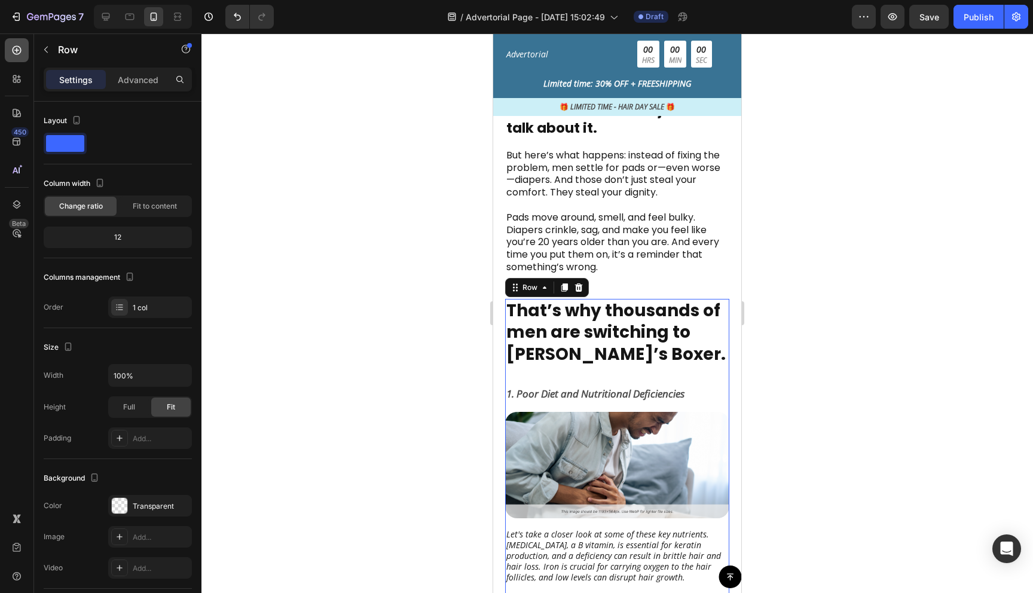
click at [8, 48] on div at bounding box center [17, 50] width 24 height 24
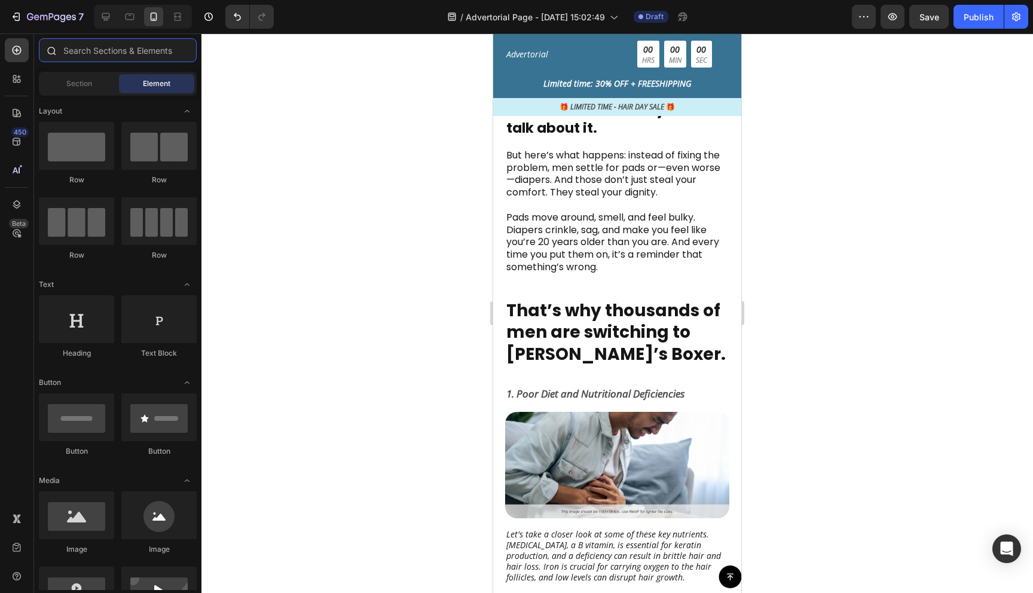
click at [114, 48] on input "text" at bounding box center [118, 50] width 158 height 24
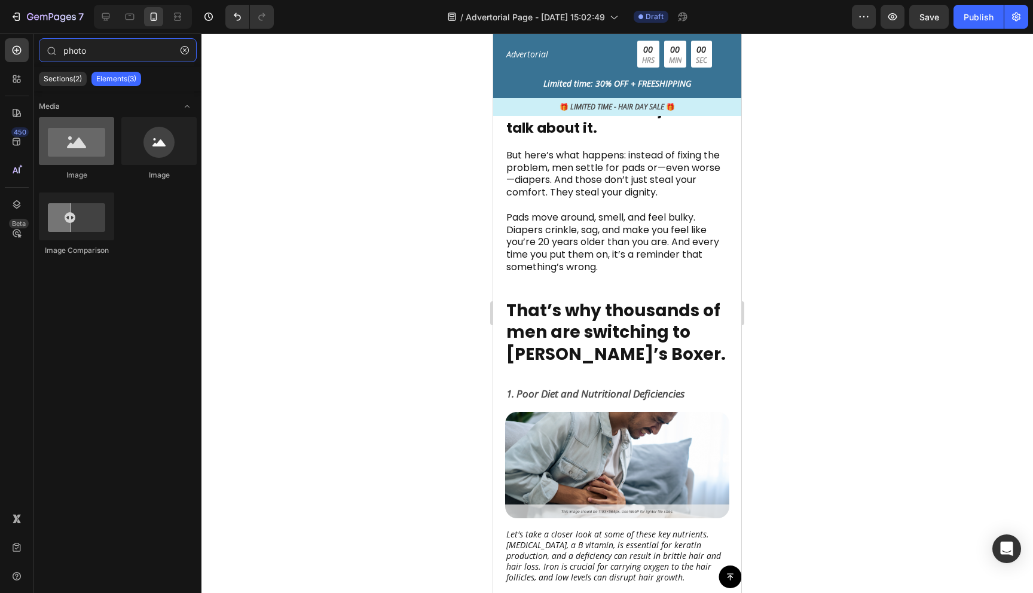
type input "photo"
click at [68, 156] on div at bounding box center [76, 141] width 75 height 48
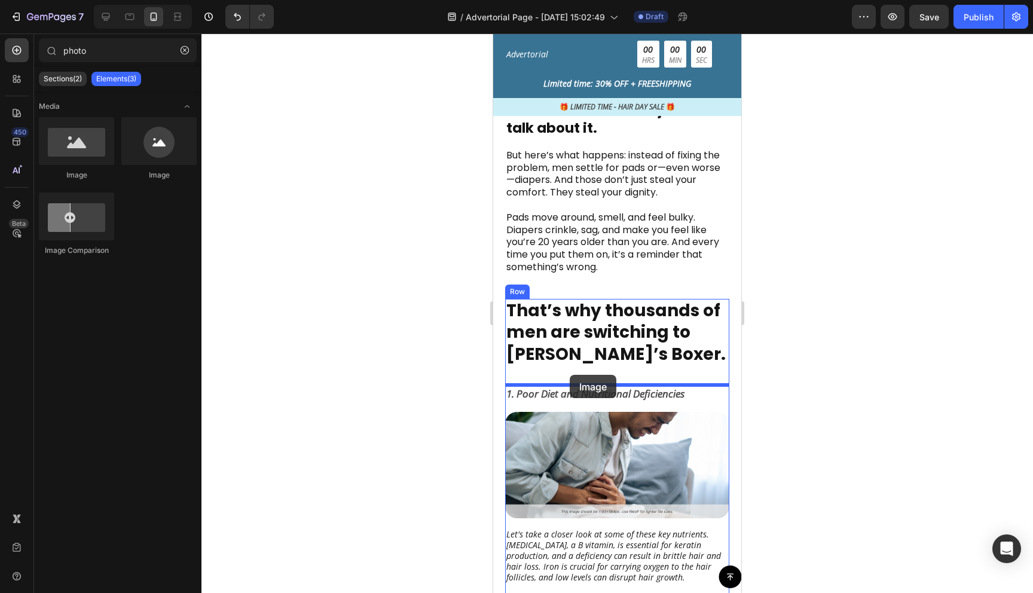
drag, startPoint x: 563, startPoint y: 190, endPoint x: 570, endPoint y: 376, distance: 186.1
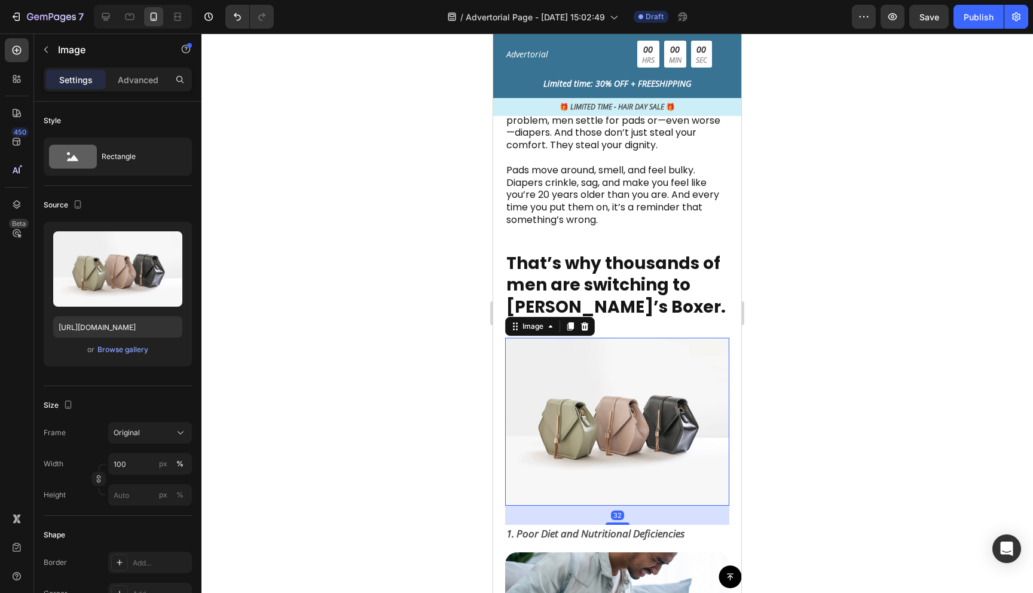
scroll to position [647, 0]
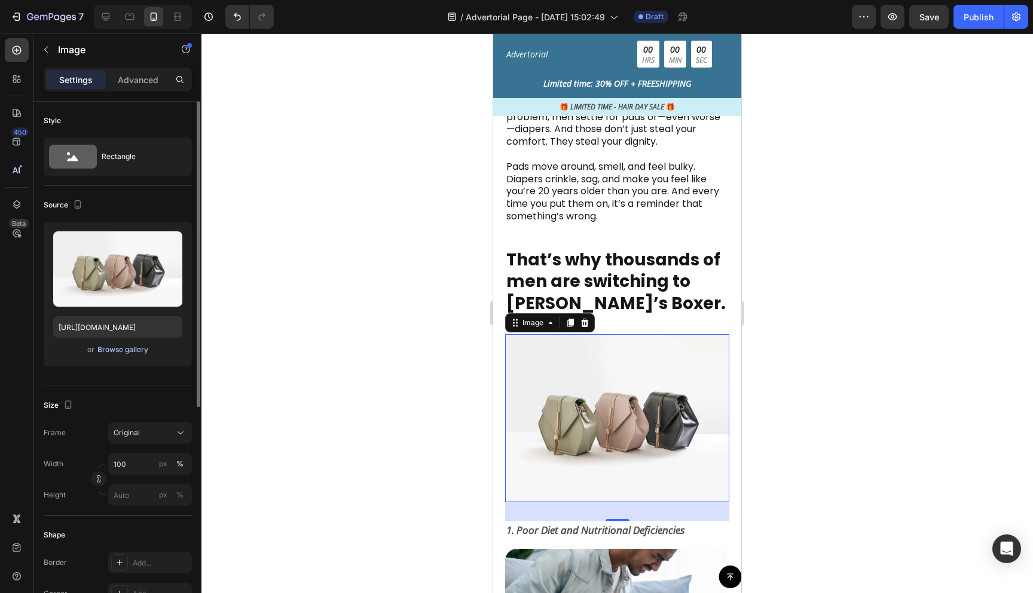
click at [108, 352] on div "Browse gallery" at bounding box center [122, 349] width 51 height 11
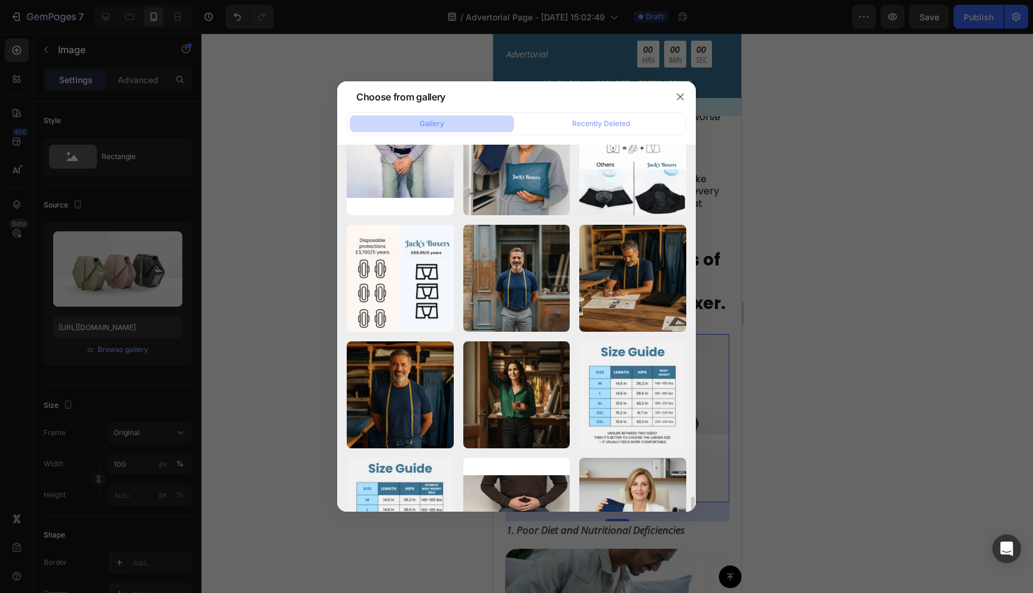
scroll to position [0, 0]
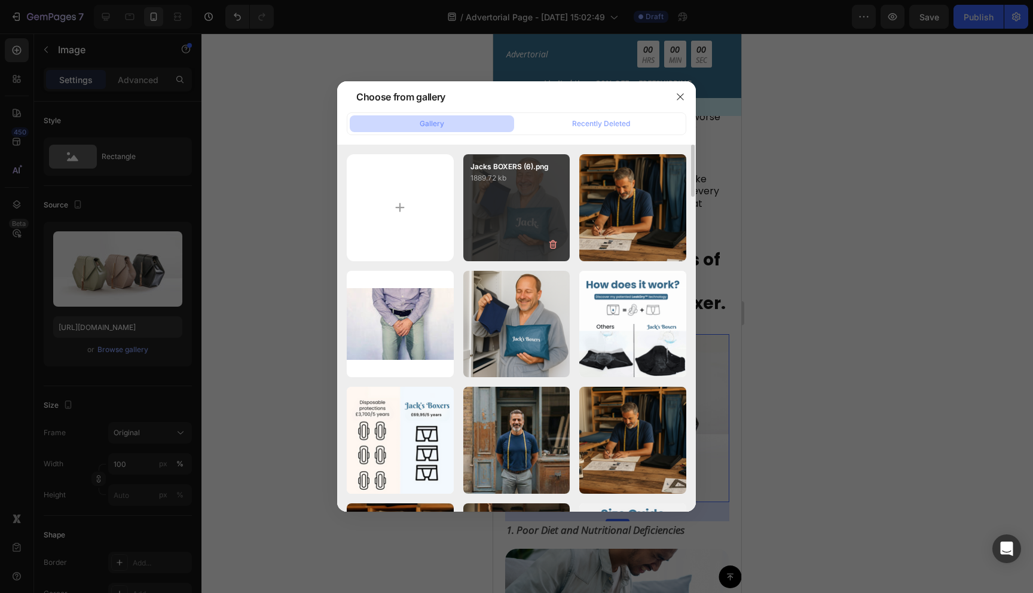
click at [548, 197] on div "Jacks BOXERS (6).png 1889.72 kb" at bounding box center [517, 207] width 107 height 107
type input "[URL][DOMAIN_NAME]"
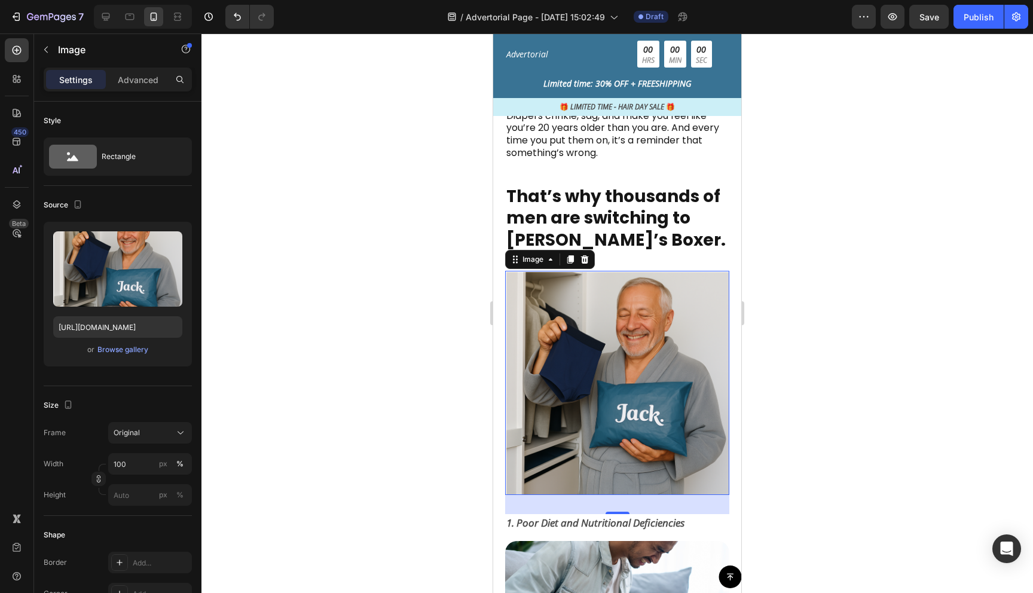
scroll to position [714, 0]
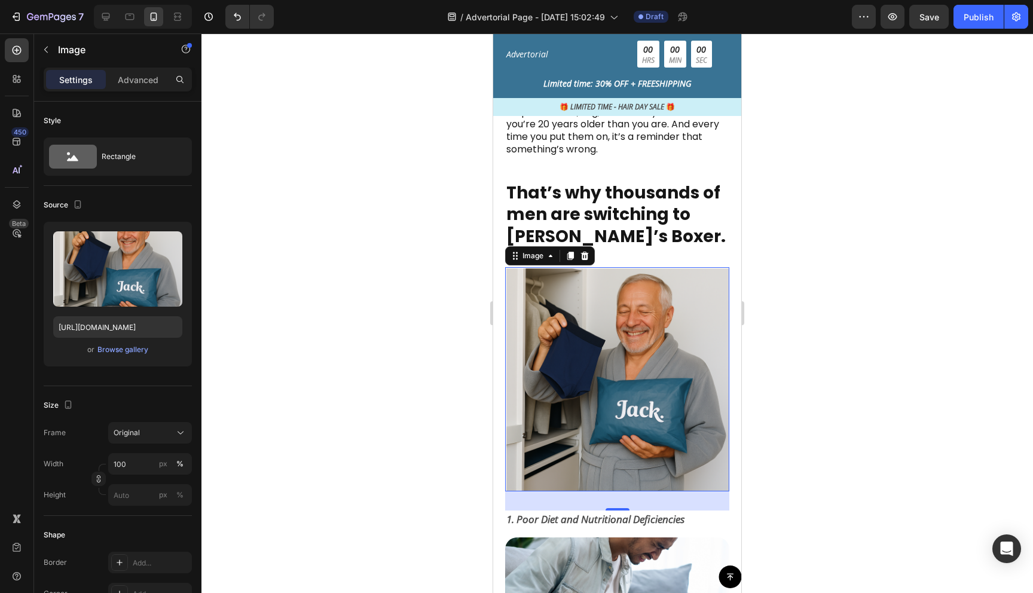
click at [855, 348] on div at bounding box center [618, 313] width 832 height 560
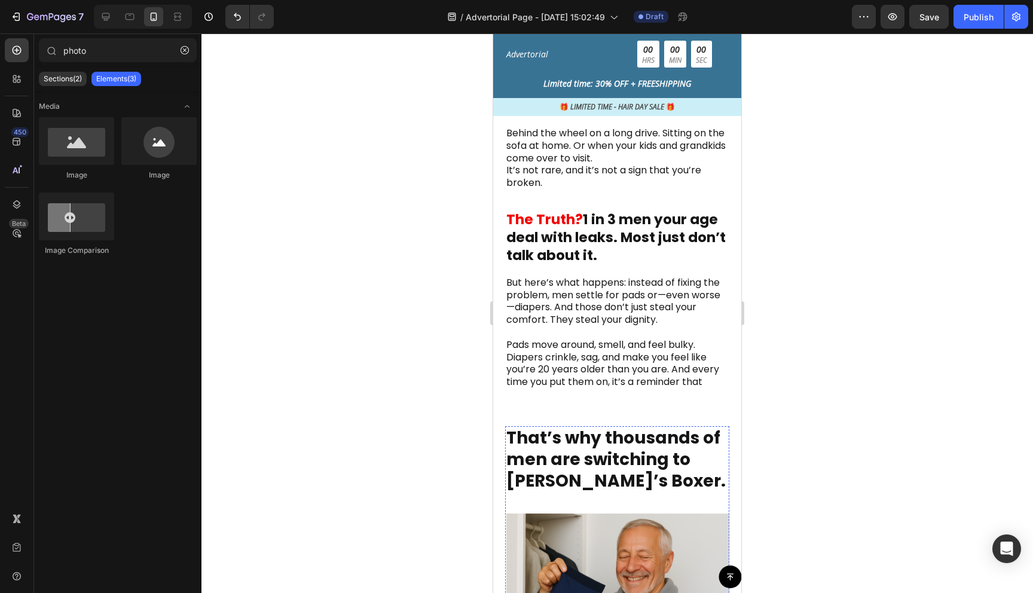
scroll to position [432, 0]
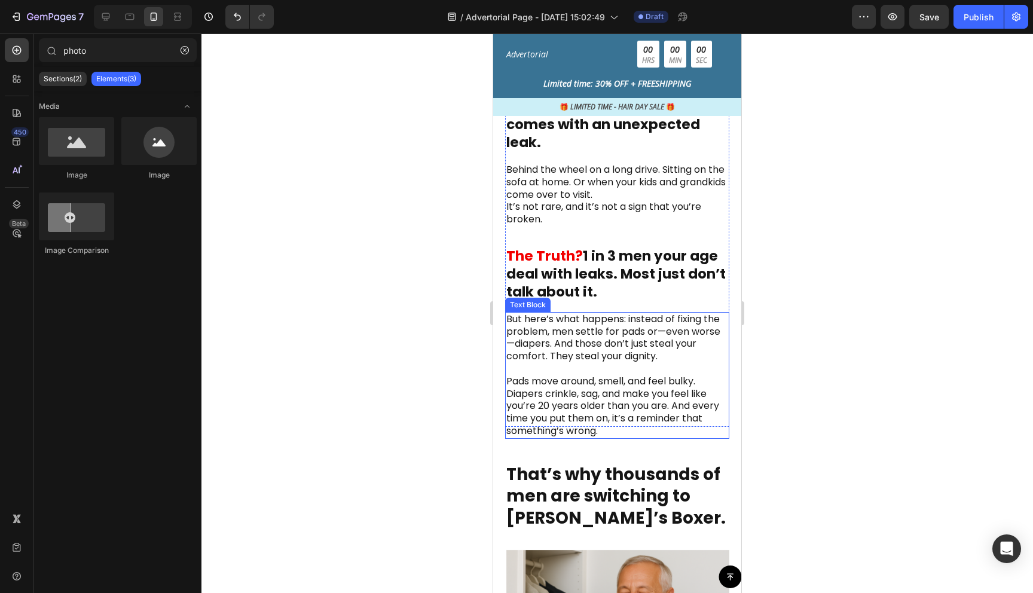
click at [620, 419] on p "But here’s what happens: instead of fixing the problem, men settle for pads or—…" at bounding box center [618, 375] width 222 height 124
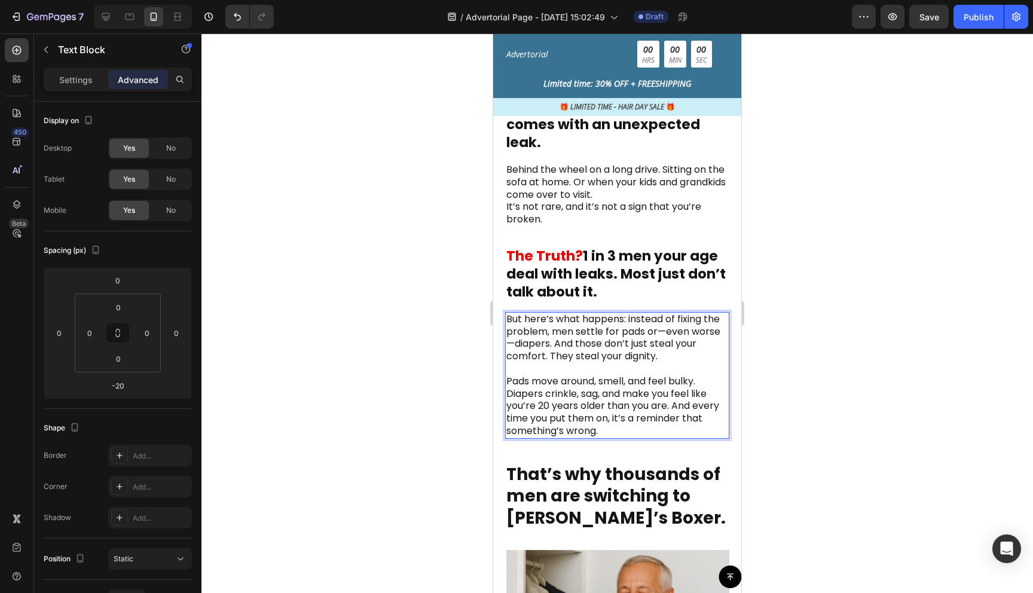
click at [602, 428] on p "But here’s what happens: instead of fixing the problem, men settle for pads or—…" at bounding box center [618, 375] width 222 height 124
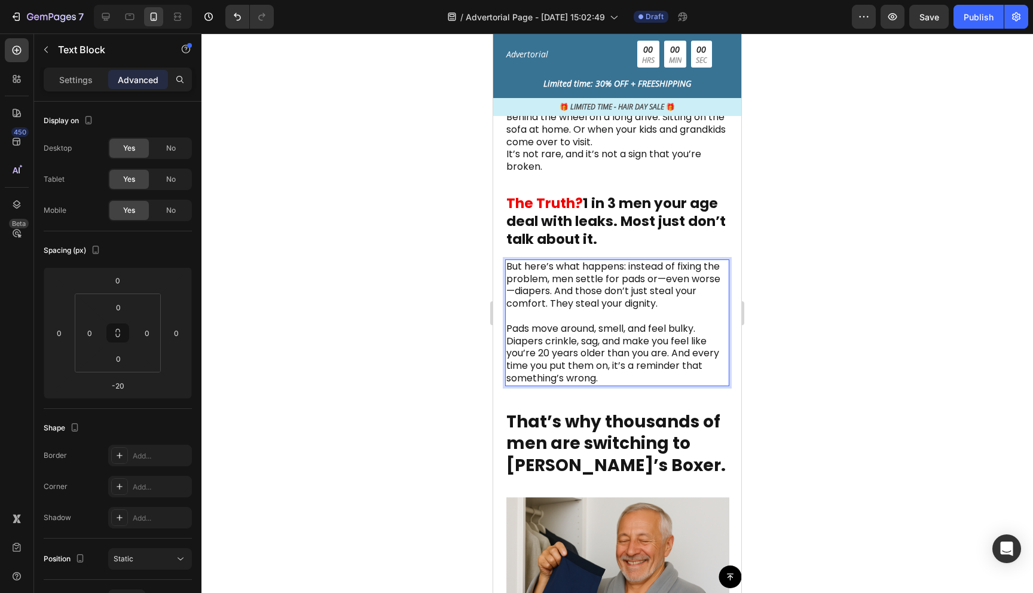
scroll to position [486, 0]
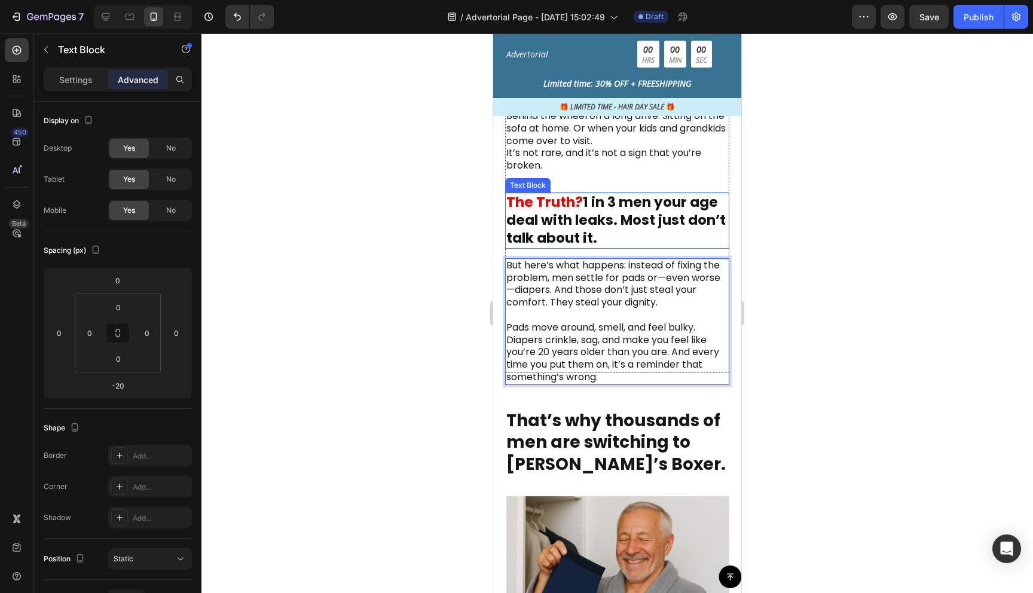
click at [638, 203] on p "The Truth? 1 in 3 men your age deal with leaks. Most just don’t talk about it." at bounding box center [618, 221] width 222 height 54
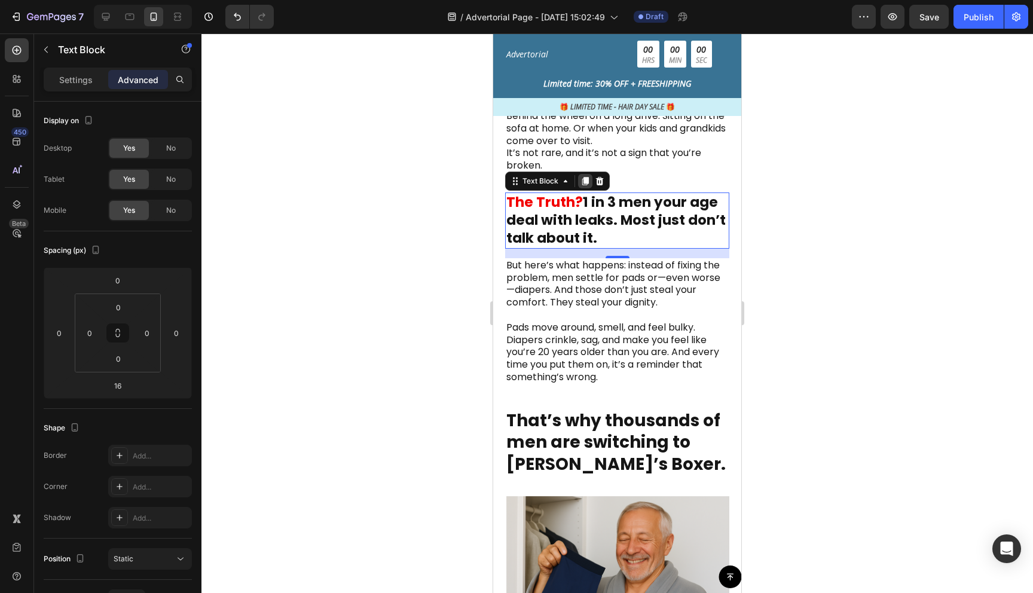
click at [587, 178] on icon at bounding box center [586, 181] width 7 height 8
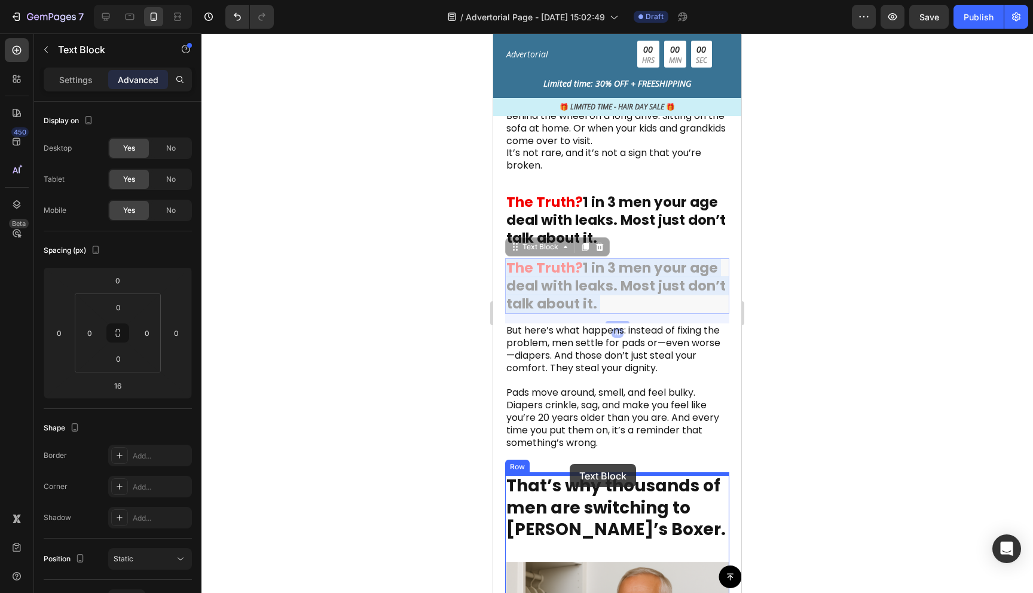
drag, startPoint x: 614, startPoint y: 279, endPoint x: 570, endPoint y: 464, distance: 190.0
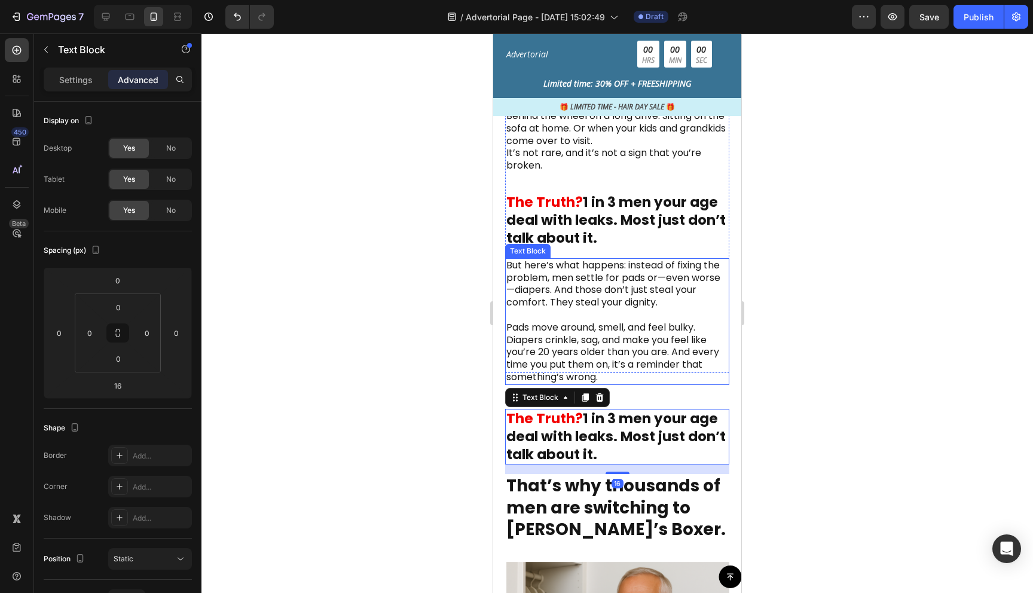
click at [635, 359] on p "But here’s what happens: instead of fixing the problem, men settle for pads or—…" at bounding box center [618, 322] width 222 height 124
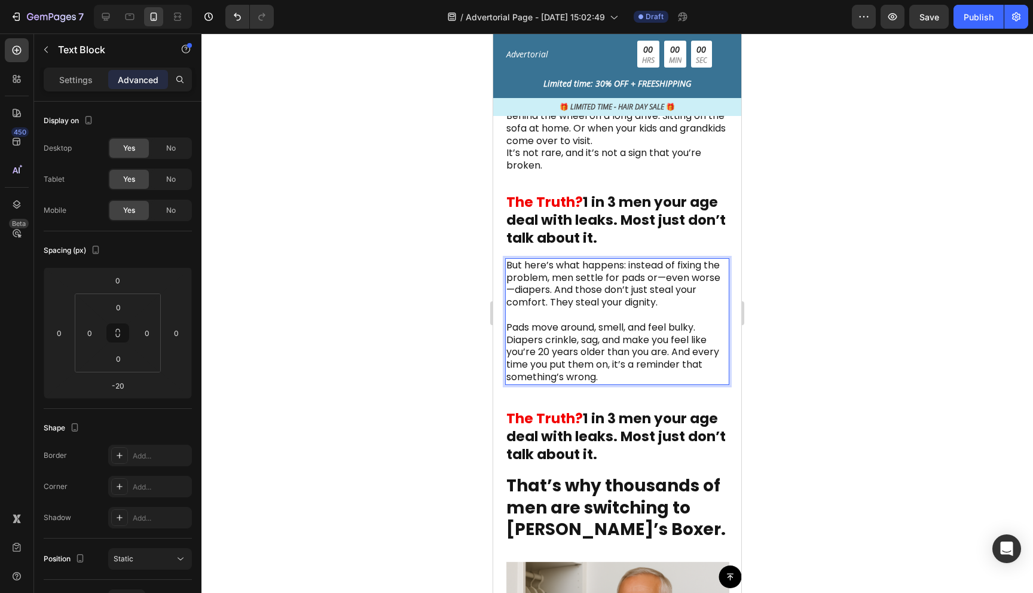
click at [611, 340] on p "But here’s what happens: instead of fixing the problem, men settle for pads or—…" at bounding box center [618, 322] width 222 height 124
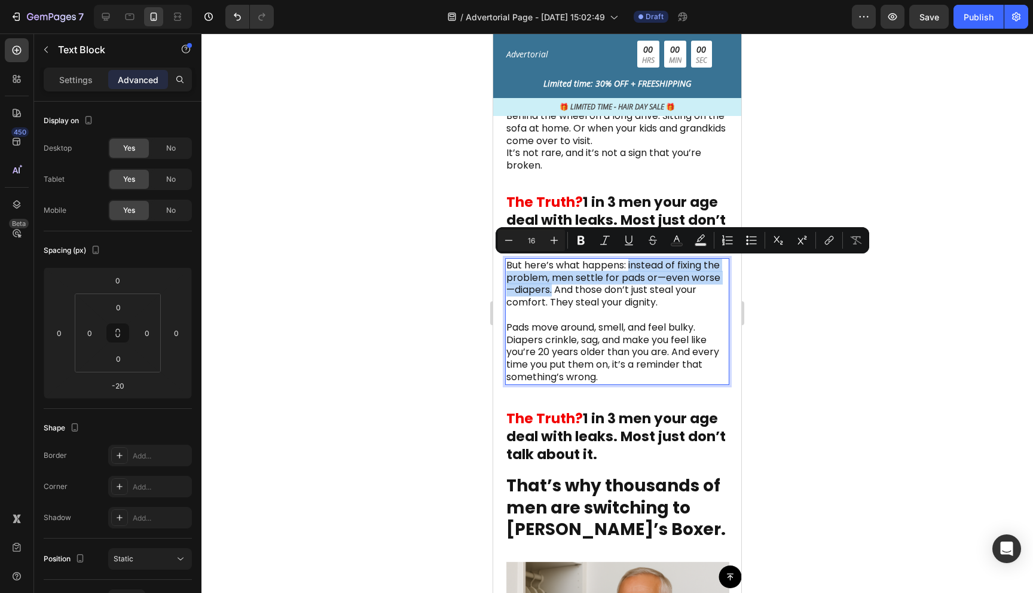
drag, startPoint x: 629, startPoint y: 266, endPoint x: 545, endPoint y: 294, distance: 87.6
click at [545, 294] on p "But here’s what happens: instead of fixing the problem, men settle for pads or—…" at bounding box center [618, 322] width 222 height 124
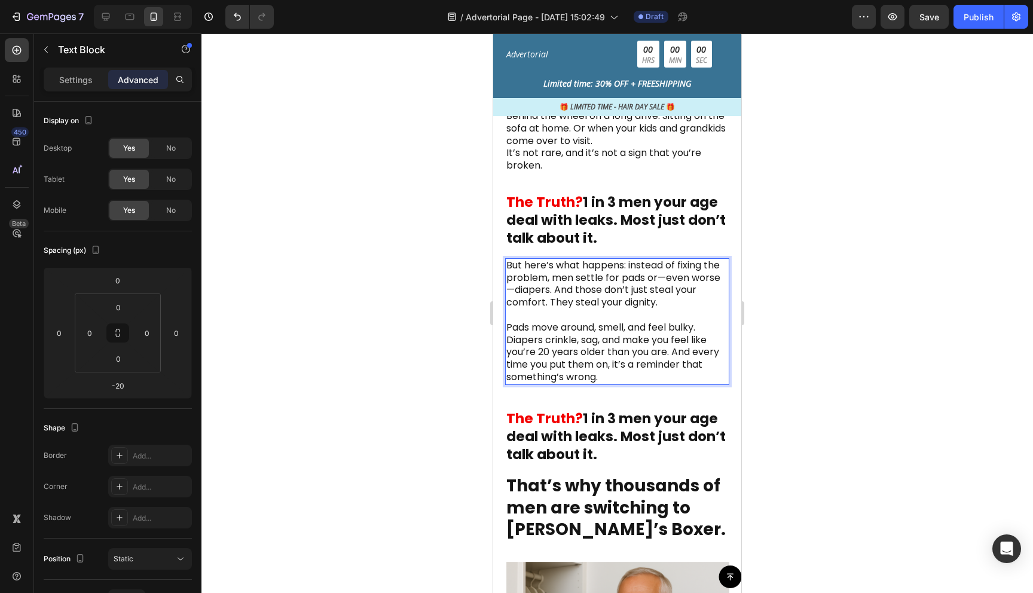
click at [548, 330] on p "But here’s what happens: instead of fixing the problem, men settle for pads or—…" at bounding box center [618, 322] width 222 height 124
click at [569, 337] on p "But here’s what happens: instead of fixing the problem, men settle for pads or—…" at bounding box center [618, 322] width 222 height 124
click at [618, 359] on p "But here’s what happens: instead of fixing the problem, men settle for pads or—…" at bounding box center [618, 322] width 222 height 124
click at [626, 374] on p "But here’s what happens: instead of fixing the problem, men settle for pads or—…" at bounding box center [618, 322] width 222 height 124
click at [821, 395] on div at bounding box center [618, 313] width 832 height 560
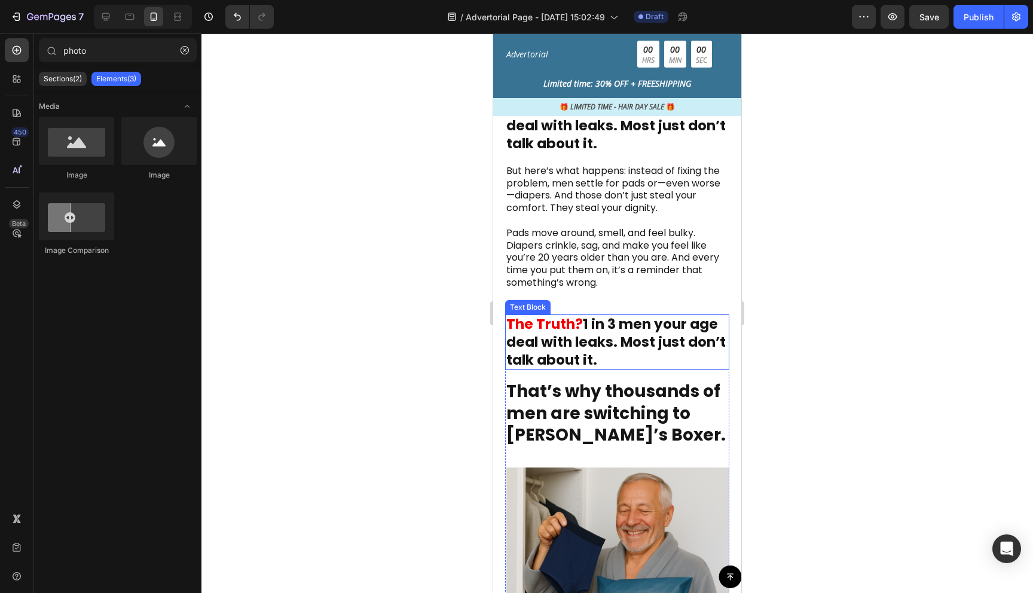
scroll to position [581, 0]
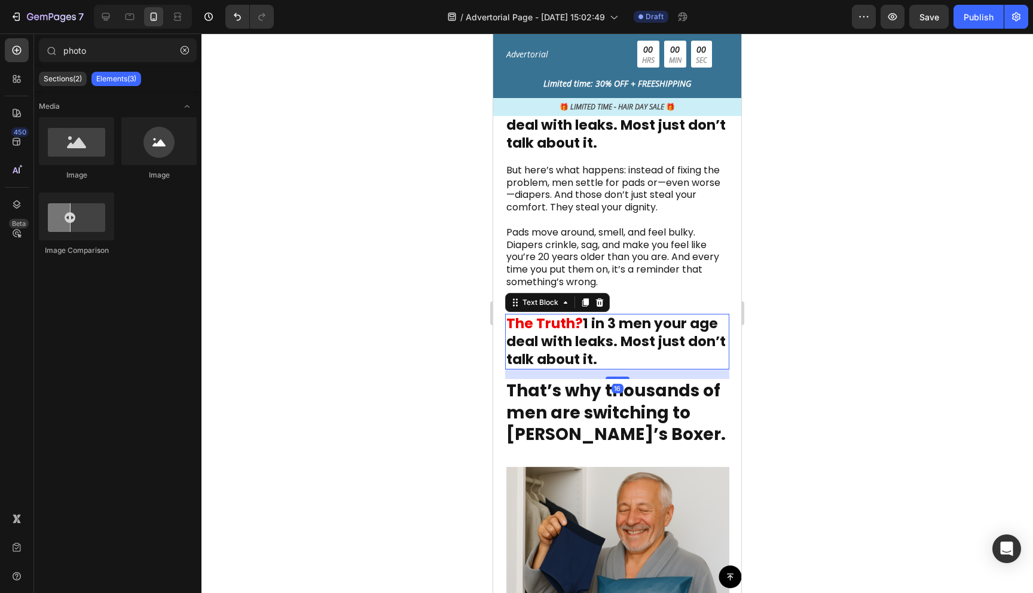
click at [654, 341] on p "The Truth? 1 in 3 men your age deal with leaks. Most just don’t talk about it." at bounding box center [618, 342] width 222 height 54
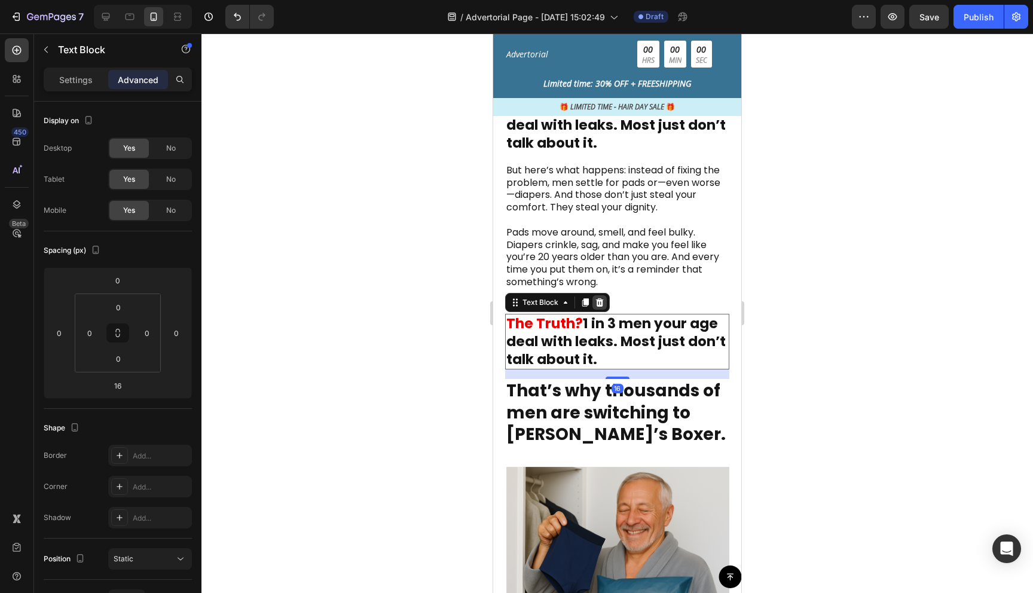
click at [597, 300] on icon at bounding box center [600, 302] width 8 height 8
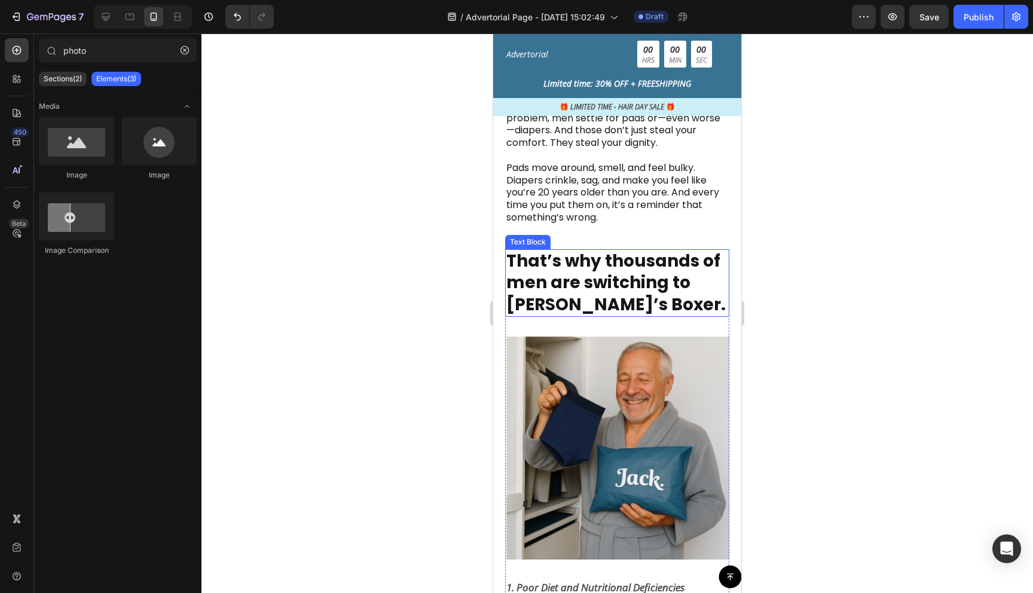
scroll to position [648, 0]
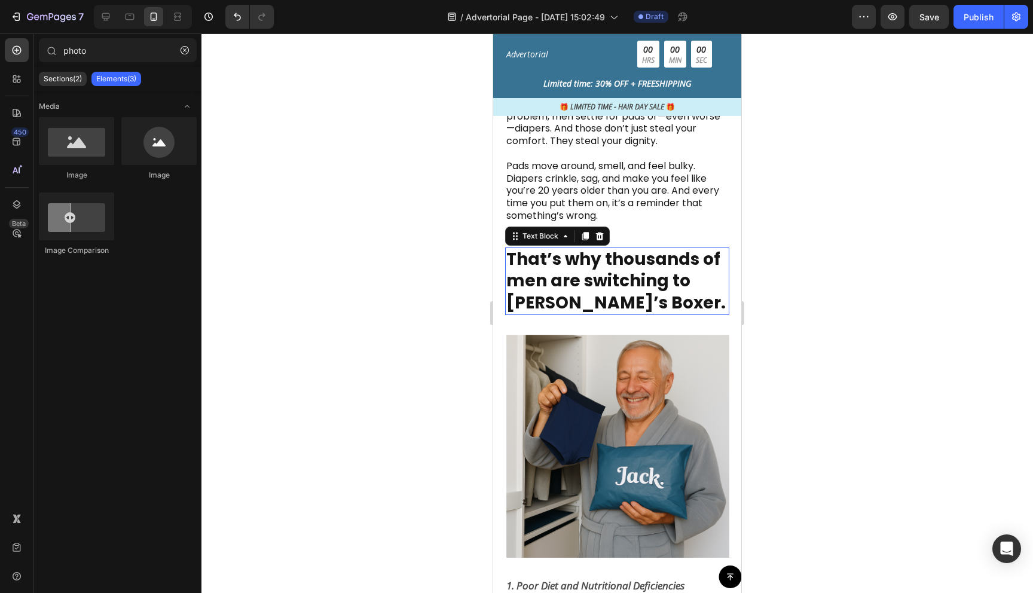
click at [618, 286] on strong "That’s why thousands of men are switching to [PERSON_NAME]’s Boxer." at bounding box center [616, 281] width 219 height 67
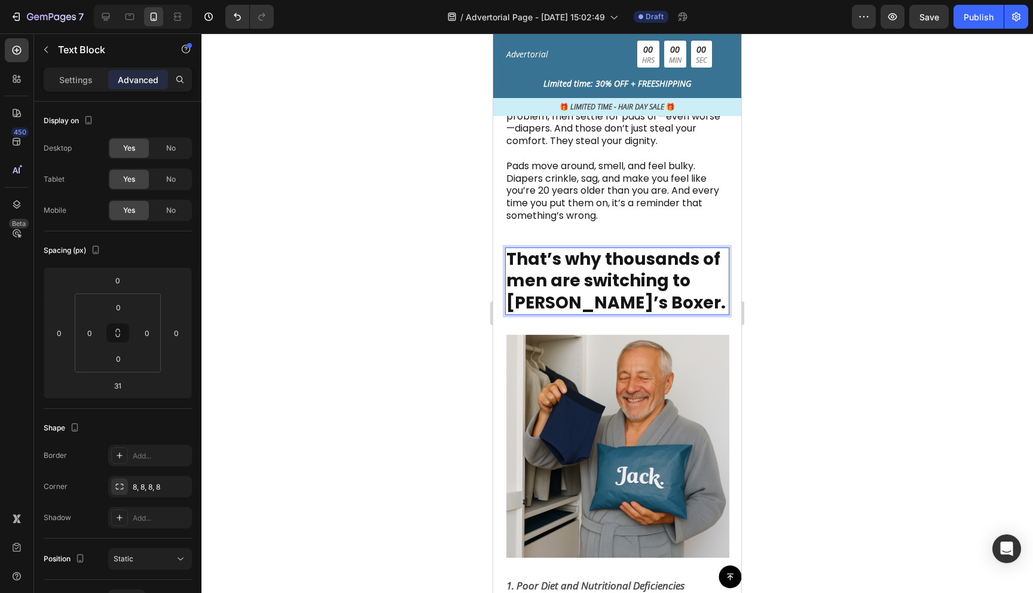
click at [610, 255] on strong "That’s why thousands of men are switching to [PERSON_NAME]’s Boxer." at bounding box center [616, 281] width 219 height 67
click at [605, 259] on strong "That’s why Thousands of men are switching to [PERSON_NAME]’s Boxer." at bounding box center [616, 281] width 219 height 67
click at [595, 285] on strong "That’s why Thousands of men are switching to [PERSON_NAME]’s Boxer." at bounding box center [616, 281] width 219 height 67
click at [629, 298] on p "That’s why Thousands of men are Switching to [PERSON_NAME]’s Boxer." at bounding box center [618, 281] width 222 height 65
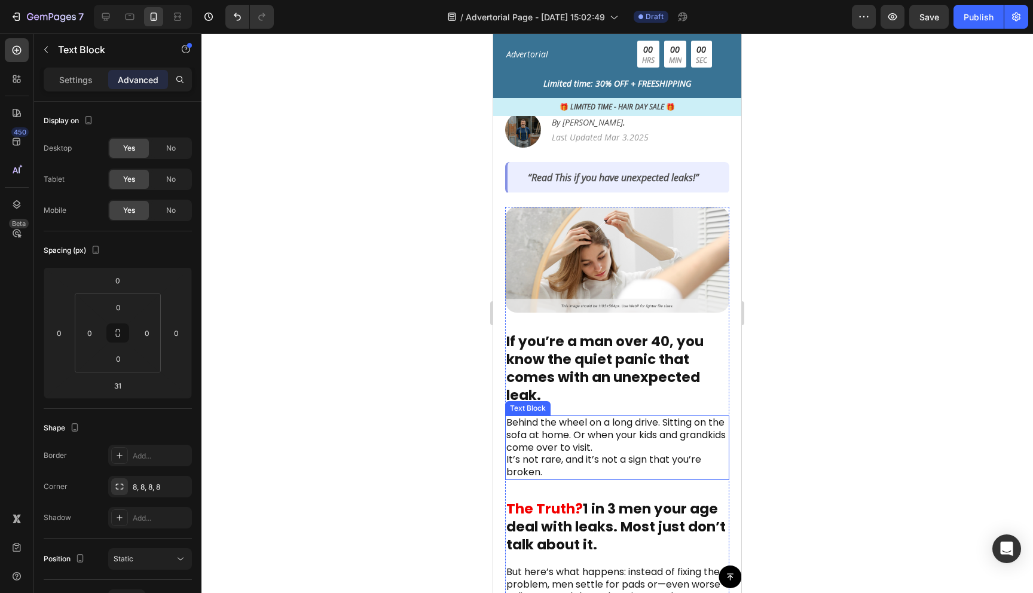
scroll to position [181, 0]
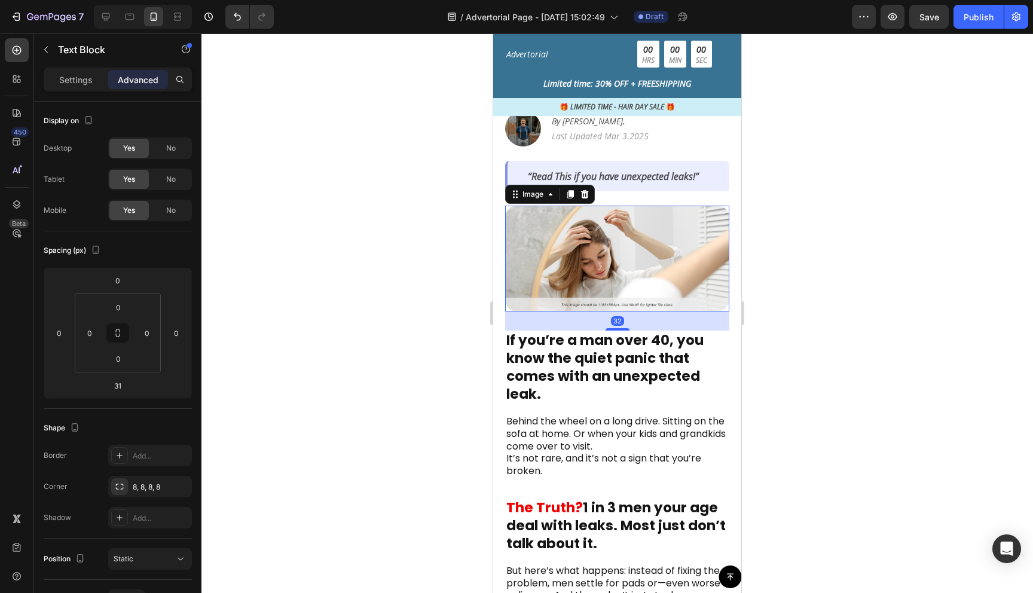
click at [596, 257] on img at bounding box center [617, 259] width 224 height 106
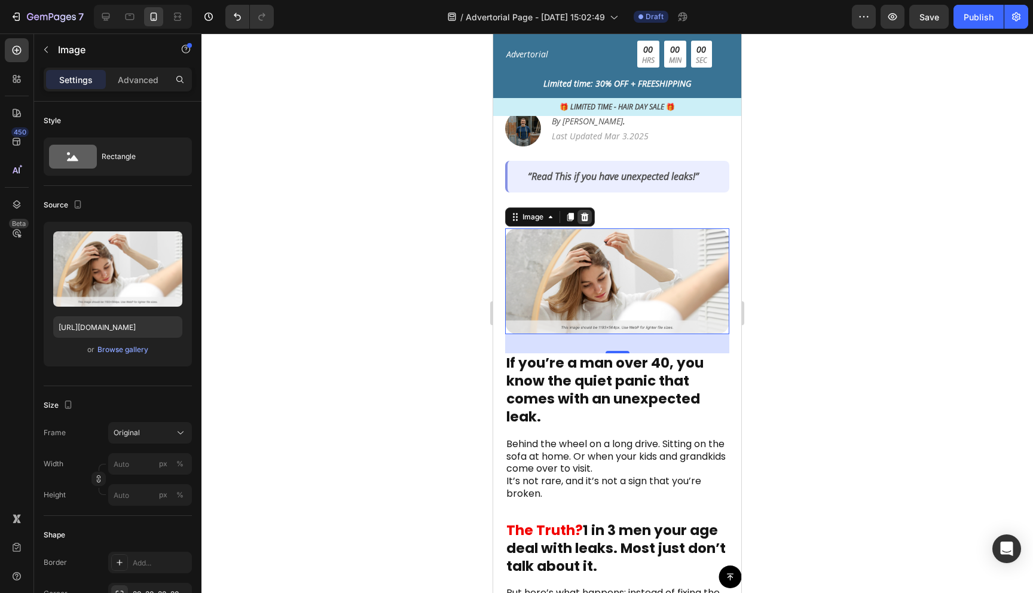
click at [586, 213] on icon at bounding box center [585, 217] width 8 height 8
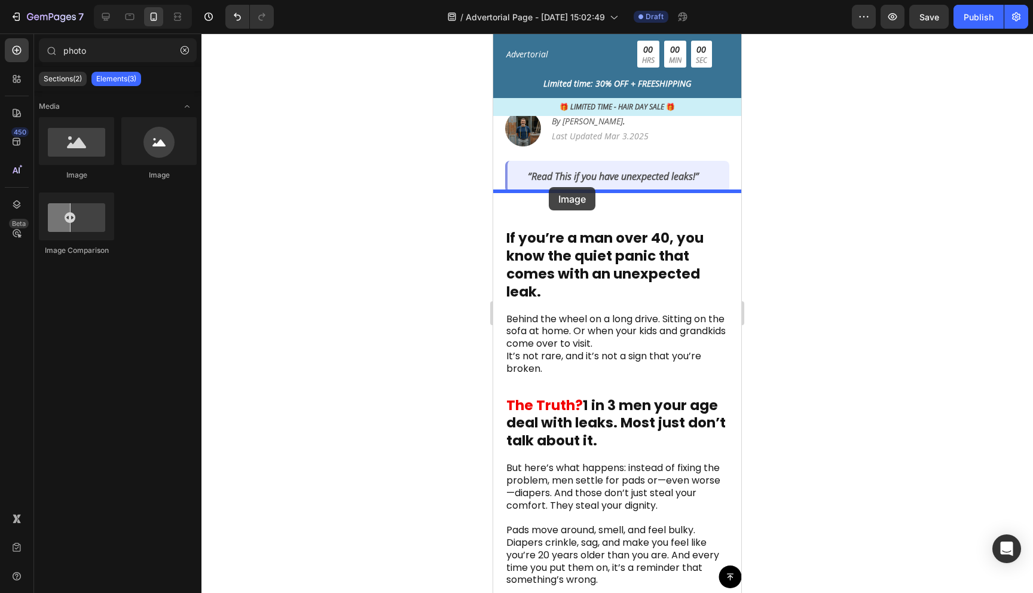
drag, startPoint x: 577, startPoint y: 182, endPoint x: 549, endPoint y: 187, distance: 28.6
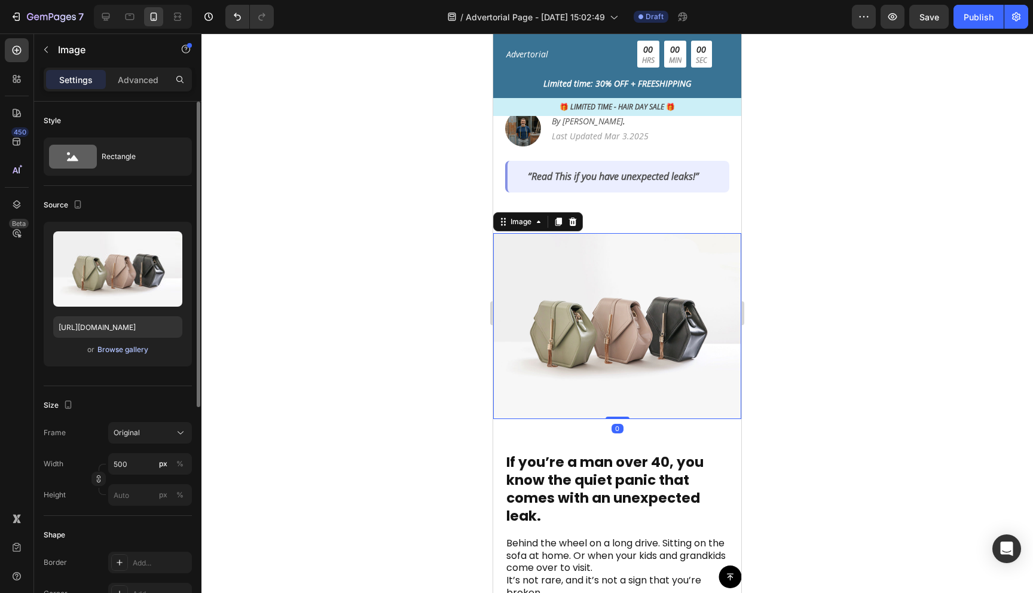
click at [135, 349] on div "Browse gallery" at bounding box center [122, 349] width 51 height 11
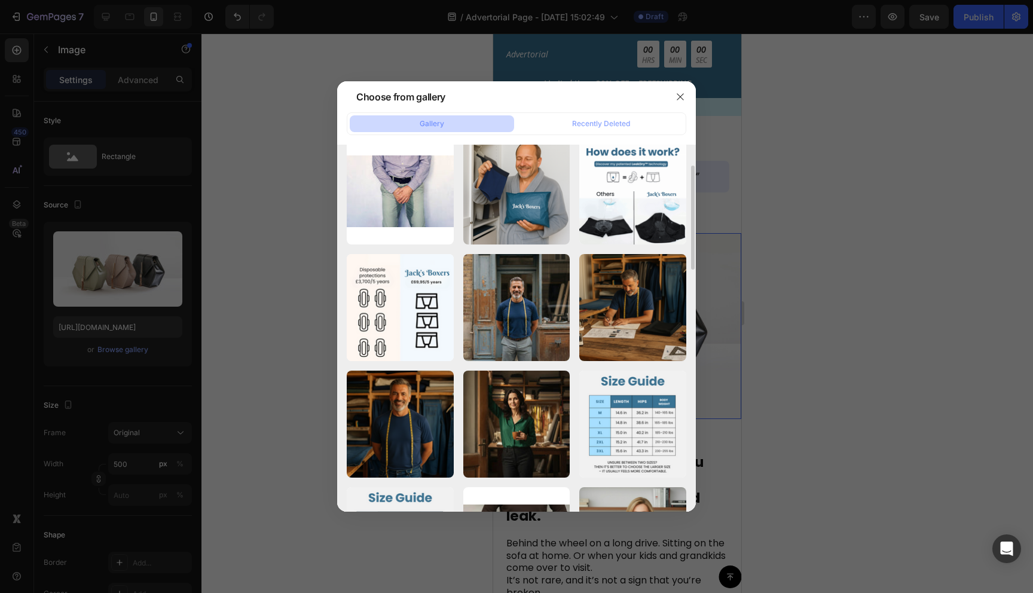
scroll to position [107, 0]
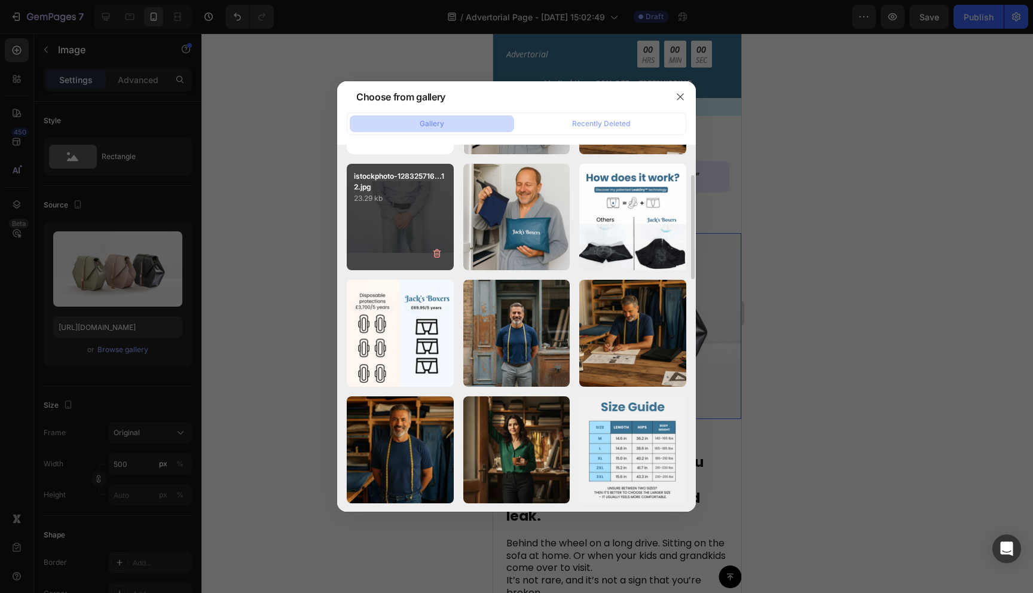
click at [417, 202] on p "23.29 kb" at bounding box center [400, 199] width 93 height 12
type input "[URL][DOMAIN_NAME]"
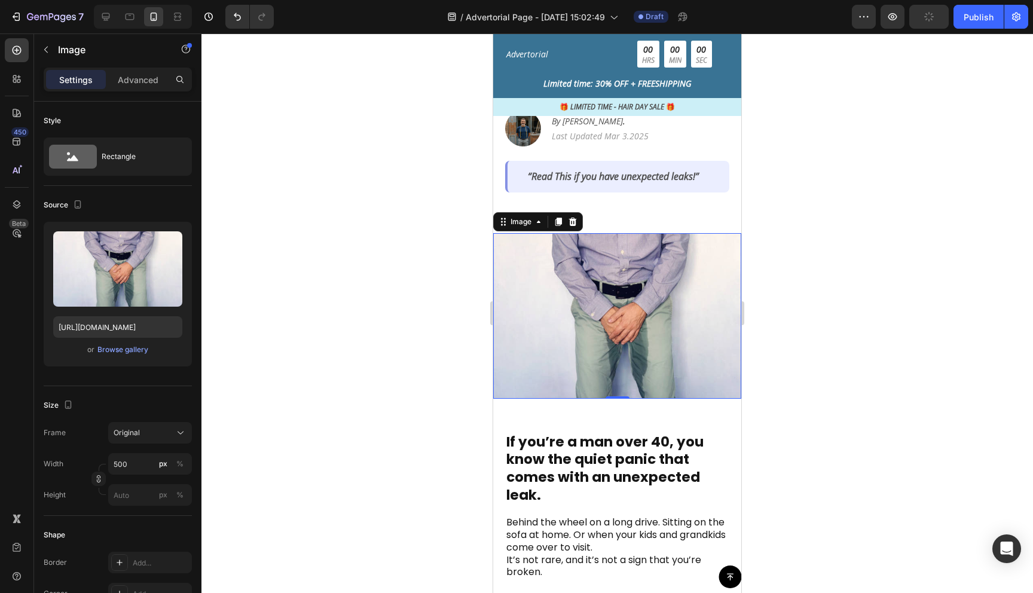
click at [846, 376] on div at bounding box center [618, 313] width 832 height 560
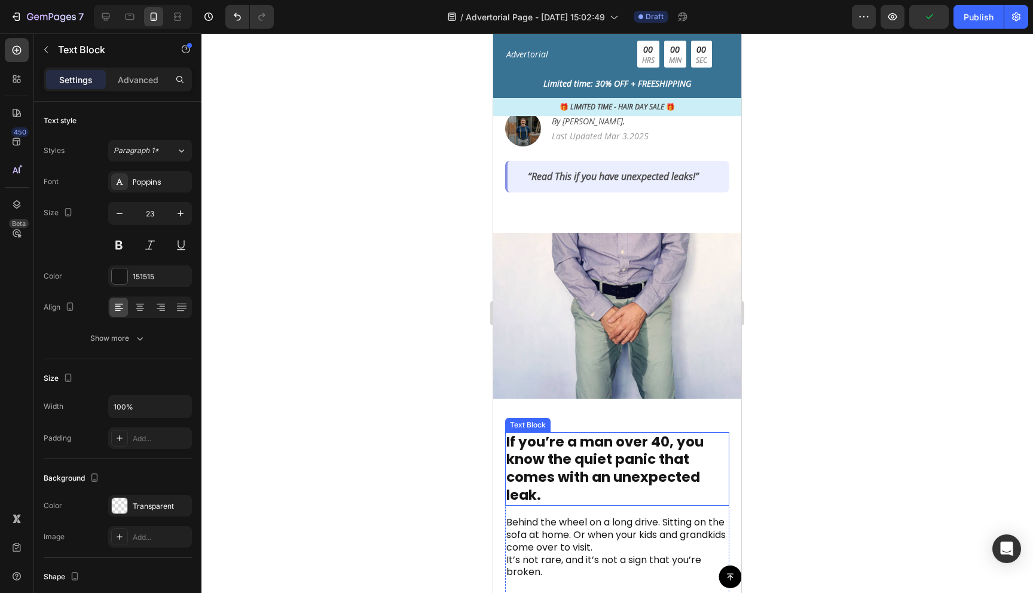
click at [646, 434] on p "If you’re a man over 40, you know the quiet panic that comes with an unexpected…" at bounding box center [618, 470] width 222 height 72
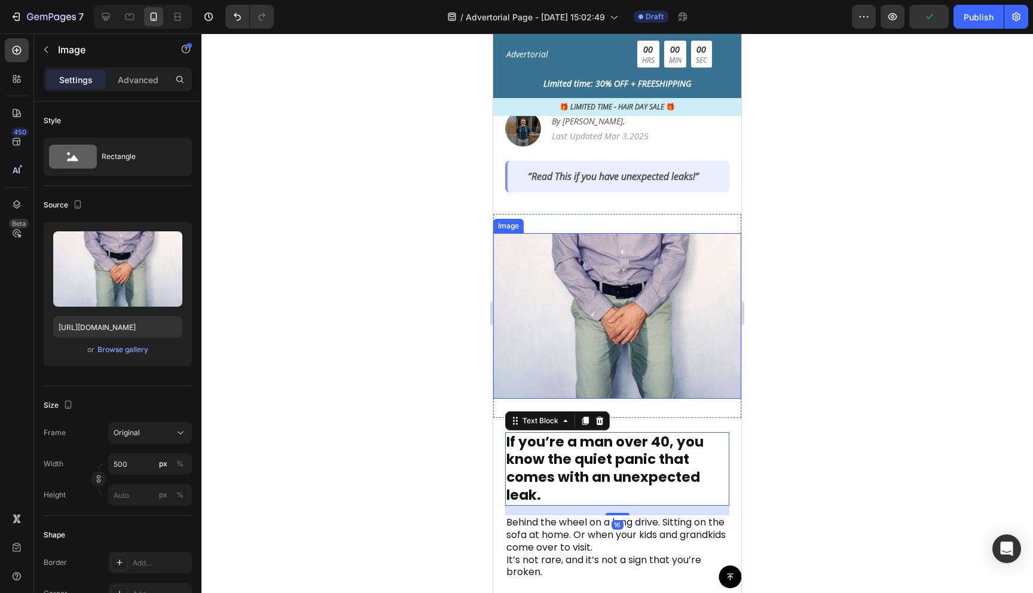
click at [648, 349] on img at bounding box center [617, 316] width 248 height 166
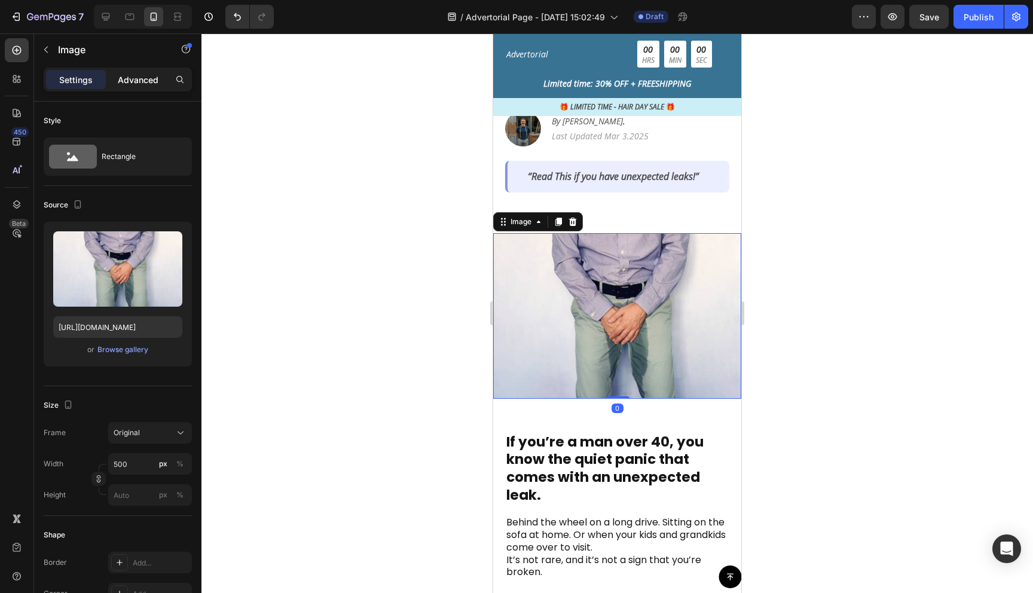
click at [142, 77] on p "Advanced" at bounding box center [138, 80] width 41 height 13
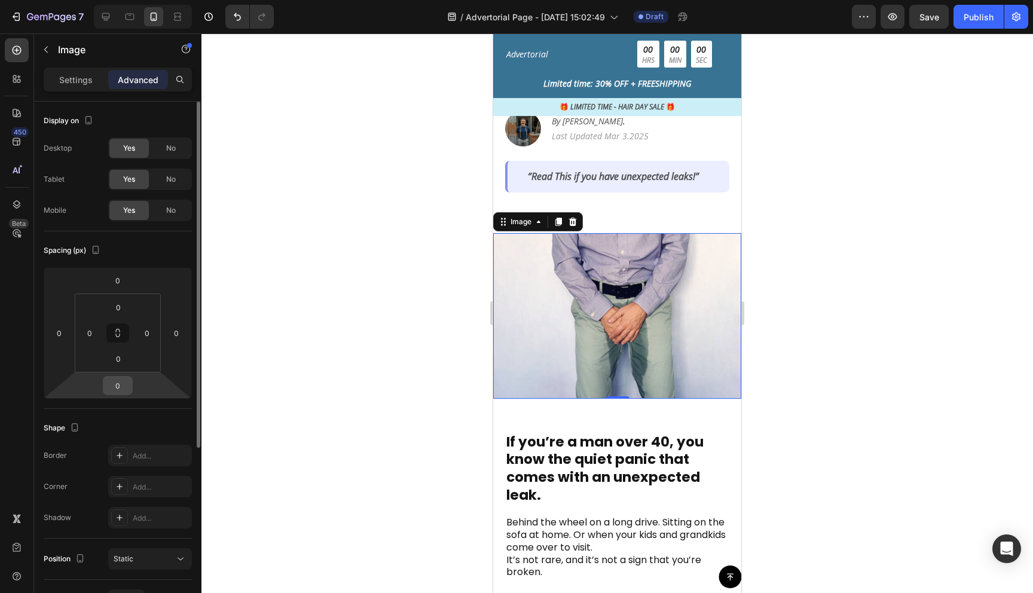
click at [124, 389] on input "0" at bounding box center [118, 386] width 24 height 18
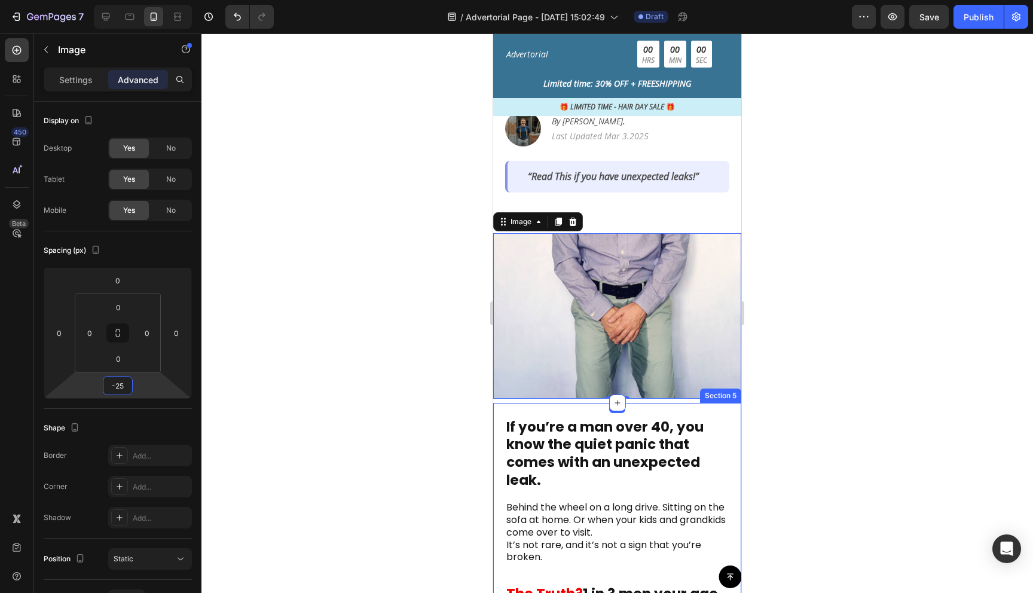
type input "-25"
click at [819, 464] on div at bounding box center [618, 313] width 832 height 560
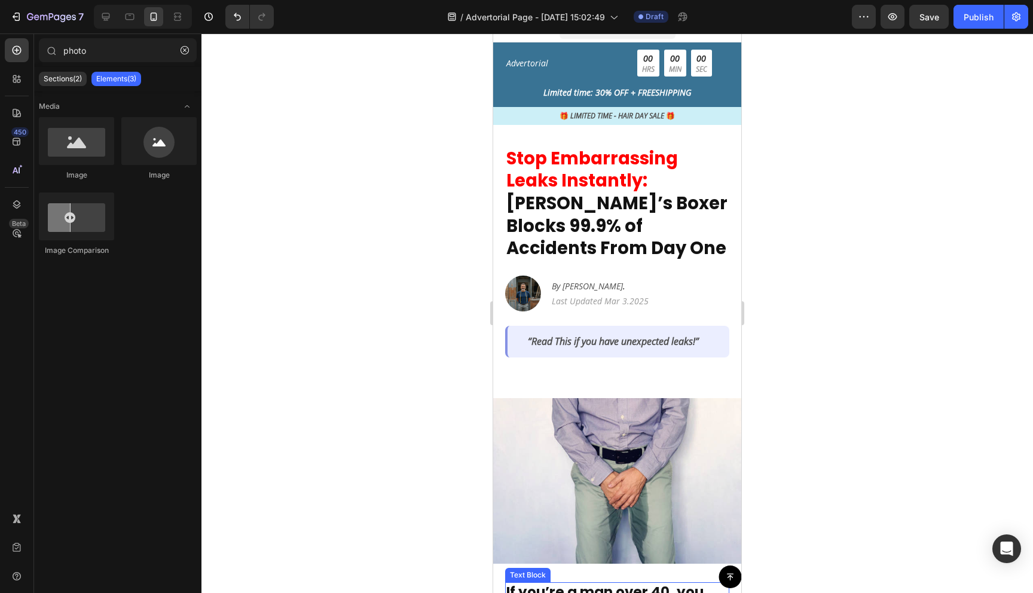
scroll to position [0, 0]
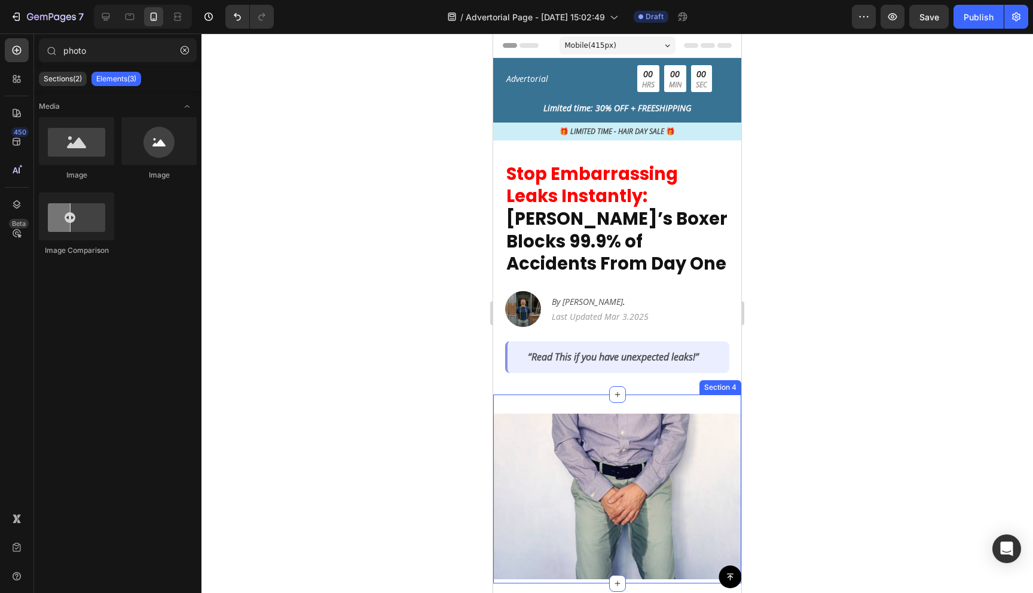
click at [608, 395] on div "Image Section 4" at bounding box center [617, 489] width 248 height 189
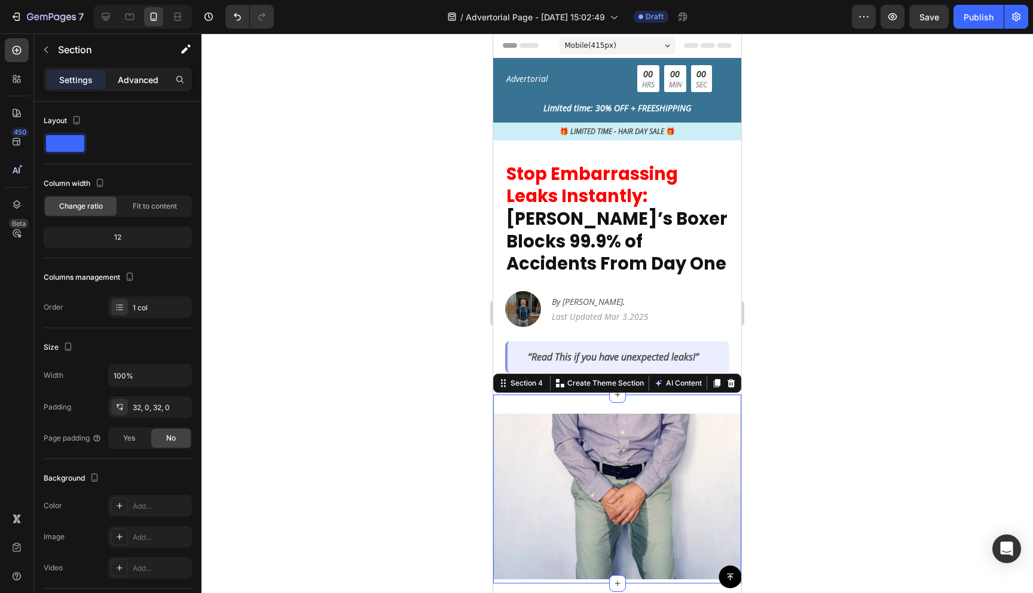
click at [156, 72] on div "Advanced" at bounding box center [138, 79] width 60 height 19
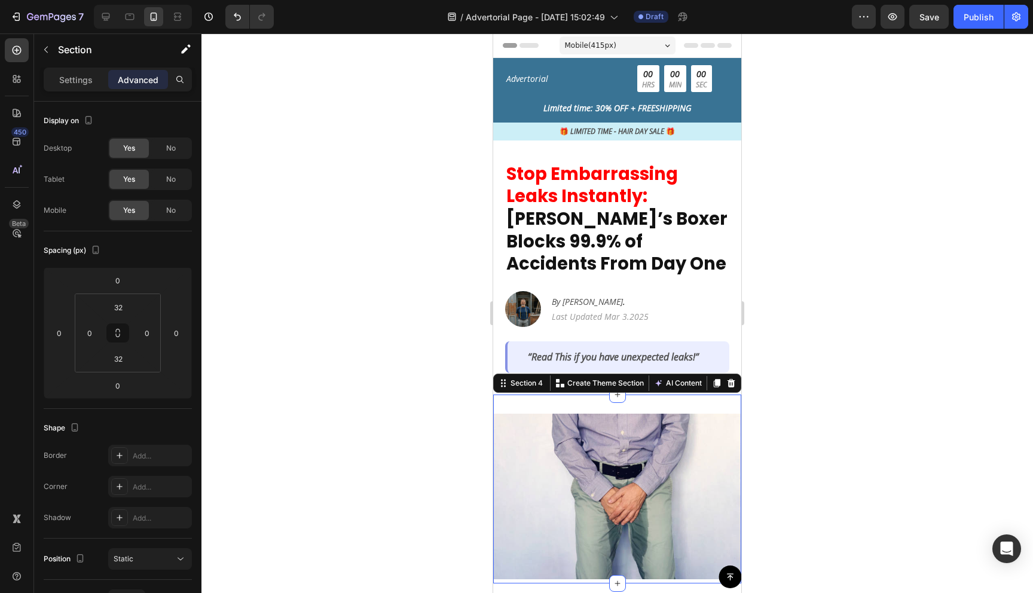
click at [151, 76] on p "Advanced" at bounding box center [138, 80] width 41 height 13
click at [126, 309] on input "32" at bounding box center [118, 307] width 24 height 18
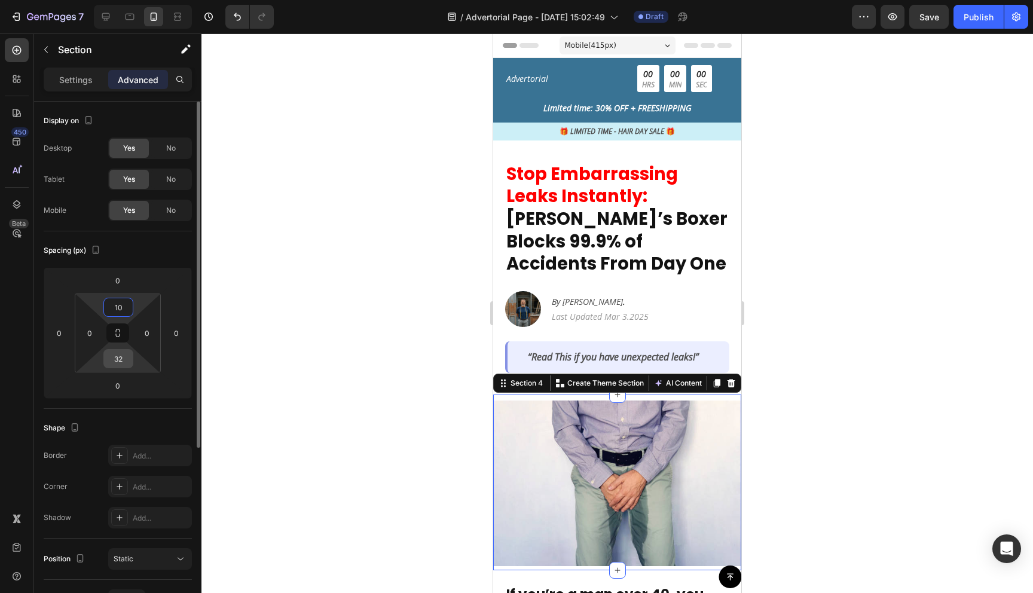
type input "10"
click at [123, 363] on input "32" at bounding box center [118, 359] width 24 height 18
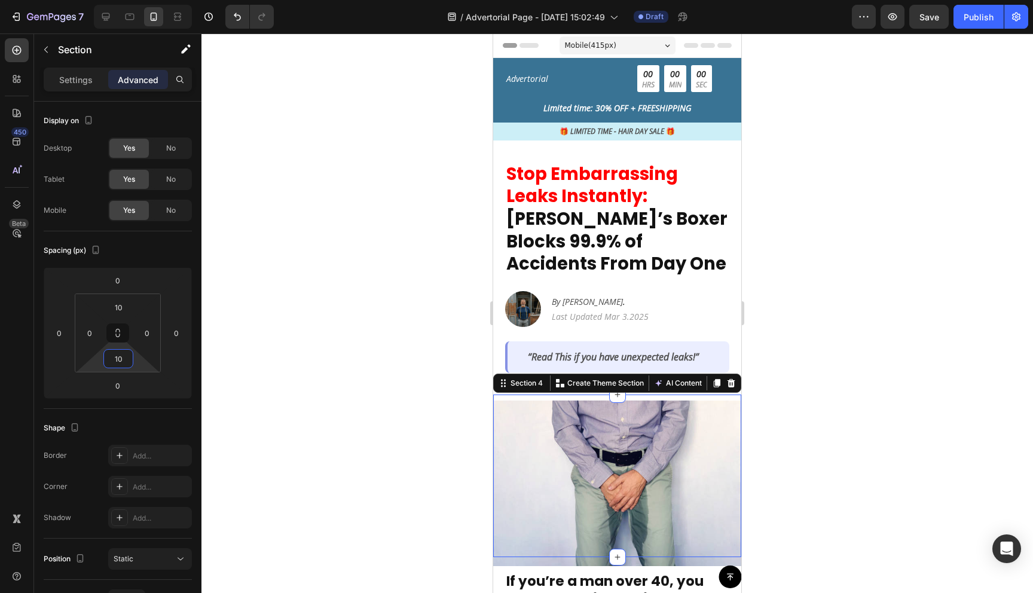
type input "10"
click at [831, 467] on div at bounding box center [618, 313] width 832 height 560
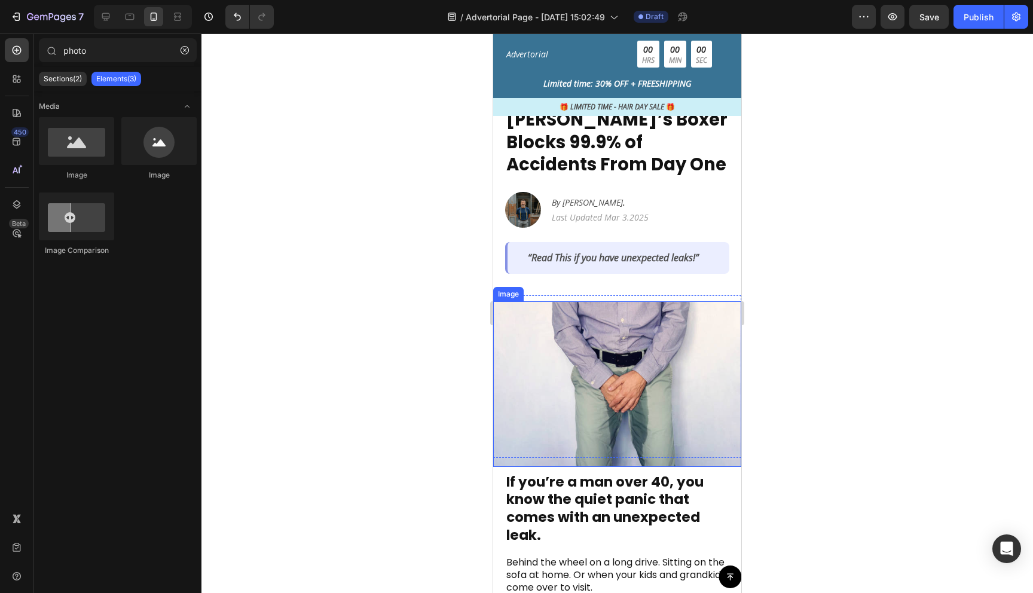
scroll to position [141, 0]
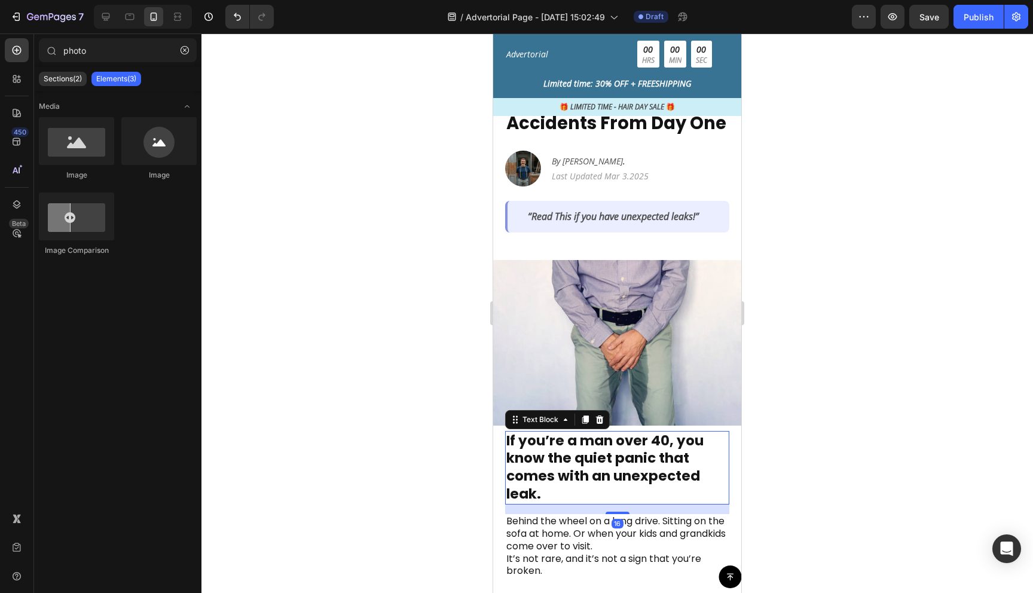
click at [636, 438] on p "If you’re a man over 40, you know the quiet panic that comes with an unexpected…" at bounding box center [618, 468] width 222 height 72
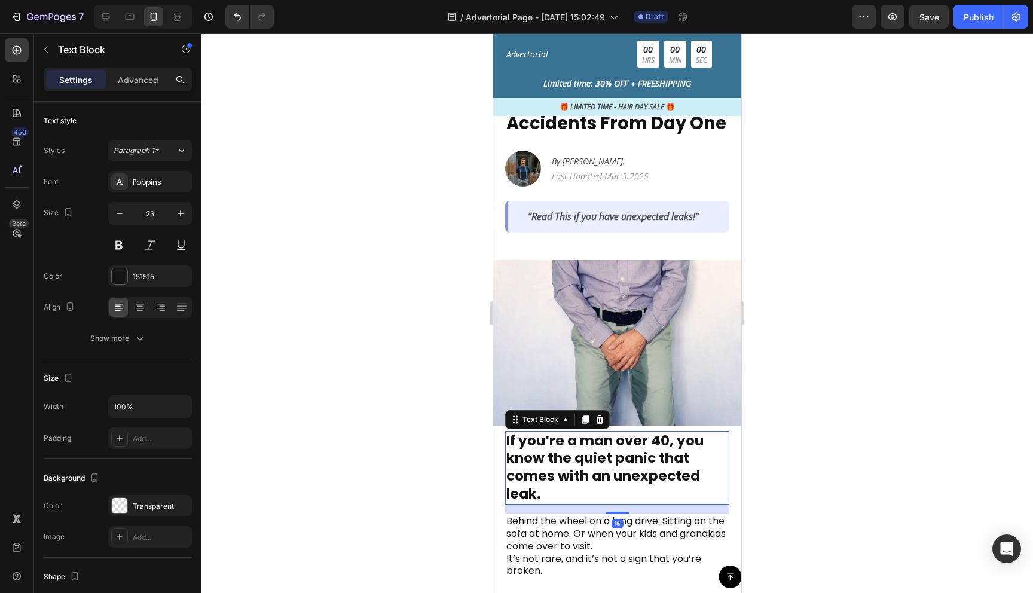
click at [156, 94] on div "Settings Advanced" at bounding box center [117, 85] width 167 height 34
click at [147, 83] on p "Advanced" at bounding box center [138, 80] width 41 height 13
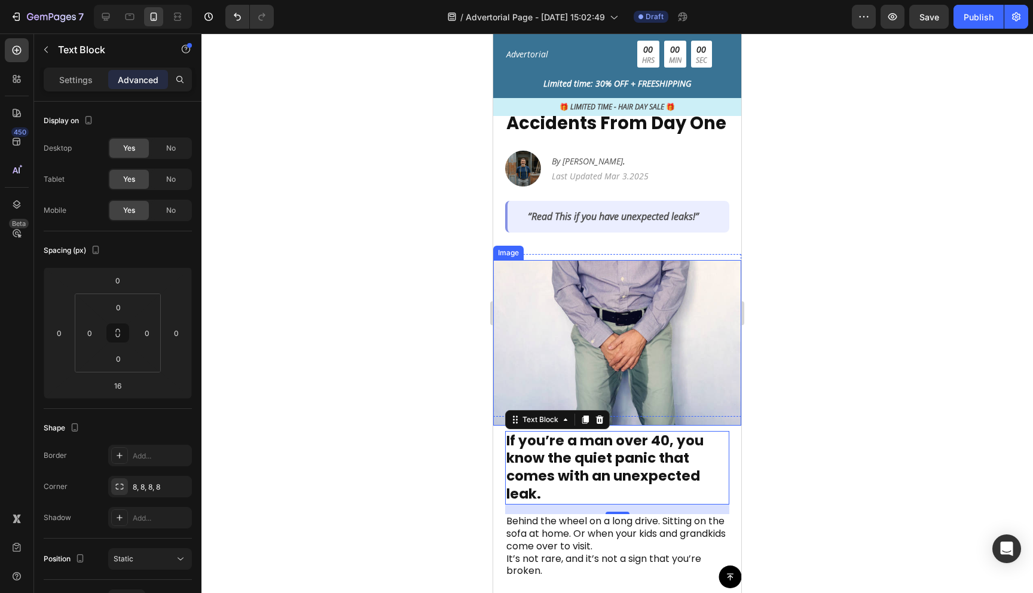
click at [528, 278] on img at bounding box center [617, 343] width 248 height 166
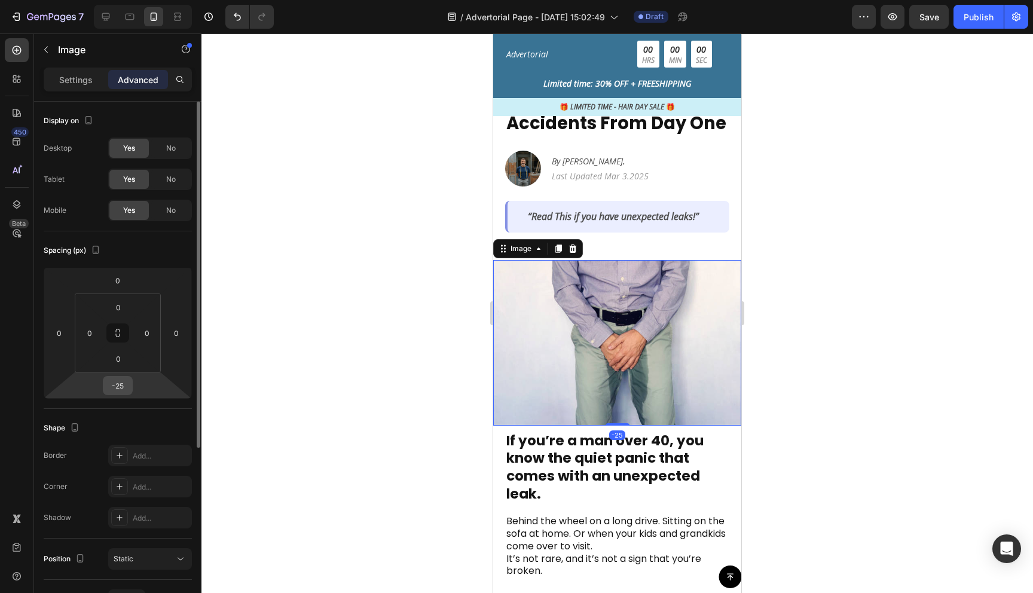
click at [122, 390] on input "-25" at bounding box center [118, 386] width 24 height 18
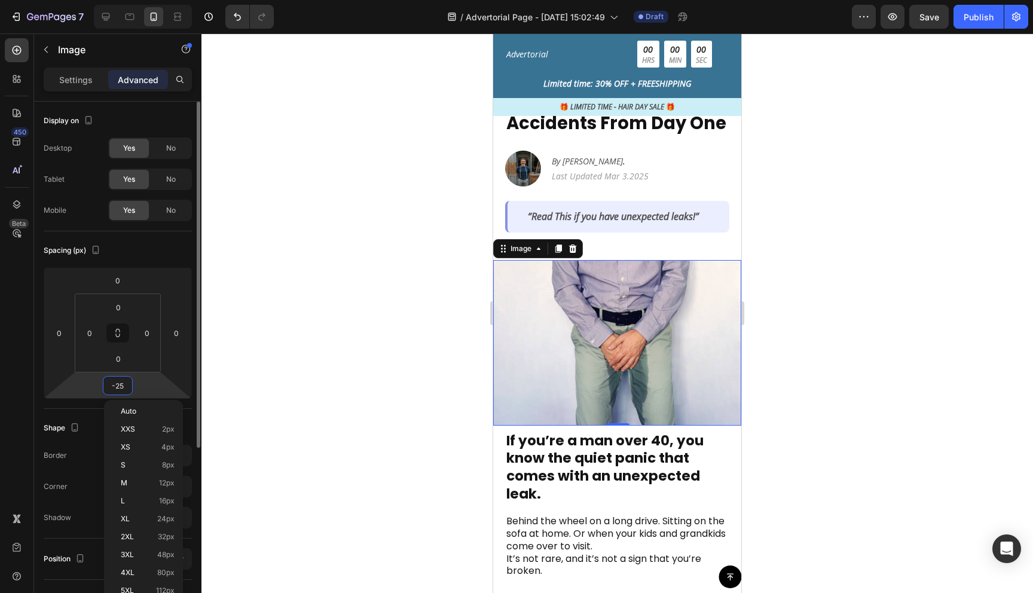
type input "-2"
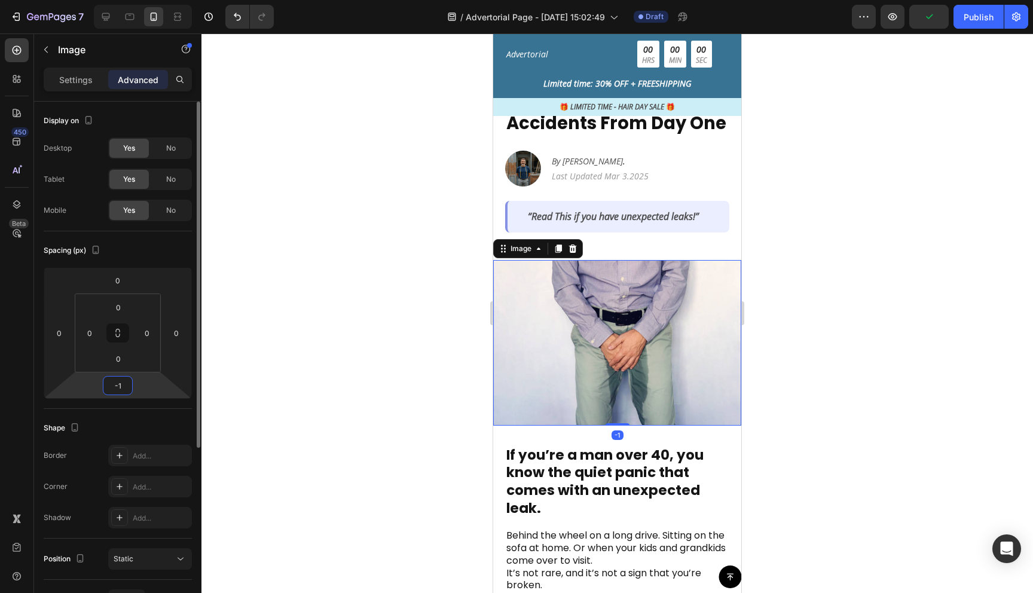
type input "-10"
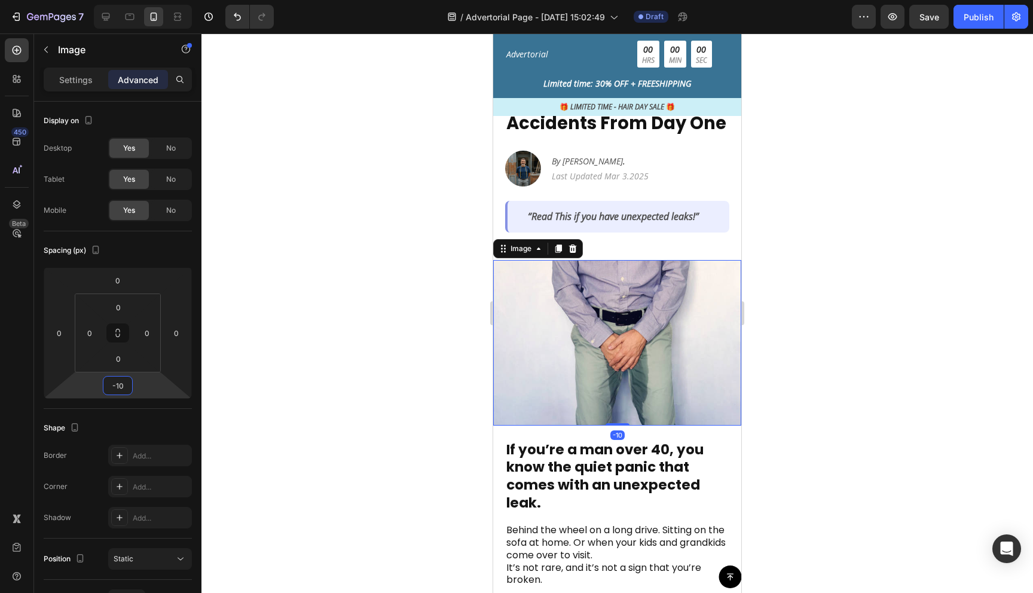
click at [906, 425] on div at bounding box center [618, 313] width 832 height 560
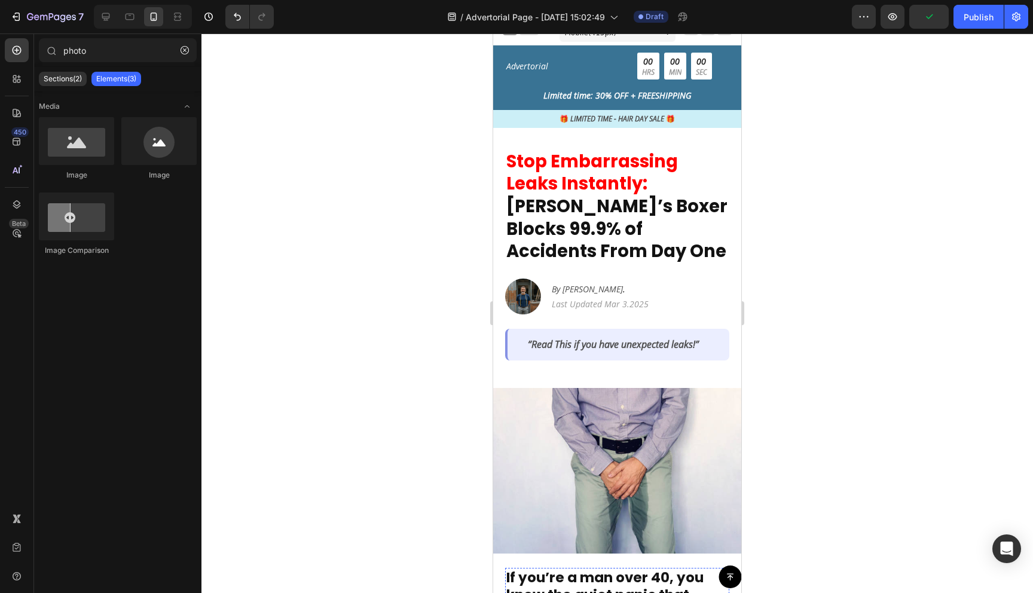
scroll to position [17, 0]
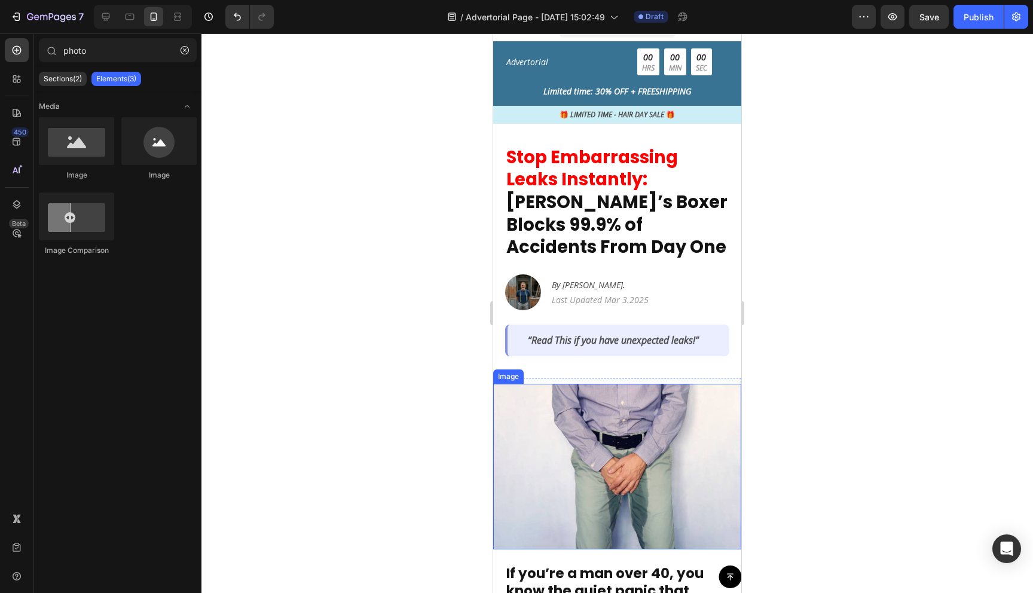
click at [583, 384] on img at bounding box center [617, 467] width 248 height 166
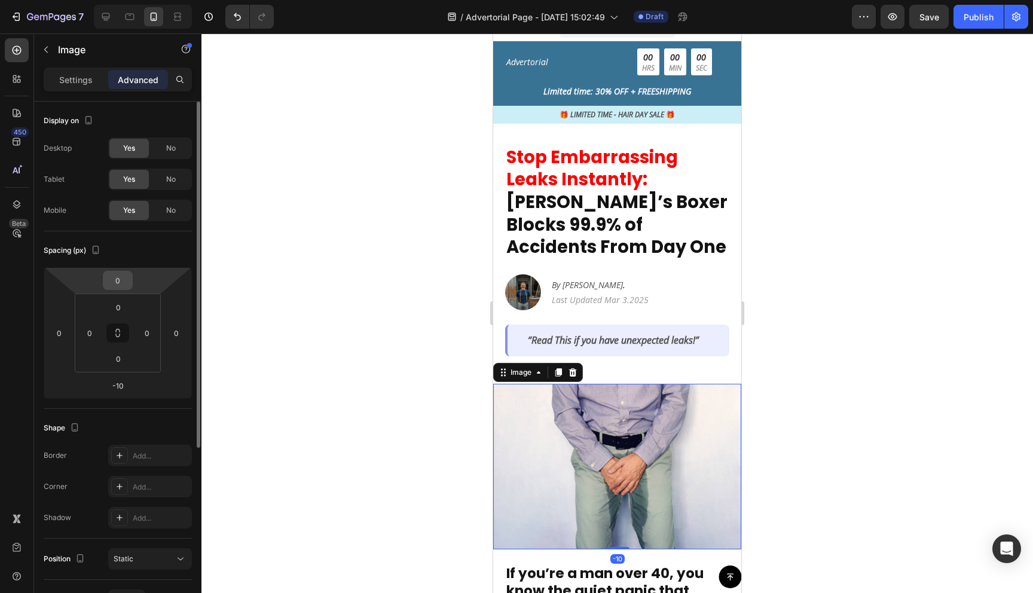
click at [123, 288] on input "0" at bounding box center [118, 281] width 24 height 18
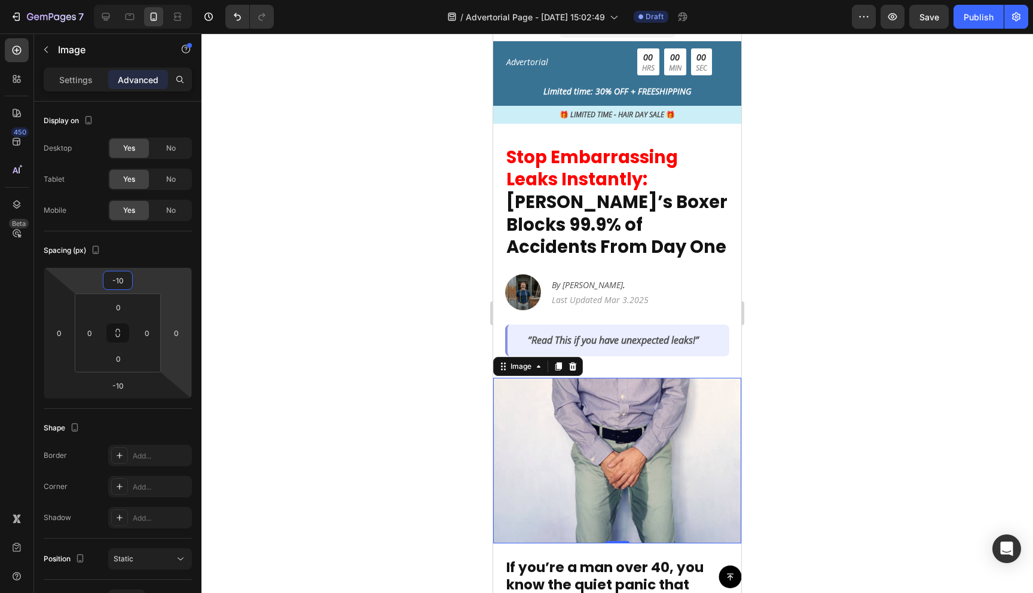
type input "-1"
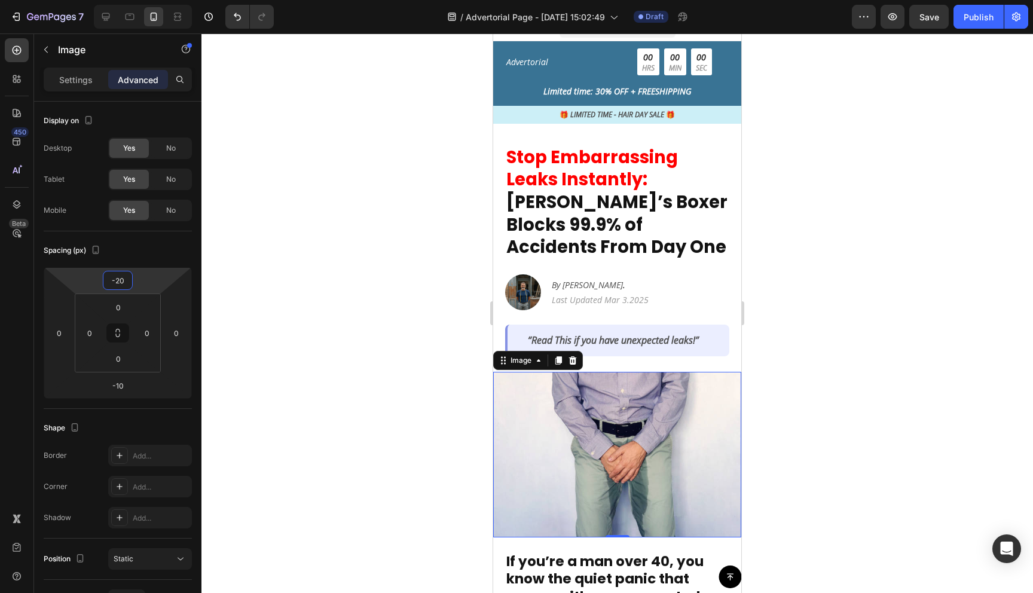
type input "-20"
click at [837, 339] on div at bounding box center [618, 313] width 832 height 560
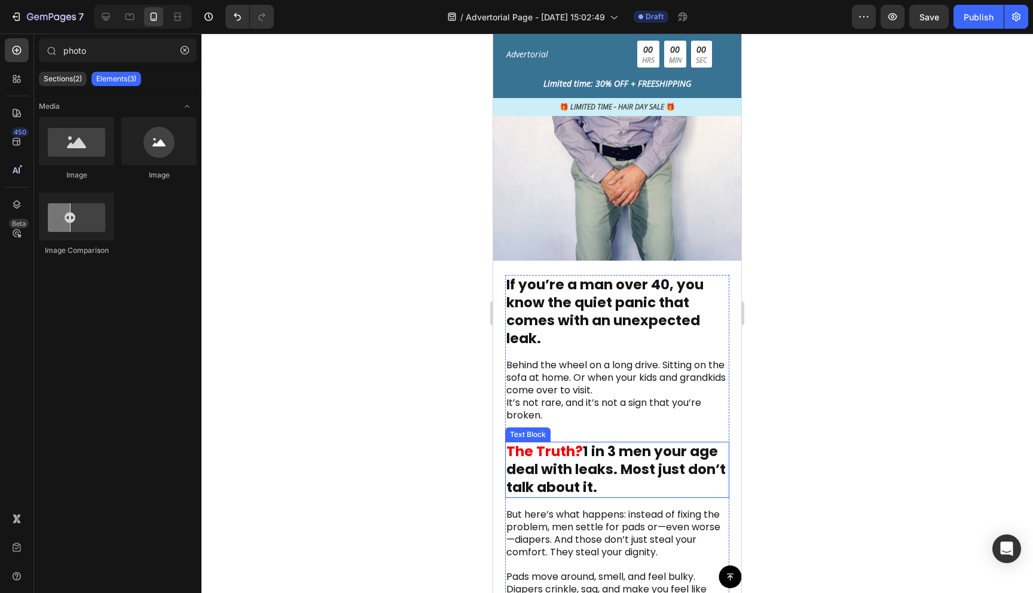
scroll to position [272, 0]
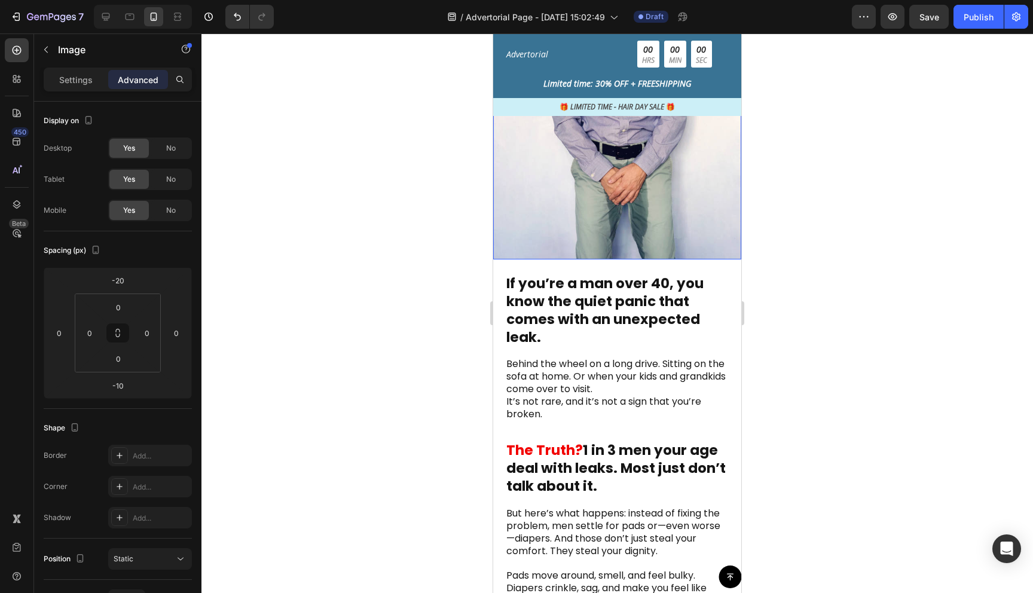
click at [610, 221] on img at bounding box center [617, 177] width 248 height 166
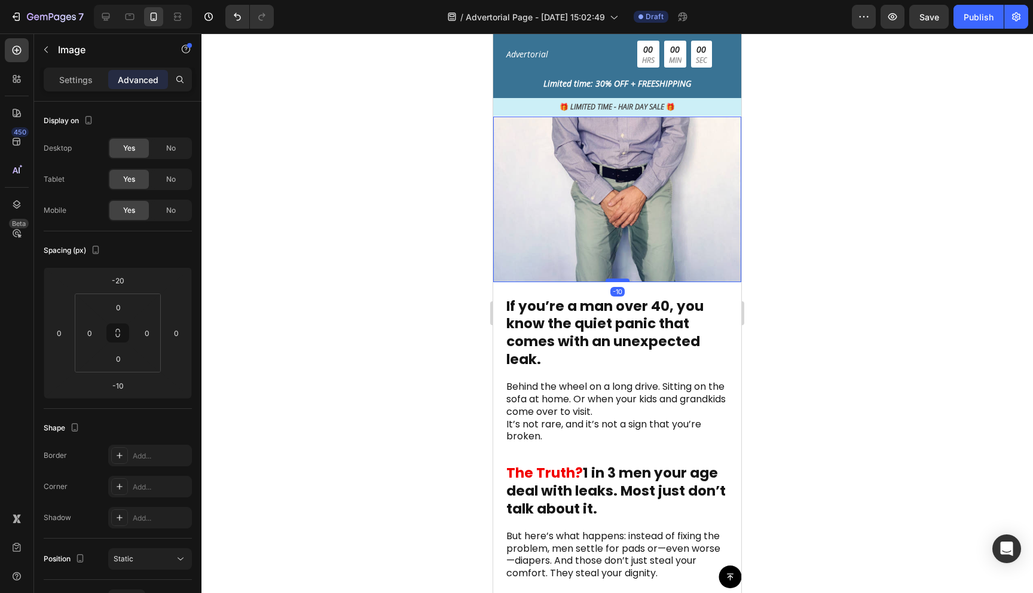
scroll to position [54, 0]
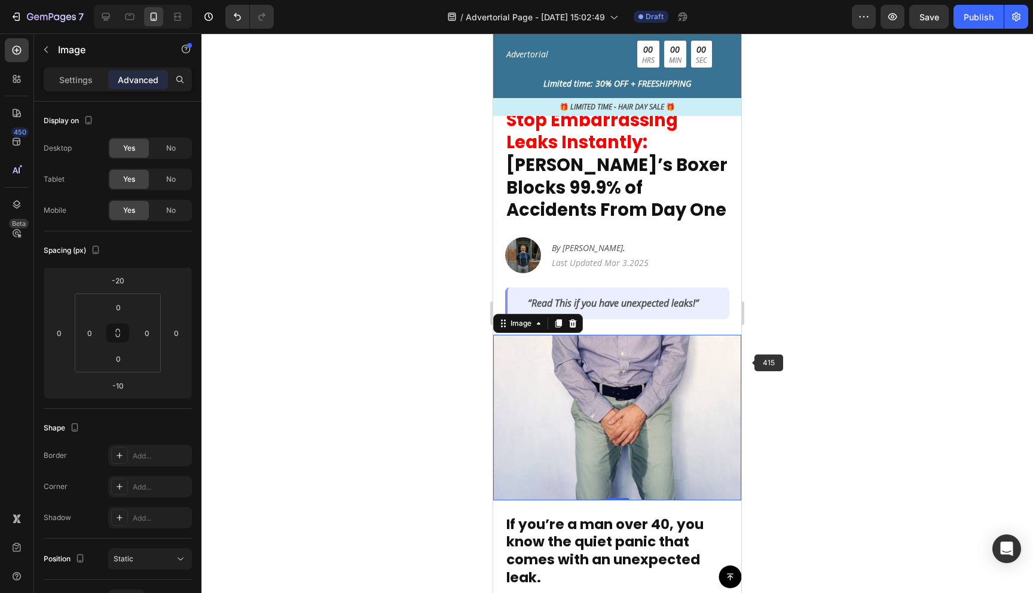
click at [815, 362] on div at bounding box center [618, 313] width 832 height 560
click at [672, 358] on img at bounding box center [617, 418] width 248 height 166
click at [558, 319] on icon at bounding box center [559, 323] width 7 height 8
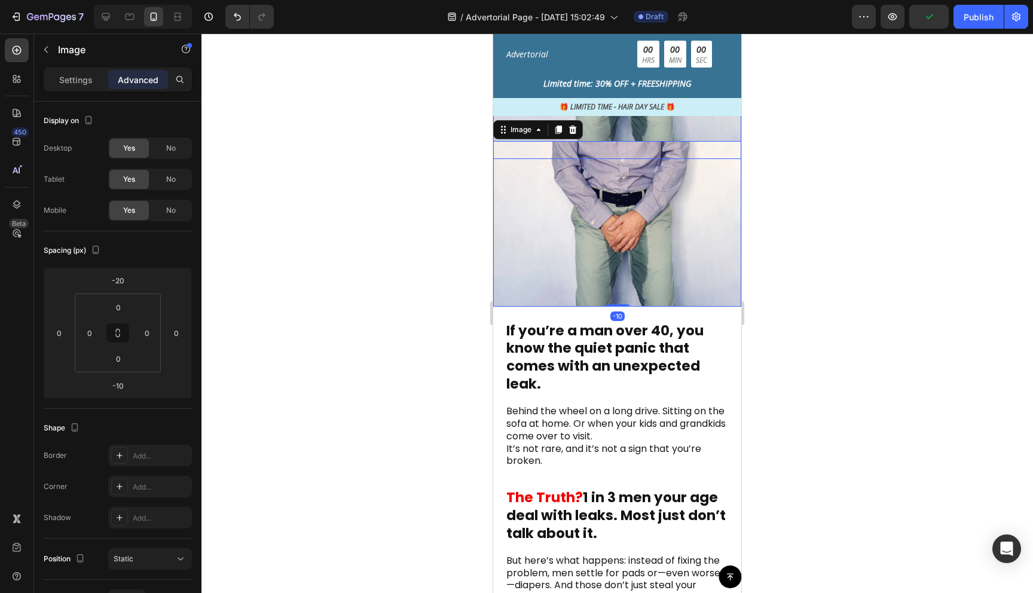
scroll to position [388, 0]
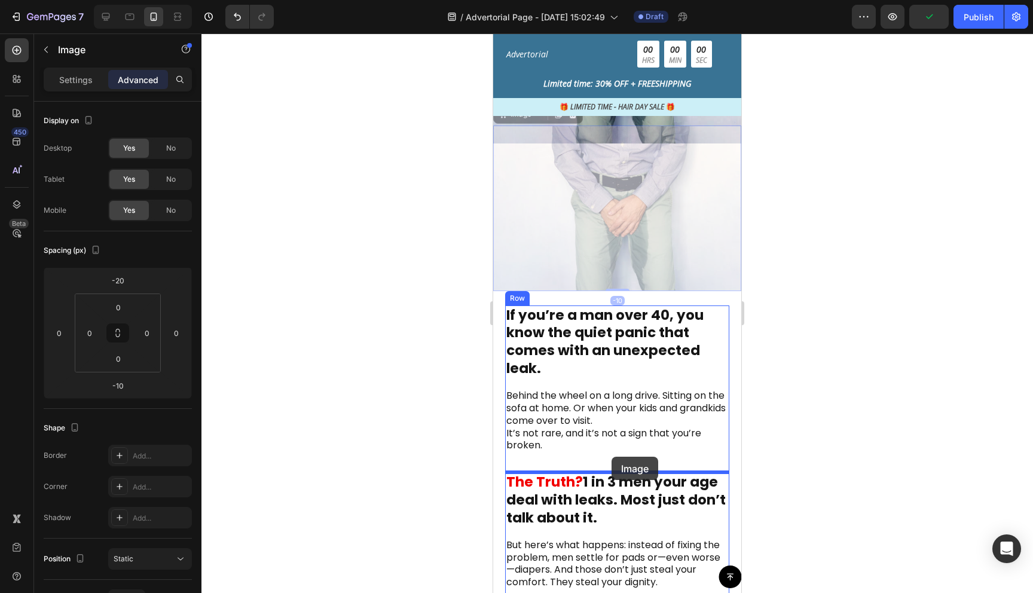
drag, startPoint x: 632, startPoint y: 297, endPoint x: 612, endPoint y: 457, distance: 161.0
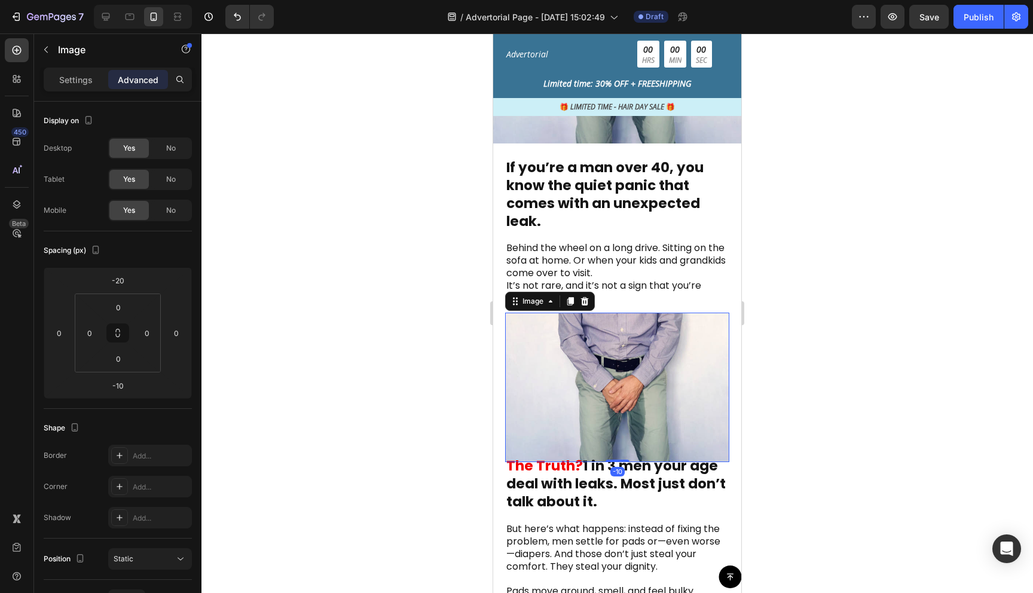
click at [620, 402] on img at bounding box center [617, 388] width 224 height 150
click at [124, 392] on input "-10" at bounding box center [118, 386] width 24 height 18
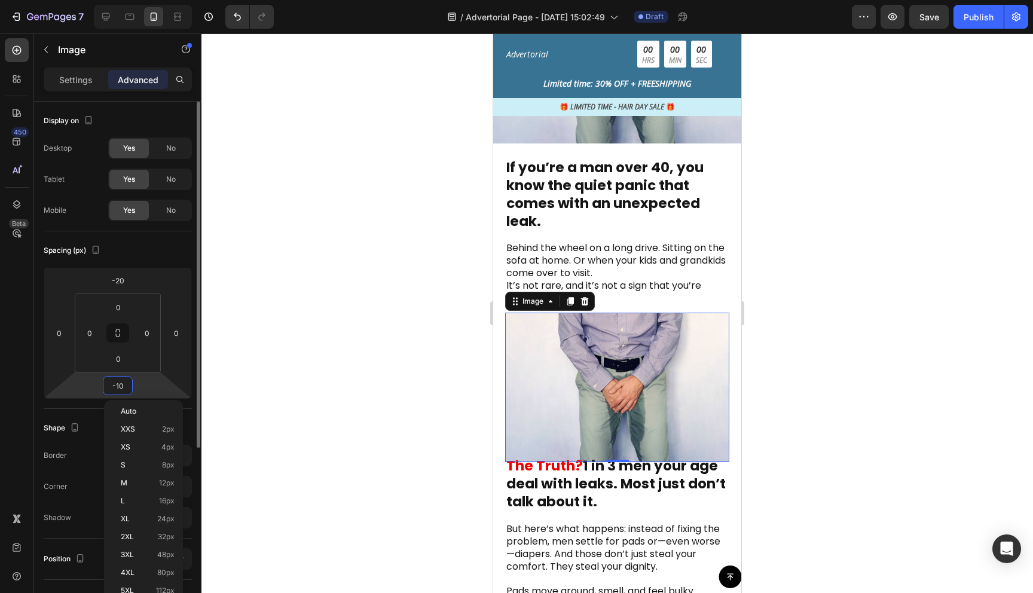
type input "0"
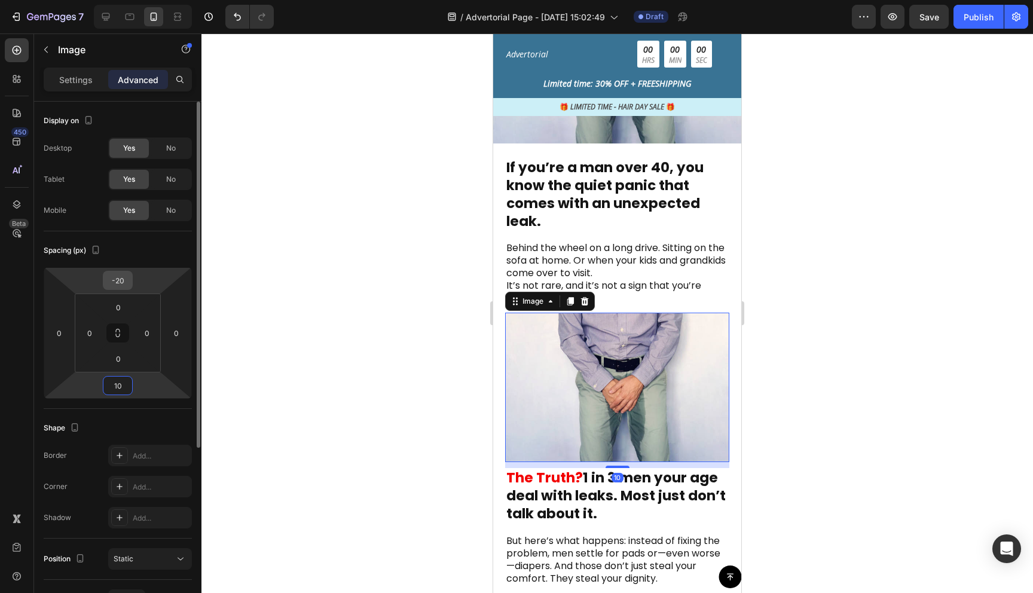
type input "10"
click at [130, 283] on div "-20" at bounding box center [118, 280] width 30 height 19
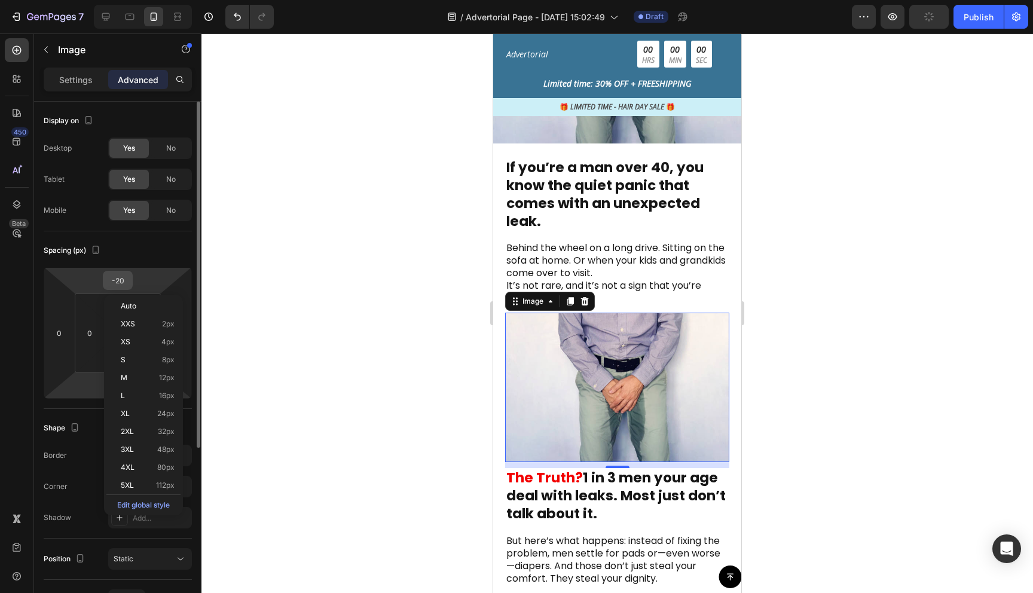
click at [120, 286] on input "-20" at bounding box center [118, 281] width 24 height 18
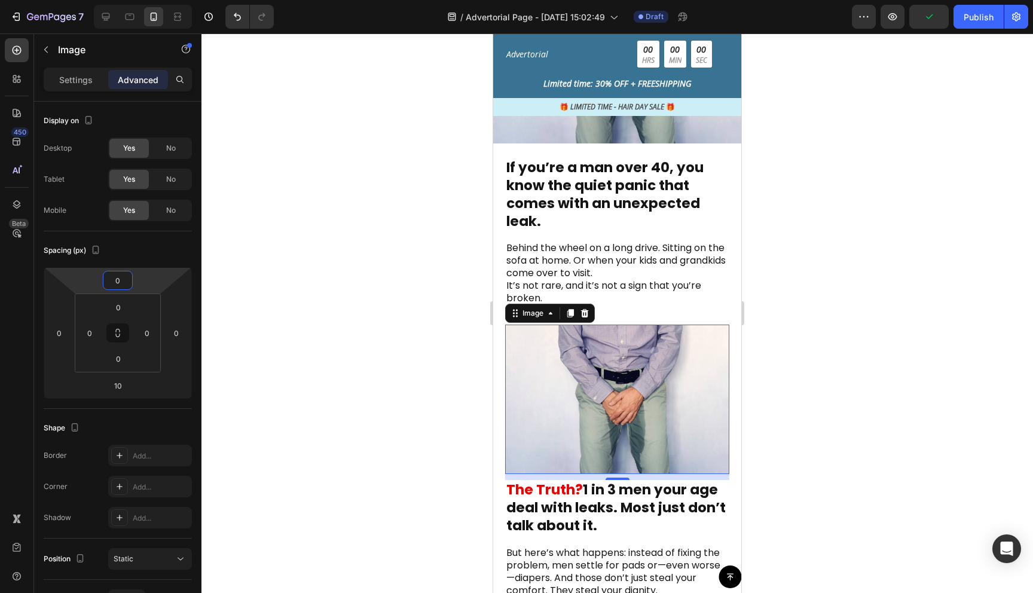
type input "0"
click at [891, 420] on div at bounding box center [618, 313] width 832 height 560
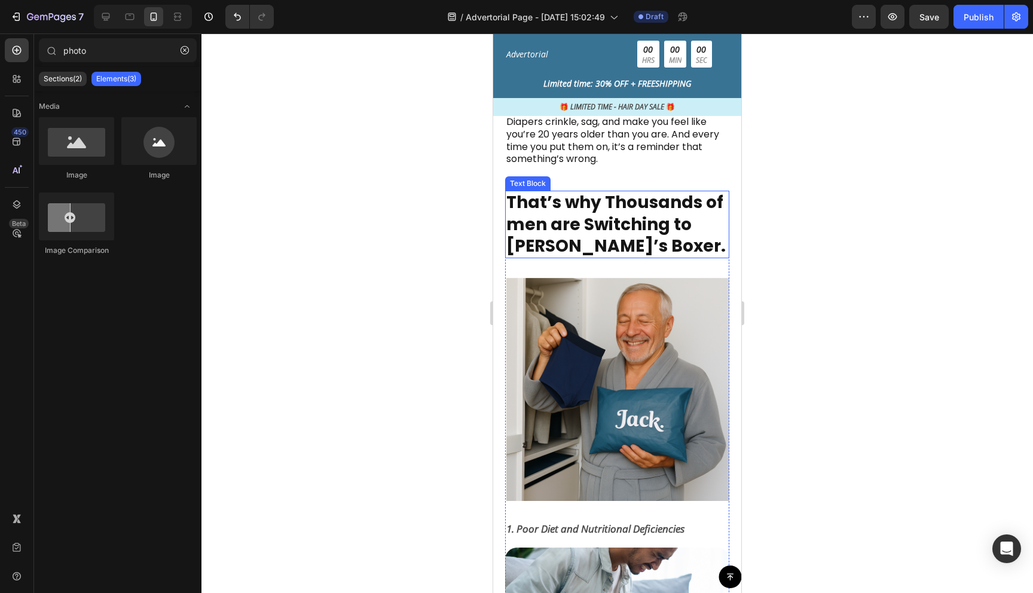
scroll to position [895, 0]
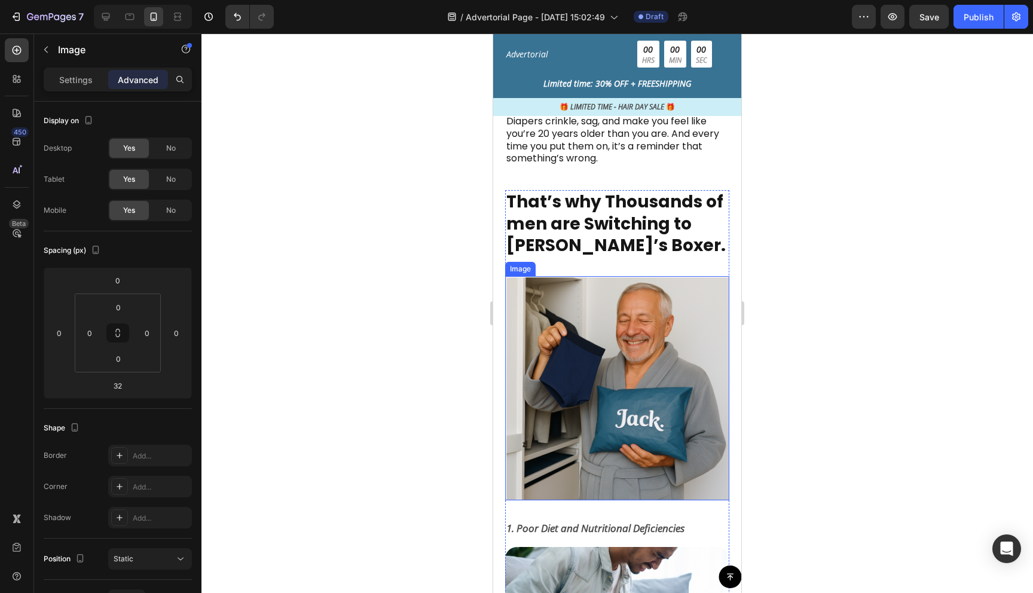
click at [660, 381] on img at bounding box center [617, 388] width 224 height 224
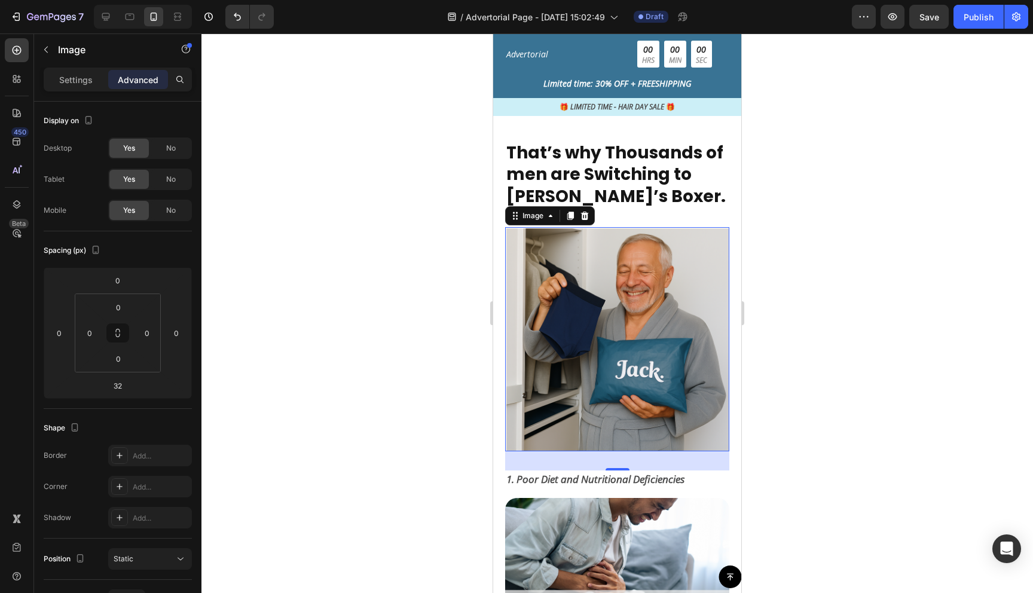
scroll to position [892, 0]
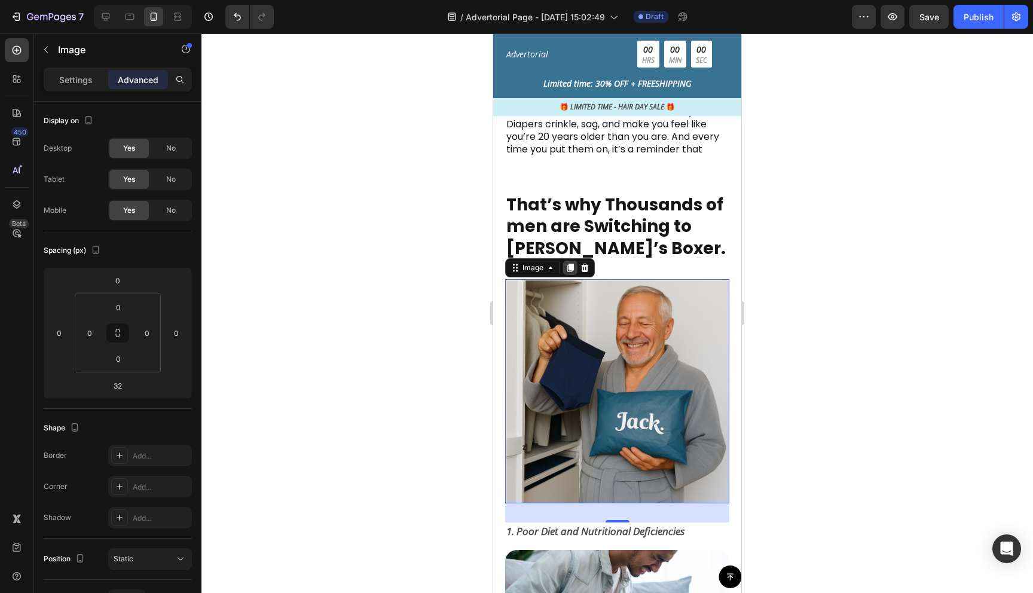
click at [573, 273] on div at bounding box center [570, 268] width 14 height 14
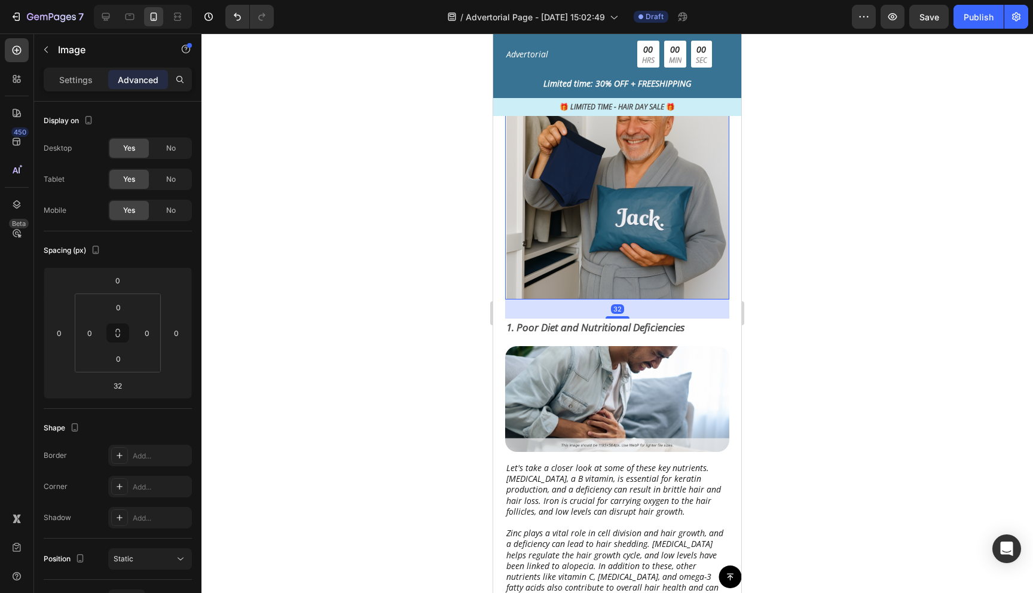
click at [573, 273] on img at bounding box center [617, 187] width 224 height 224
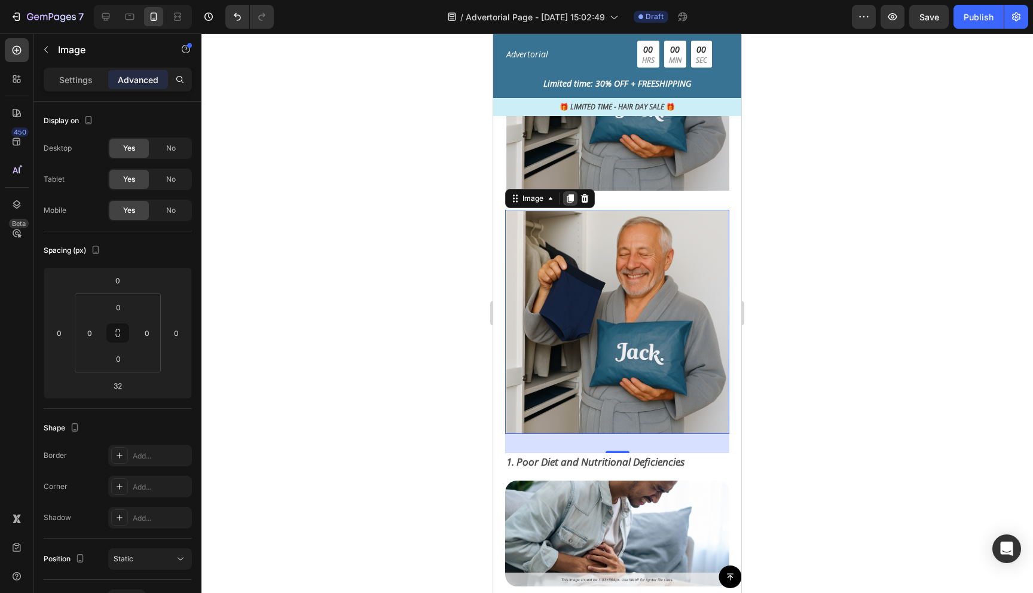
click at [572, 201] on icon at bounding box center [571, 199] width 7 height 8
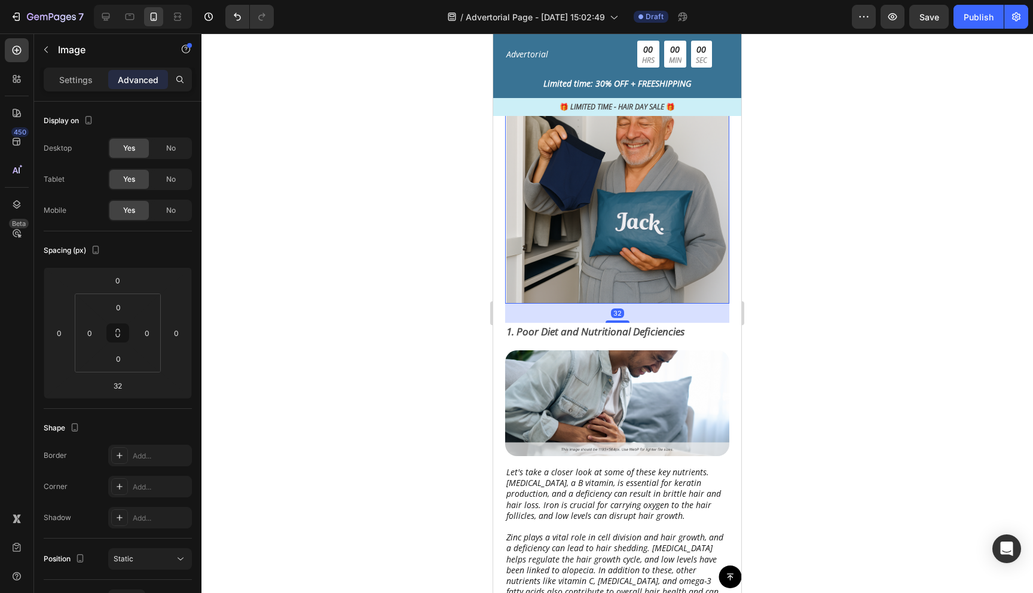
scroll to position [1583, 0]
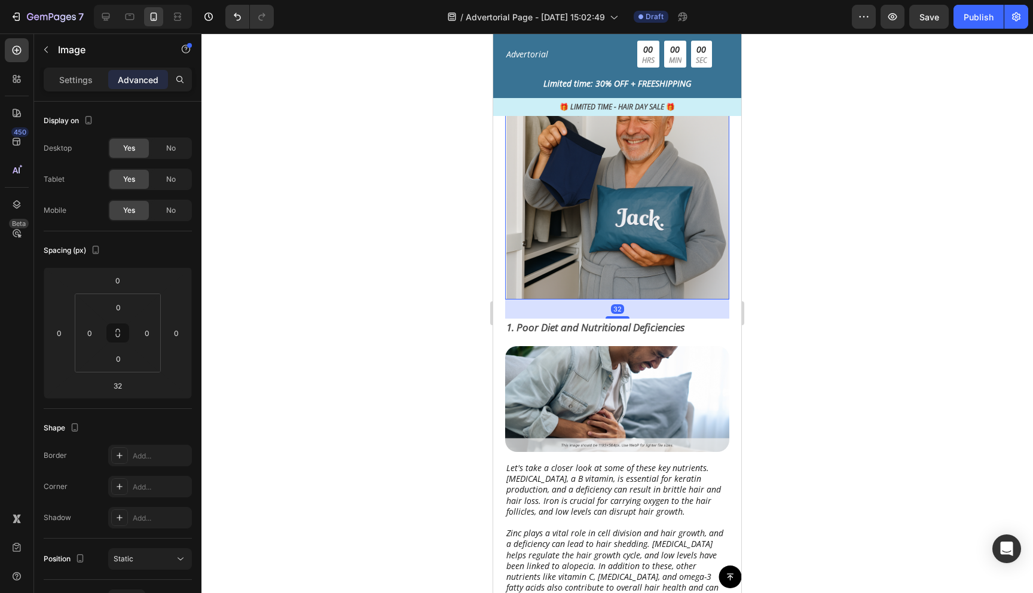
click at [584, 219] on img at bounding box center [617, 187] width 224 height 224
click at [282, 258] on div at bounding box center [618, 313] width 832 height 560
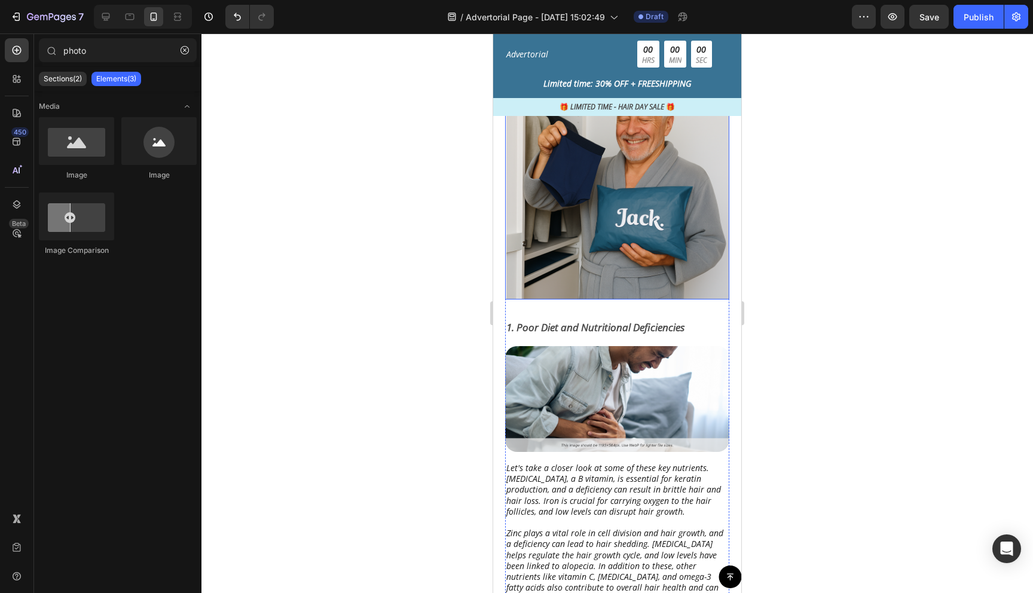
click at [584, 254] on img at bounding box center [617, 187] width 224 height 224
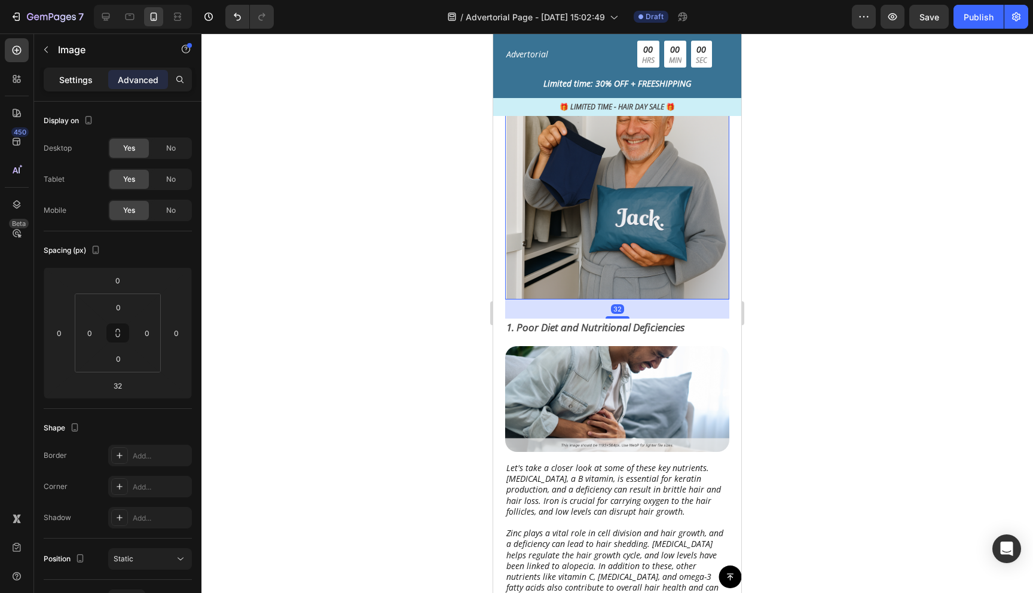
click at [89, 80] on p "Settings" at bounding box center [75, 80] width 33 height 13
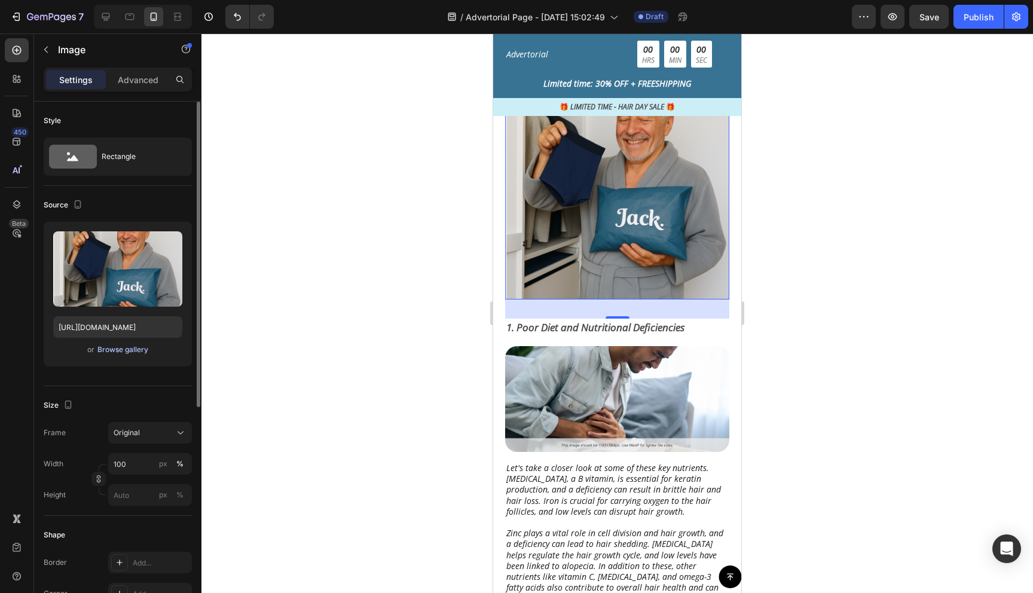
click at [123, 351] on div "Browse gallery" at bounding box center [122, 349] width 51 height 11
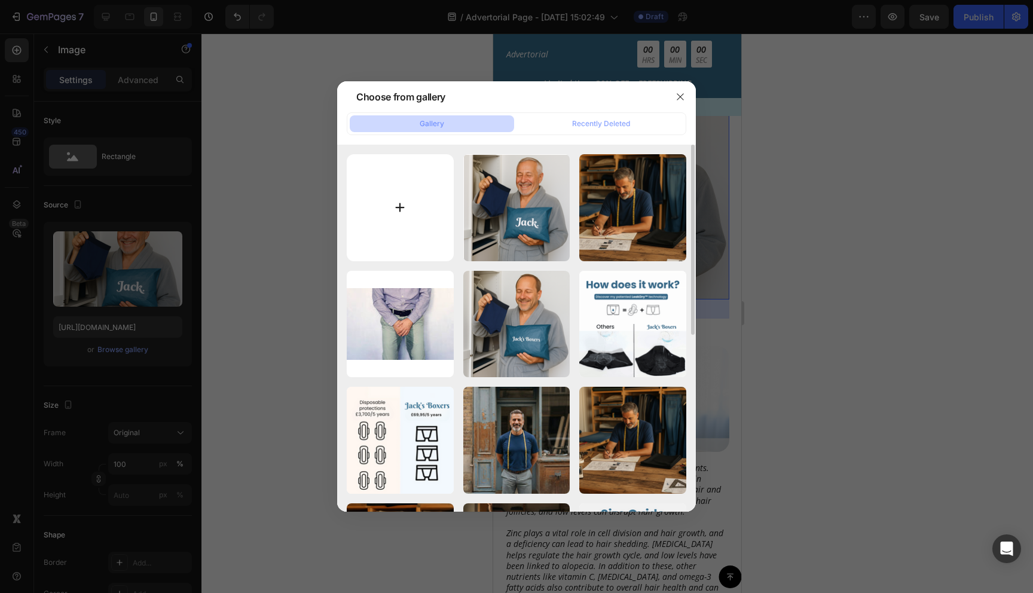
click at [426, 225] on input "file" at bounding box center [400, 207] width 107 height 107
type input "C:\fakepath\The N.png"
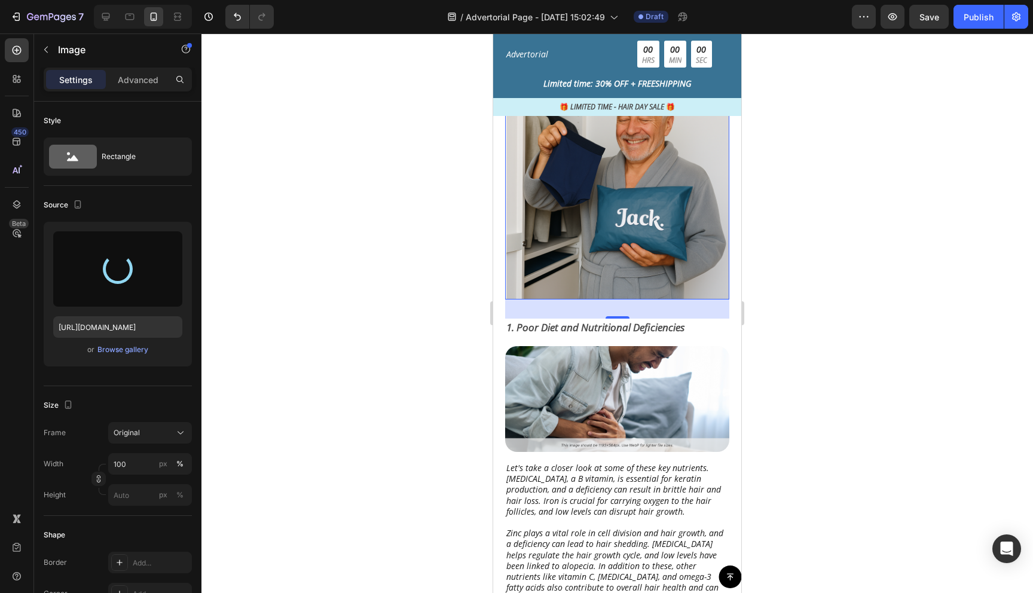
type input "[URL][DOMAIN_NAME]"
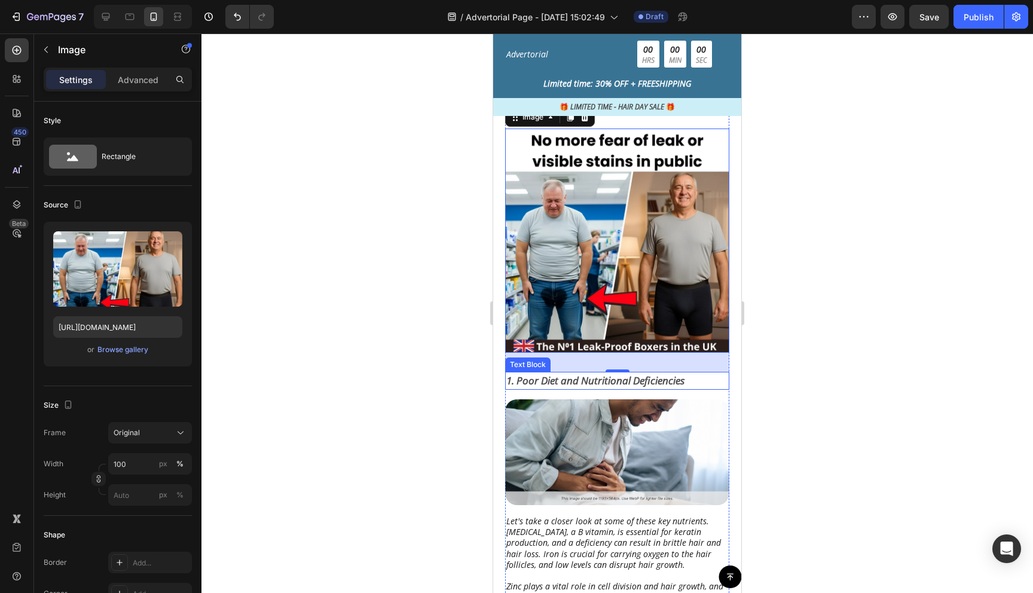
scroll to position [1526, 0]
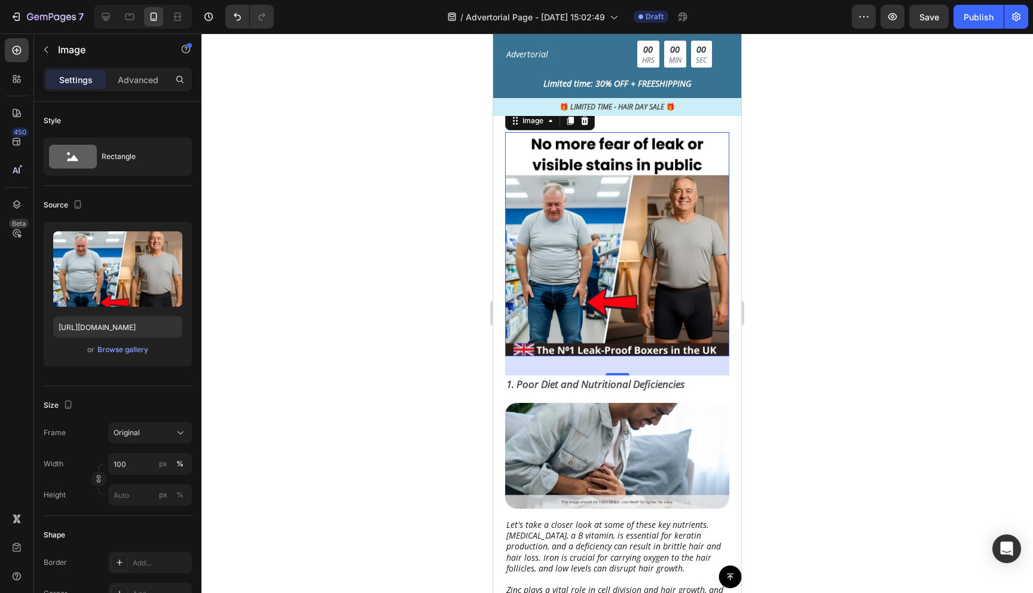
click at [841, 321] on div at bounding box center [618, 313] width 832 height 560
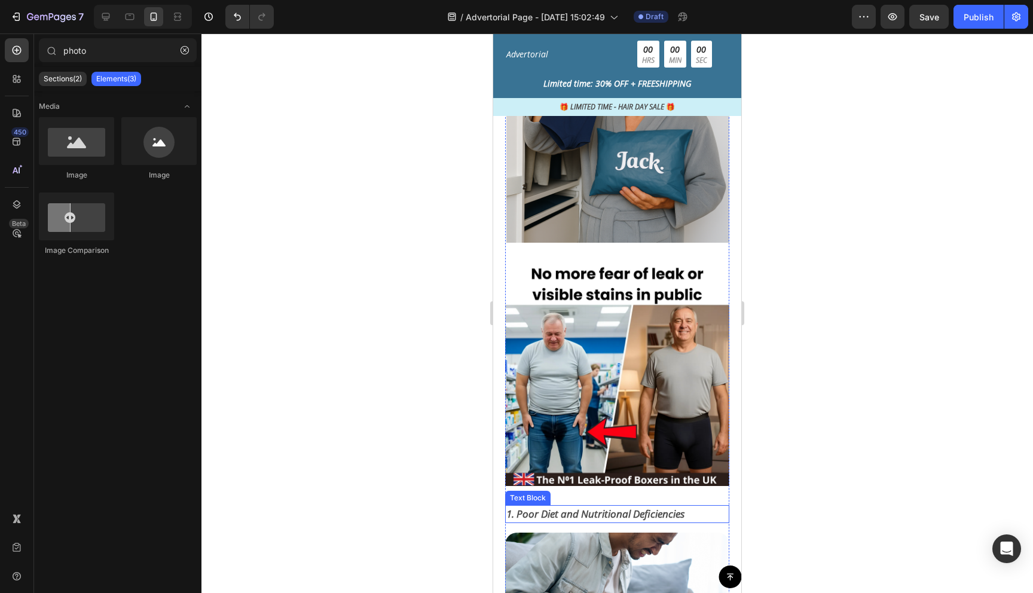
scroll to position [1391, 0]
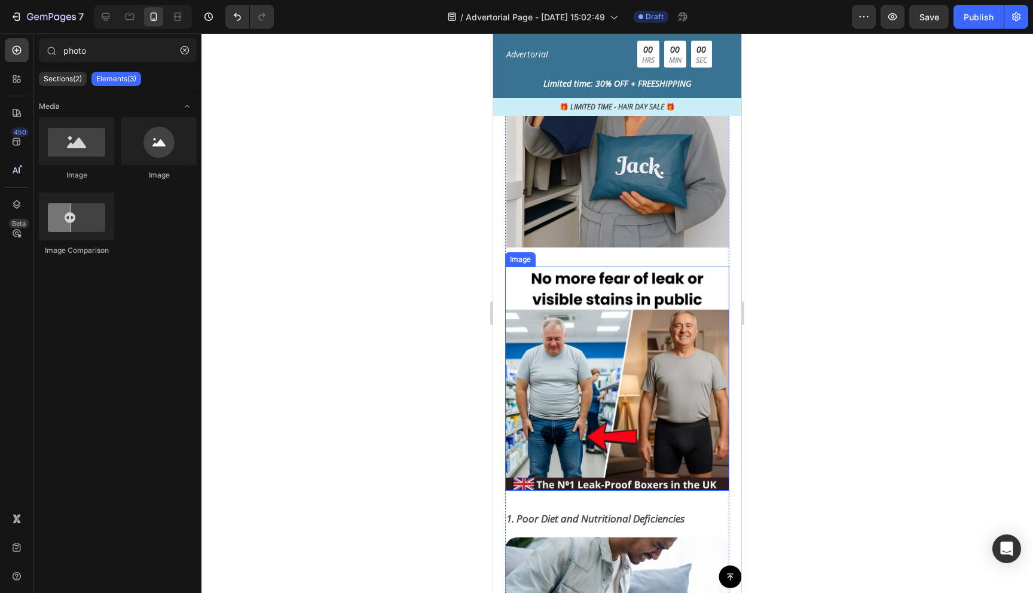
click at [634, 363] on img at bounding box center [617, 379] width 224 height 224
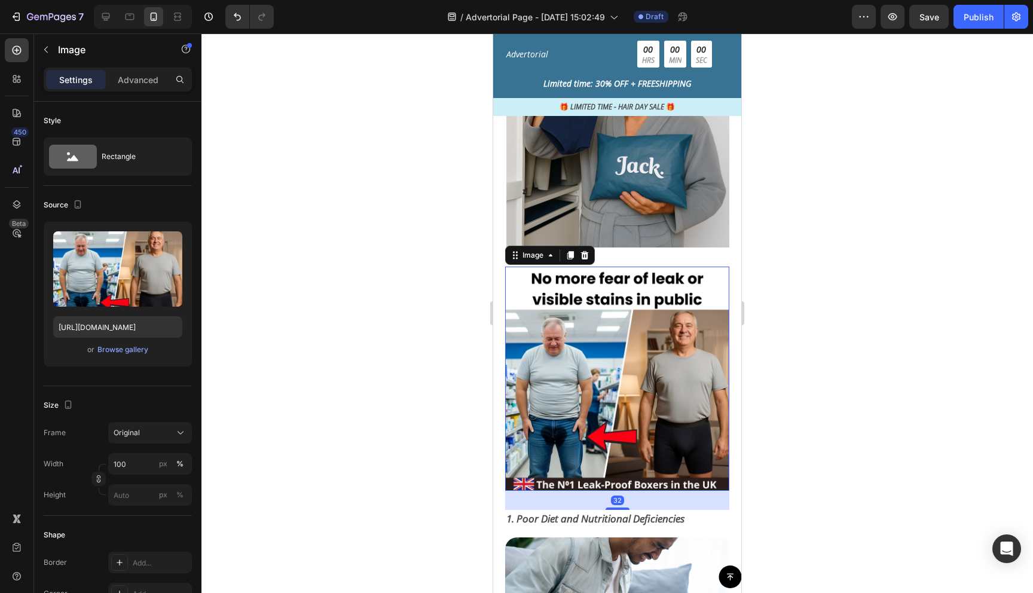
click at [783, 392] on div at bounding box center [618, 313] width 832 height 560
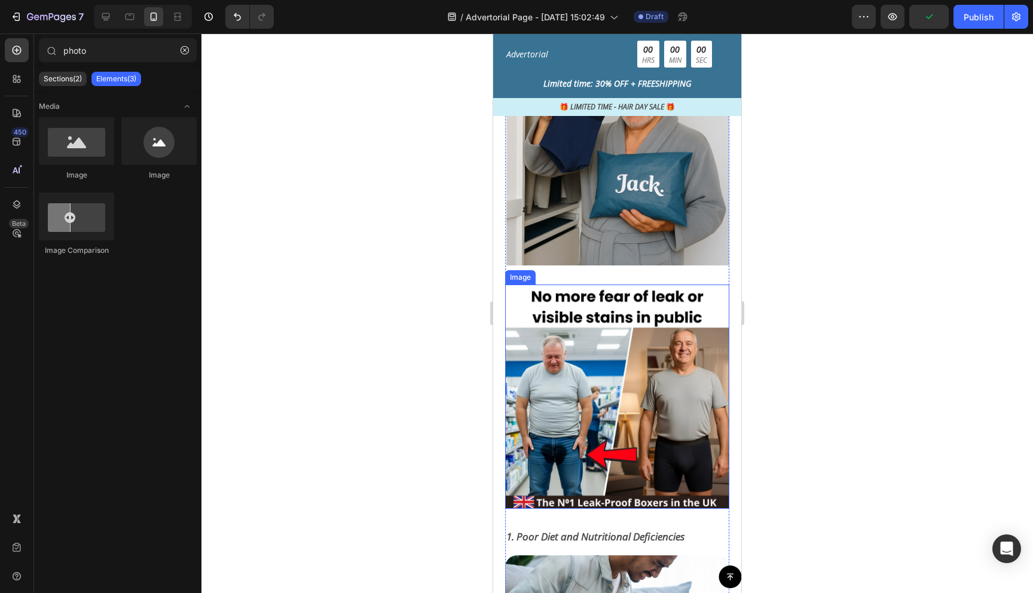
scroll to position [1384, 0]
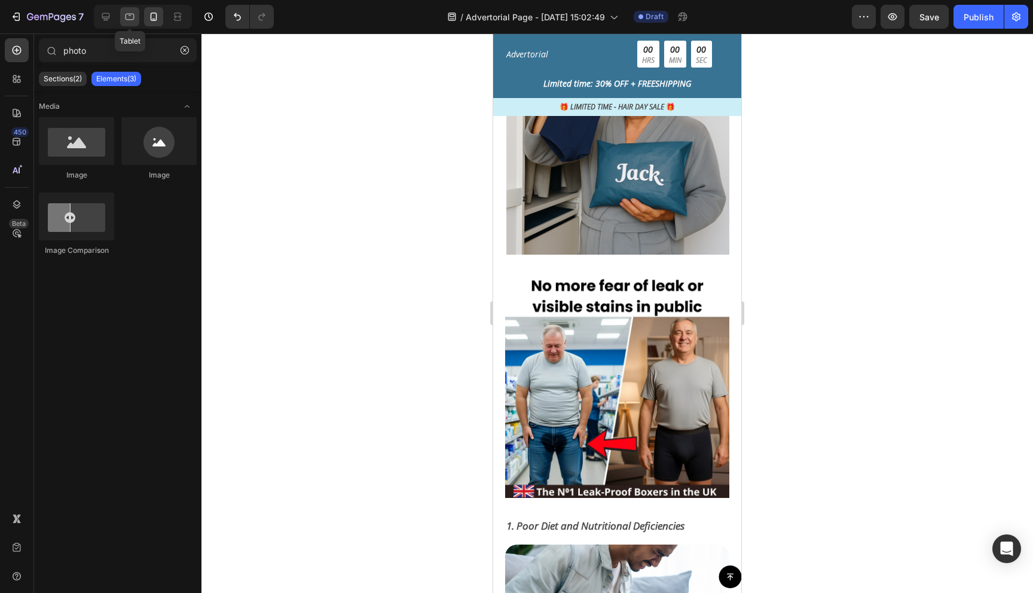
click at [132, 20] on icon at bounding box center [130, 17] width 12 height 12
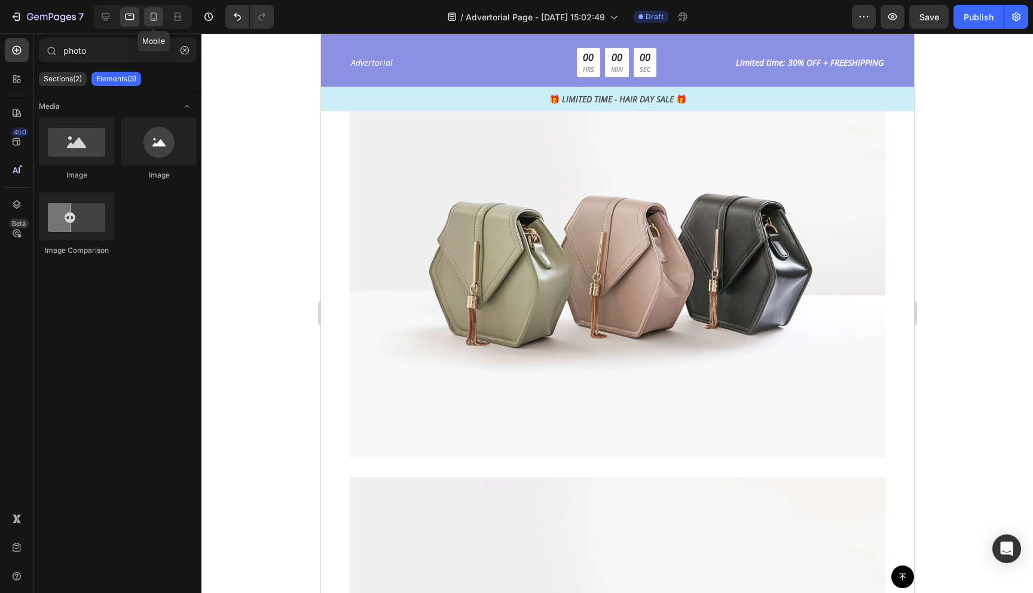
click at [153, 20] on icon at bounding box center [154, 17] width 7 height 8
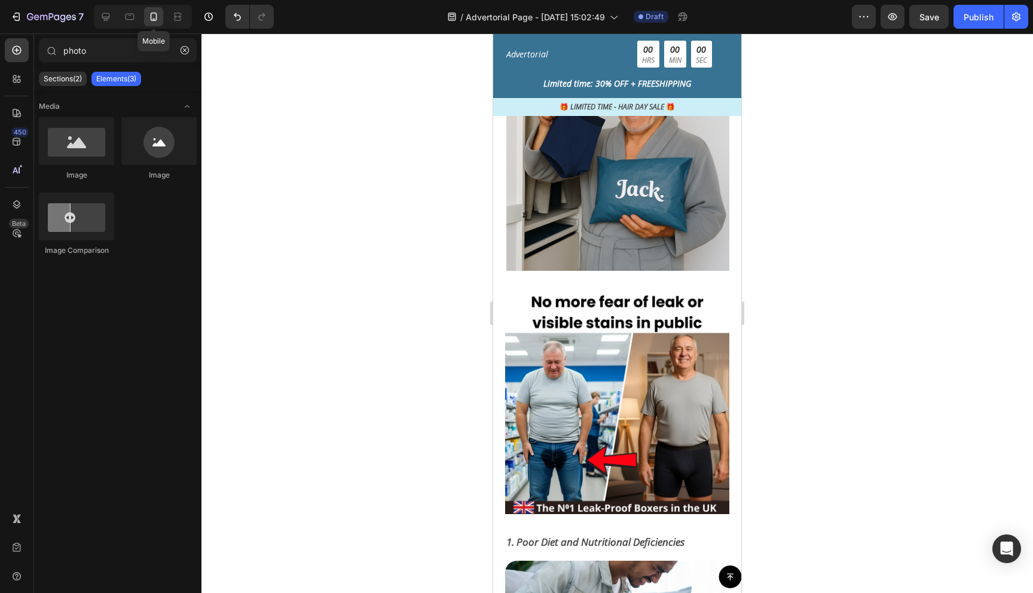
scroll to position [1363, 0]
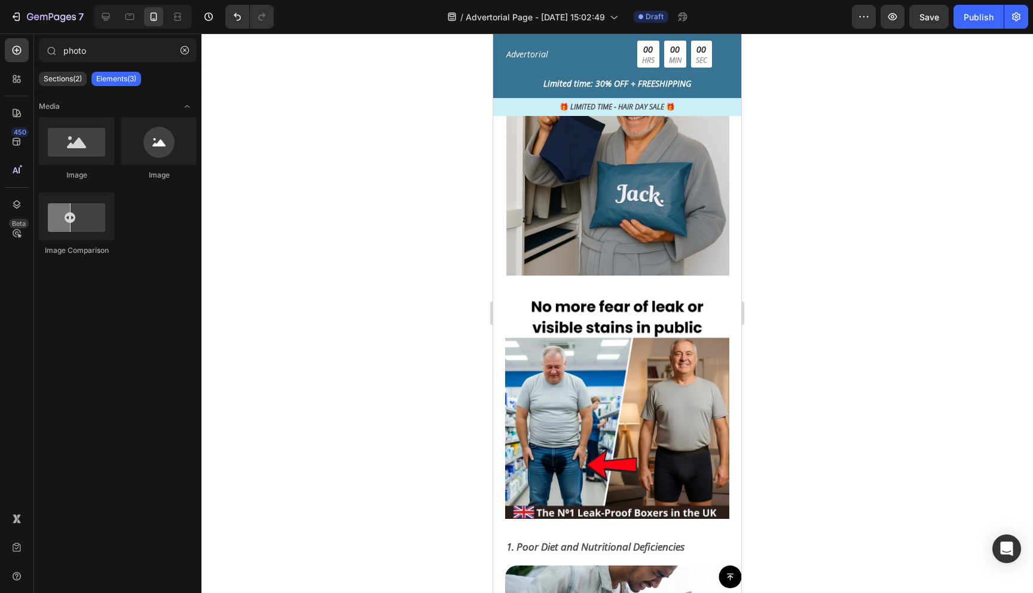
click at [425, 350] on div at bounding box center [618, 313] width 832 height 560
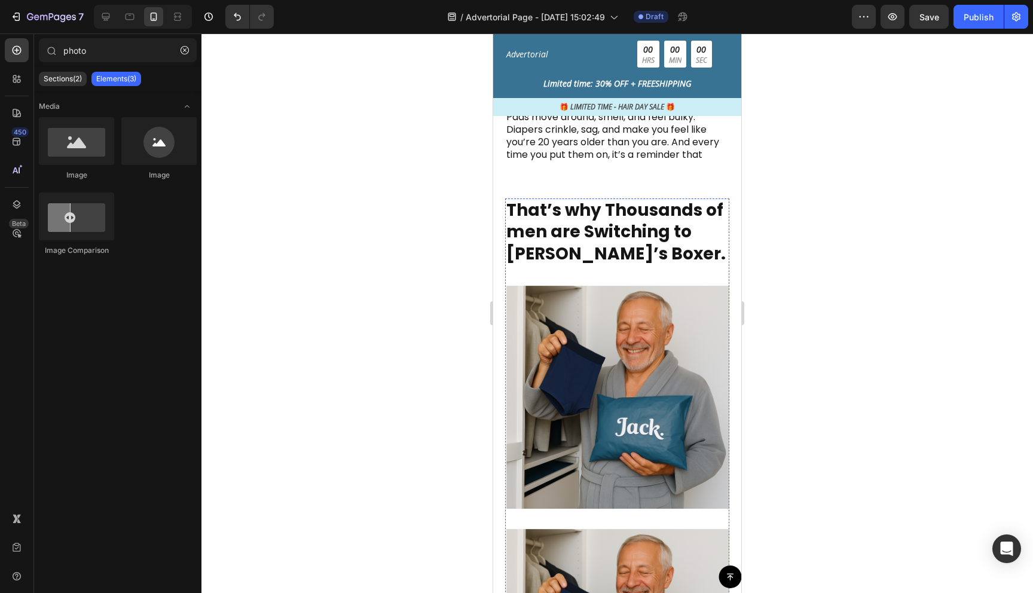
scroll to position [882, 0]
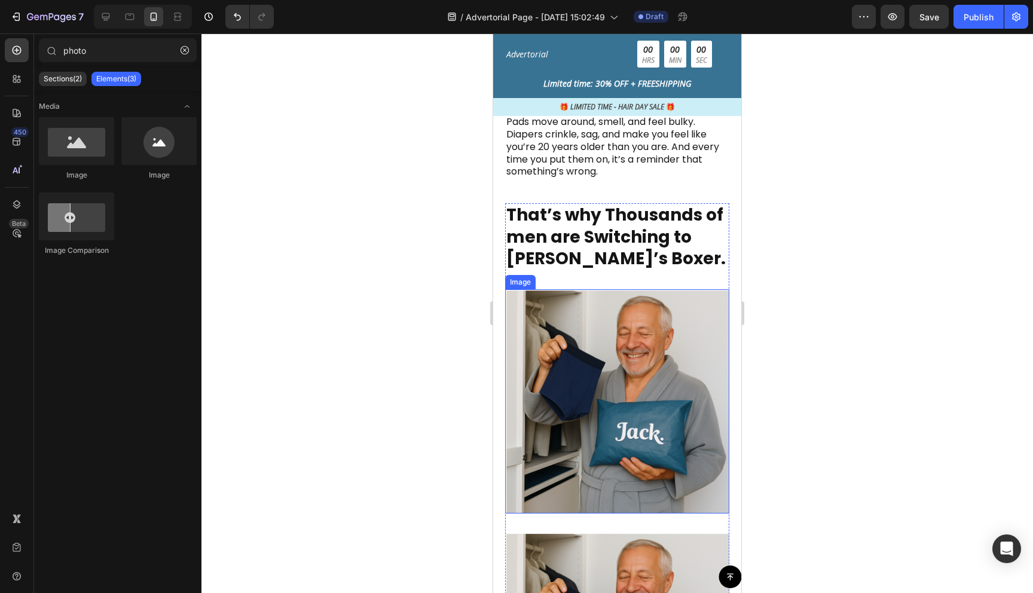
click at [586, 403] on img at bounding box center [617, 401] width 224 height 224
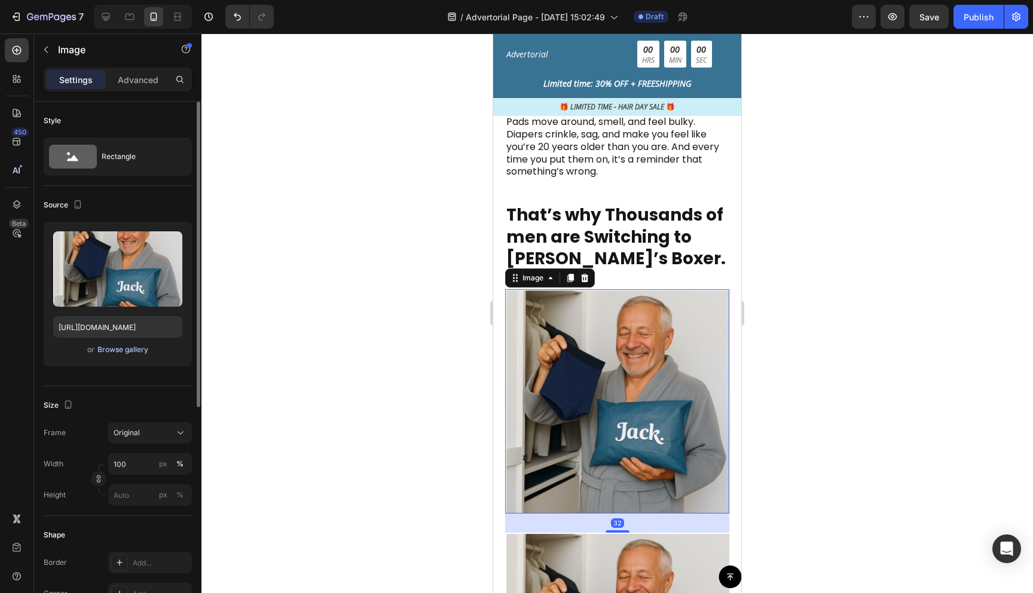
click at [120, 347] on div "Browse gallery" at bounding box center [122, 349] width 51 height 11
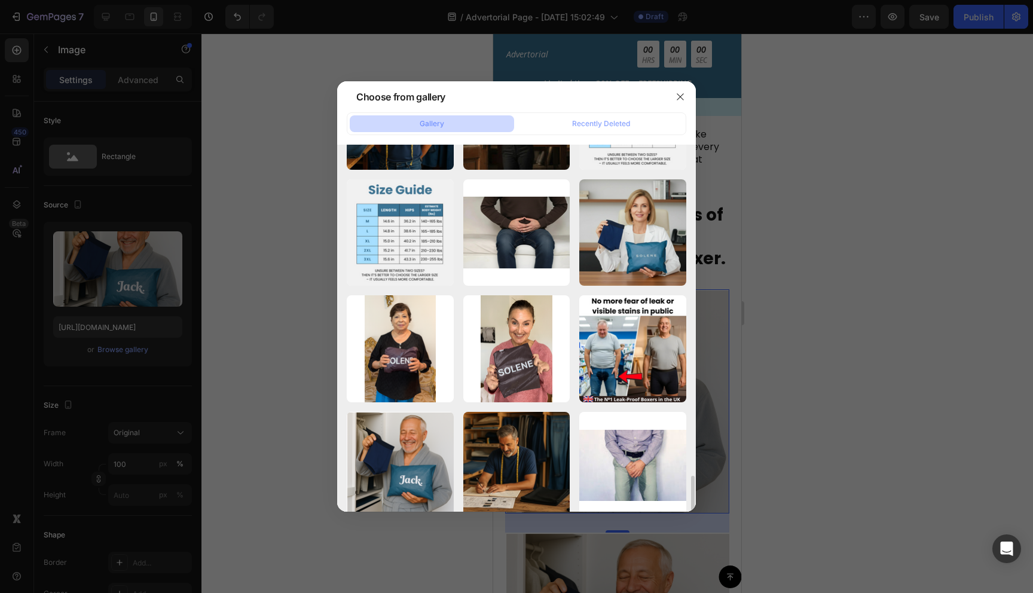
scroll to position [1252, 0]
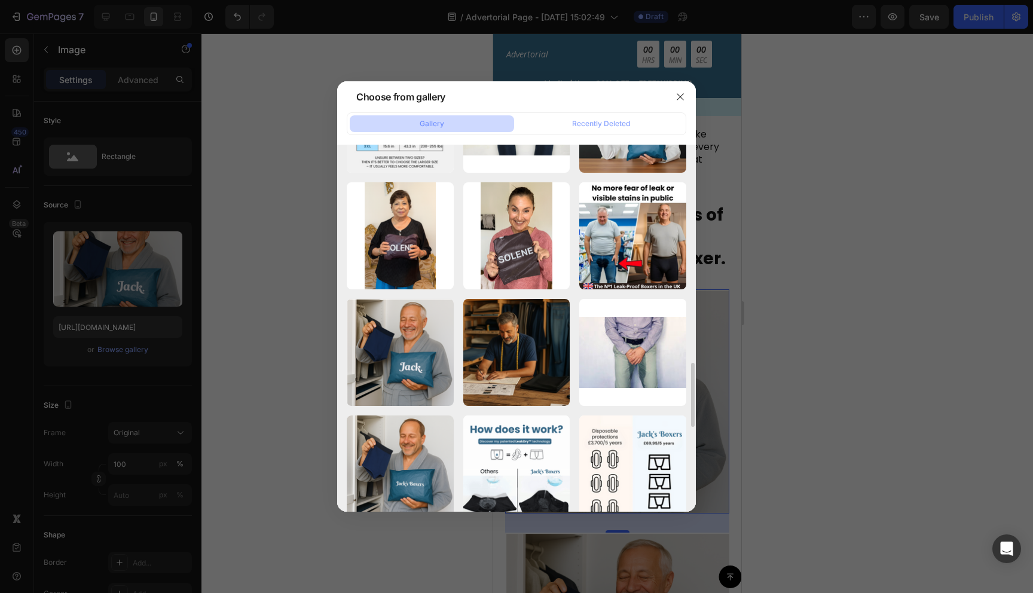
click at [911, 173] on div at bounding box center [516, 296] width 1033 height 593
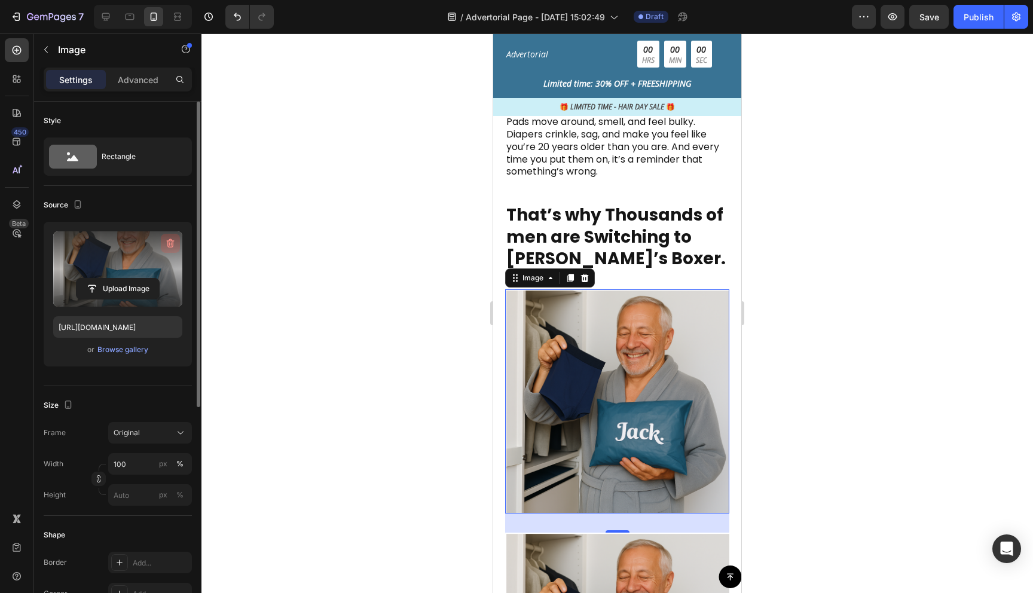
click at [170, 243] on icon "button" at bounding box center [169, 244] width 1 height 4
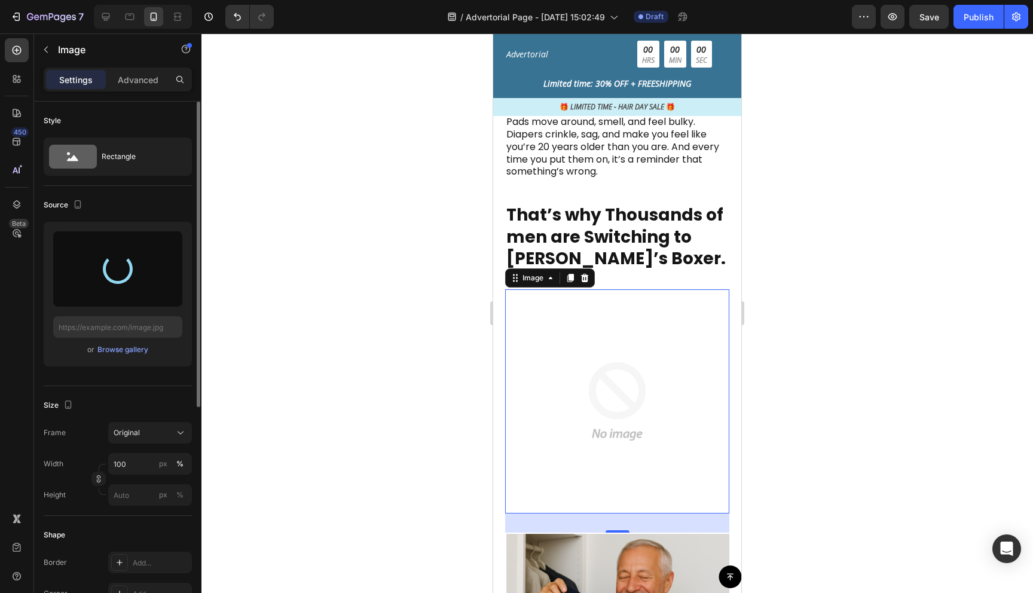
type input "[URL][DOMAIN_NAME]"
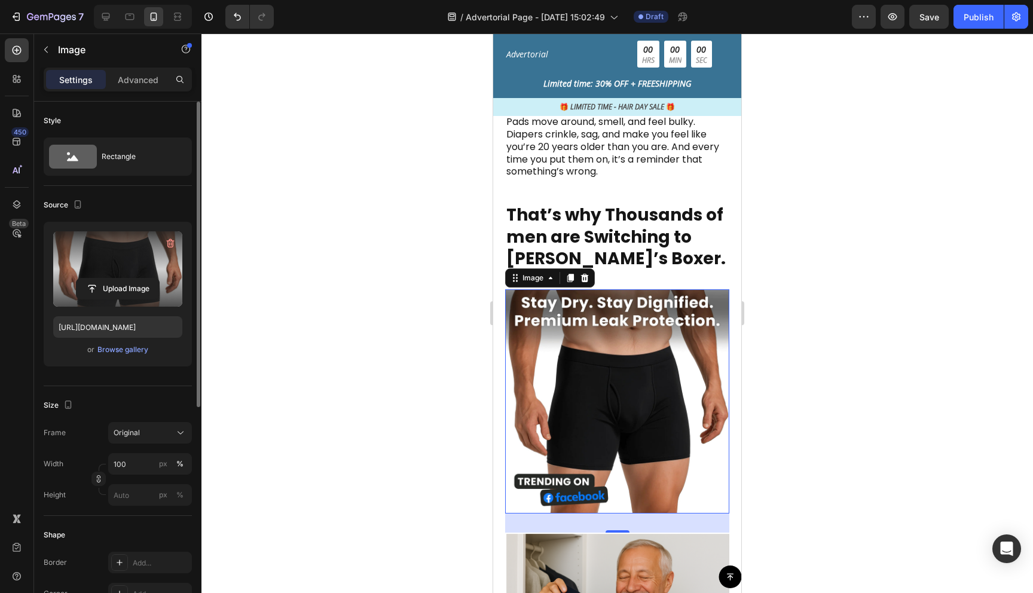
click at [848, 344] on div at bounding box center [618, 313] width 832 height 560
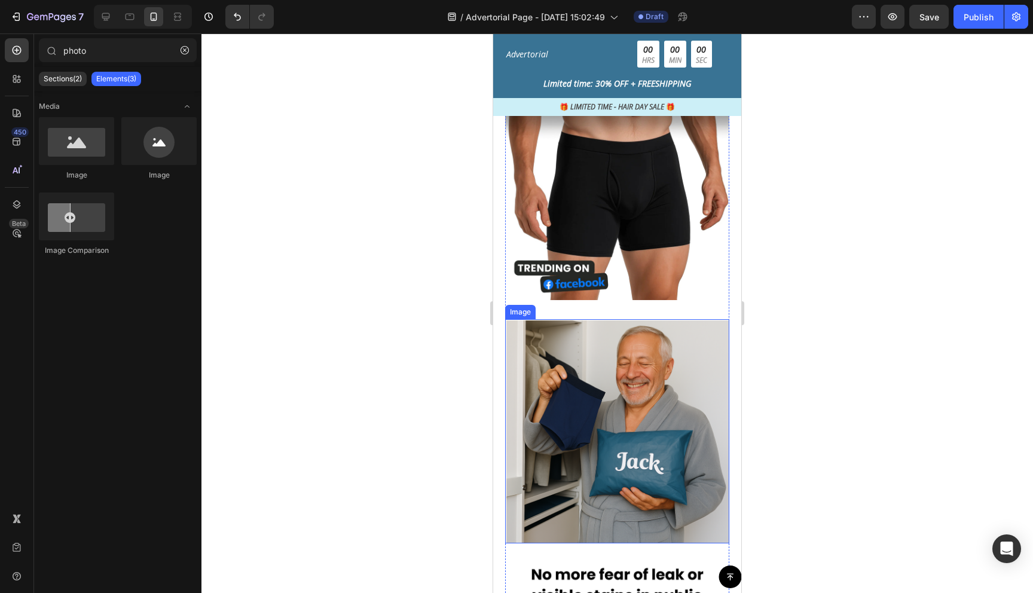
scroll to position [1214, 0]
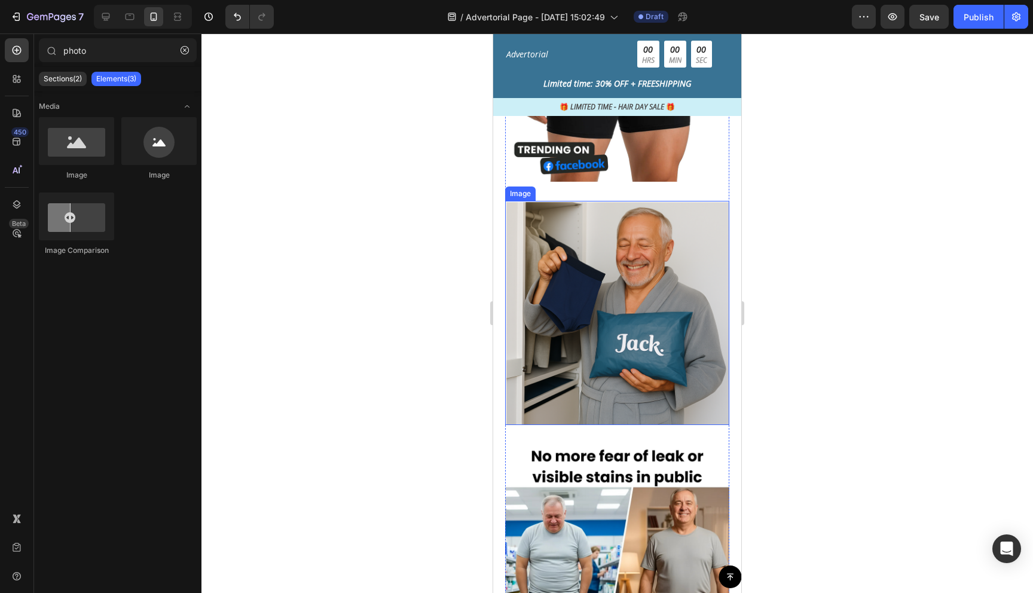
click at [609, 359] on img at bounding box center [617, 313] width 224 height 224
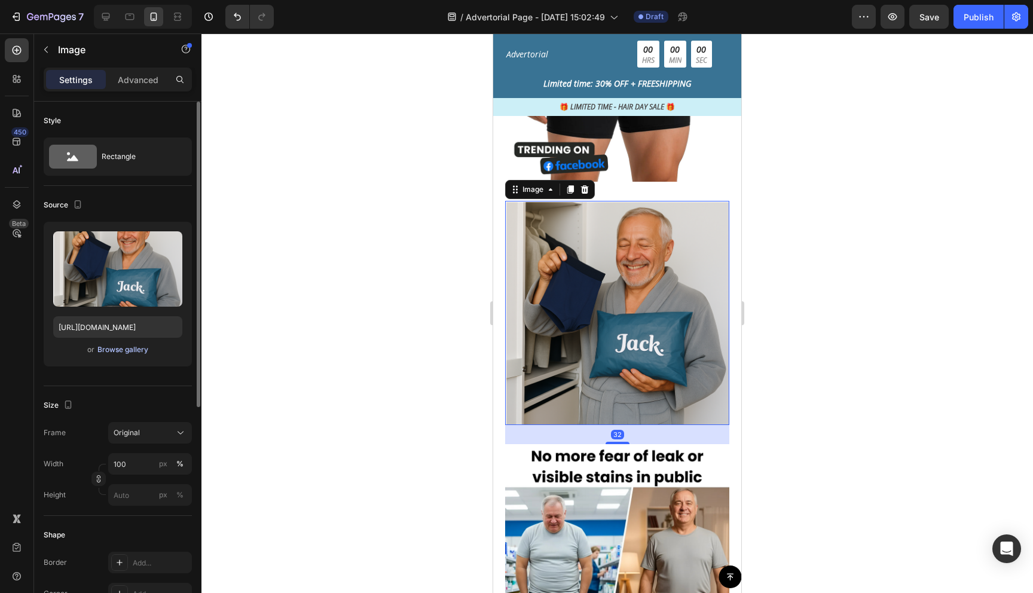
click at [137, 355] on button "Browse gallery" at bounding box center [123, 350] width 52 height 12
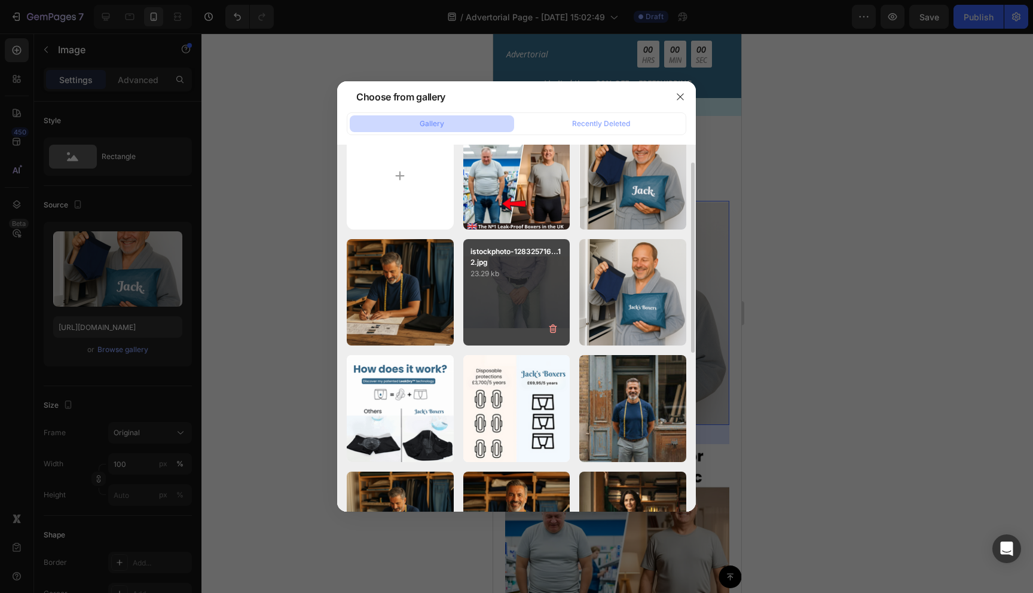
scroll to position [33, 0]
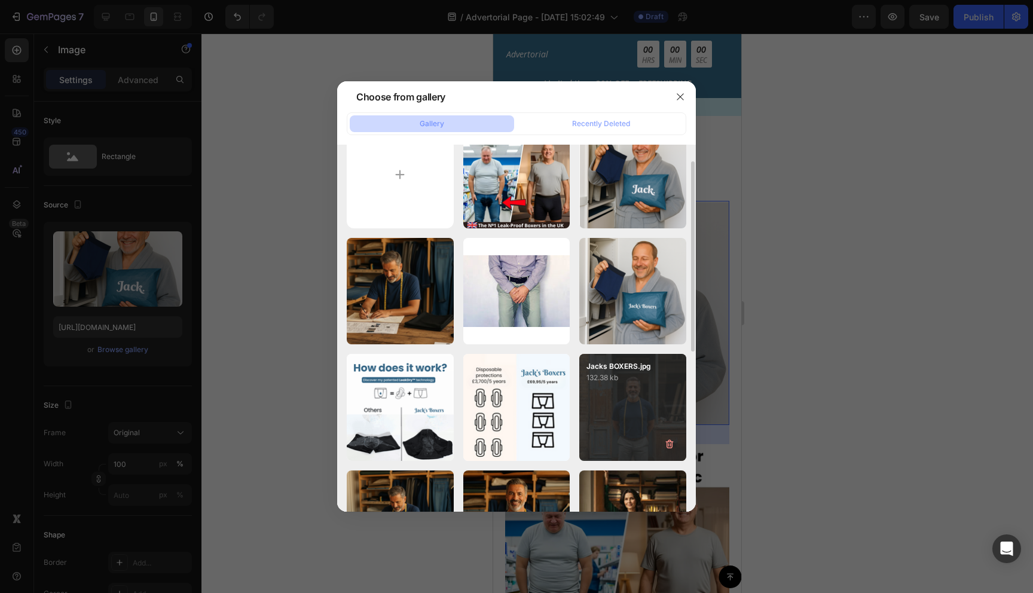
click at [644, 389] on div "Jacks BOXERS.jpg 132.38 kb" at bounding box center [633, 407] width 107 height 107
type input "[URL][DOMAIN_NAME]"
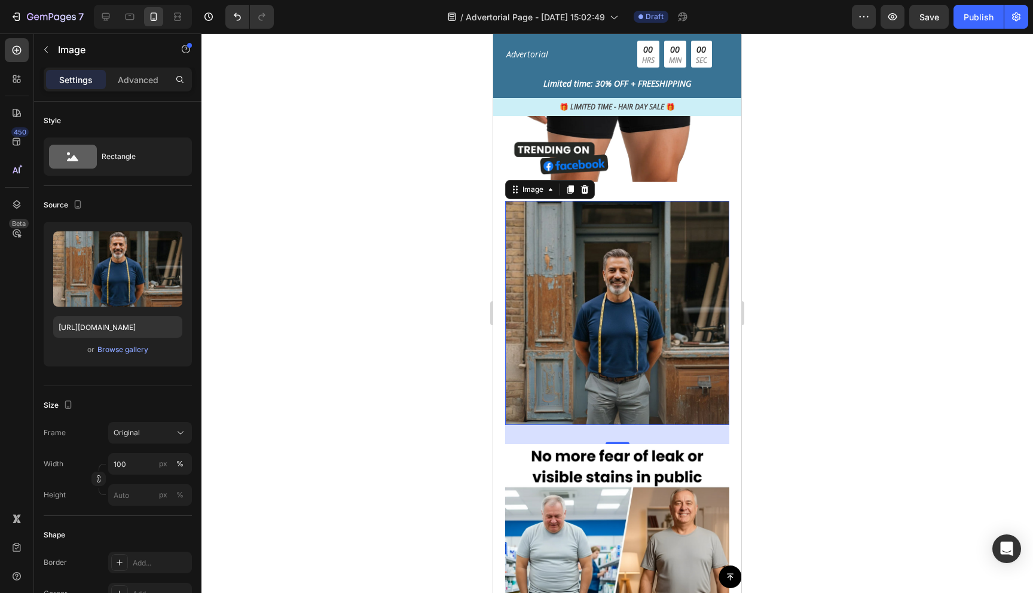
click at [880, 322] on div at bounding box center [618, 313] width 832 height 560
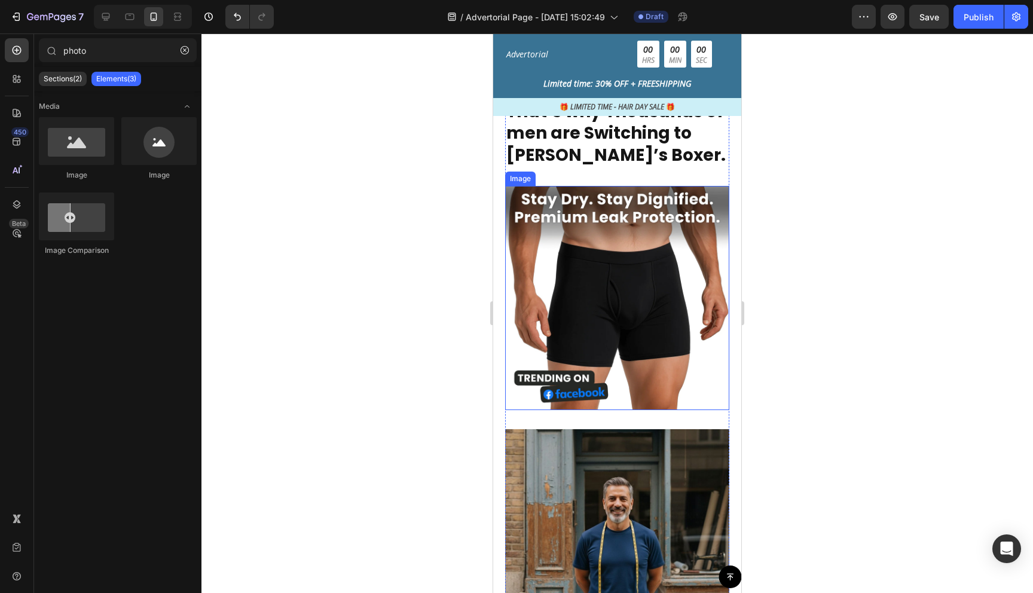
scroll to position [900, 0]
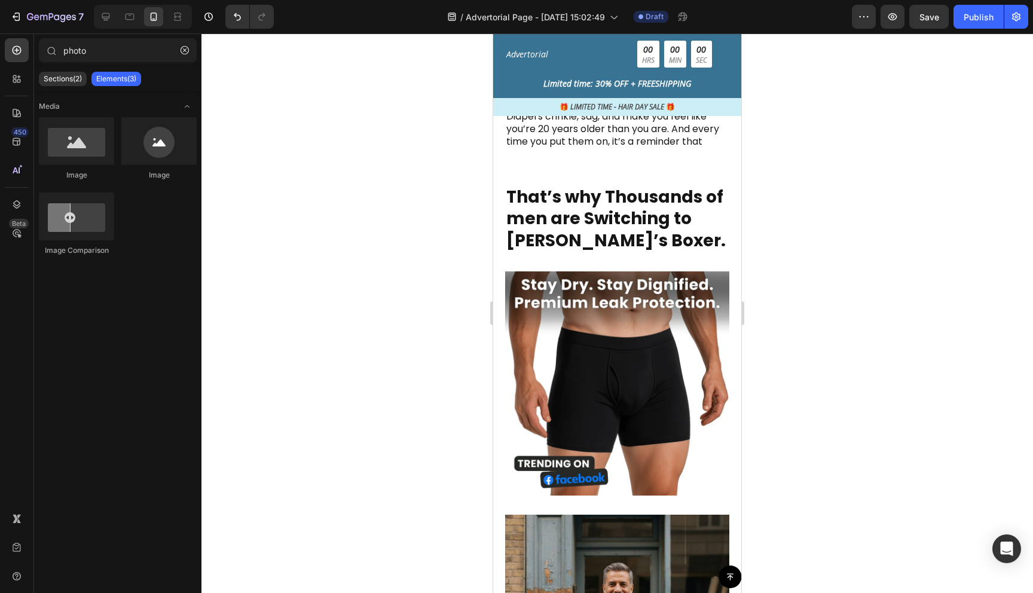
click at [831, 366] on div at bounding box center [618, 313] width 832 height 560
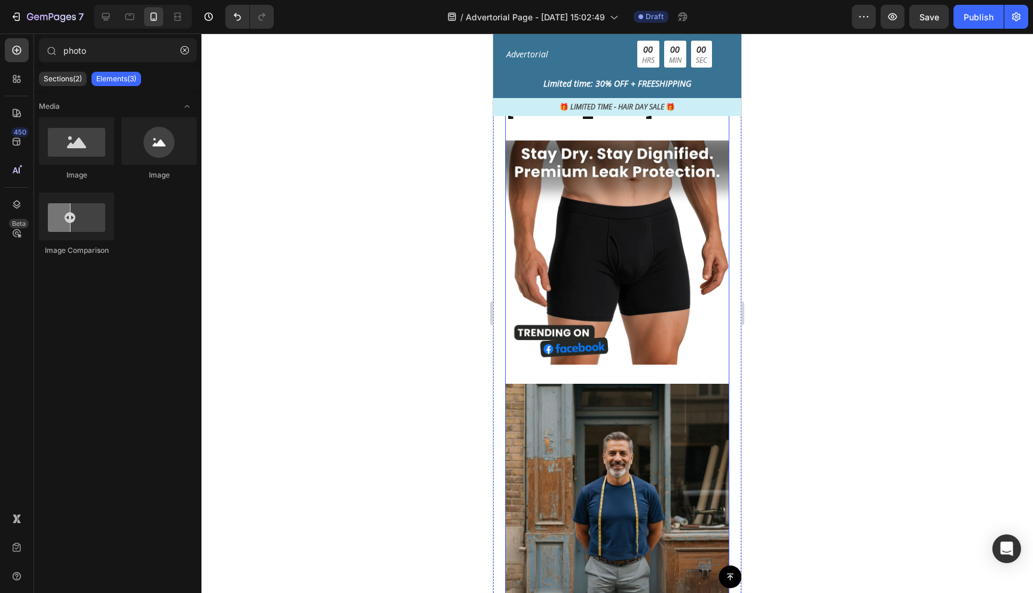
scroll to position [1028, 0]
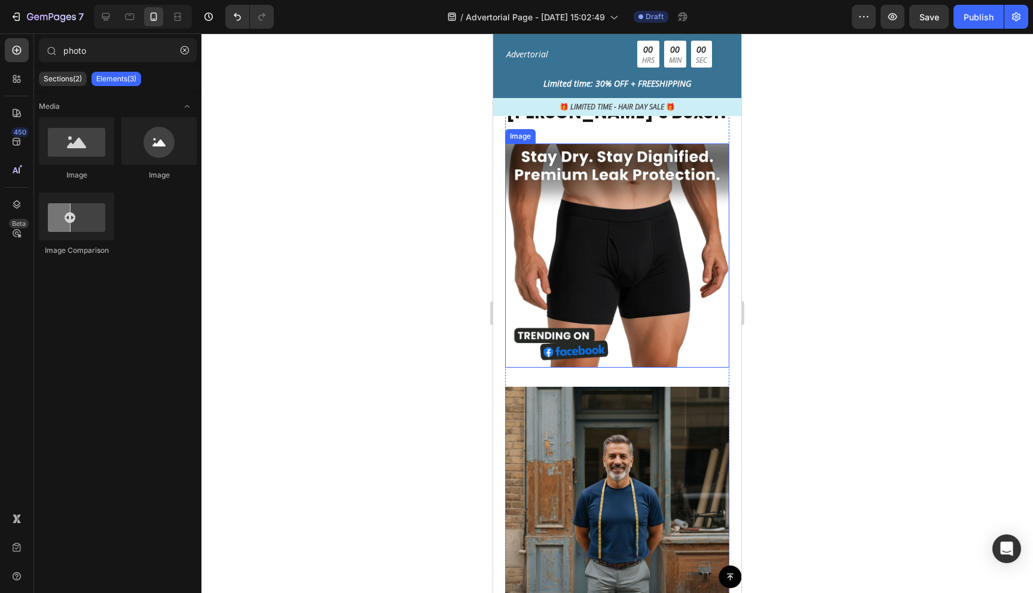
click at [800, 313] on div at bounding box center [618, 313] width 832 height 560
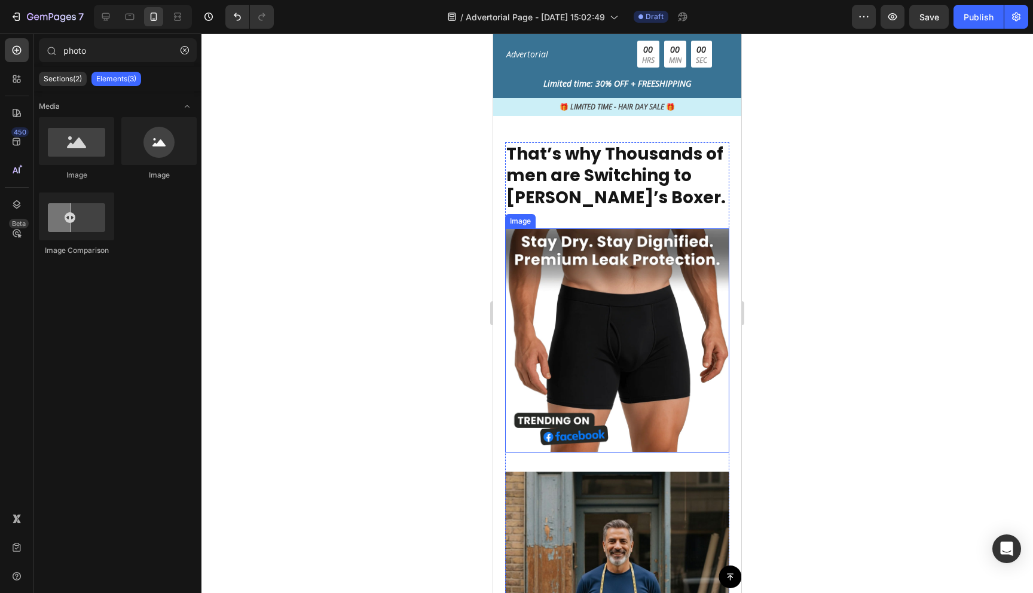
scroll to position [941, 0]
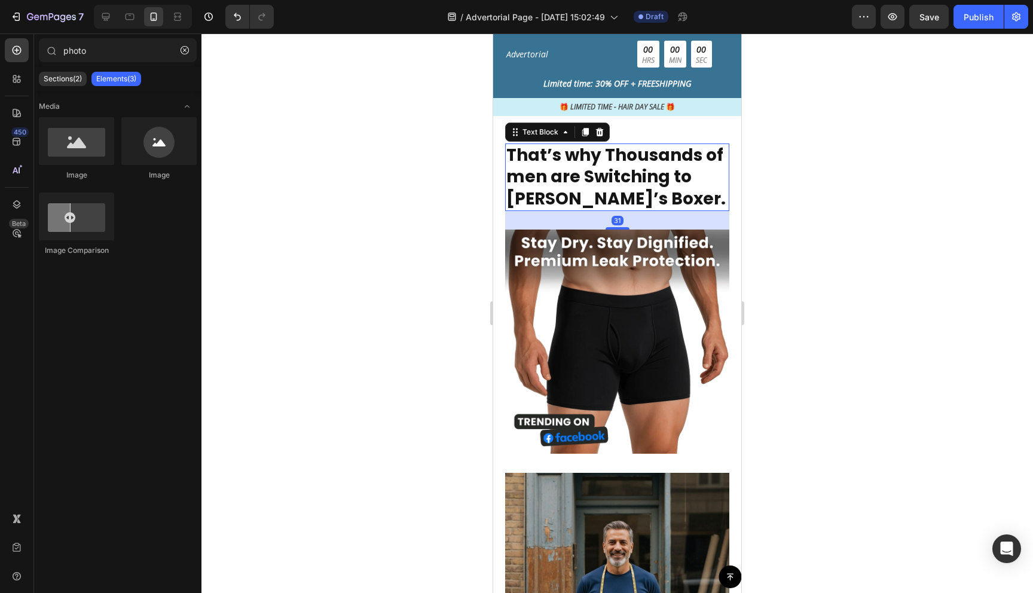
click at [619, 172] on strong "That’s why Thousands of men are Switching to [PERSON_NAME]’s Boxer." at bounding box center [616, 177] width 219 height 67
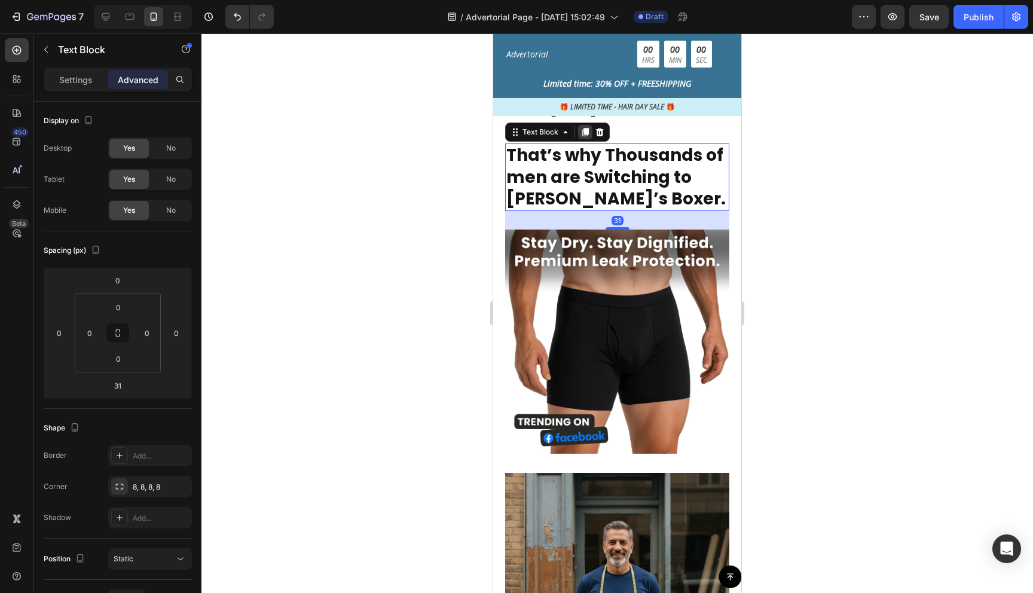
click at [586, 132] on icon at bounding box center [586, 132] width 7 height 8
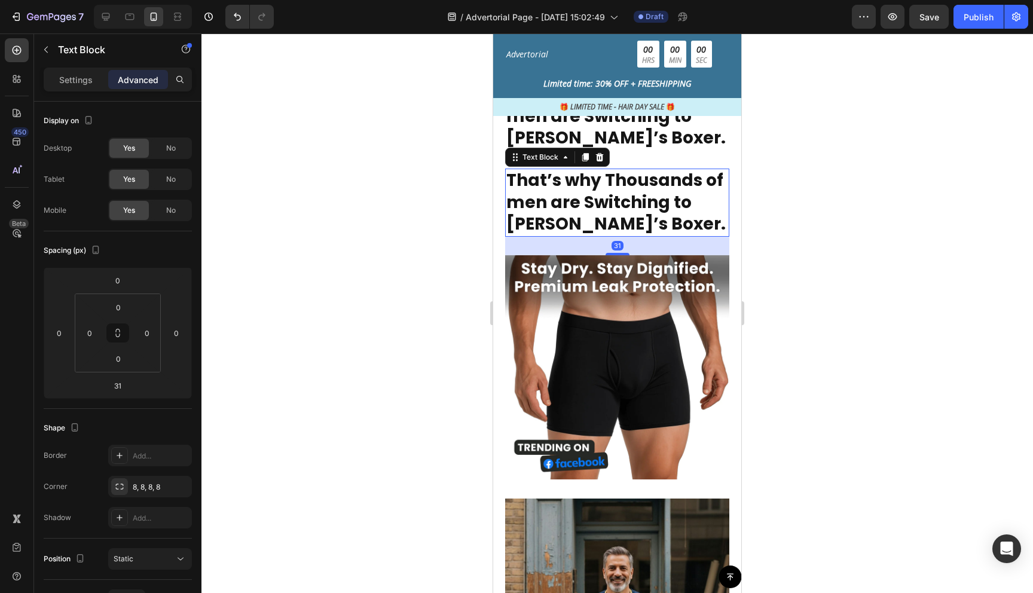
scroll to position [1030, 0]
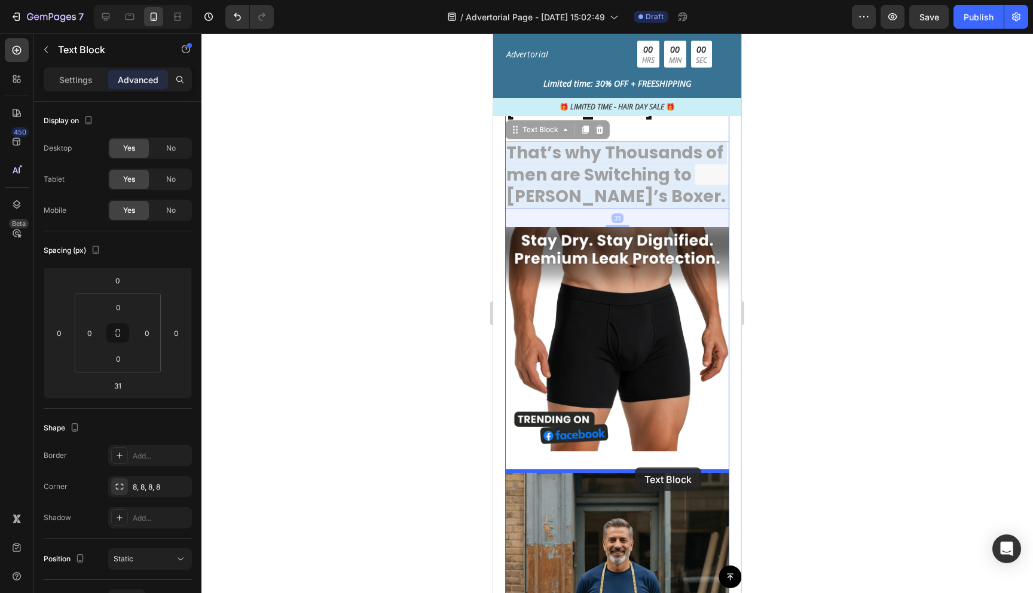
drag, startPoint x: 639, startPoint y: 185, endPoint x: 635, endPoint y: 468, distance: 282.9
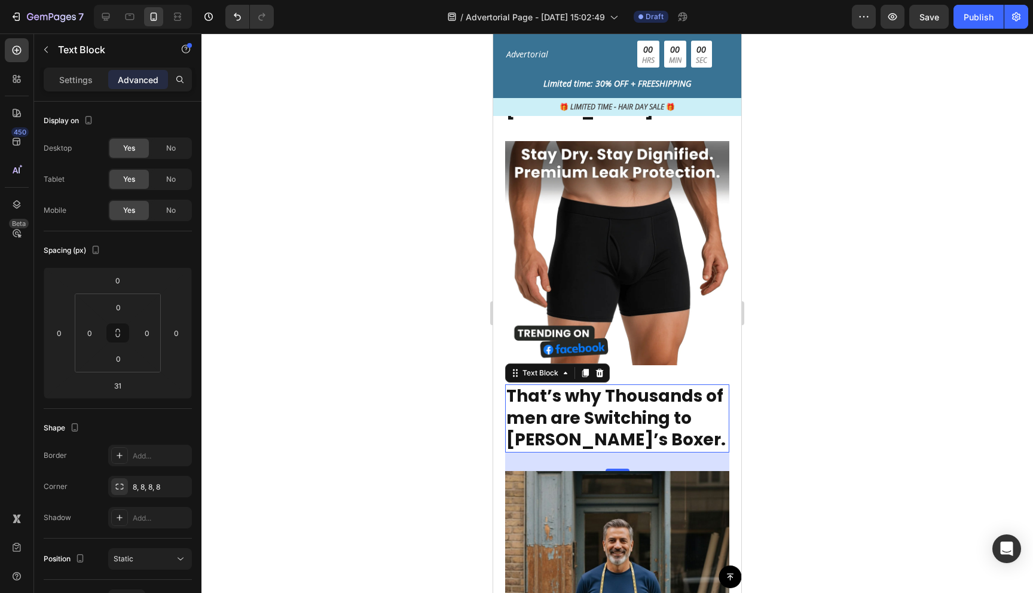
click at [839, 465] on div at bounding box center [618, 313] width 832 height 560
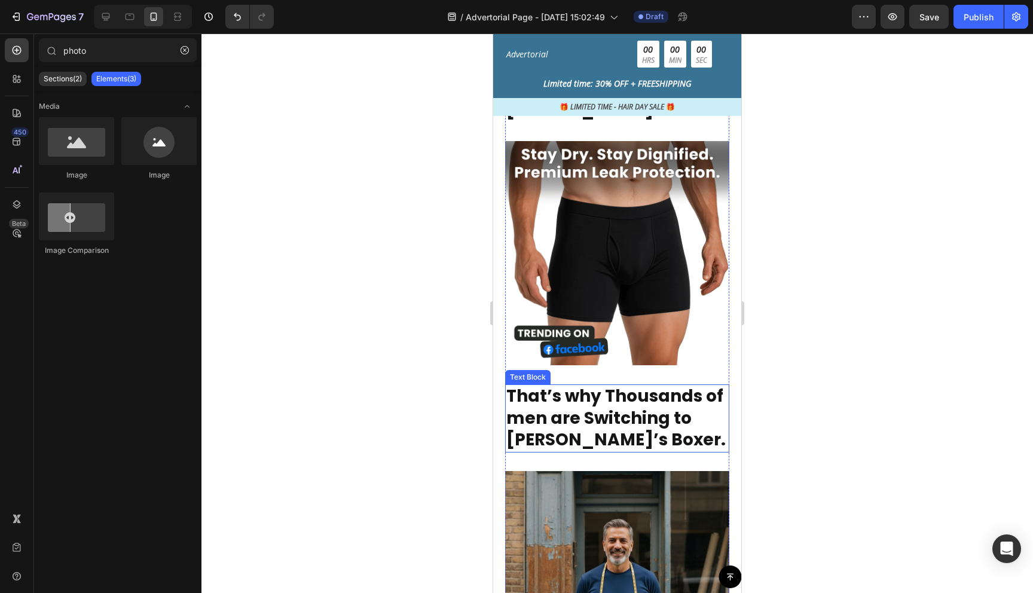
click at [561, 397] on strong "That’s why Thousands of men are Switching to [PERSON_NAME]’s Boxer." at bounding box center [616, 418] width 219 height 67
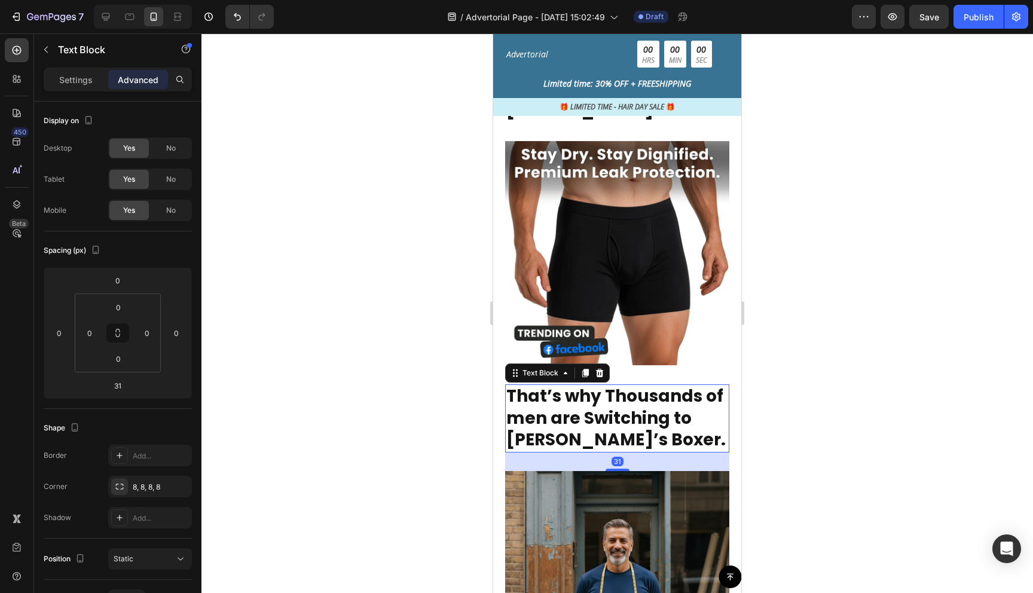
click at [561, 397] on strong "That’s why Thousands of men are Switching to [PERSON_NAME]’s Boxer." at bounding box center [616, 418] width 219 height 67
click at [795, 446] on div at bounding box center [618, 313] width 832 height 560
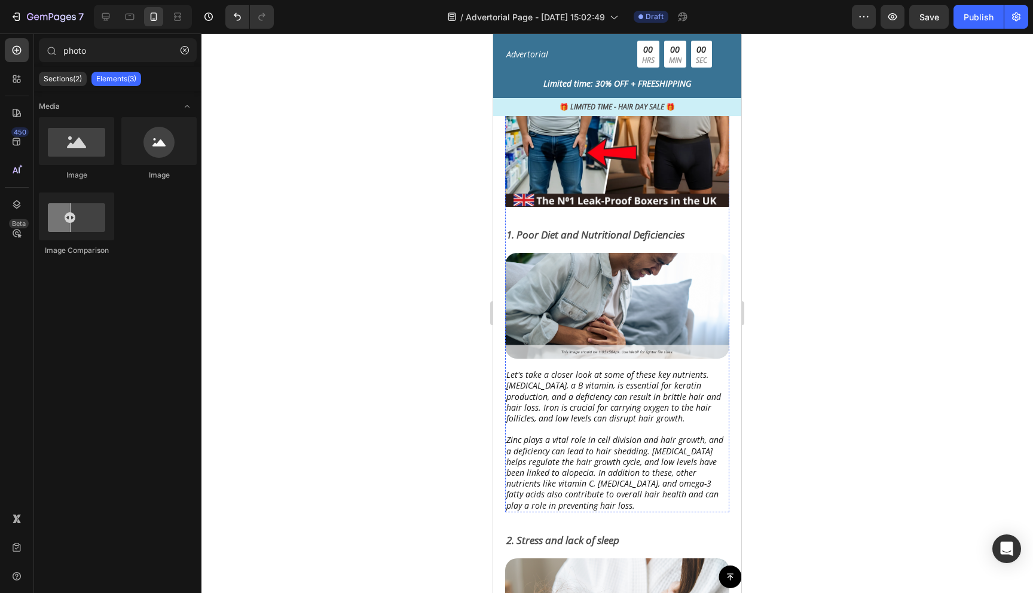
scroll to position [1853, 0]
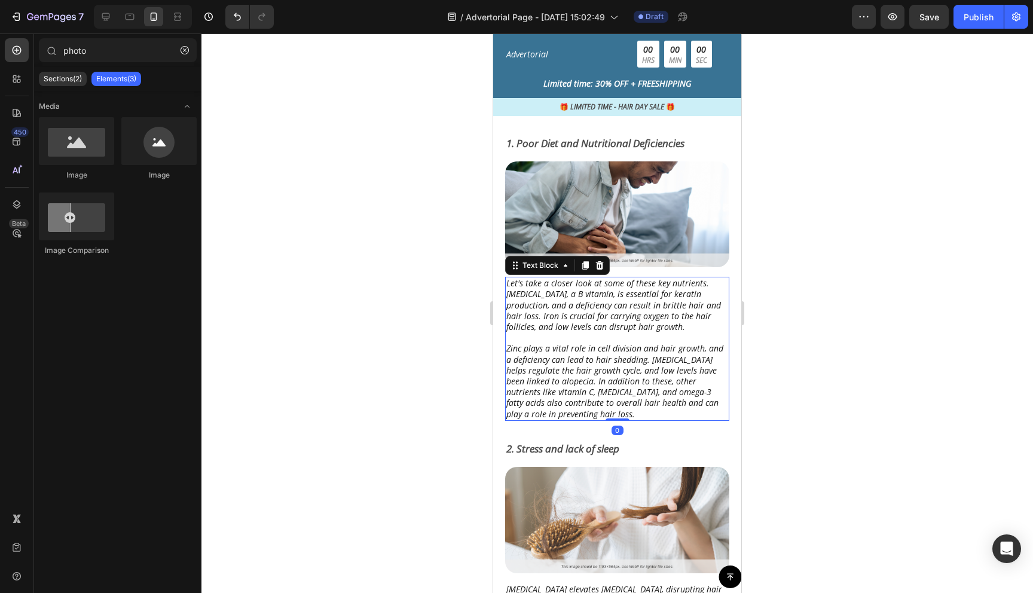
click at [660, 335] on p "Let's take a closer look at some of these key nutrients. [MEDICAL_DATA], a B vi…" at bounding box center [618, 349] width 222 height 142
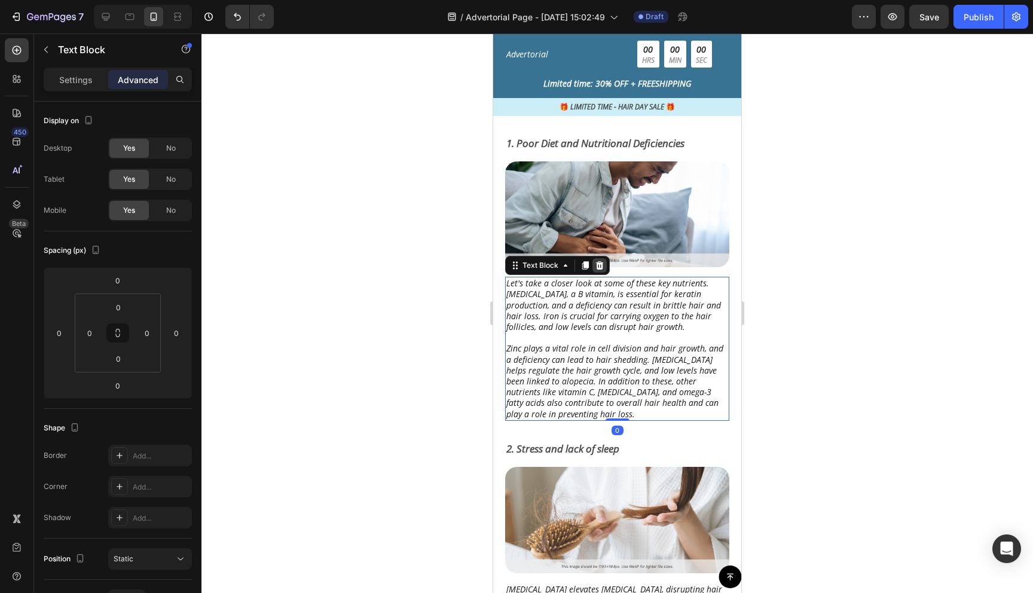
click at [596, 268] on icon at bounding box center [600, 266] width 10 height 10
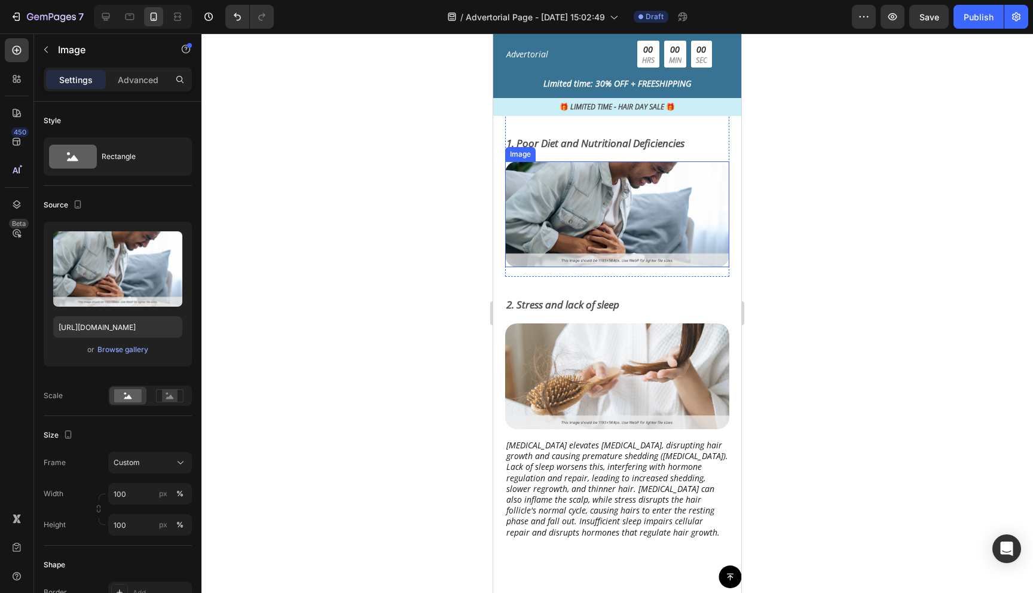
click at [626, 252] on img at bounding box center [617, 214] width 224 height 106
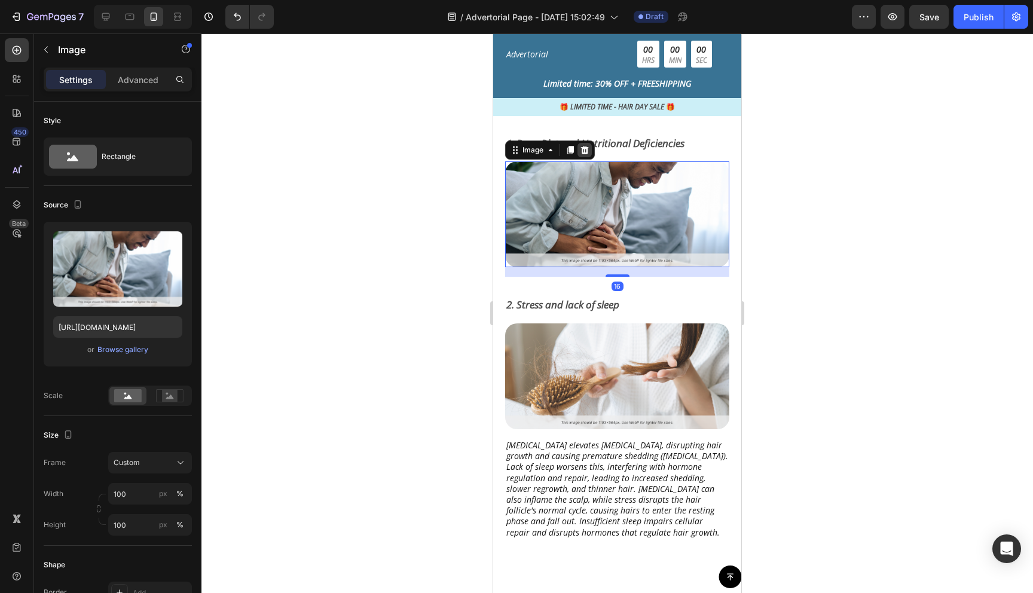
click at [588, 154] on icon at bounding box center [585, 150] width 10 height 10
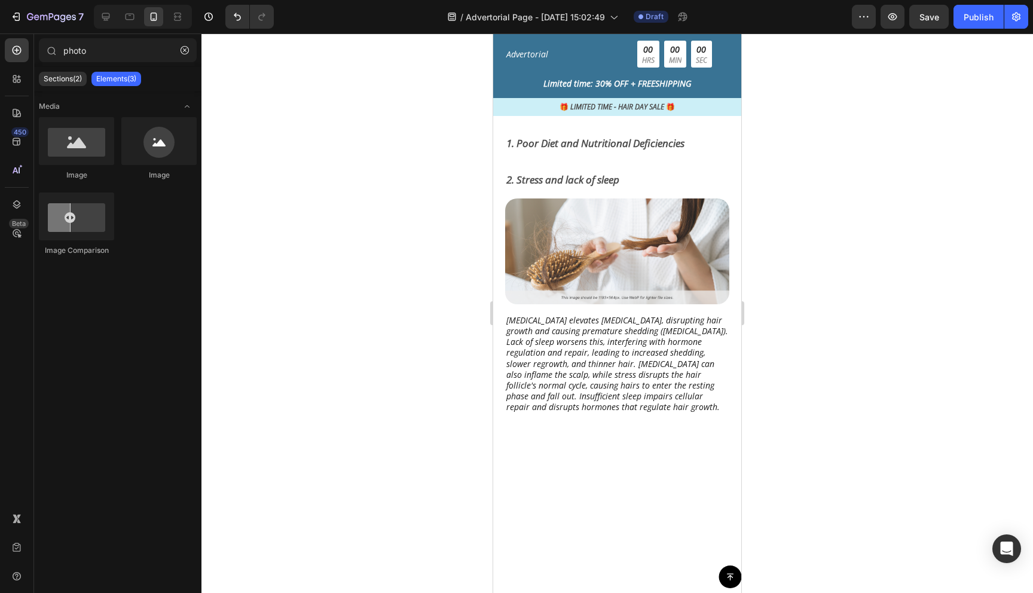
click at [601, 146] on p "1. Poor Diet and Nutritional Deficiencies" at bounding box center [618, 144] width 222 height 16
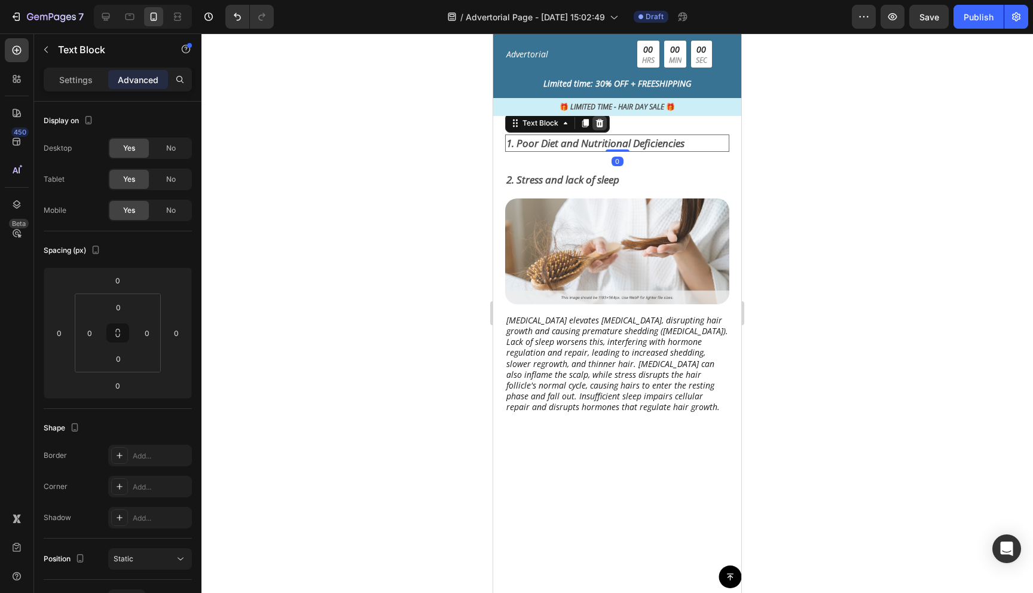
click at [598, 123] on icon at bounding box center [600, 123] width 10 height 10
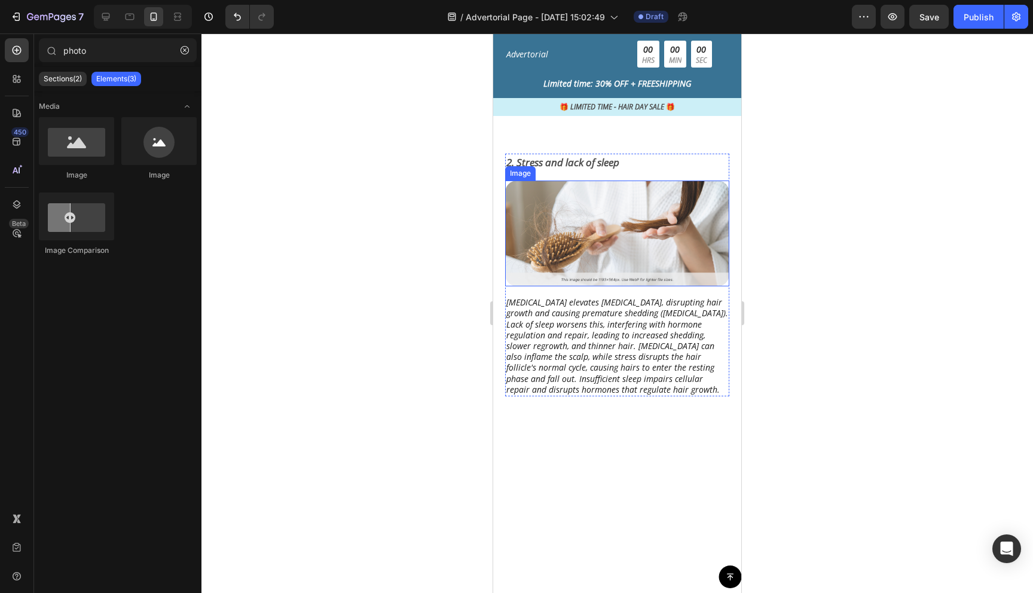
click at [599, 204] on img at bounding box center [617, 234] width 224 height 106
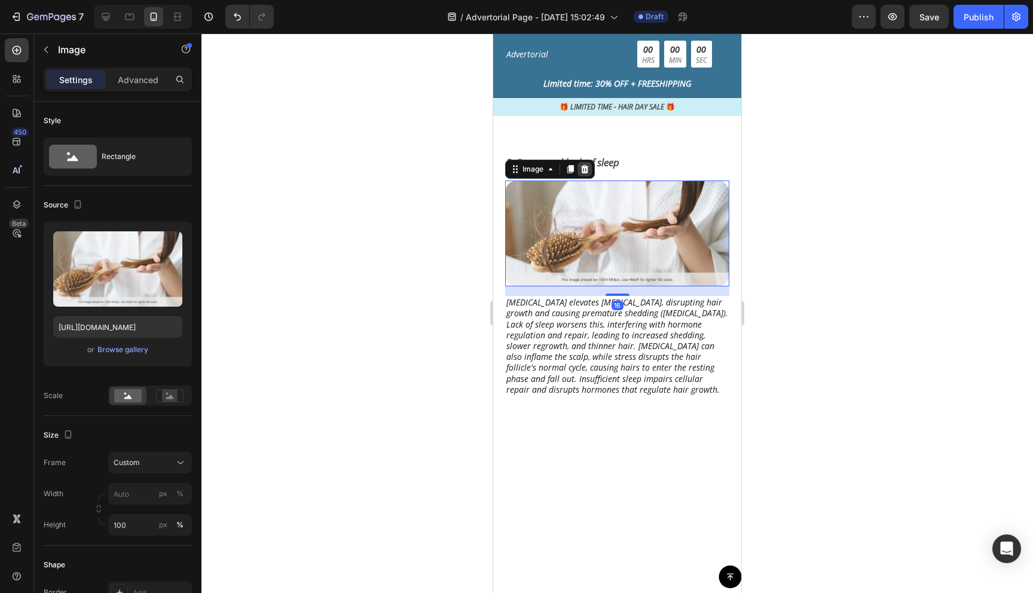
click at [584, 172] on icon at bounding box center [585, 169] width 8 height 8
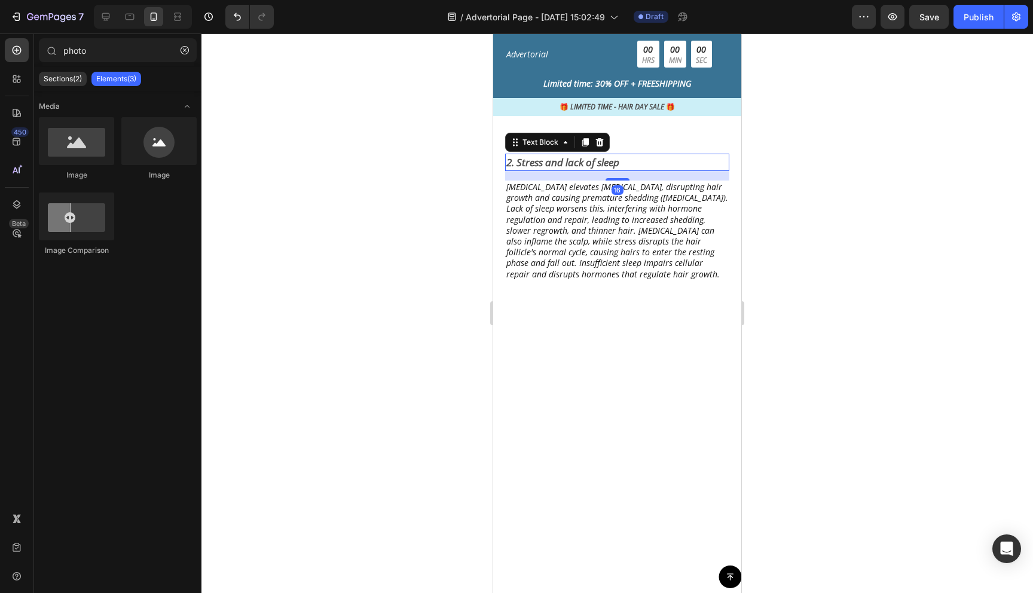
click at [586, 160] on p "2. Stress and lack of sleep" at bounding box center [618, 163] width 222 height 16
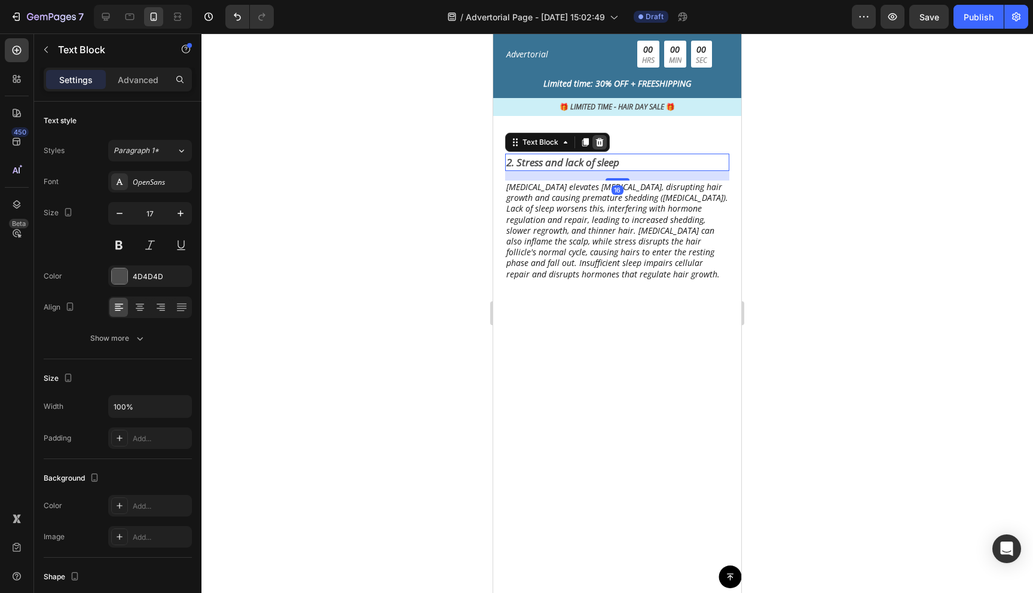
click at [601, 142] on icon at bounding box center [600, 142] width 8 height 8
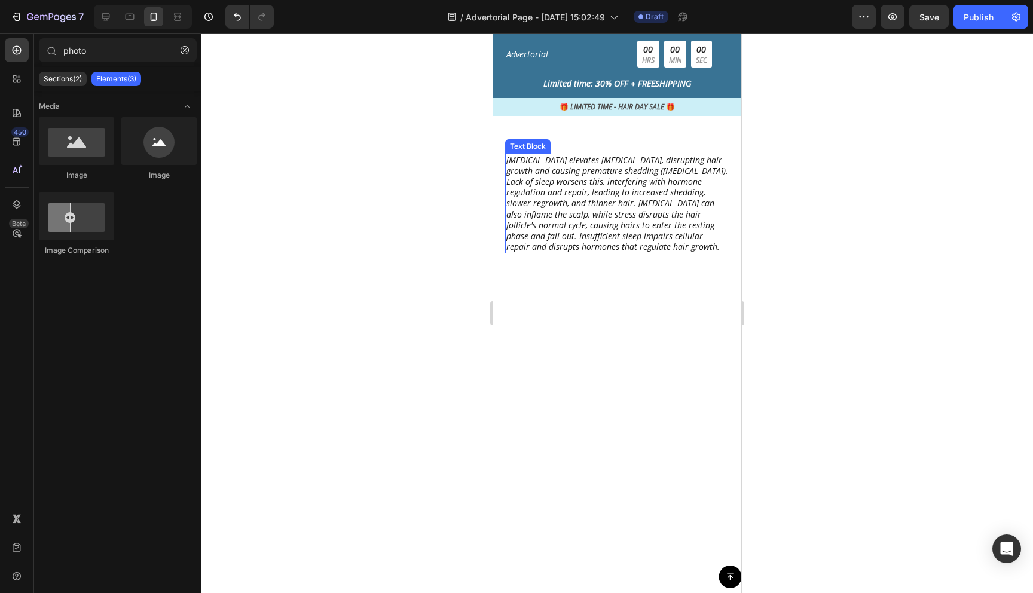
click at [602, 174] on p "[MEDICAL_DATA] elevates [MEDICAL_DATA], disrupting hair growth and causing prem…" at bounding box center [618, 204] width 222 height 98
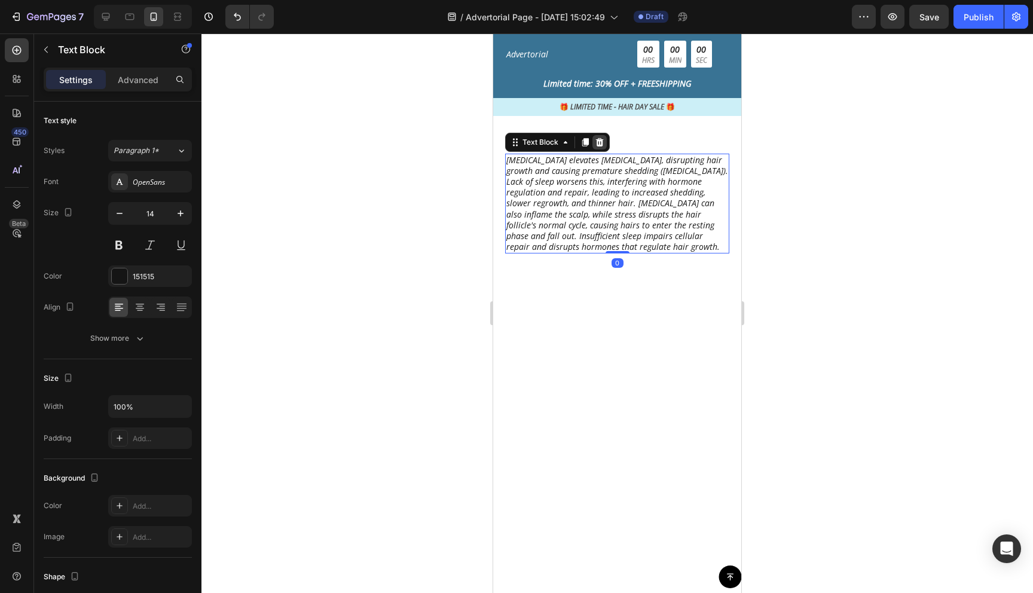
click at [602, 141] on icon at bounding box center [600, 142] width 8 height 8
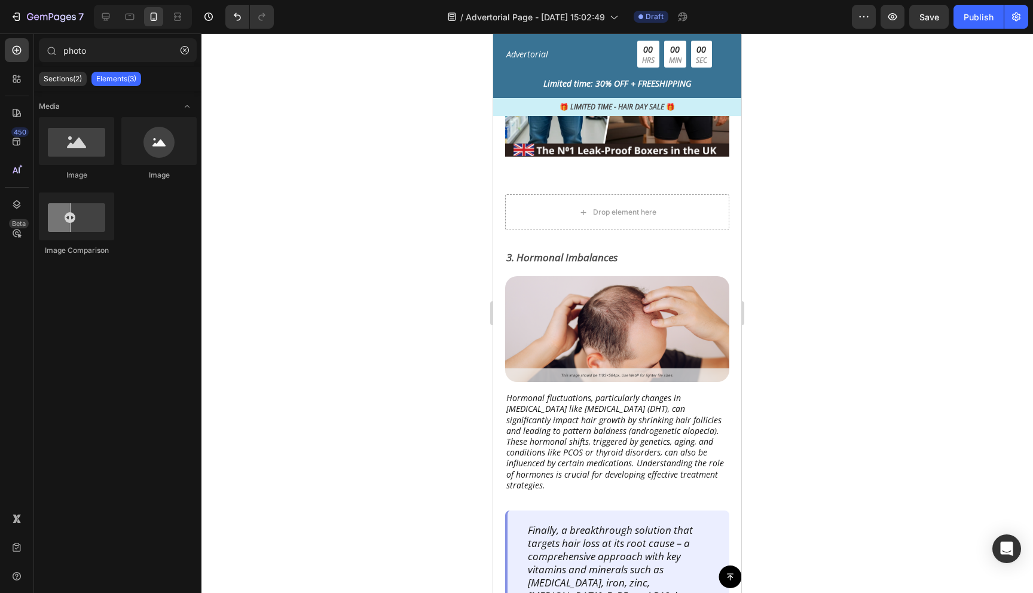
scroll to position [1806, 0]
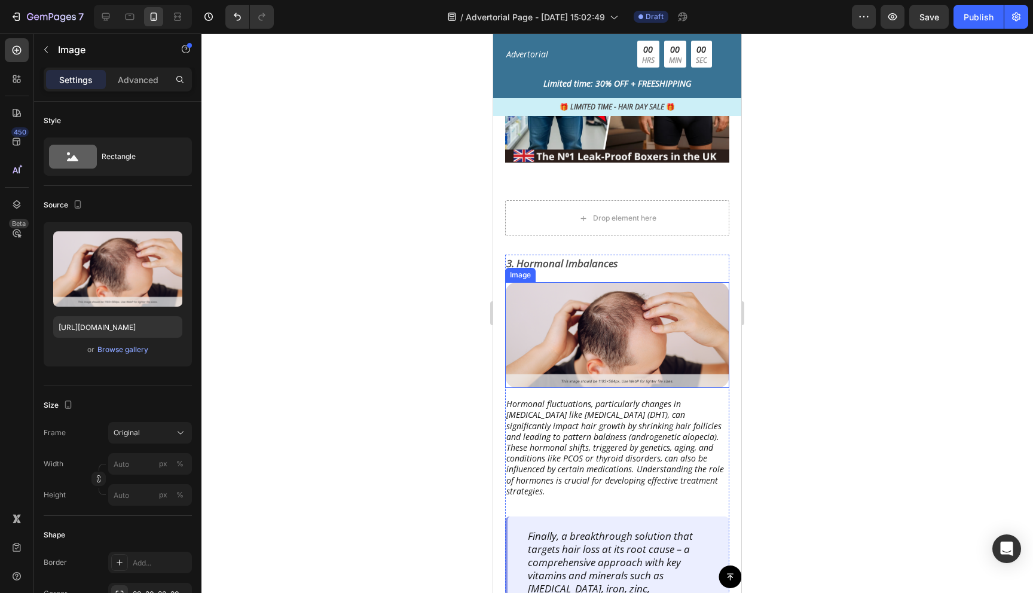
click at [602, 319] on img at bounding box center [617, 335] width 224 height 106
click at [590, 273] on div at bounding box center [585, 271] width 14 height 14
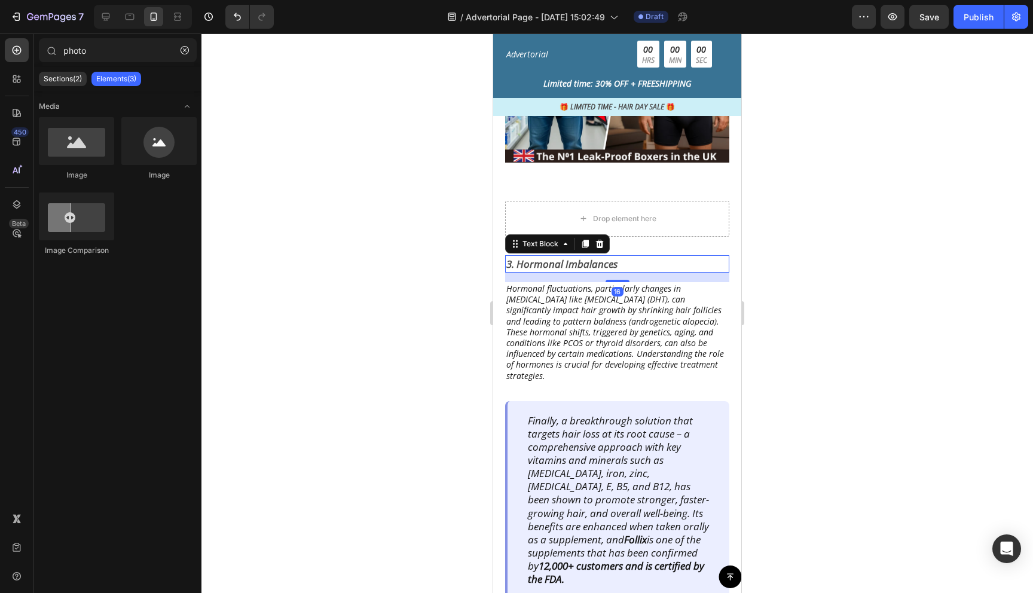
click at [589, 266] on p "3. Hormonal Imbalances" at bounding box center [618, 265] width 222 height 16
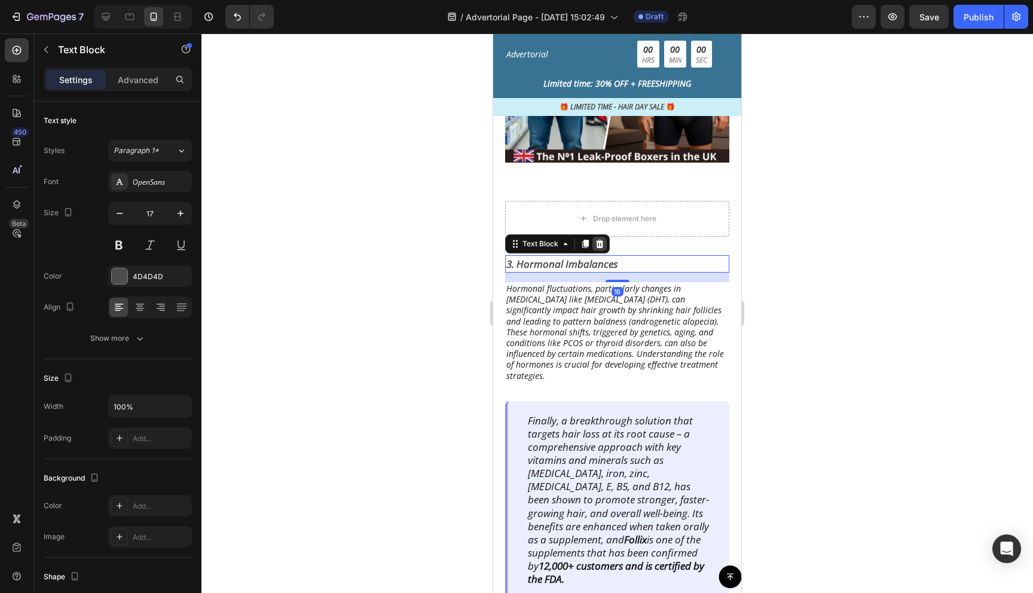
click at [605, 240] on div at bounding box center [600, 244] width 14 height 14
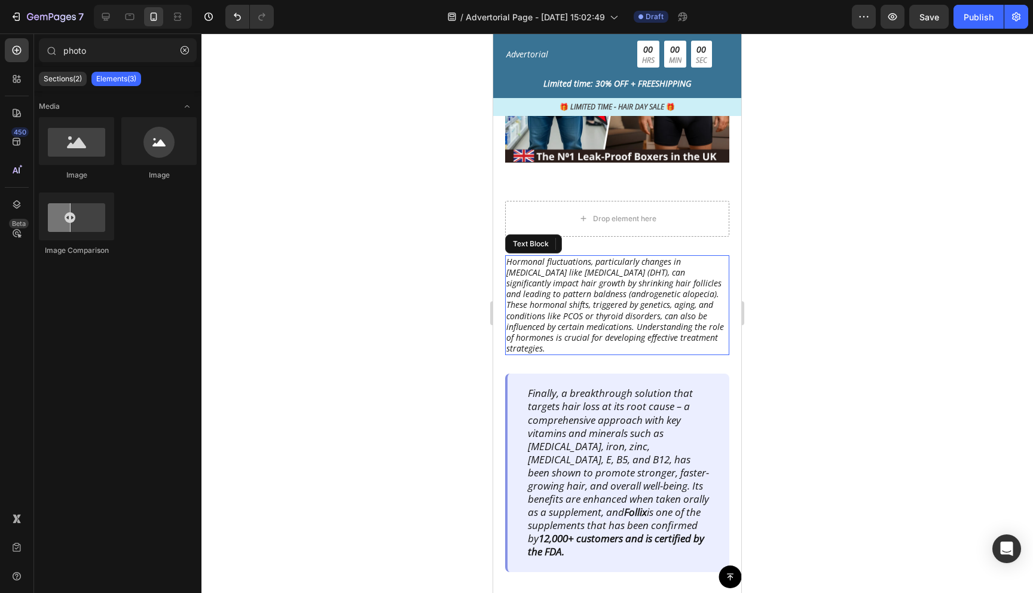
click at [605, 281] on p "Hormonal fluctuations, particularly changes in [MEDICAL_DATA] like [MEDICAL_DAT…" at bounding box center [618, 306] width 222 height 98
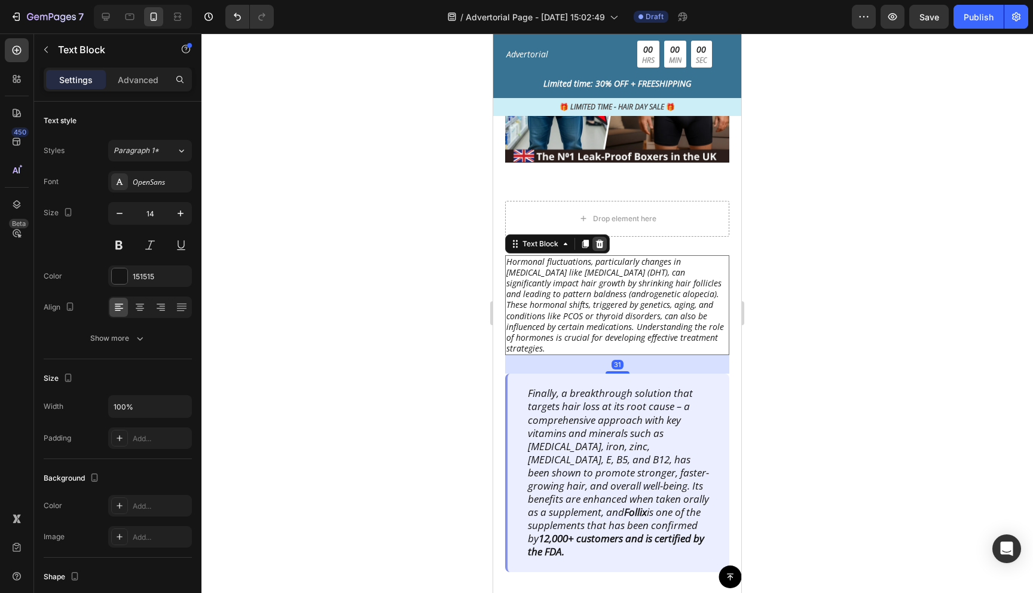
click at [603, 242] on icon at bounding box center [600, 244] width 10 height 10
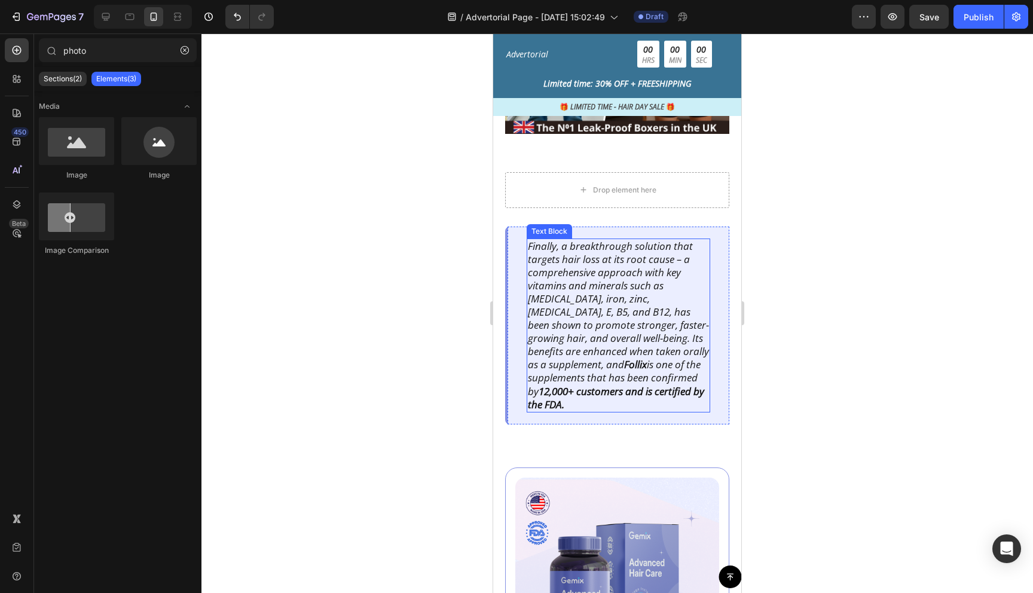
scroll to position [1841, 0]
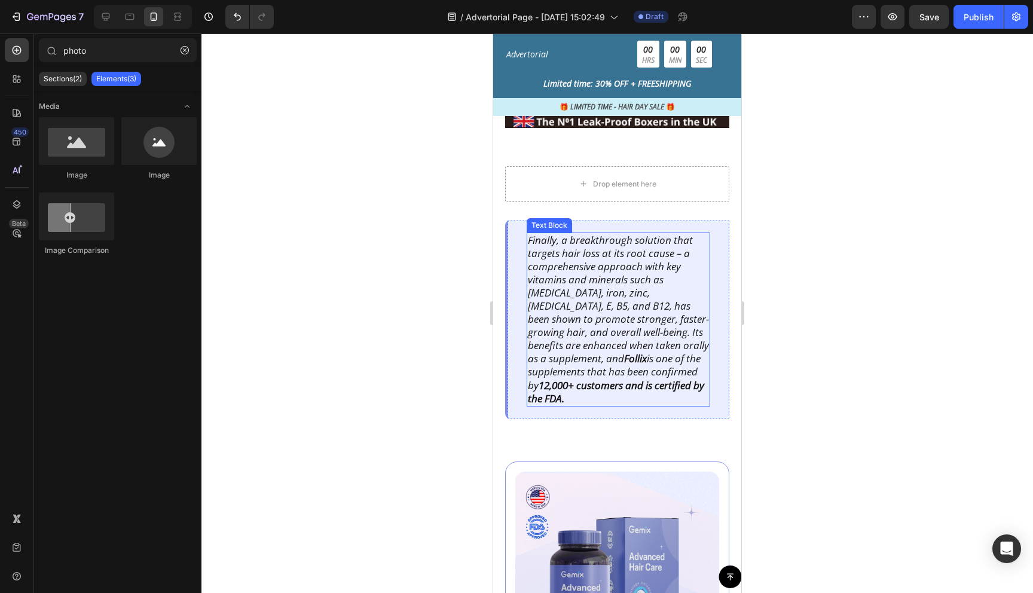
click at [604, 336] on p "Finally, a breakthrough solution that targets hair loss at its root cause – a c…" at bounding box center [618, 320] width 181 height 172
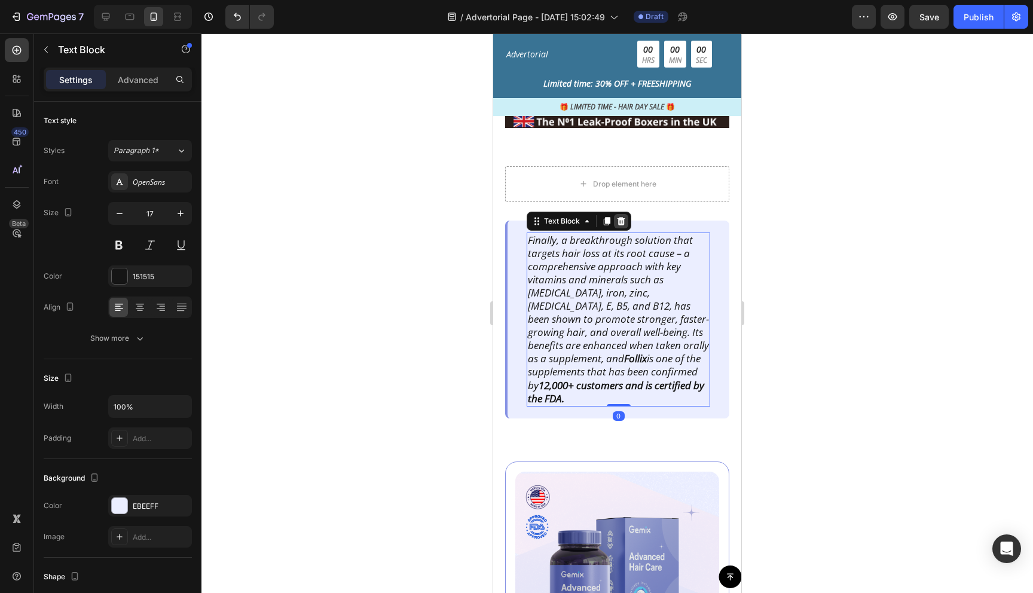
click at [618, 222] on icon at bounding box center [622, 222] width 10 height 10
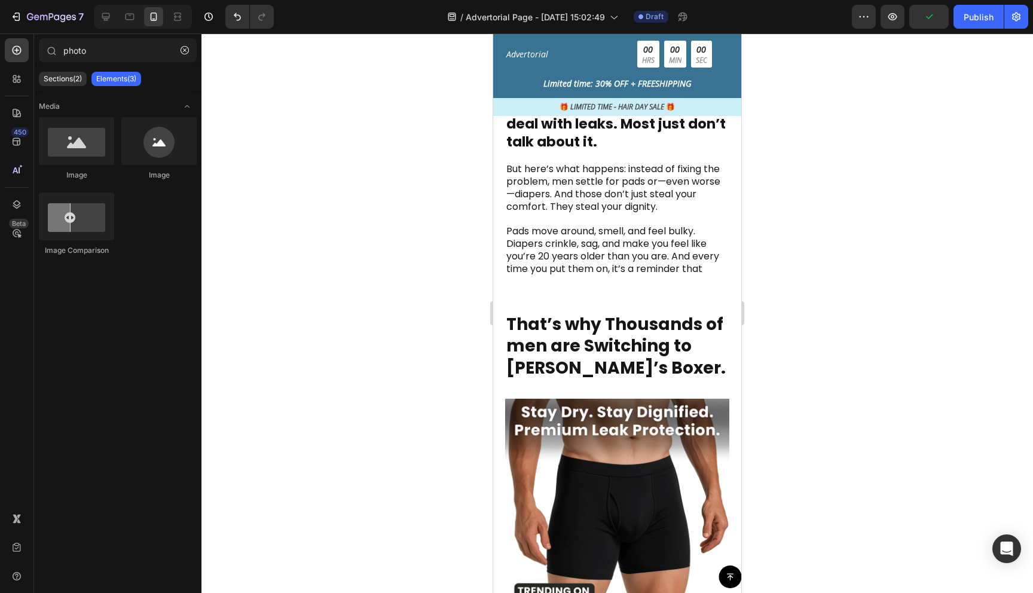
scroll to position [764, 0]
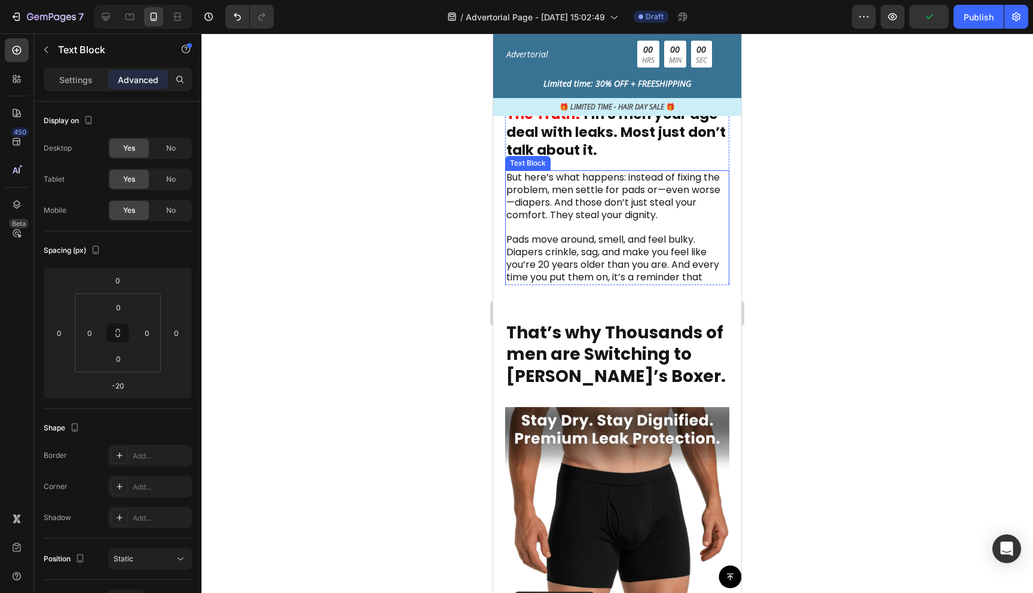
click at [623, 231] on p "But here’s what happens: instead of fixing the problem, men settle for pads or—…" at bounding box center [618, 234] width 222 height 124
click at [591, 158] on div at bounding box center [585, 159] width 14 height 14
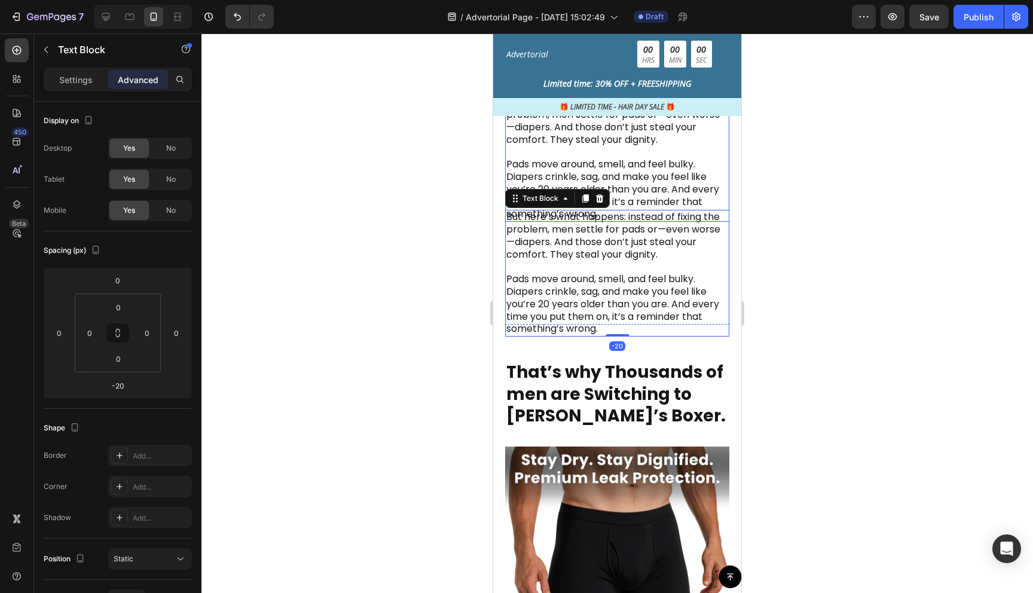
scroll to position [886, 0]
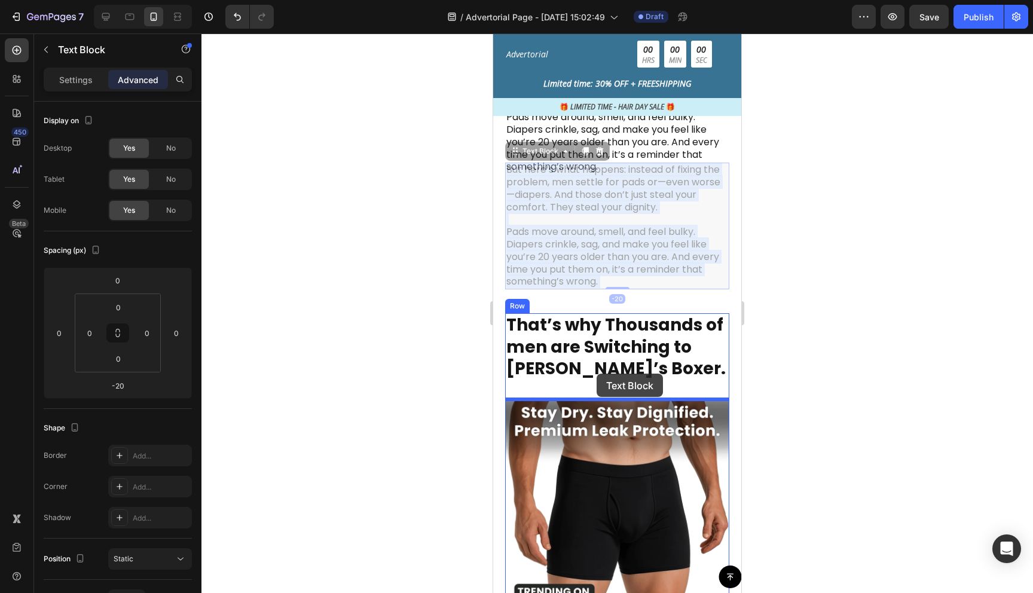
drag, startPoint x: 602, startPoint y: 198, endPoint x: 597, endPoint y: 373, distance: 174.7
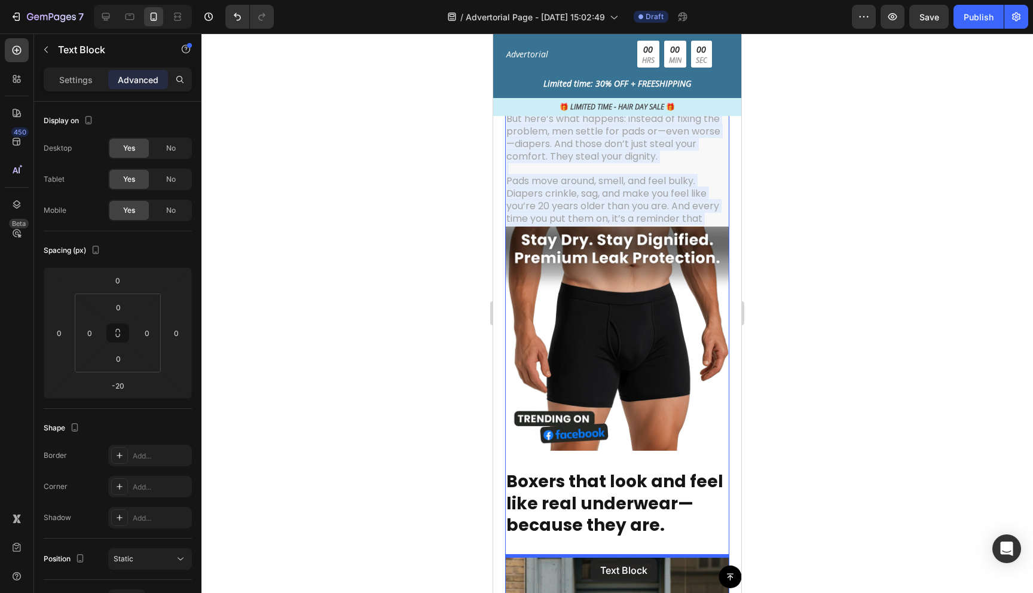
scroll to position [1078, 0]
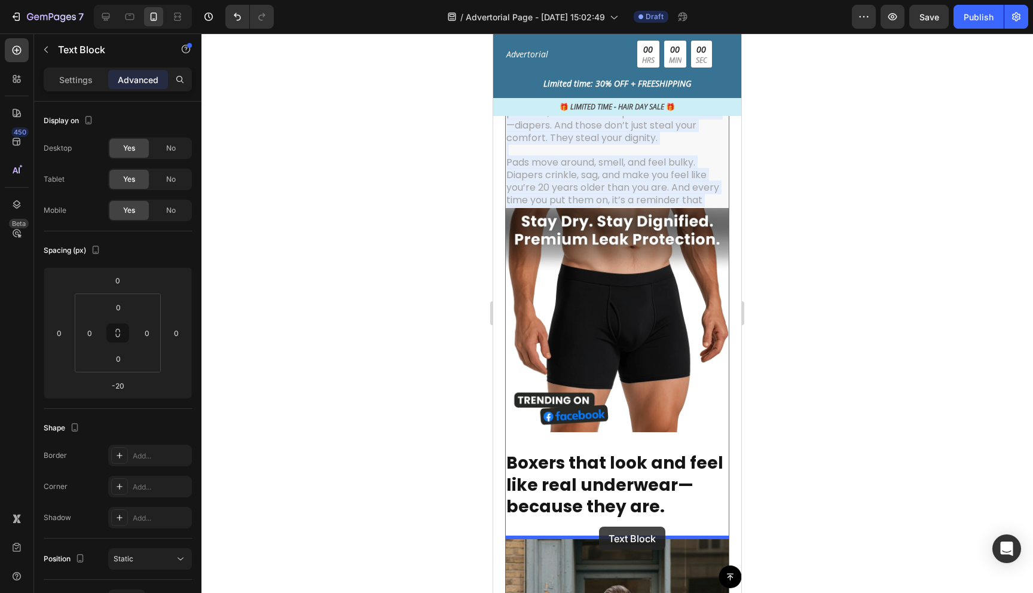
drag, startPoint x: 619, startPoint y: 237, endPoint x: 599, endPoint y: 527, distance: 290.7
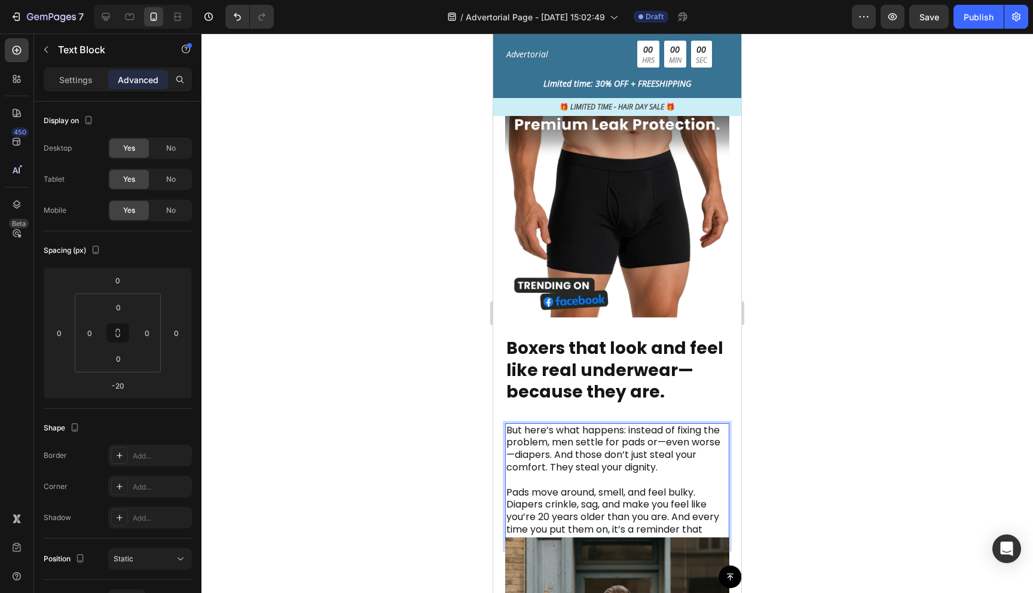
click at [638, 458] on p "But here’s what happens: instead of fixing the problem, men settle for pads or—…" at bounding box center [618, 487] width 222 height 124
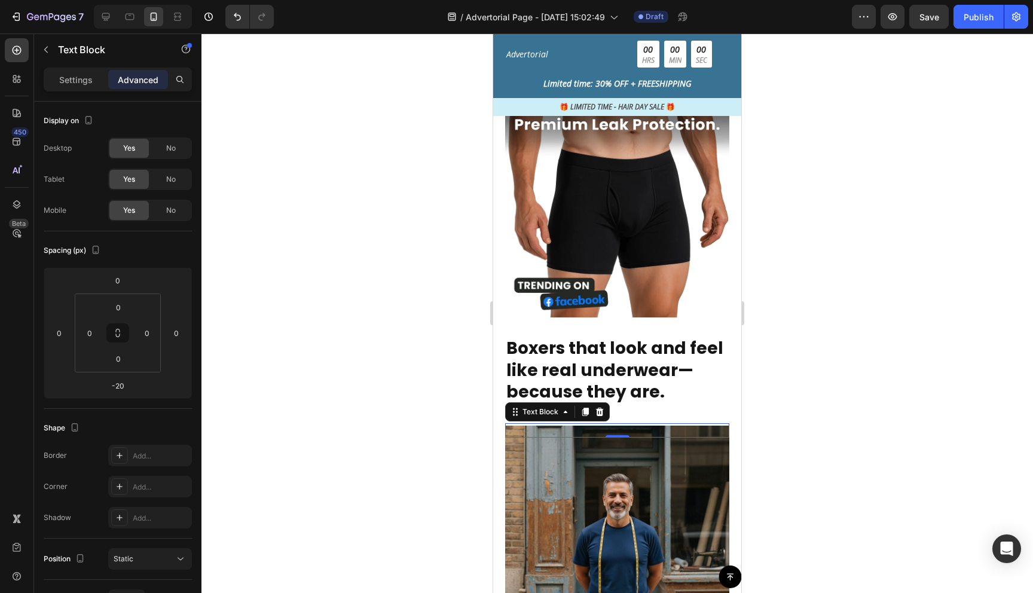
click at [846, 448] on div at bounding box center [618, 313] width 832 height 560
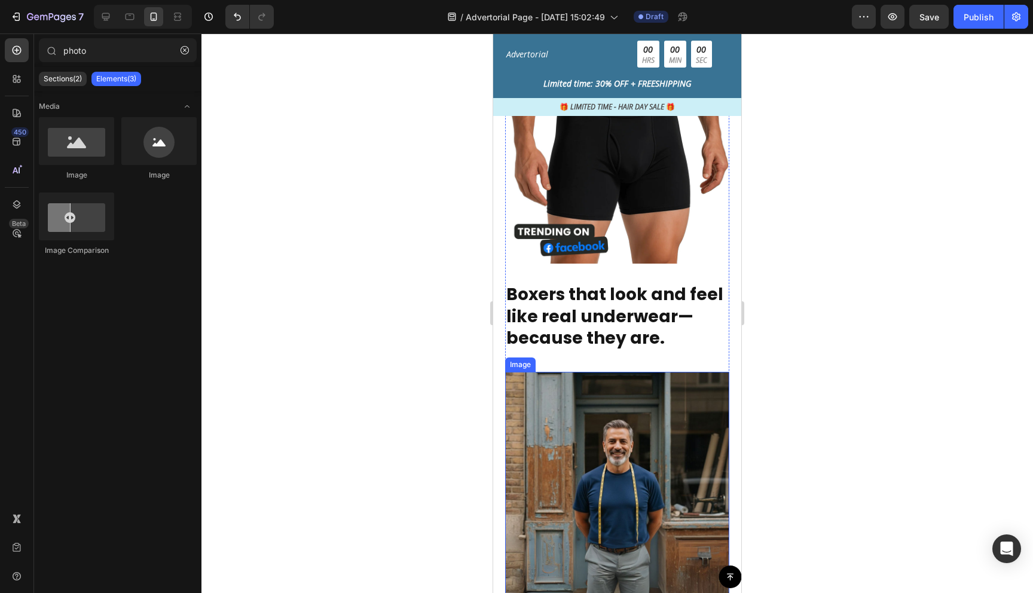
scroll to position [1187, 0]
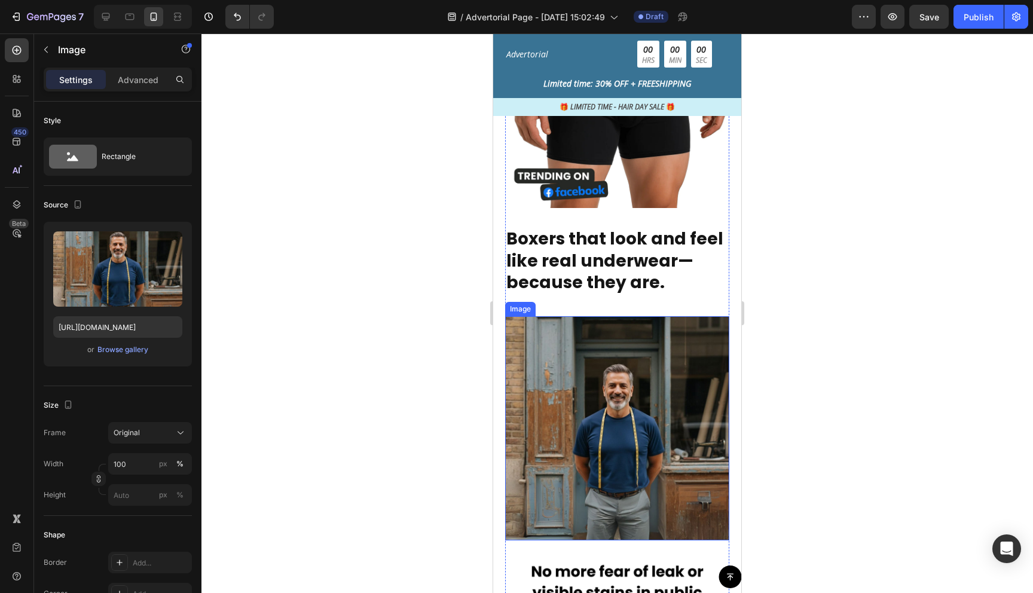
click at [659, 435] on img at bounding box center [617, 428] width 224 height 224
click at [144, 80] on p "Advanced" at bounding box center [138, 80] width 41 height 13
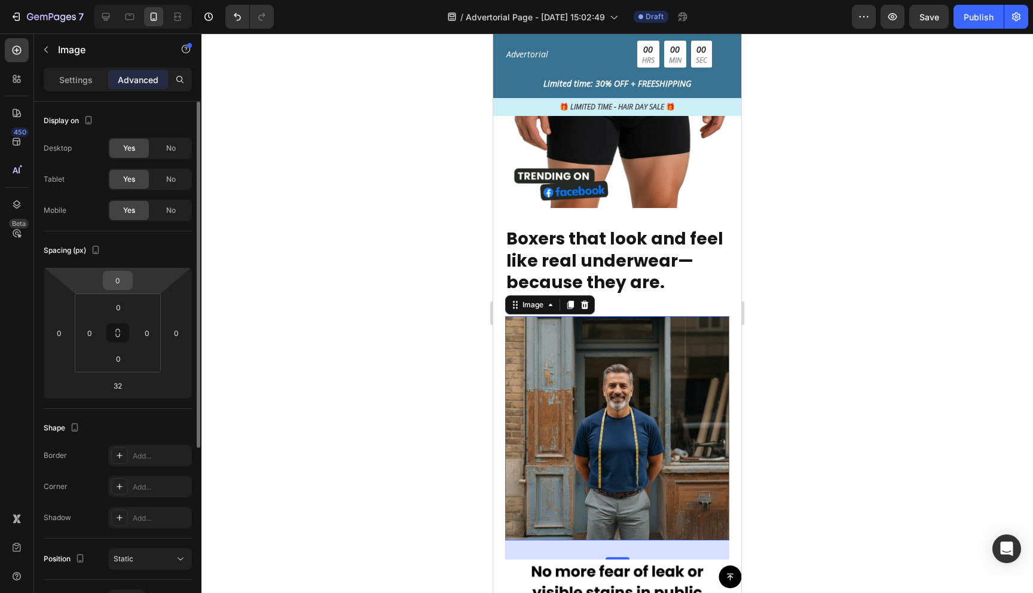
click at [124, 277] on input "0" at bounding box center [118, 281] width 24 height 18
type input "40"
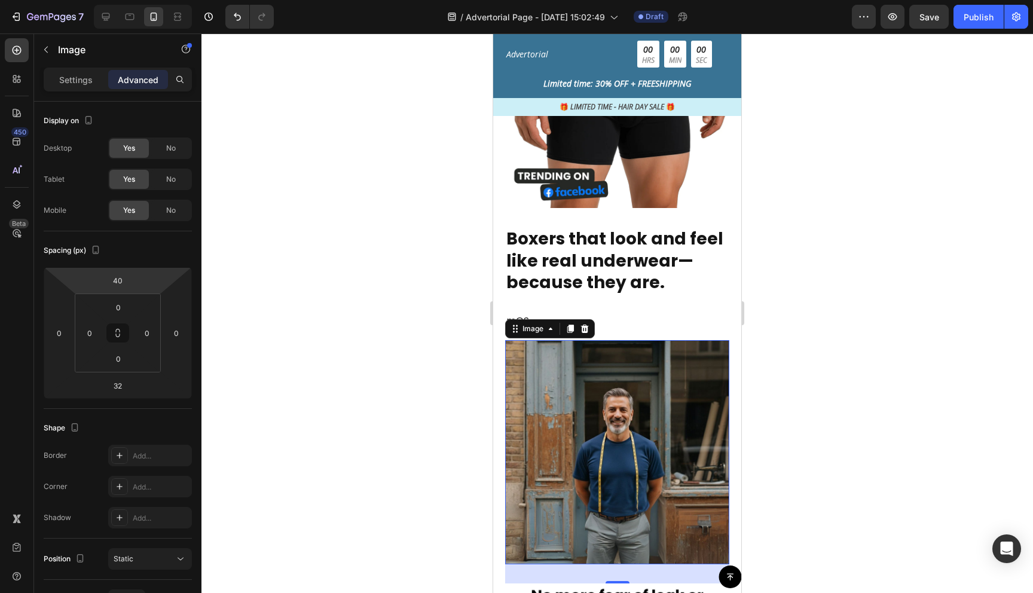
click at [887, 368] on div at bounding box center [618, 313] width 832 height 560
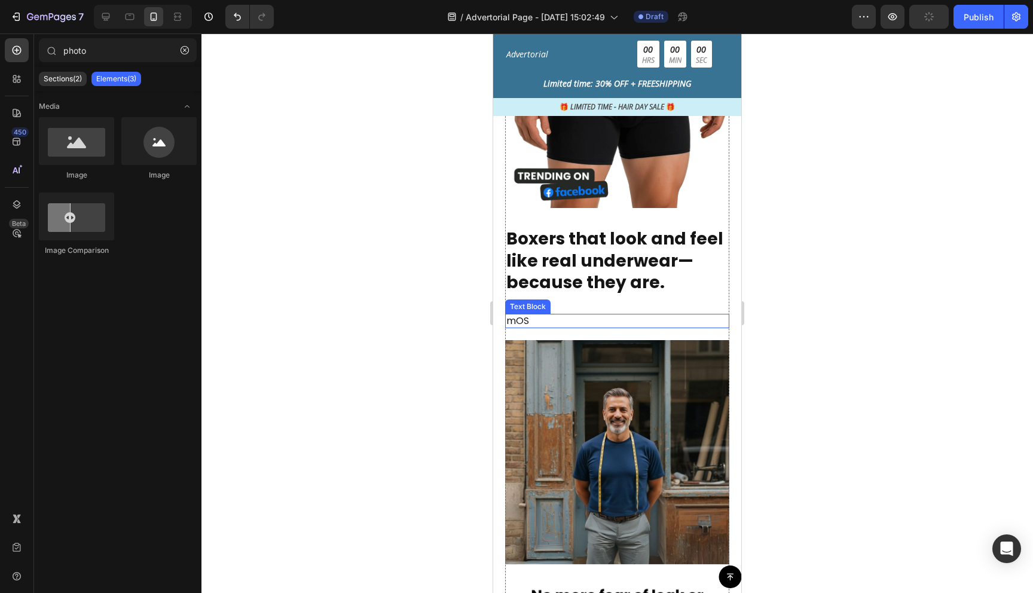
click at [519, 316] on p "mOS" at bounding box center [618, 321] width 222 height 13
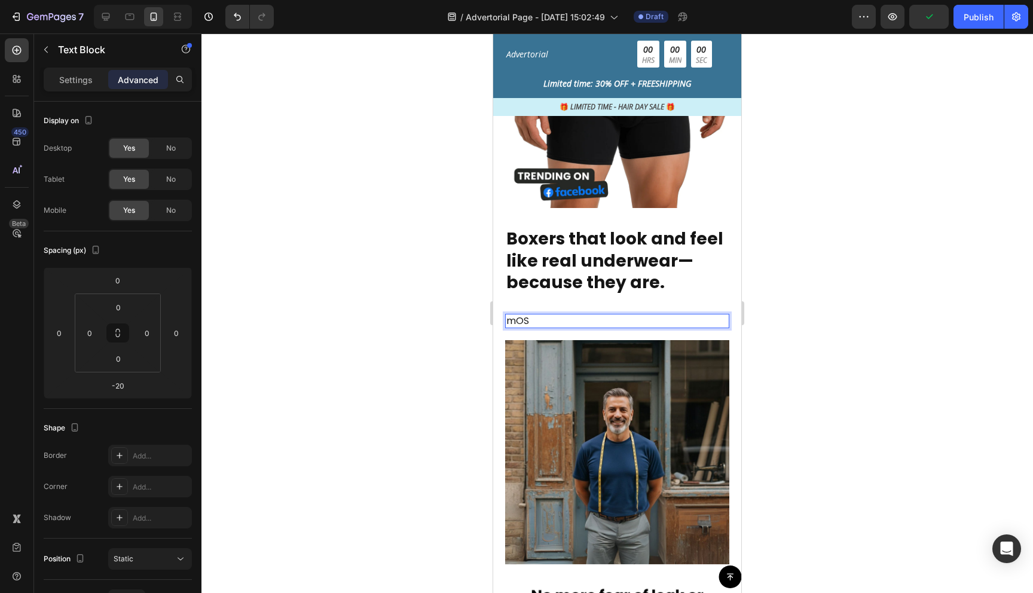
click at [525, 319] on p "mOS" at bounding box center [618, 321] width 222 height 13
click at [570, 264] on strong "Boxers that look and feel like real underwear—because they are." at bounding box center [615, 260] width 217 height 67
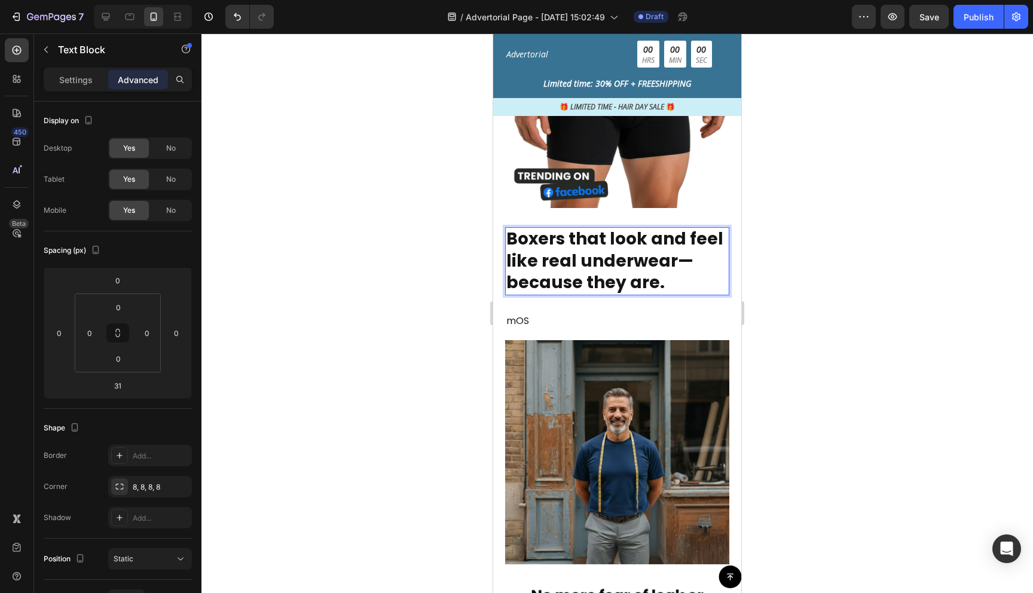
click at [570, 264] on strong "Boxers that look and feel like real underwear—because they are." at bounding box center [615, 260] width 217 height 67
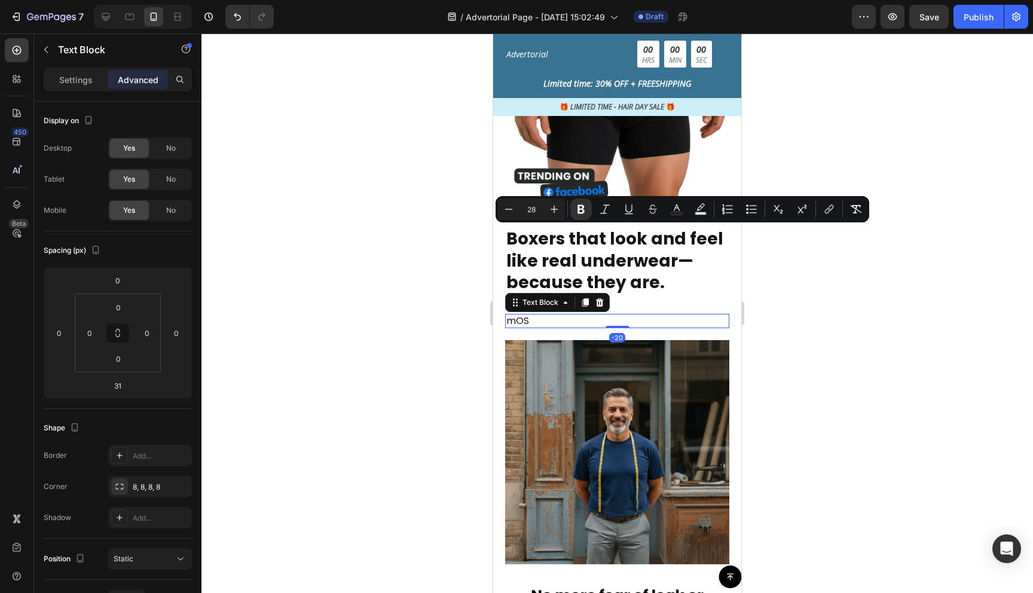
click at [551, 316] on p "mOS" at bounding box center [618, 321] width 222 height 13
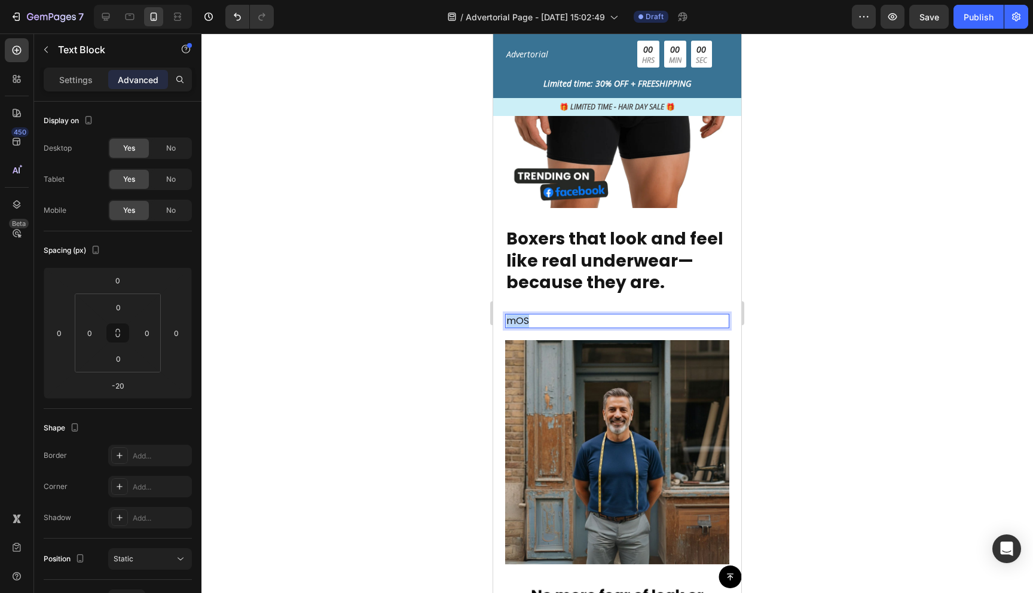
click at [551, 316] on p "mOS" at bounding box center [618, 321] width 222 height 13
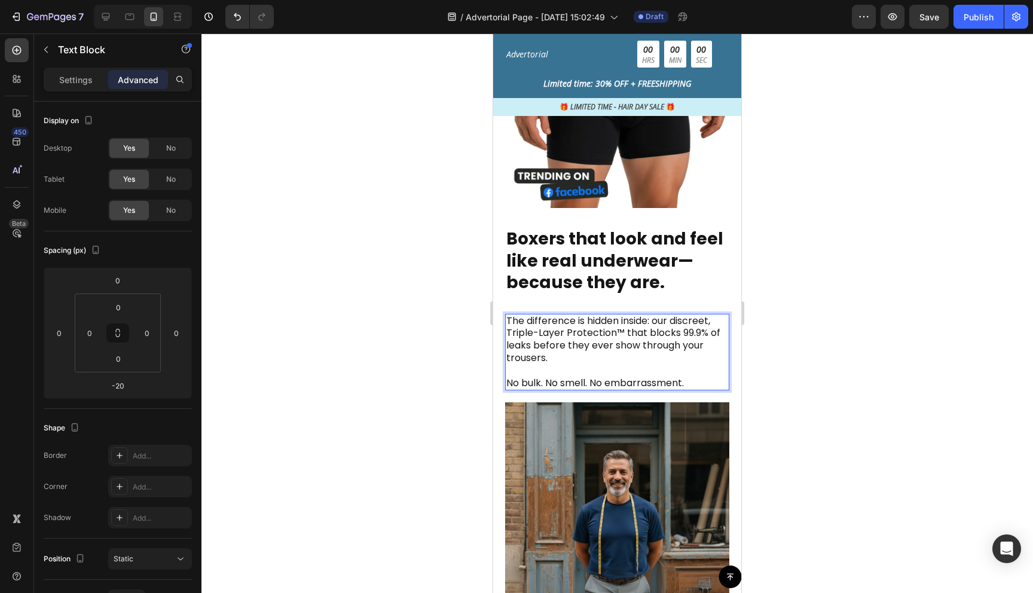
click at [788, 357] on div at bounding box center [618, 313] width 832 height 560
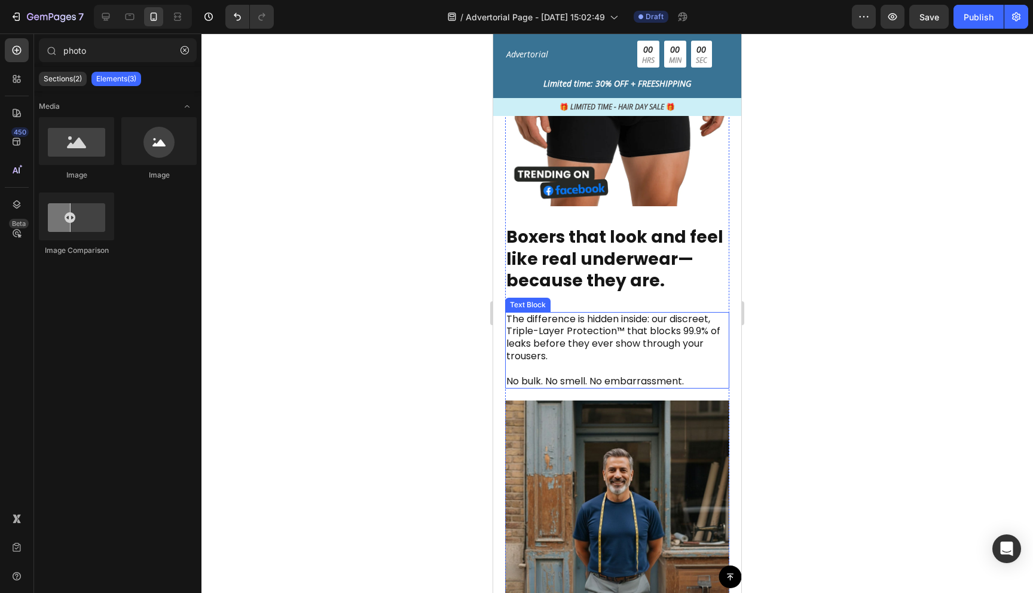
scroll to position [1190, 0]
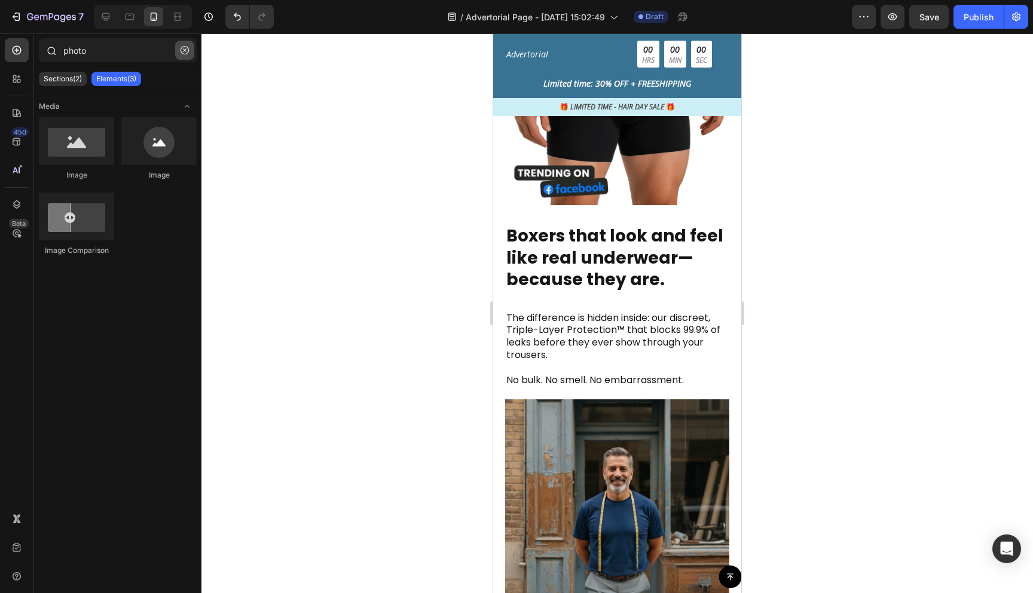
click at [184, 50] on icon "button" at bounding box center [185, 50] width 4 height 4
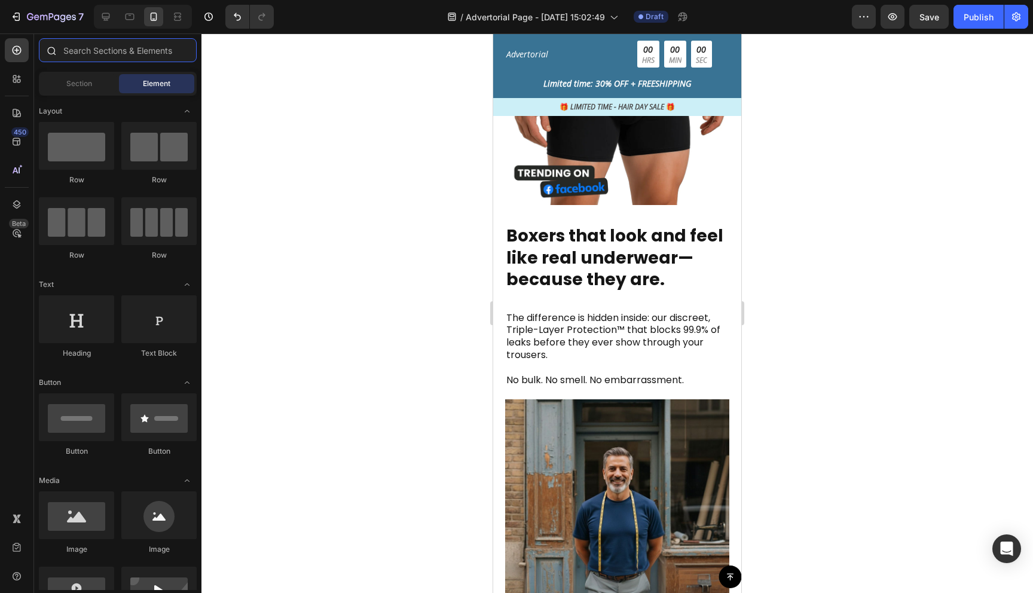
click at [106, 48] on input "text" at bounding box center [118, 50] width 158 height 24
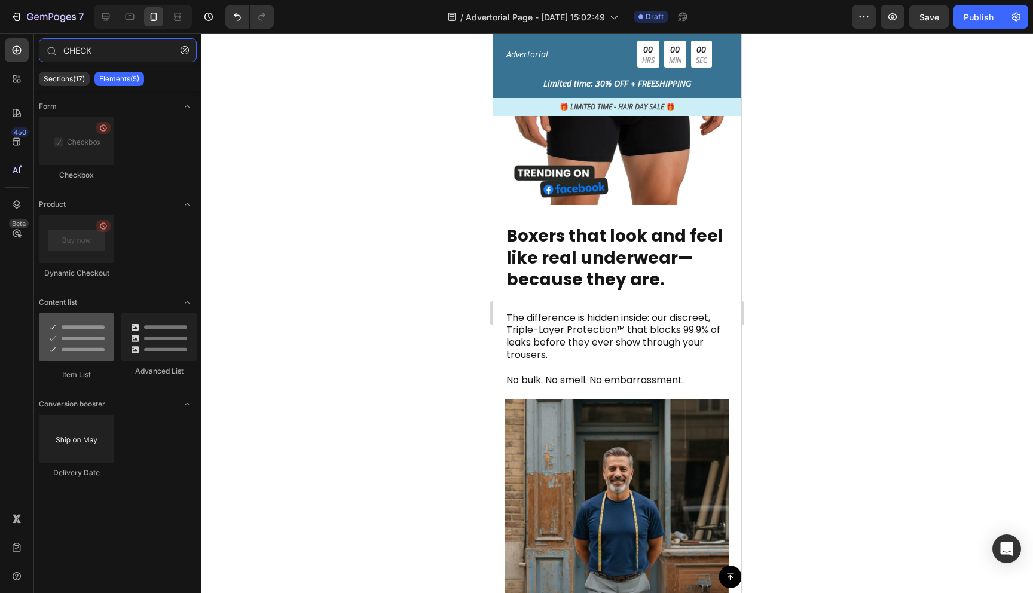
type input "CHECK"
click at [87, 339] on div at bounding box center [76, 337] width 75 height 48
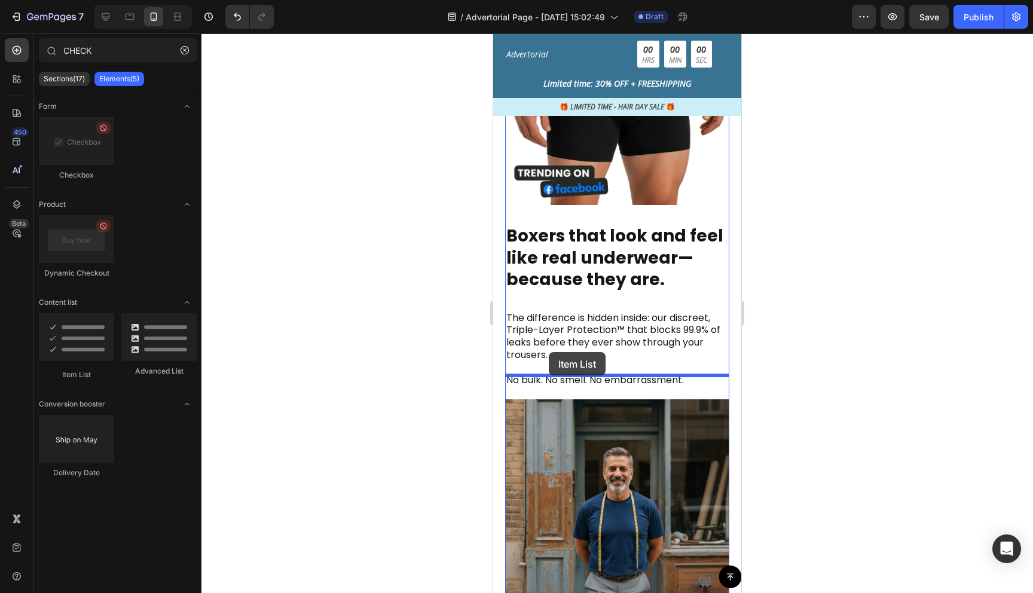
drag, startPoint x: 581, startPoint y: 373, endPoint x: 548, endPoint y: 354, distance: 37.2
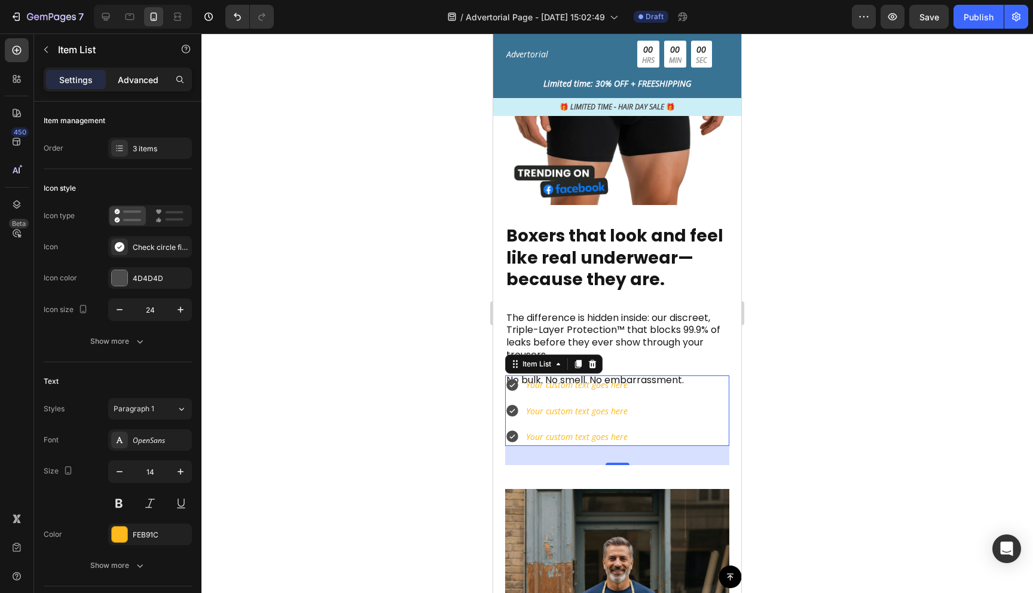
click at [147, 77] on p "Advanced" at bounding box center [138, 80] width 41 height 13
type input "100%"
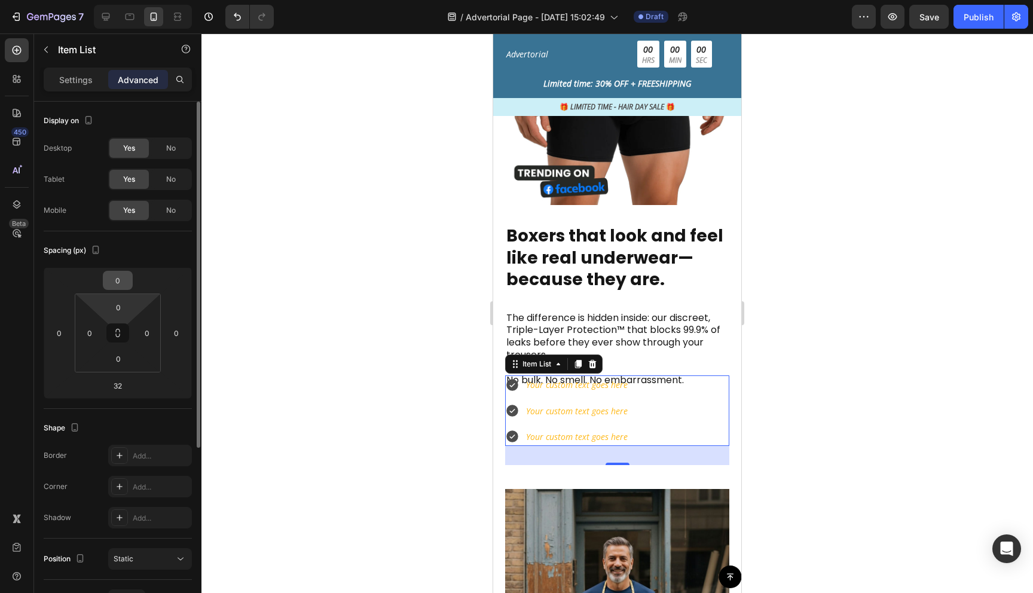
click at [124, 281] on input "0" at bounding box center [118, 281] width 24 height 18
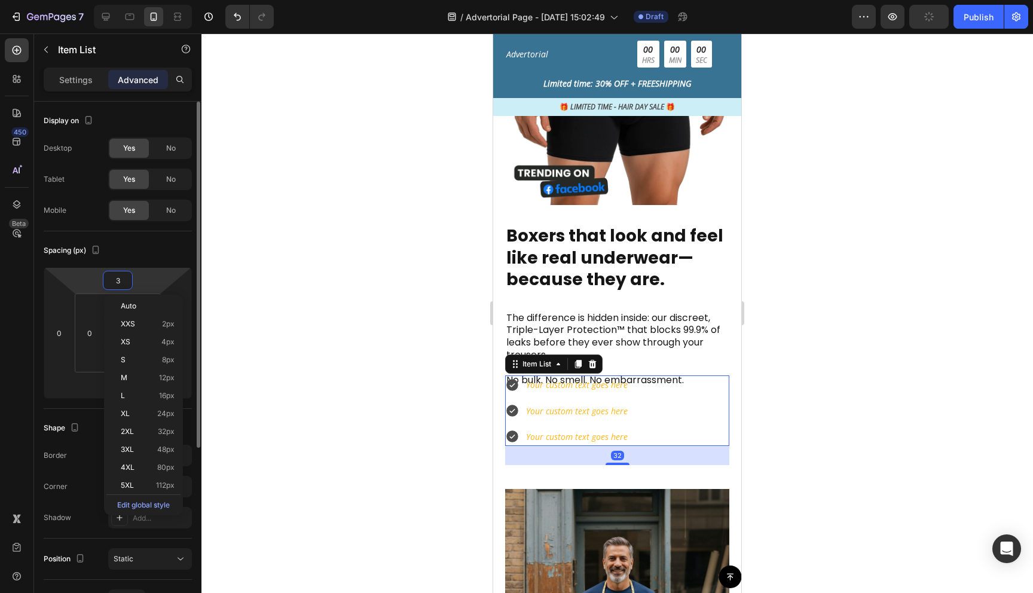
type input "32"
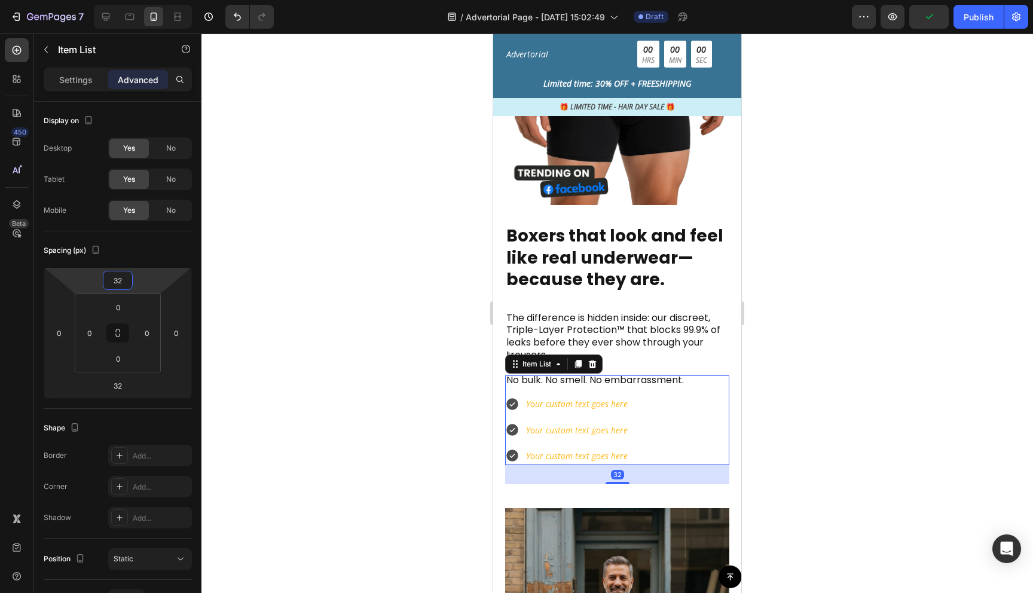
click at [993, 325] on div at bounding box center [618, 313] width 832 height 560
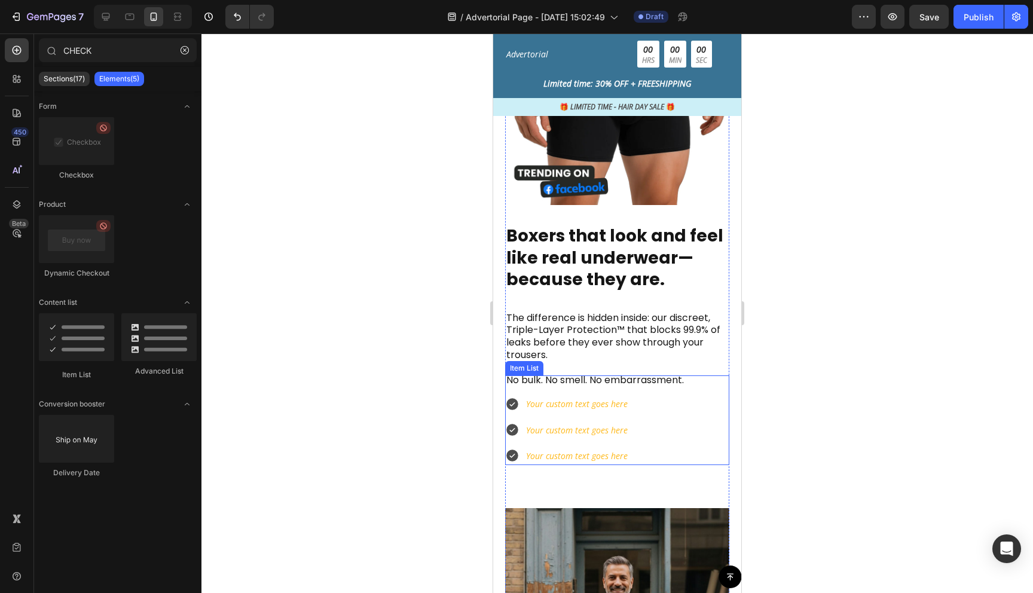
click at [510, 403] on icon at bounding box center [513, 404] width 12 height 12
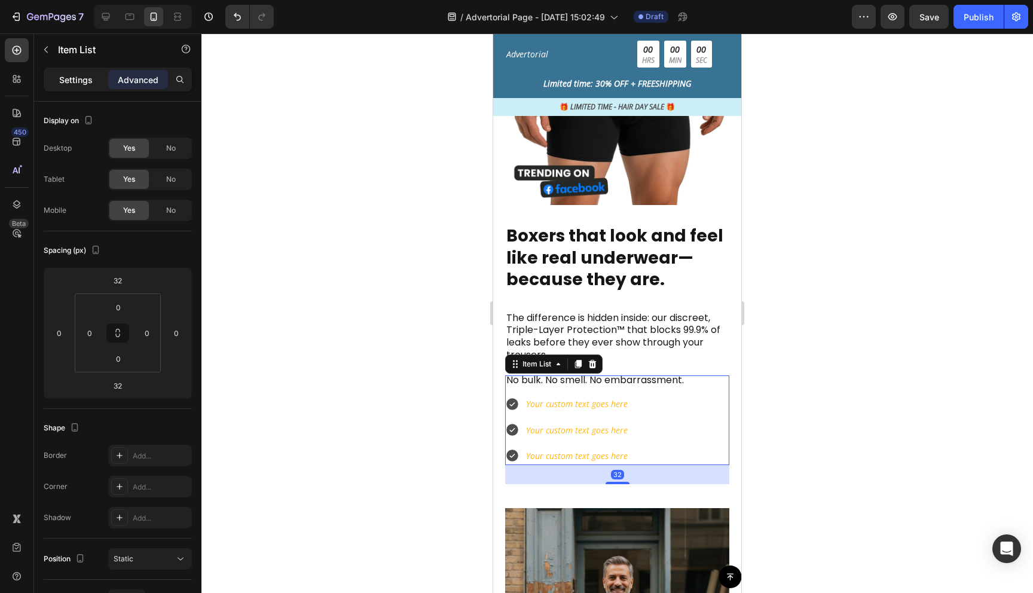
click at [84, 75] on p "Settings" at bounding box center [75, 80] width 33 height 13
type input "8"
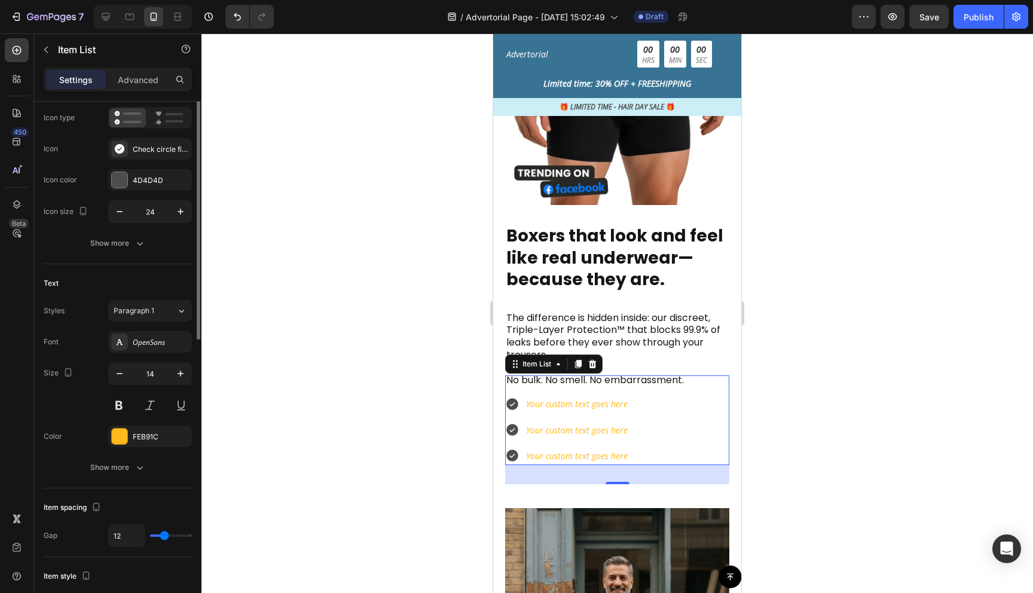
scroll to position [147, 0]
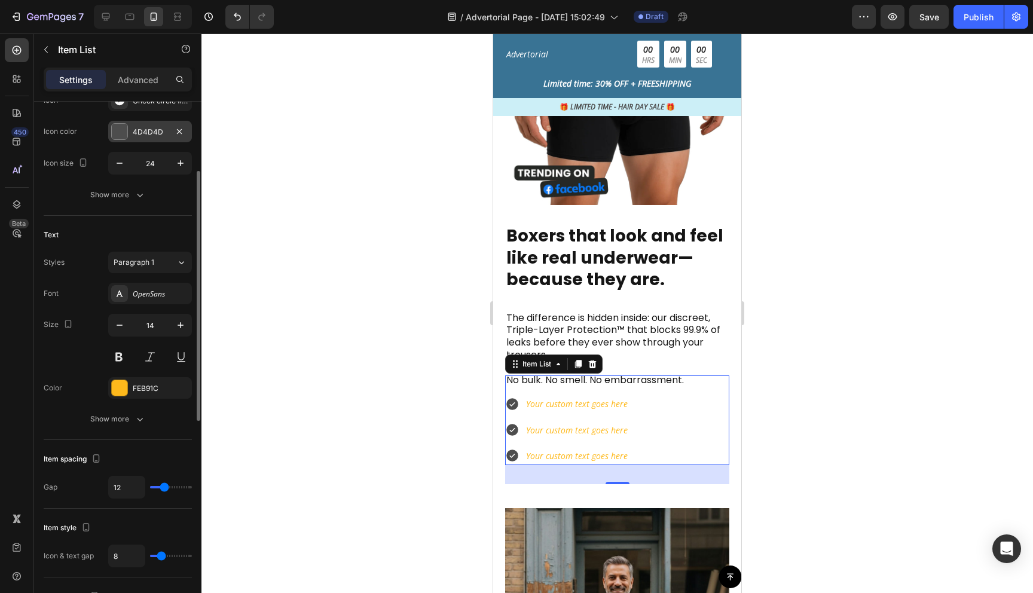
click at [121, 132] on div at bounding box center [120, 132] width 16 height 16
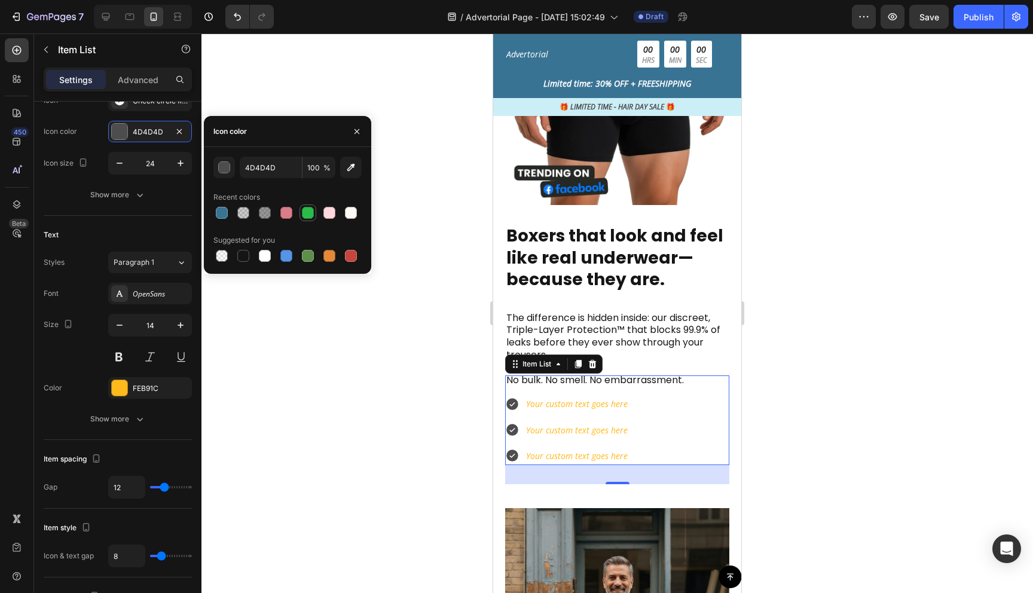
click at [311, 211] on div at bounding box center [308, 213] width 12 height 12
type input "2ABB48"
click at [116, 389] on div at bounding box center [120, 388] width 16 height 16
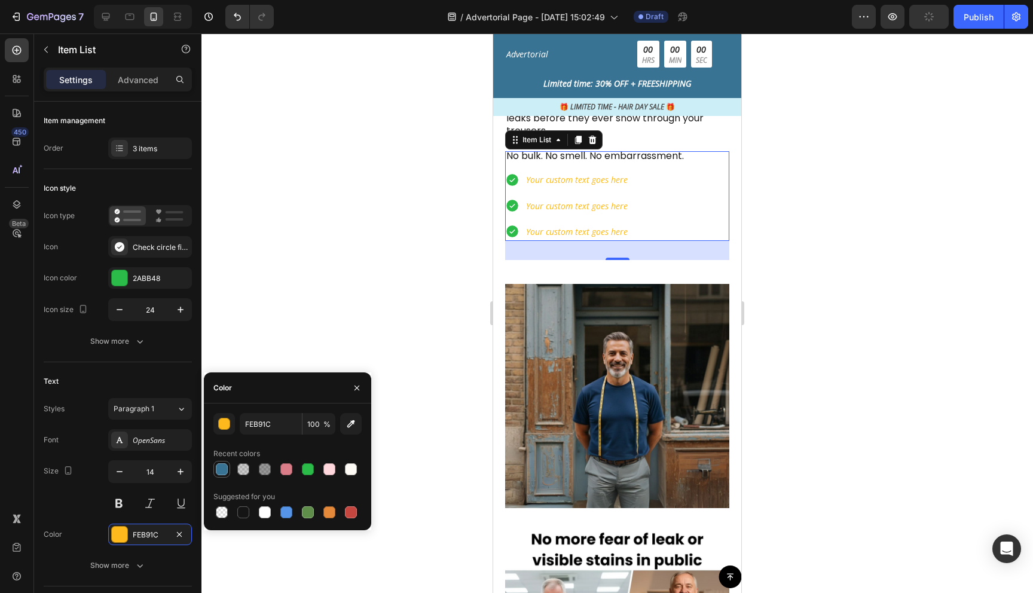
scroll to position [147, 0]
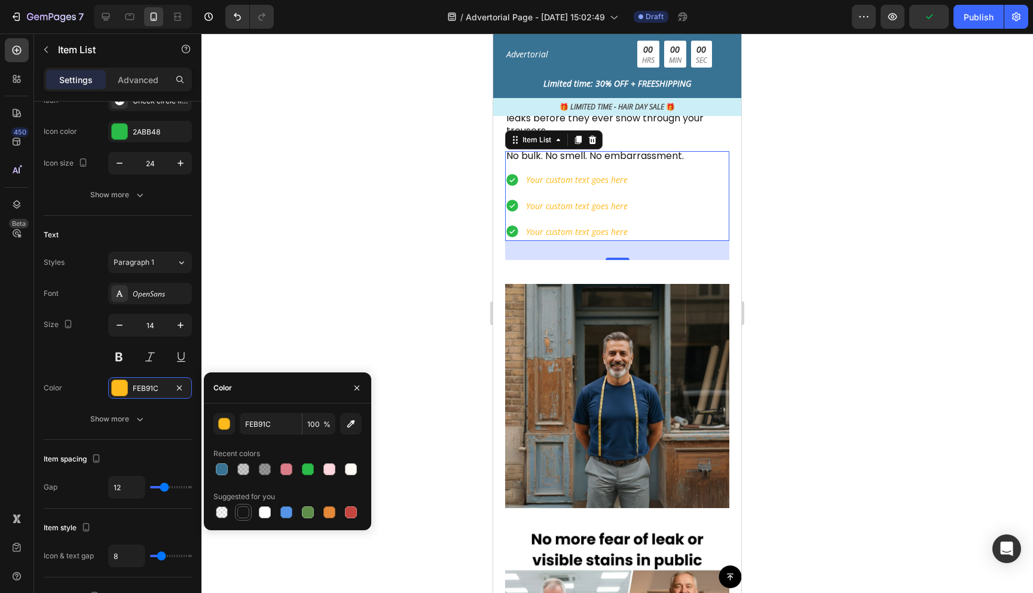
click at [242, 513] on div at bounding box center [243, 513] width 12 height 12
type input "151515"
click at [821, 406] on div at bounding box center [618, 313] width 832 height 560
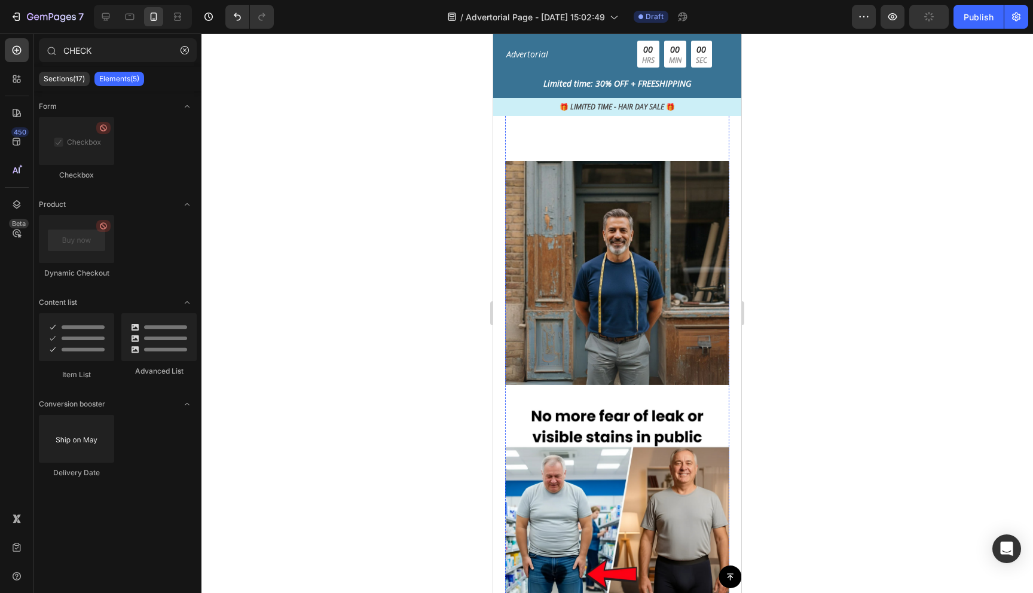
scroll to position [1423, 0]
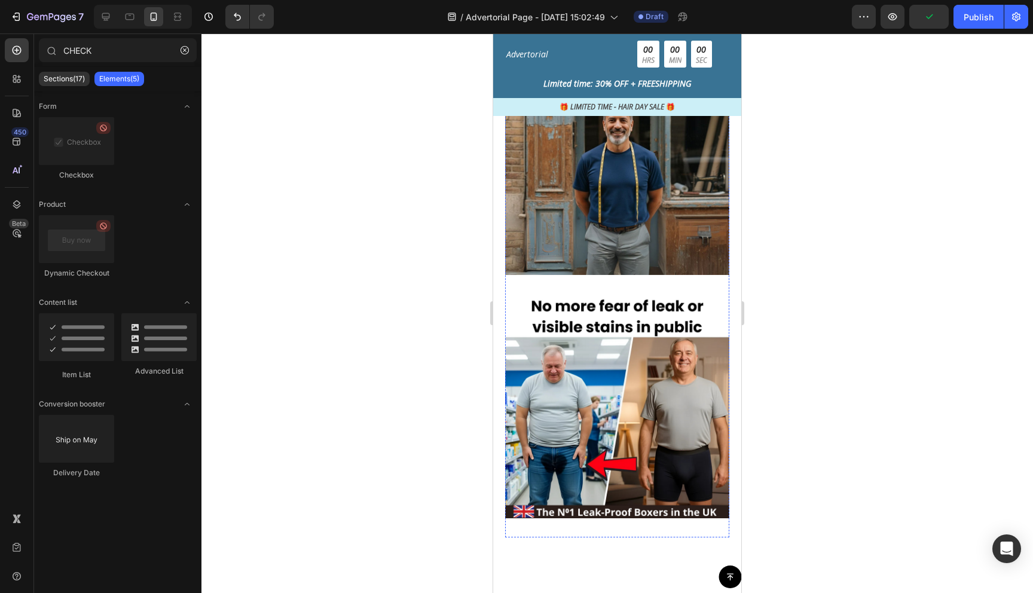
click at [683, 275] on img at bounding box center [617, 163] width 224 height 224
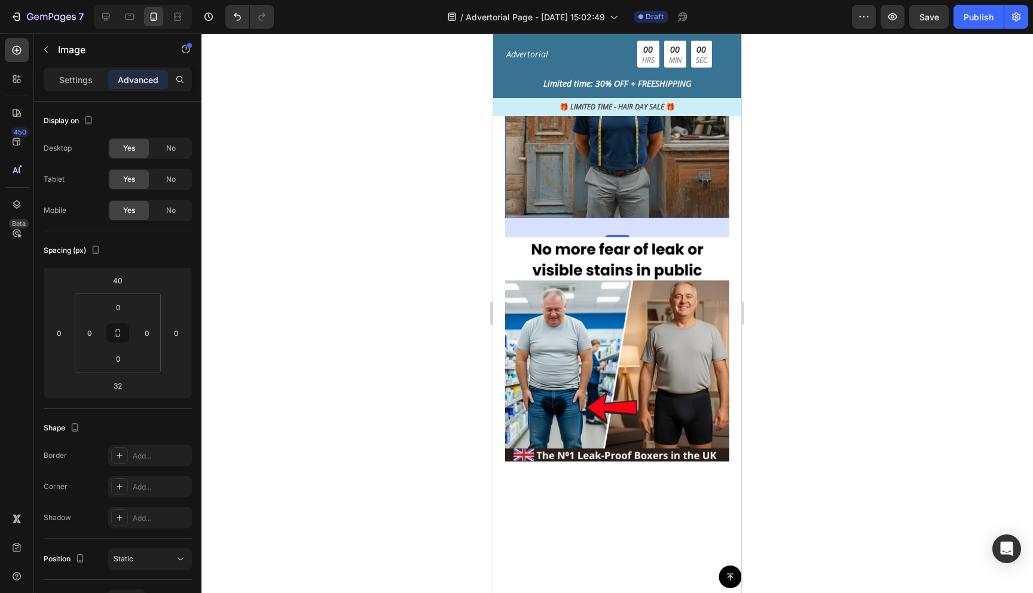
scroll to position [1496, 0]
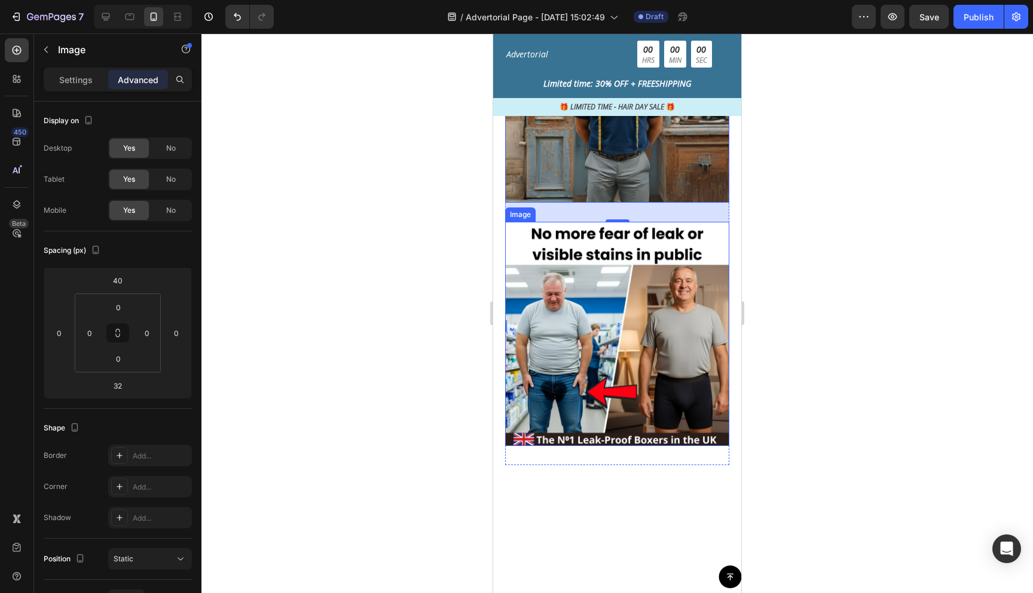
click at [616, 446] on img at bounding box center [617, 334] width 224 height 224
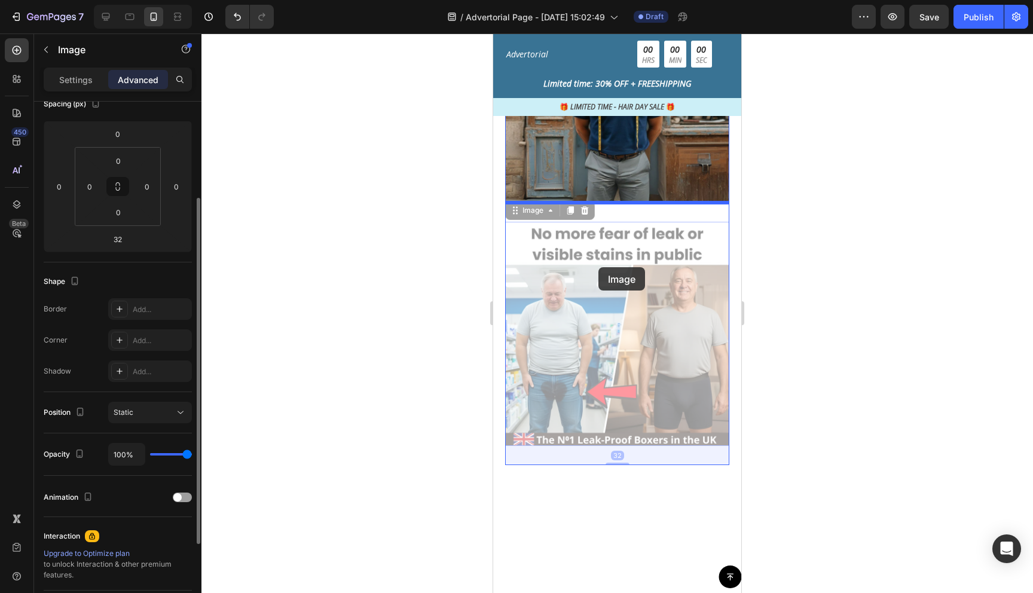
drag, startPoint x: 616, startPoint y: 520, endPoint x: 596, endPoint y: 259, distance: 261.5
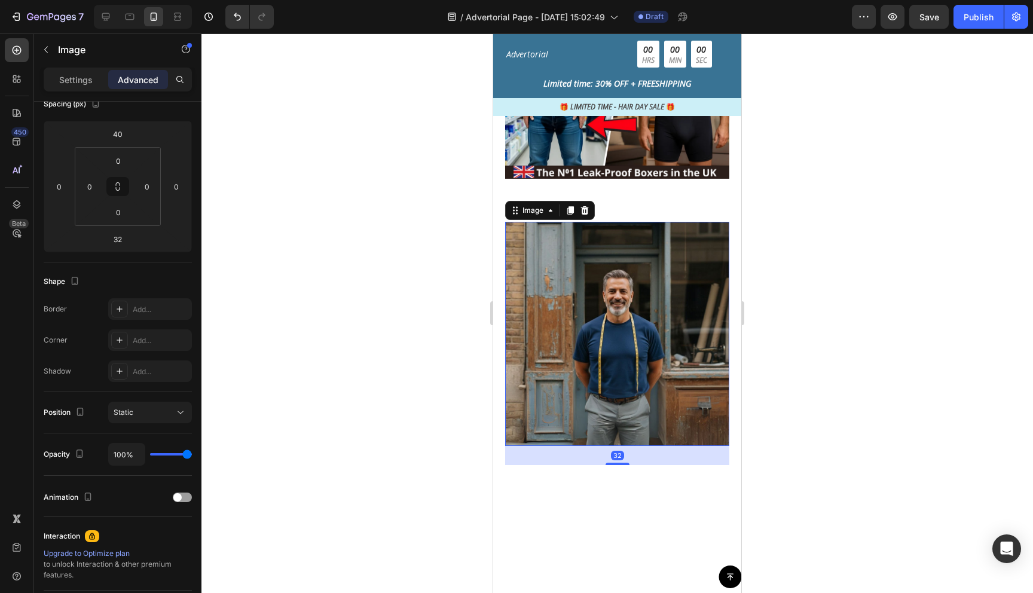
click at [584, 446] on img at bounding box center [617, 334] width 224 height 224
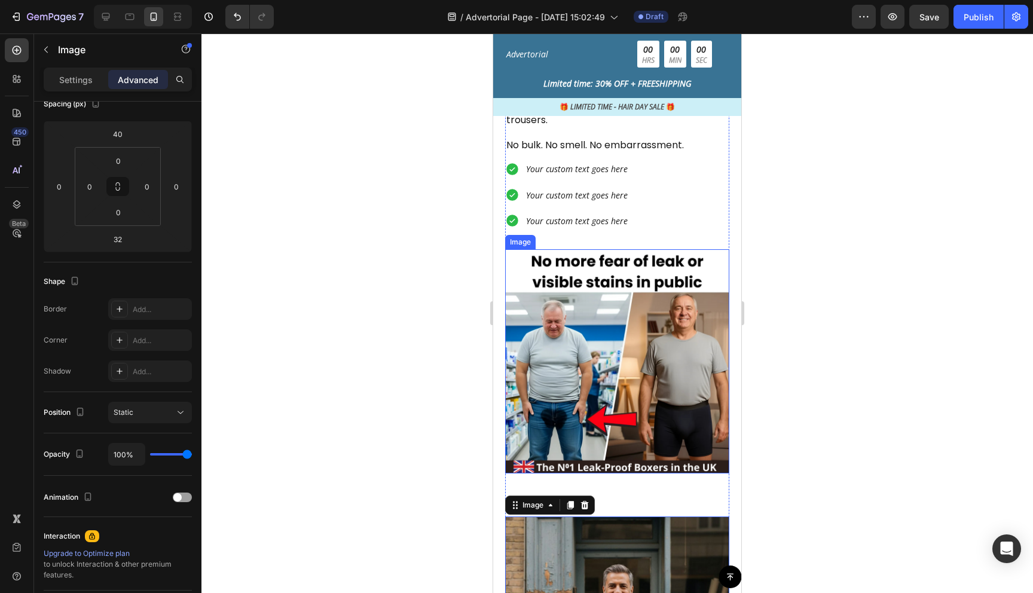
scroll to position [1116, 0]
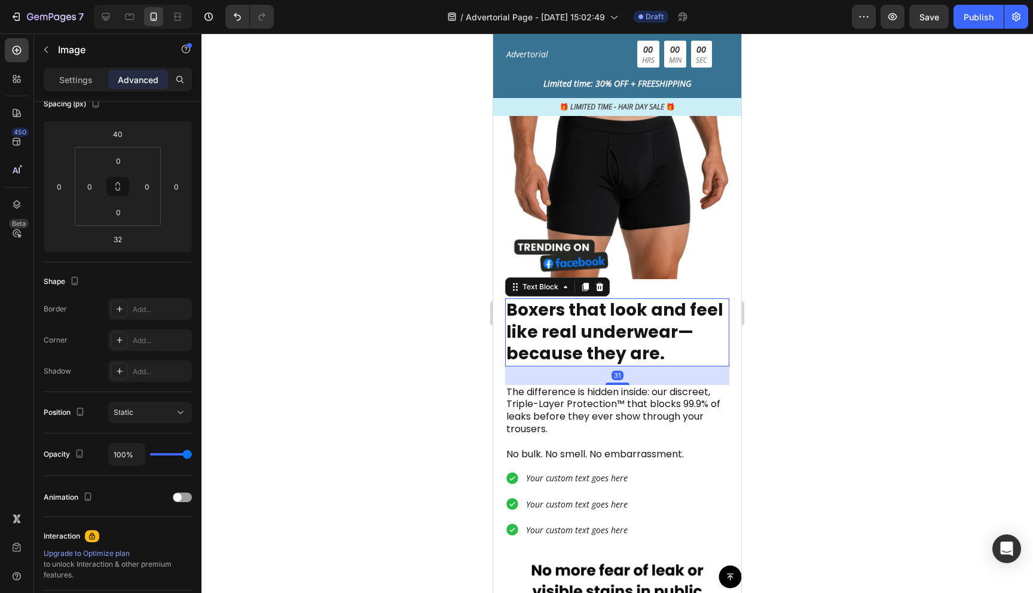
click at [607, 321] on strong "Boxers that look and feel like real underwear—because they are." at bounding box center [615, 331] width 217 height 67
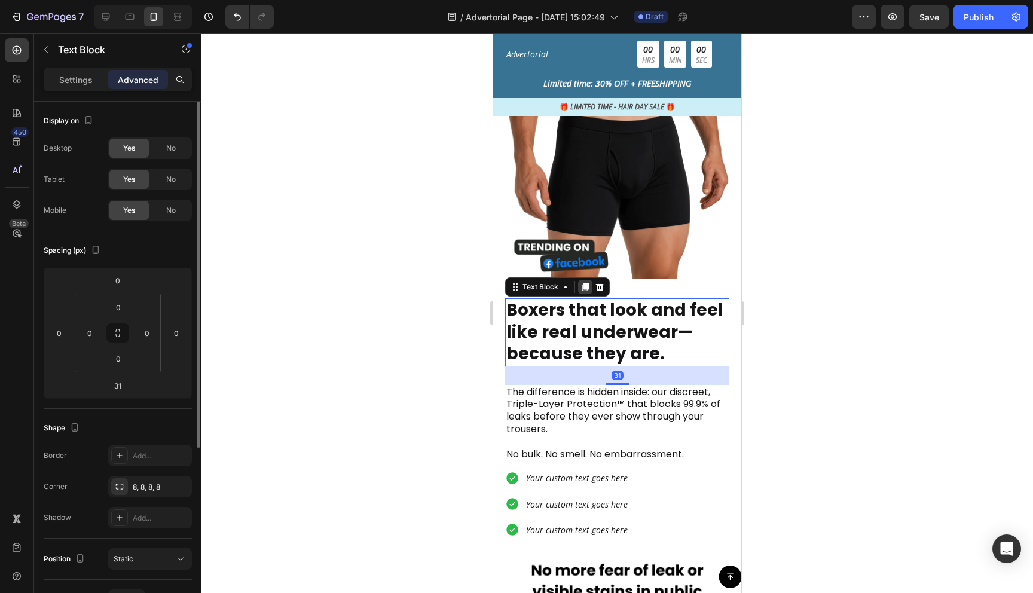
click at [586, 288] on icon at bounding box center [586, 287] width 7 height 8
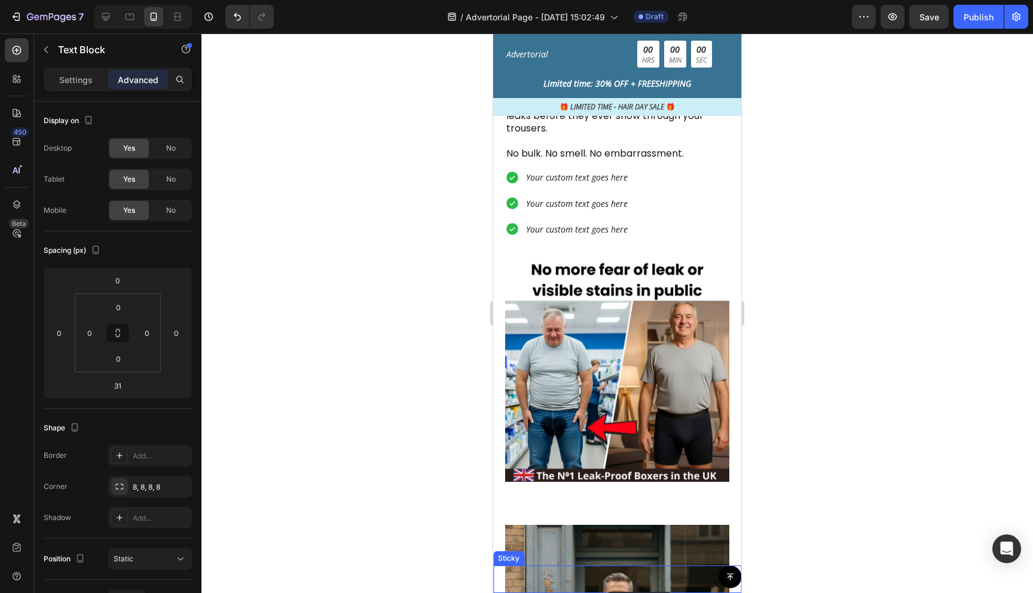
scroll to position [1525, 0]
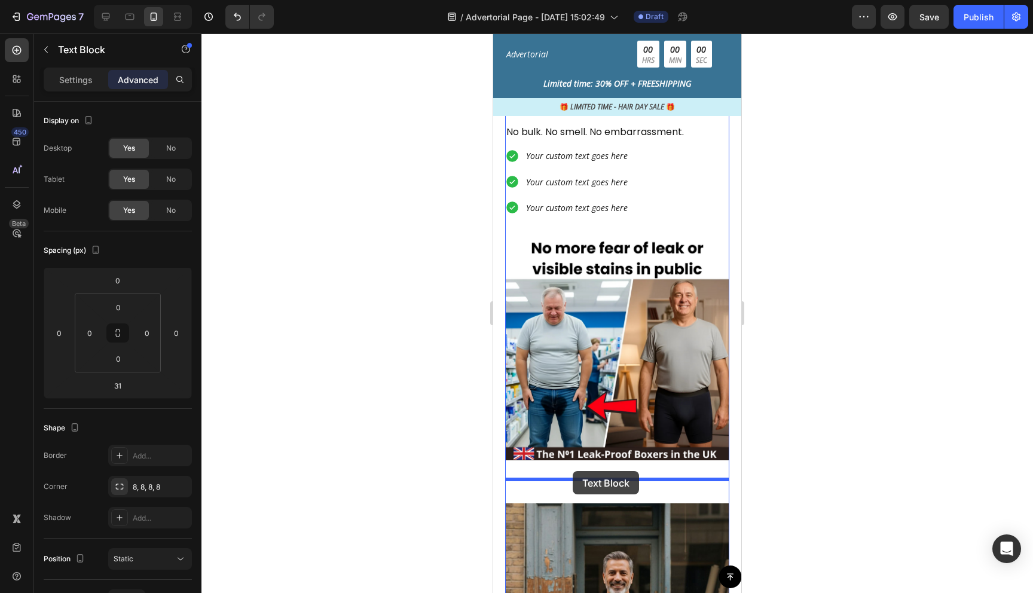
drag, startPoint x: 623, startPoint y: 330, endPoint x: 573, endPoint y: 471, distance: 150.2
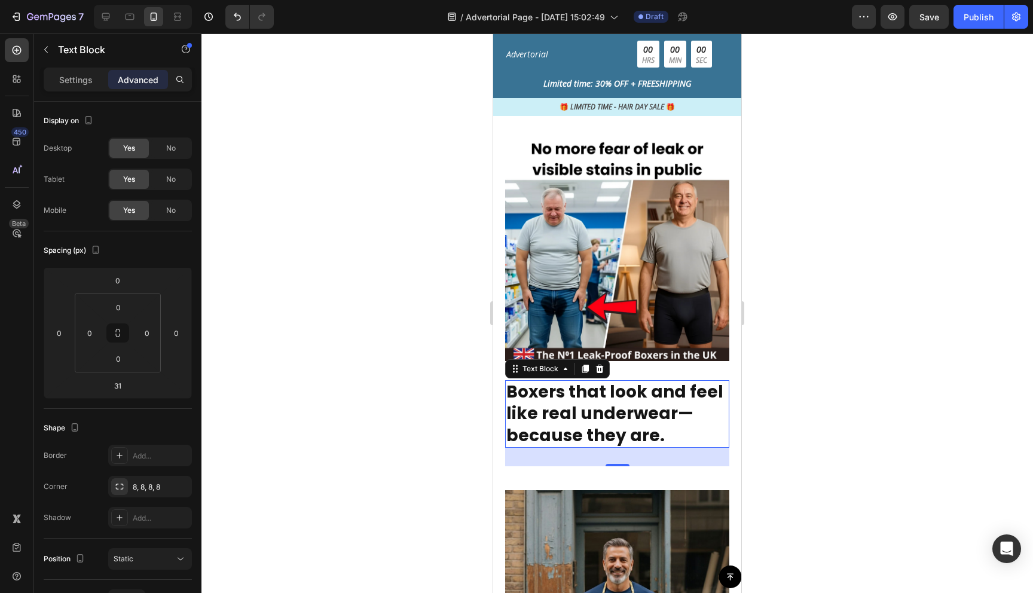
scroll to position [1542, 0]
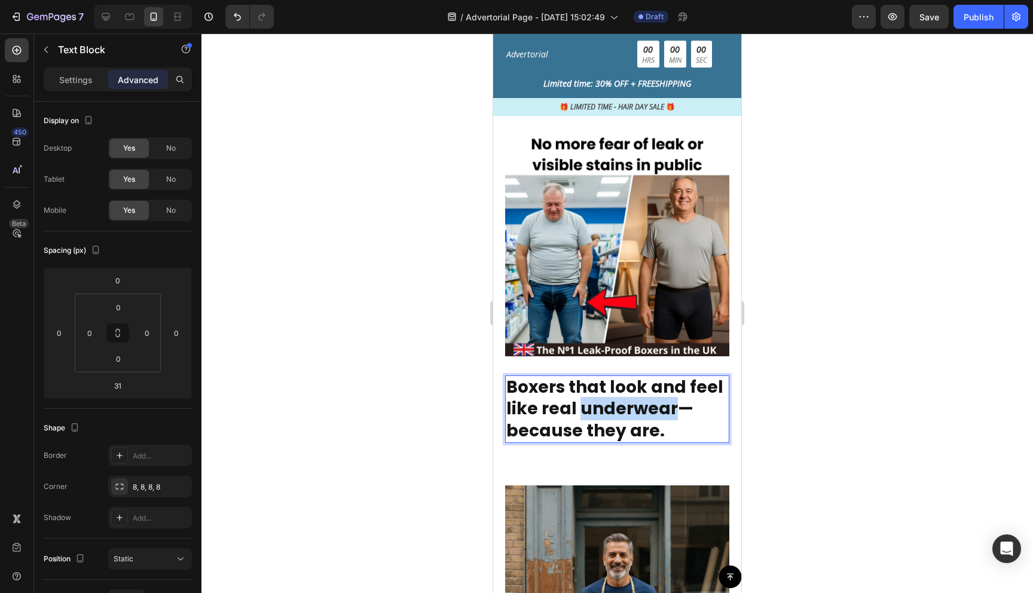
click at [615, 401] on strong "Boxers that look and feel like real underwear—because they are." at bounding box center [615, 409] width 217 height 67
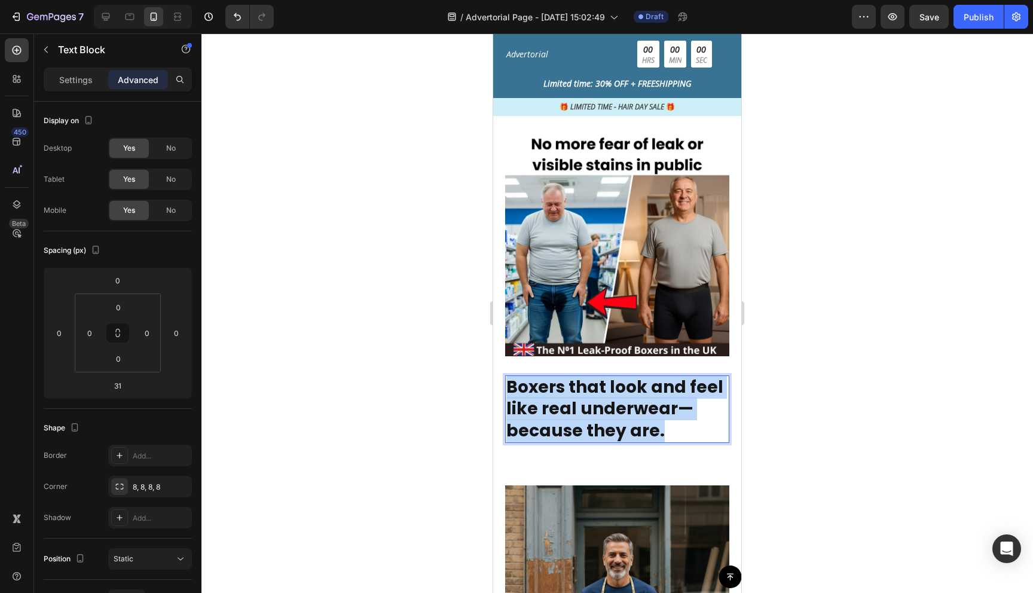
click at [615, 401] on strong "Boxers that look and feel like real underwear—because they are." at bounding box center [615, 409] width 217 height 67
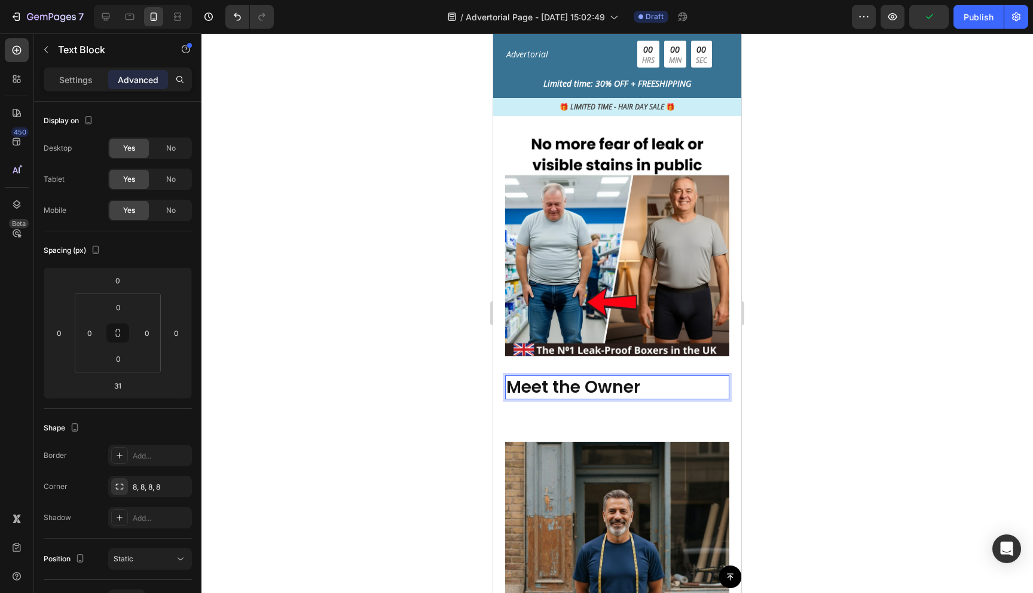
click at [812, 396] on div at bounding box center [618, 313] width 832 height 560
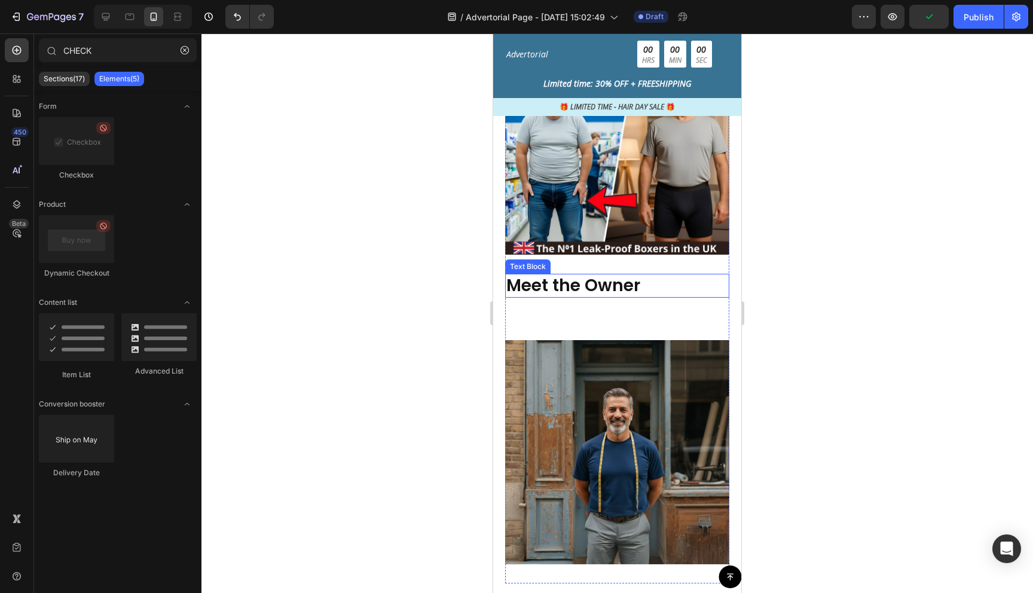
scroll to position [1647, 0]
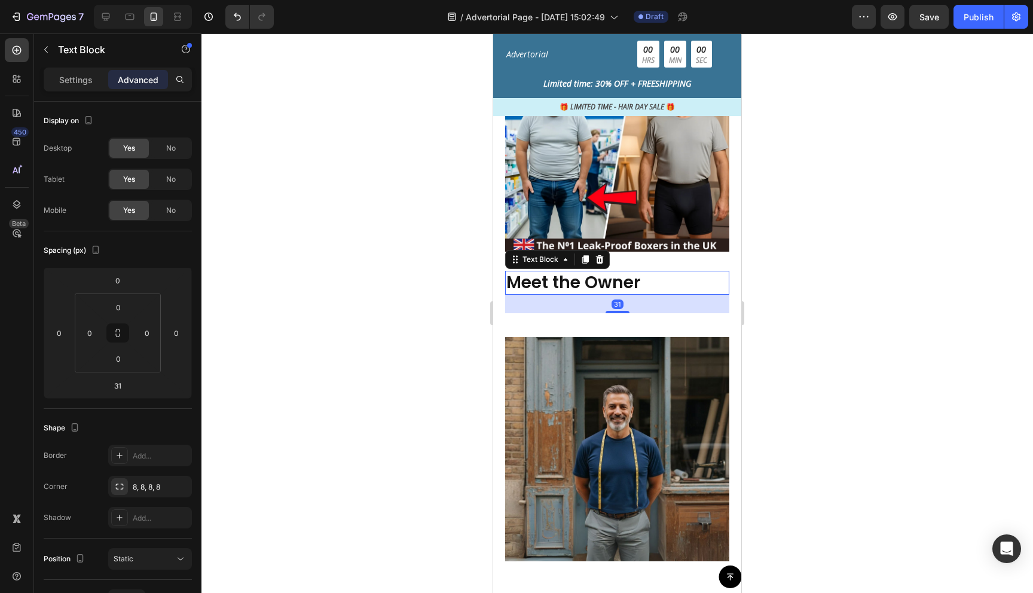
click at [618, 280] on p "Meet the Owner" at bounding box center [618, 283] width 222 height 22
click at [790, 376] on div at bounding box center [618, 313] width 832 height 560
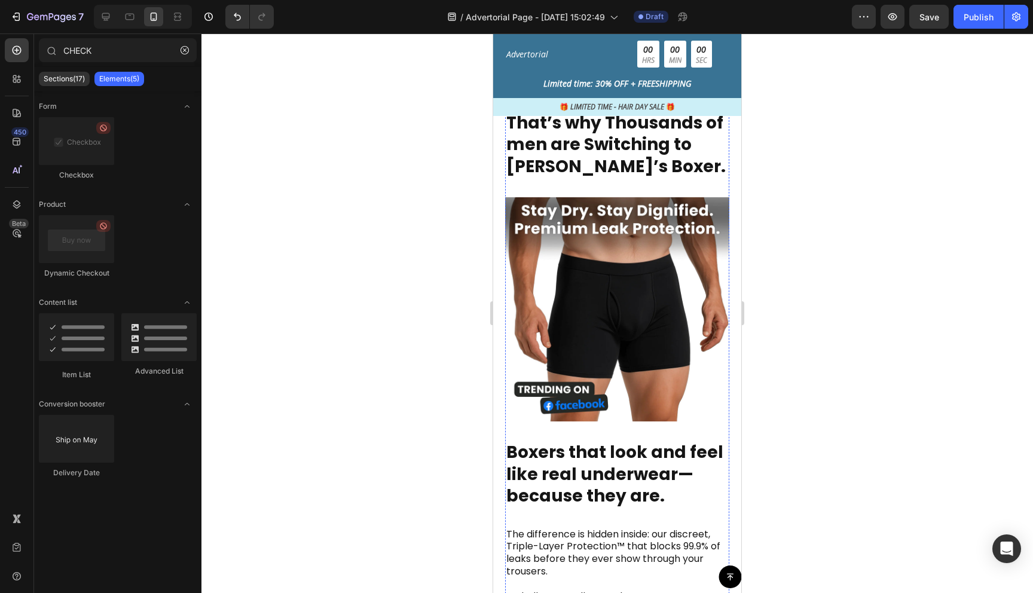
scroll to position [959, 0]
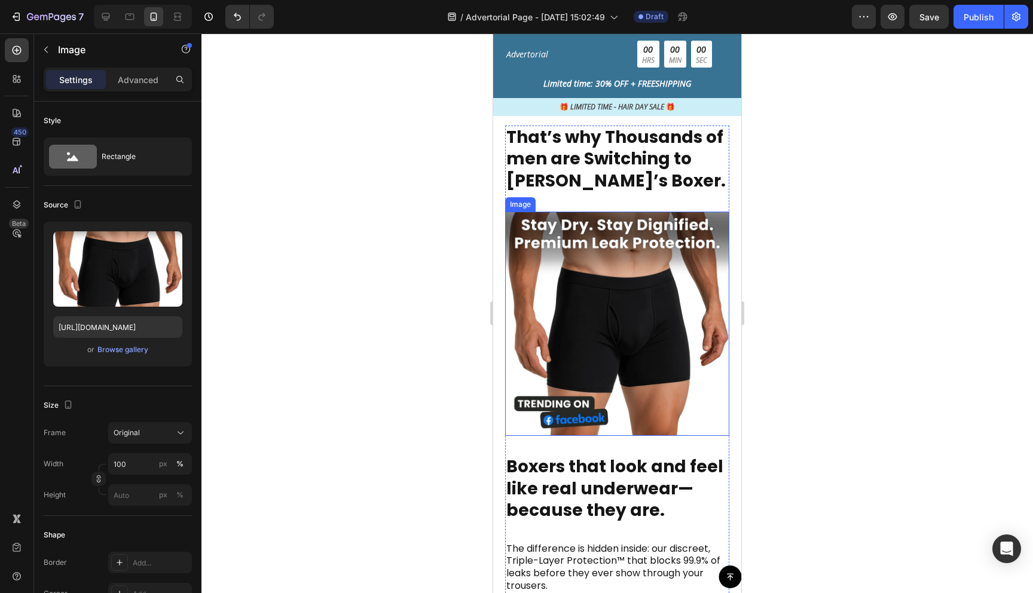
click at [622, 331] on img at bounding box center [617, 324] width 224 height 224
